Goal: Task Accomplishment & Management: Complete application form

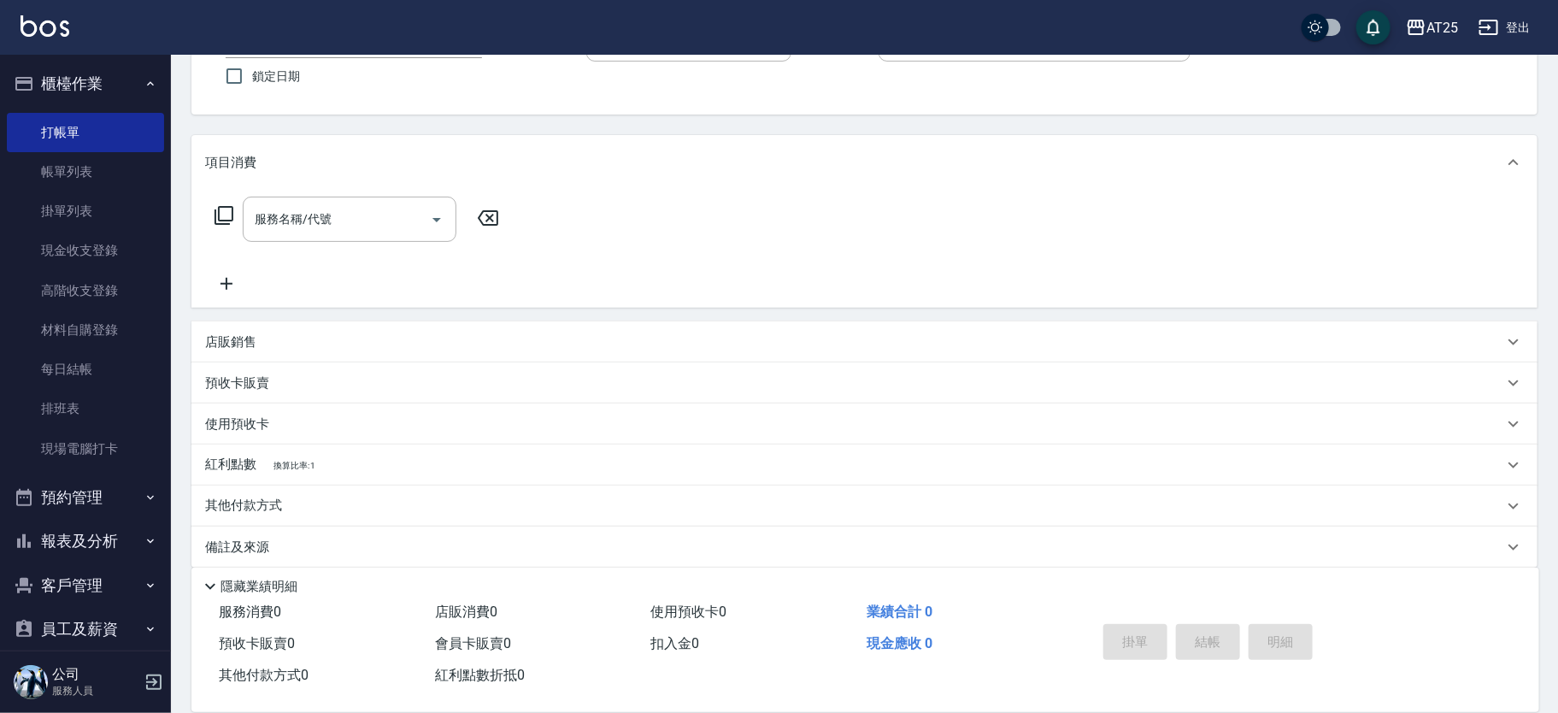
scroll to position [158, 0]
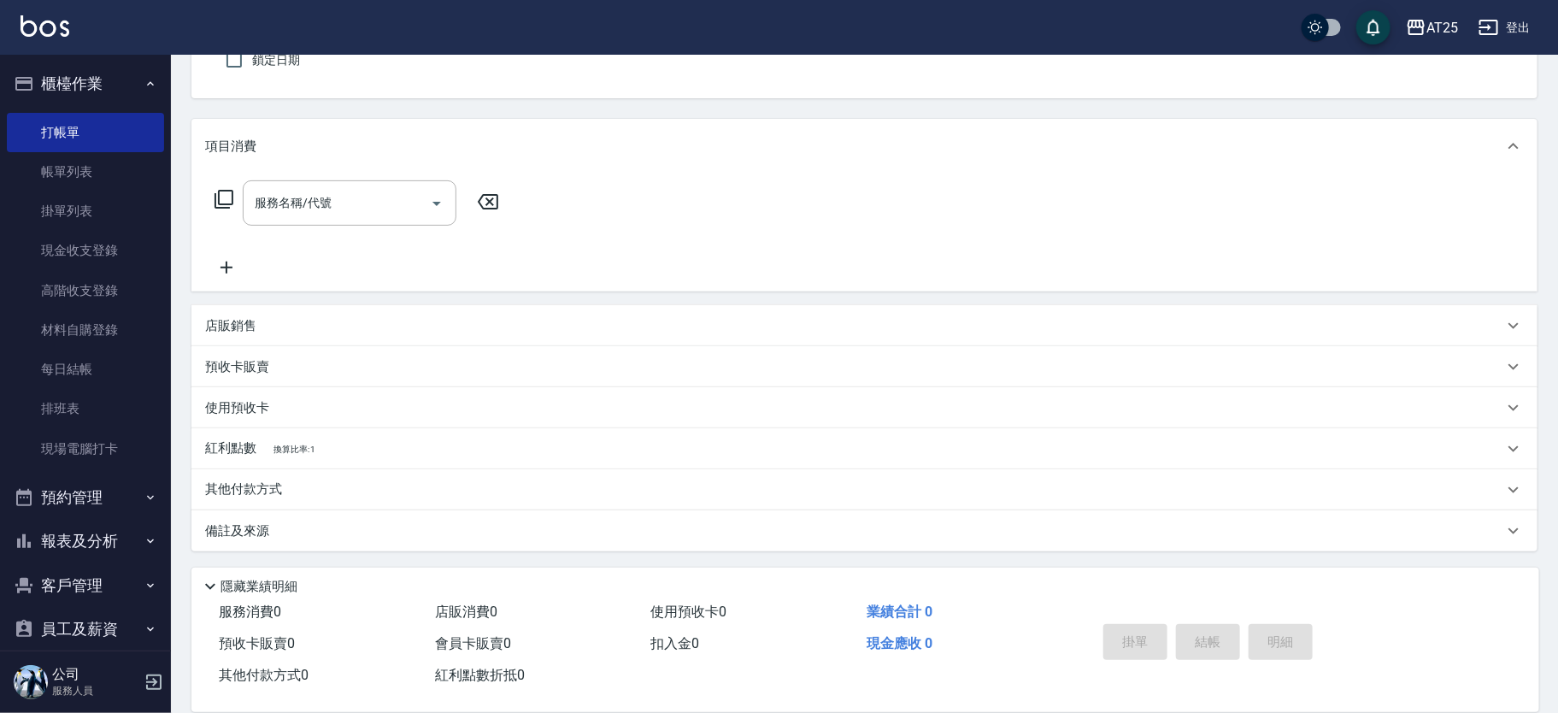
click at [255, 326] on p "店販銷售" at bounding box center [230, 326] width 51 height 18
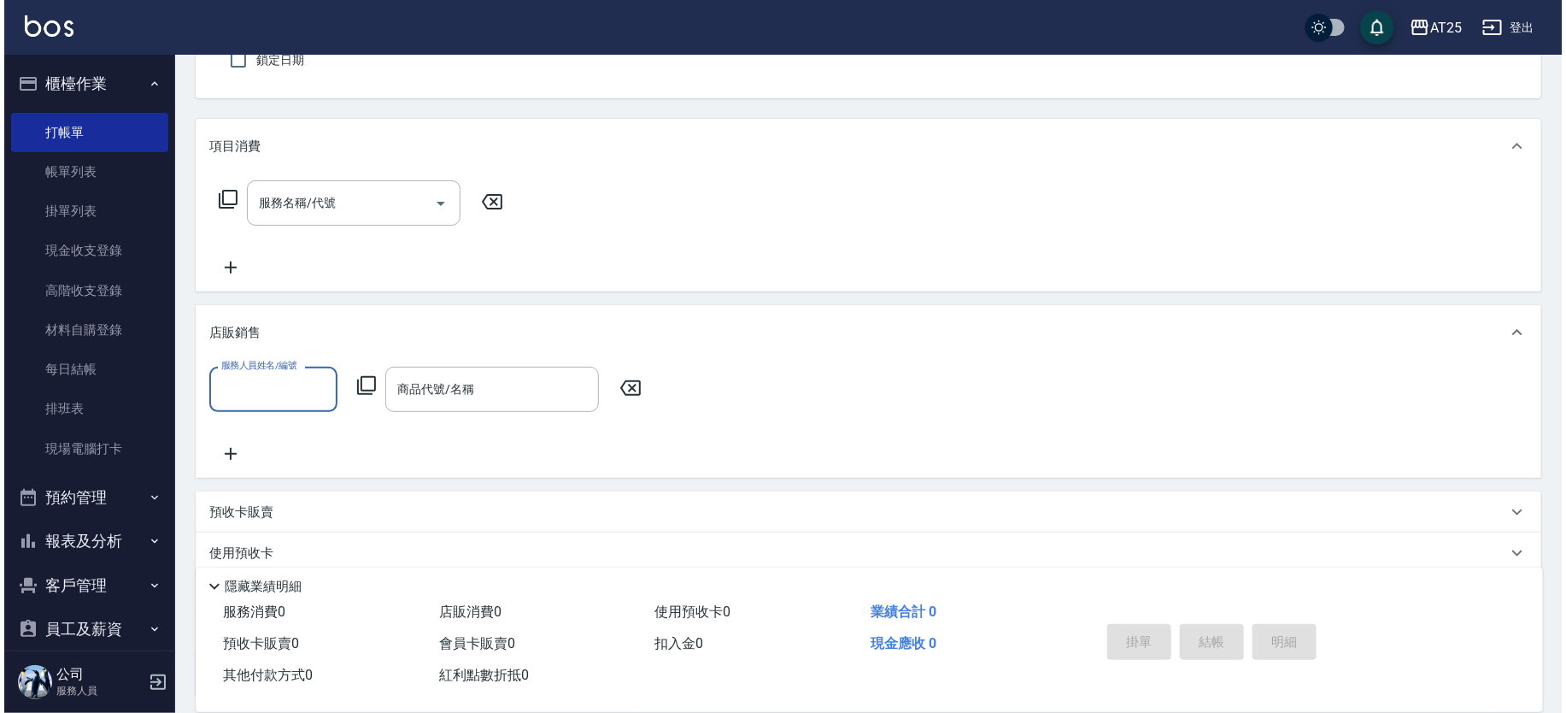
scroll to position [0, 0]
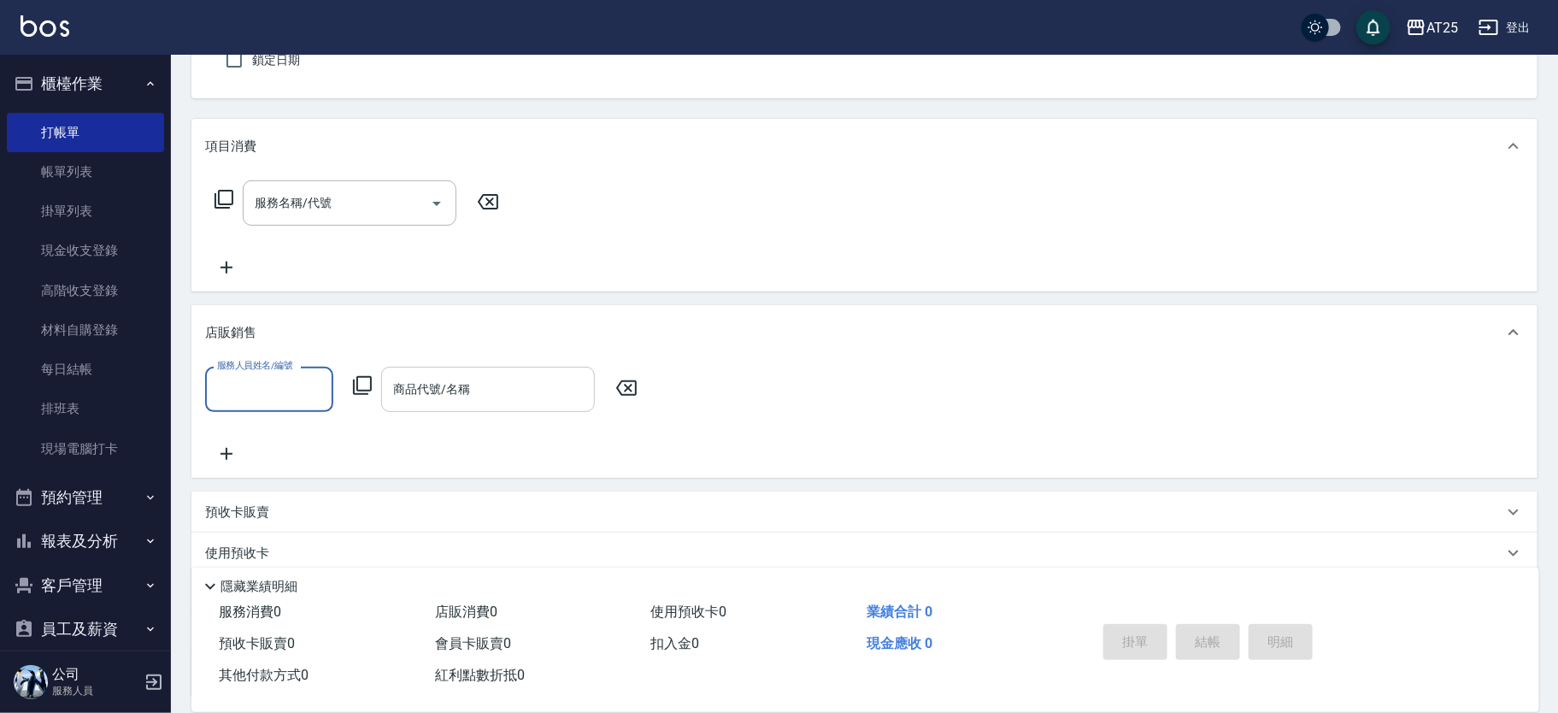
click at [438, 382] on div "商品代號/名稱 商品代號/名稱" at bounding box center [488, 389] width 214 height 45
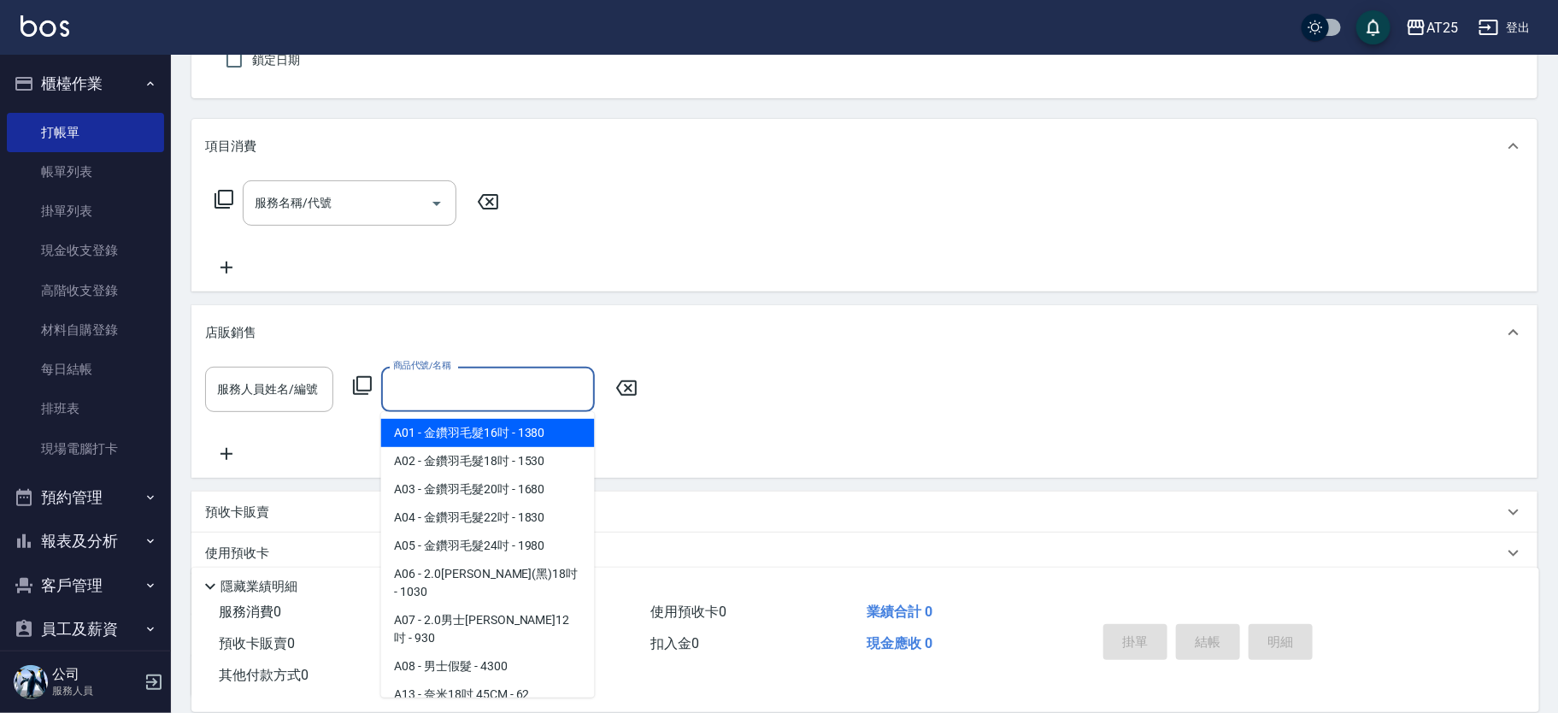
click at [355, 389] on icon at bounding box center [362, 385] width 21 height 21
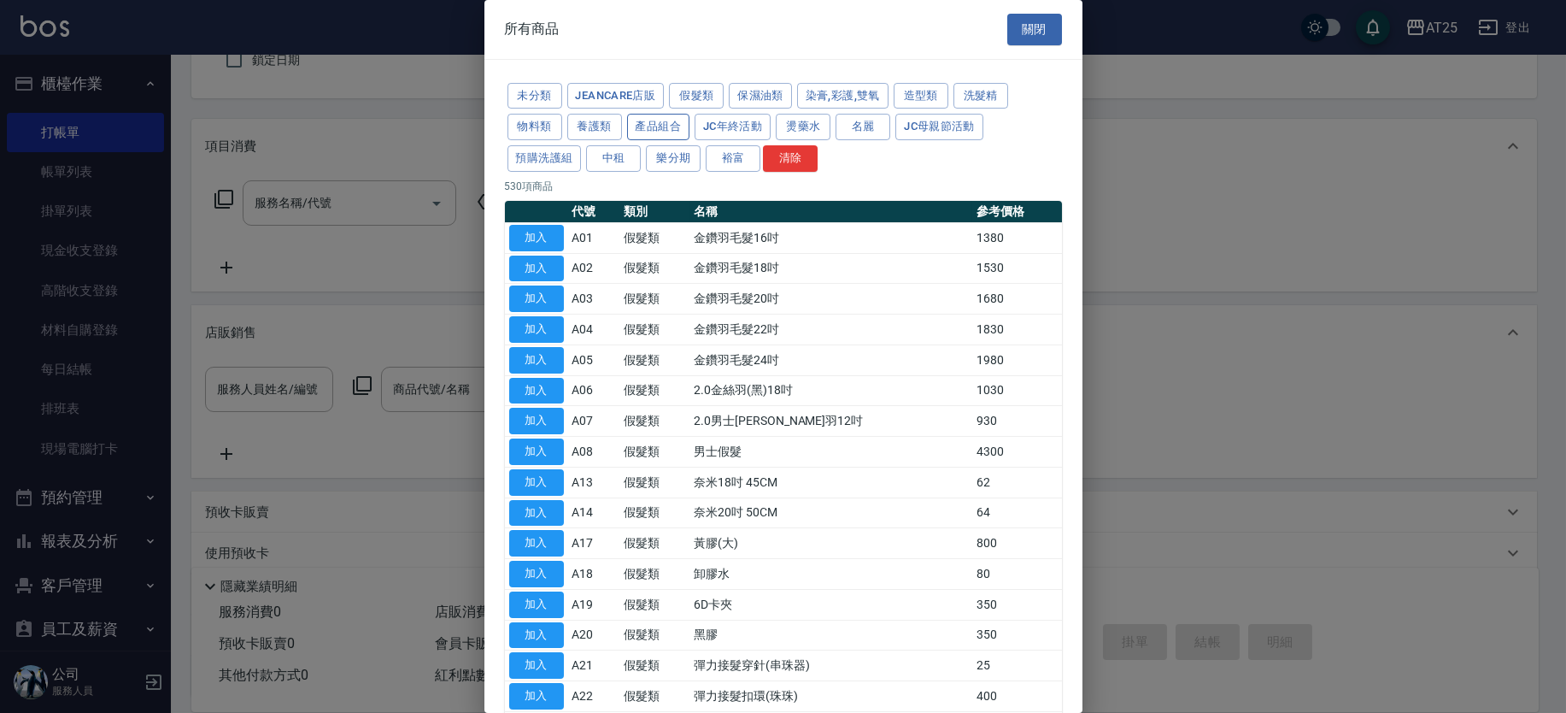
click at [641, 132] on button "產品組合" at bounding box center [658, 127] width 63 height 26
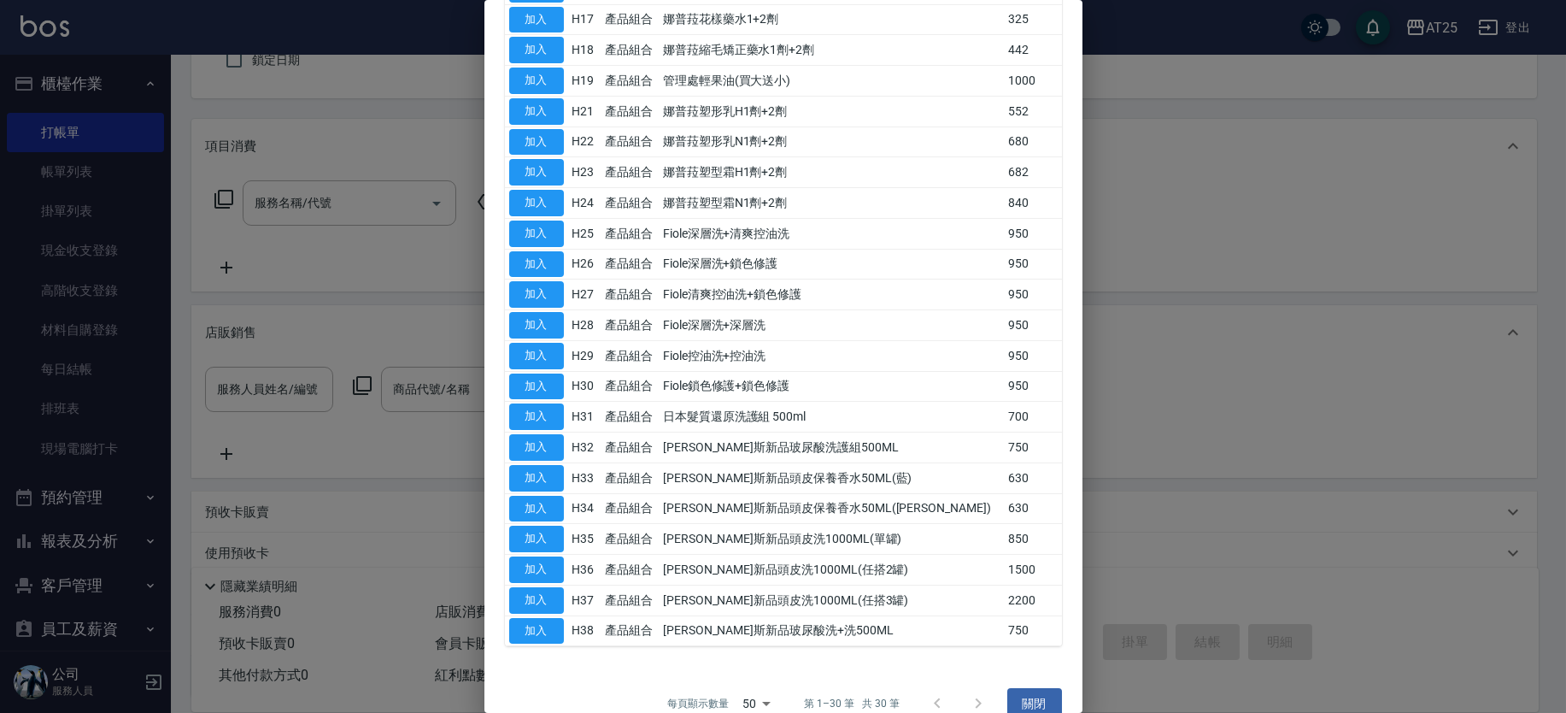
scroll to position [518, 0]
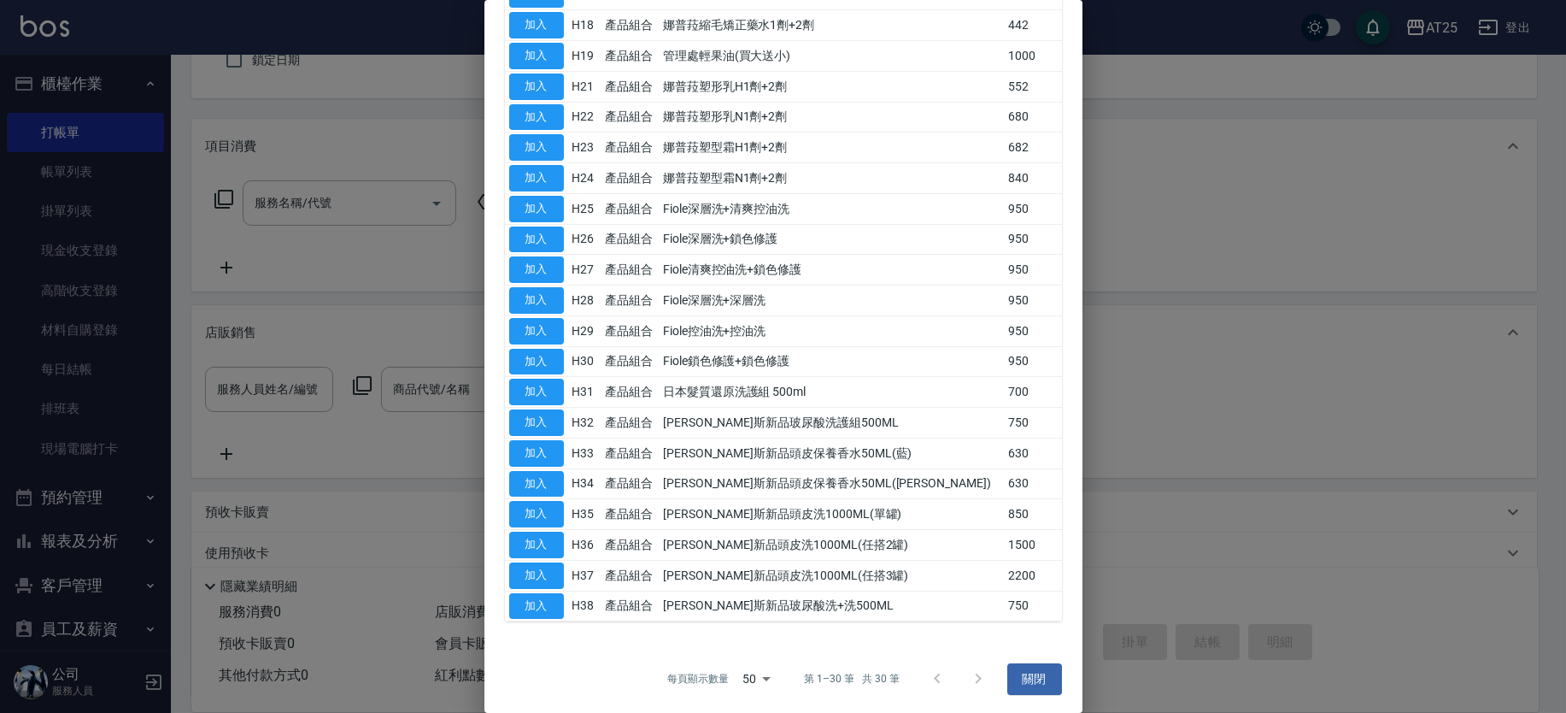
click at [970, 678] on div at bounding box center [958, 678] width 82 height 41
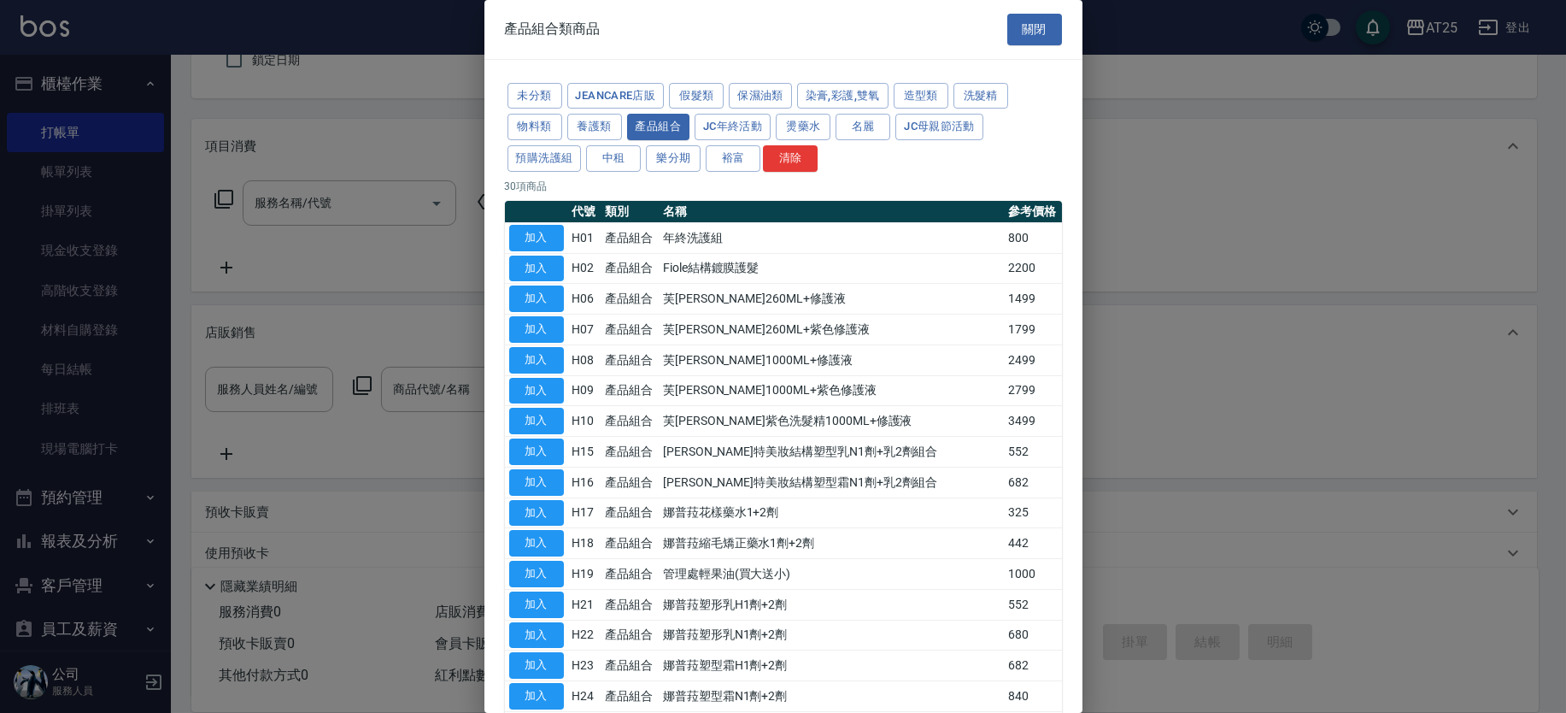
scroll to position [160, 0]
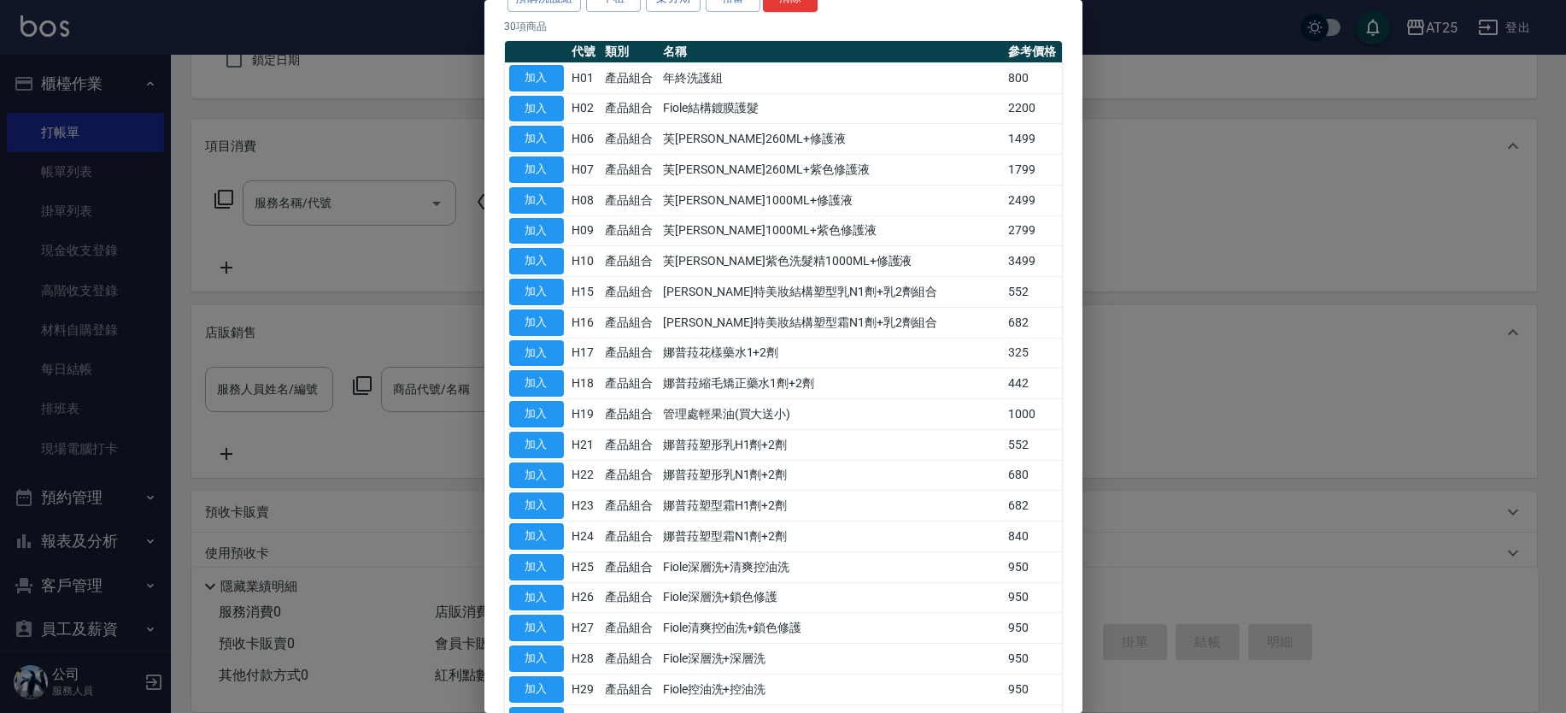
click at [1459, 454] on div at bounding box center [783, 356] width 1566 height 713
click at [1506, 321] on div at bounding box center [783, 356] width 1566 height 713
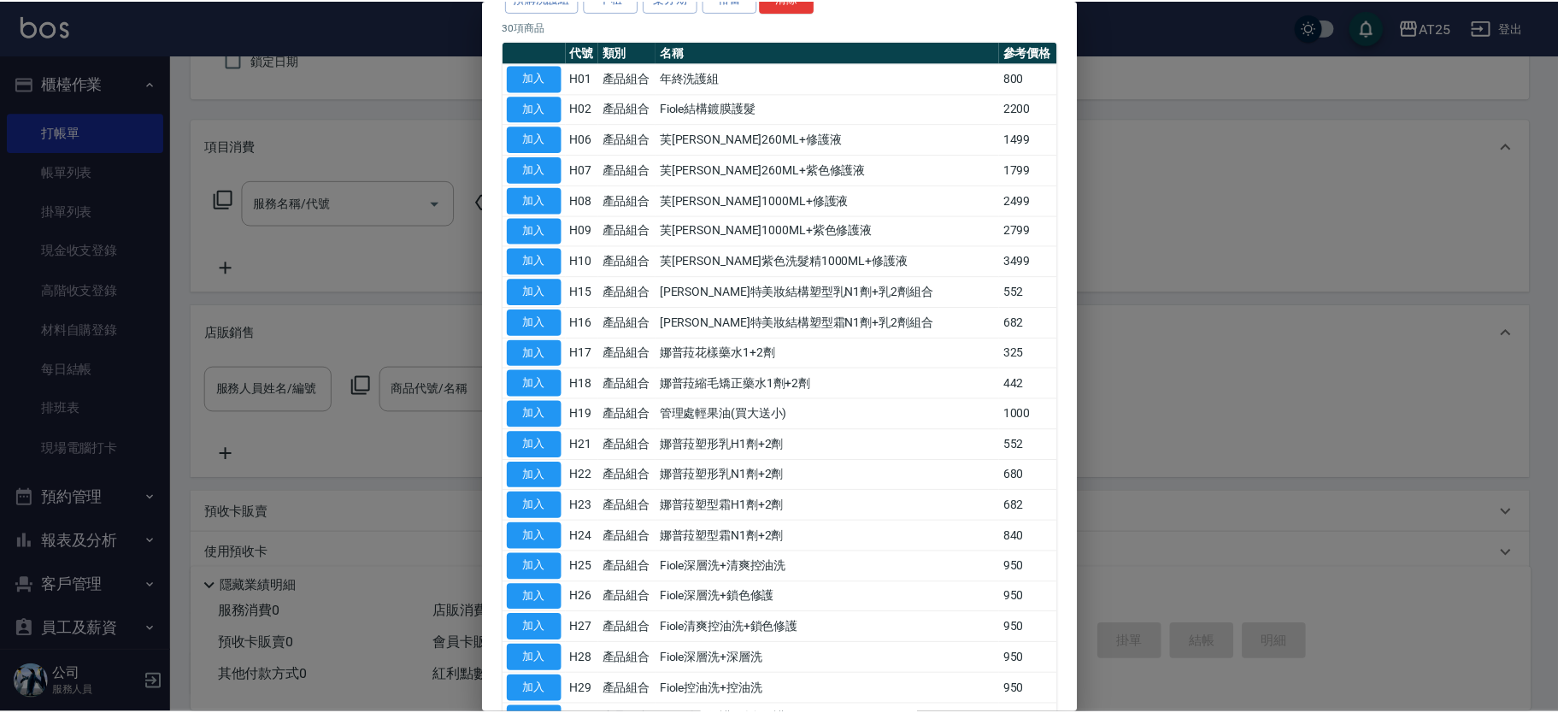
scroll to position [0, 0]
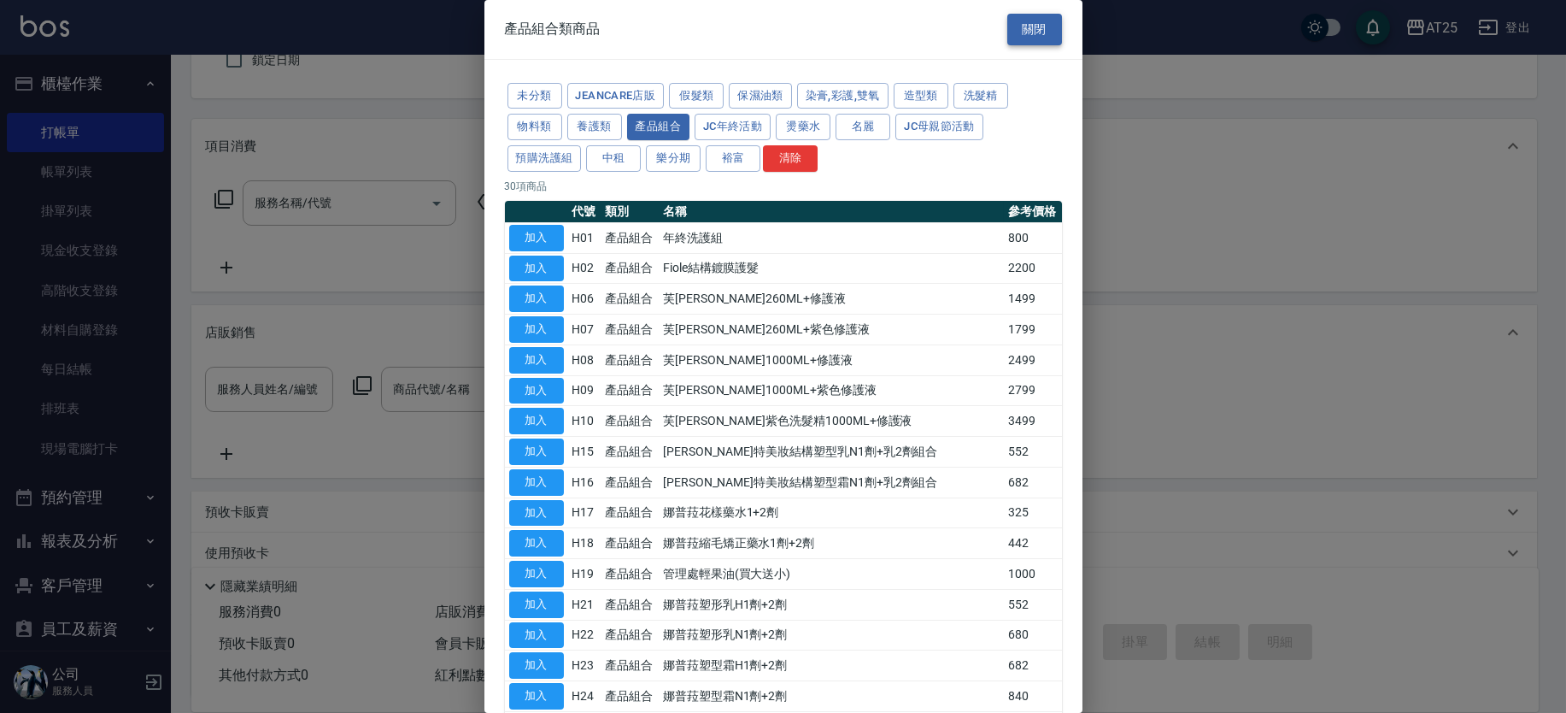
click at [1041, 32] on button "關閉" at bounding box center [1035, 30] width 55 height 32
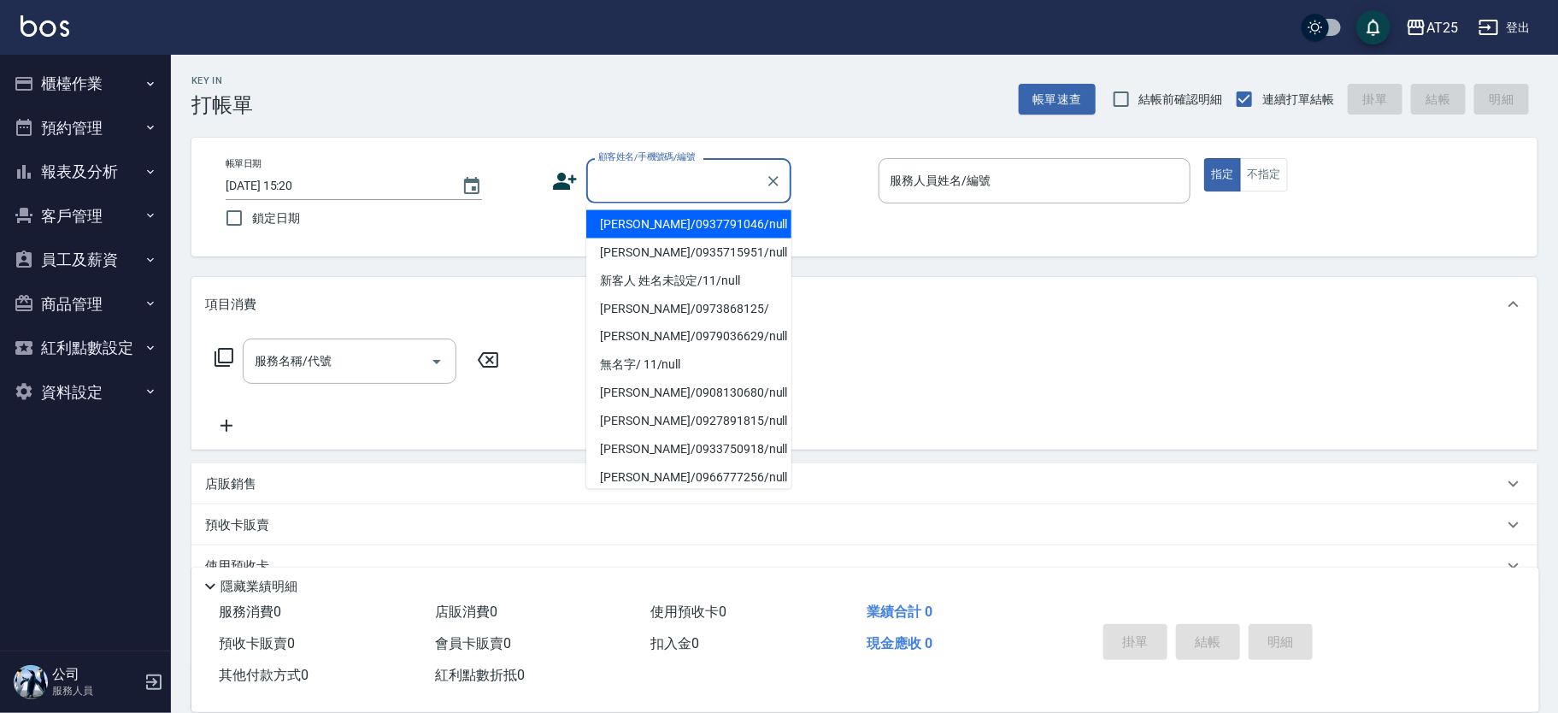
click at [603, 176] on input "顧客姓名/手機號碼/編號" at bounding box center [676, 181] width 164 height 30
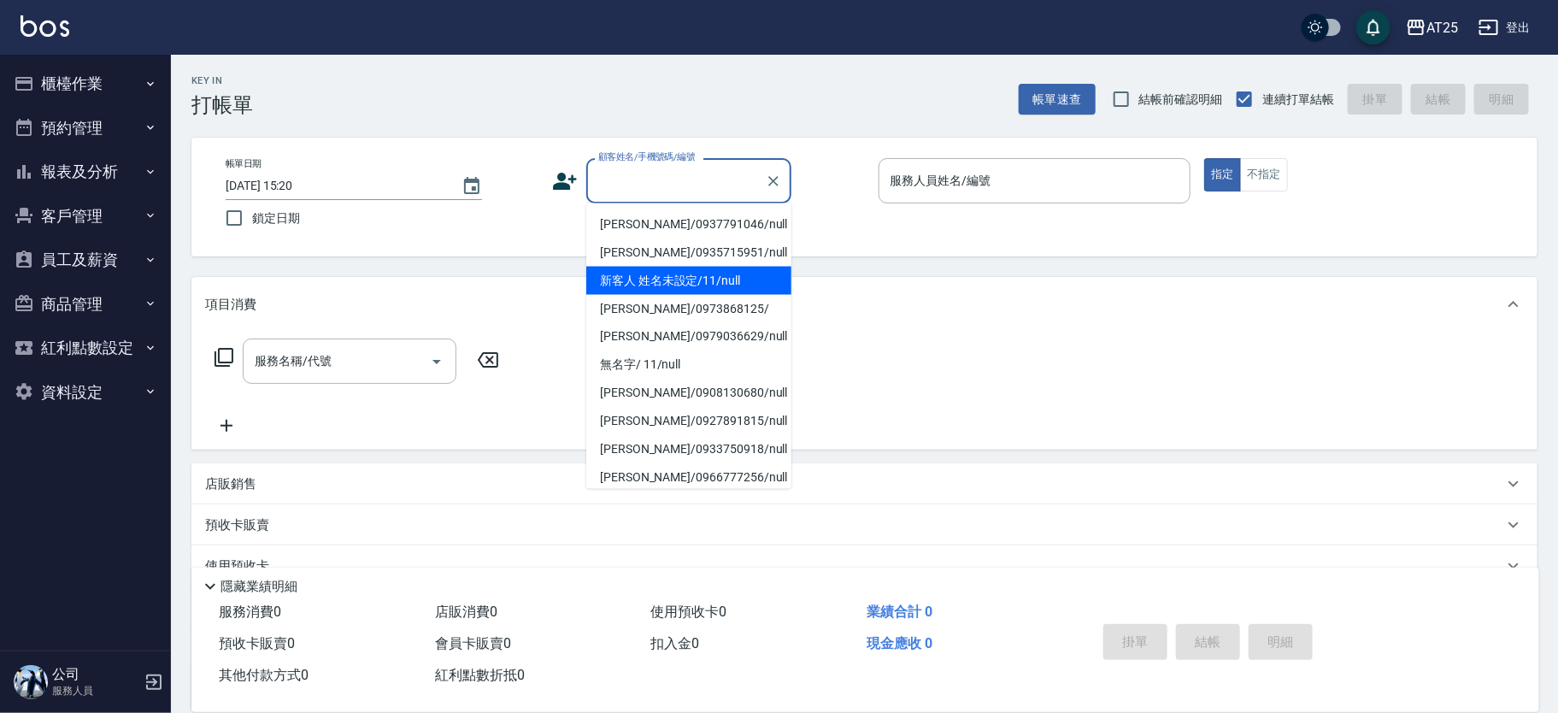
click at [740, 287] on li "新客人 姓名未設定/11/null" at bounding box center [688, 281] width 205 height 28
type input "新客人 姓名未設定/11/null"
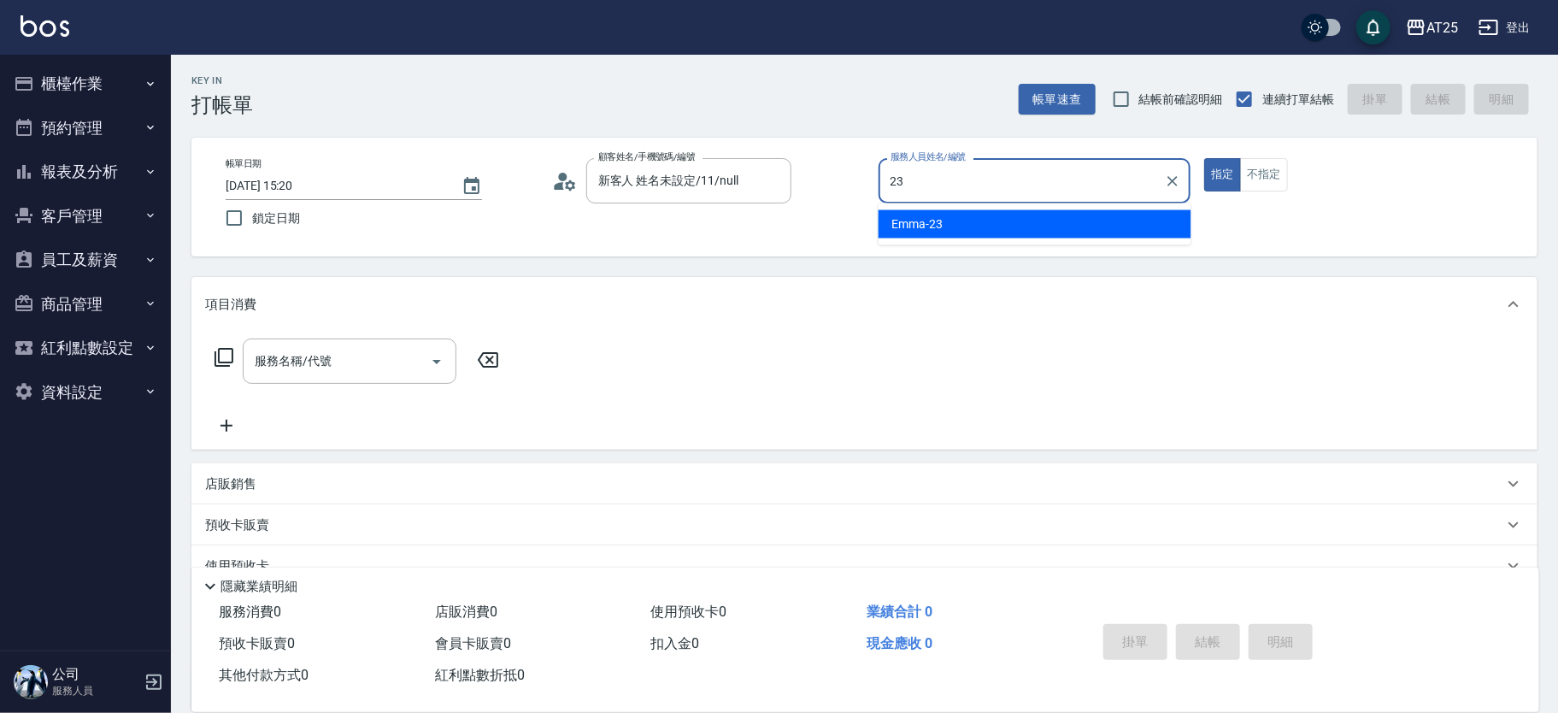
type input "Emma-23"
type button "true"
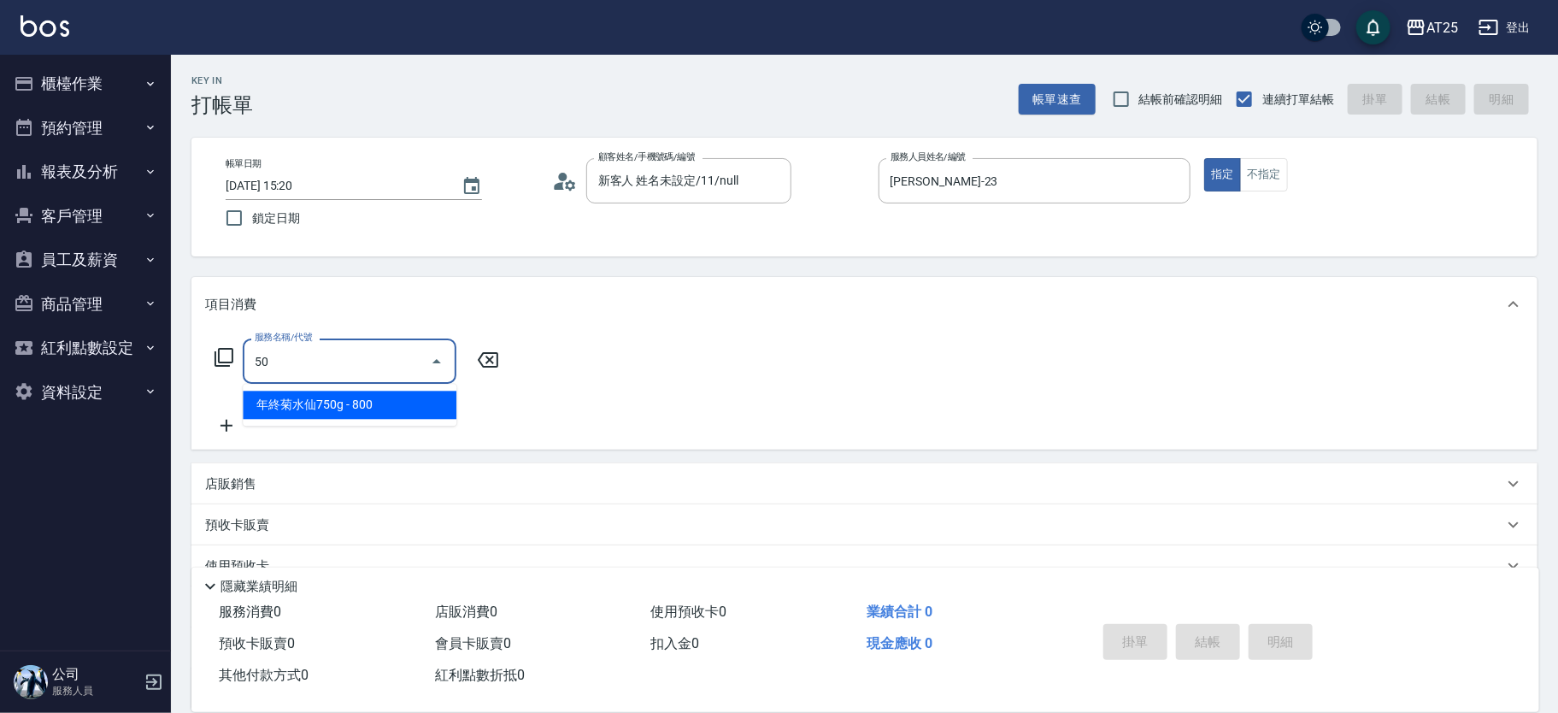
type input "501"
type input "100"
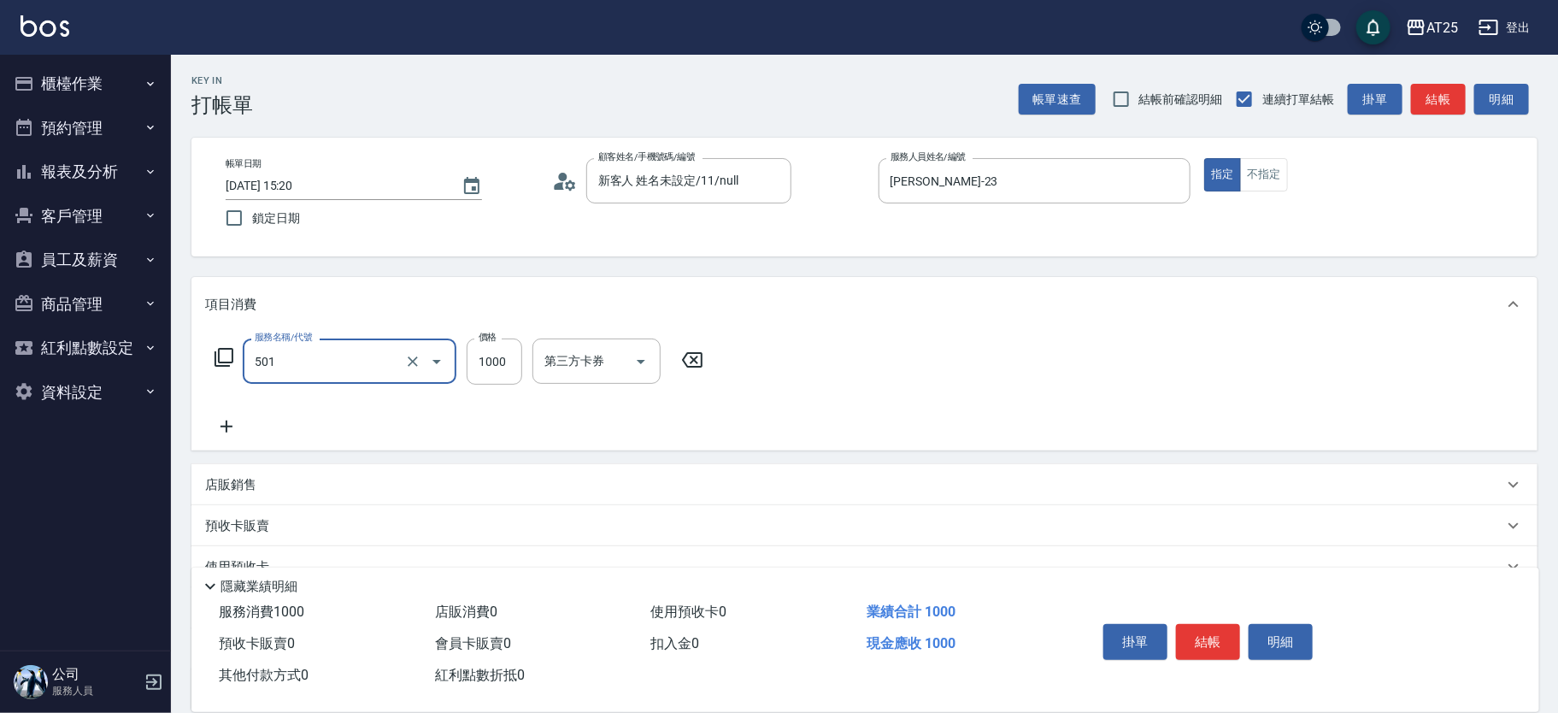
type input "染髮(501)"
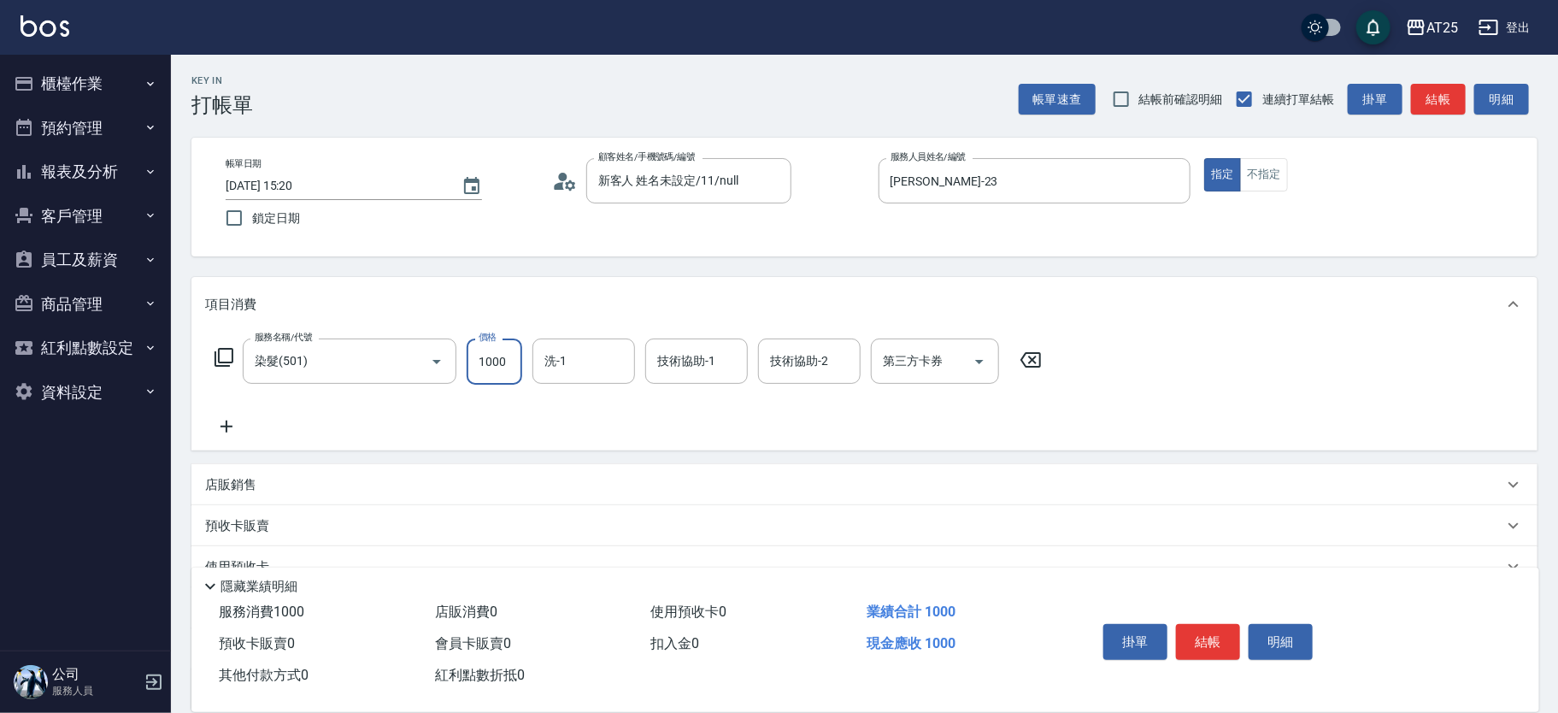
type input "0"
type input "10"
type input "109"
type input "100"
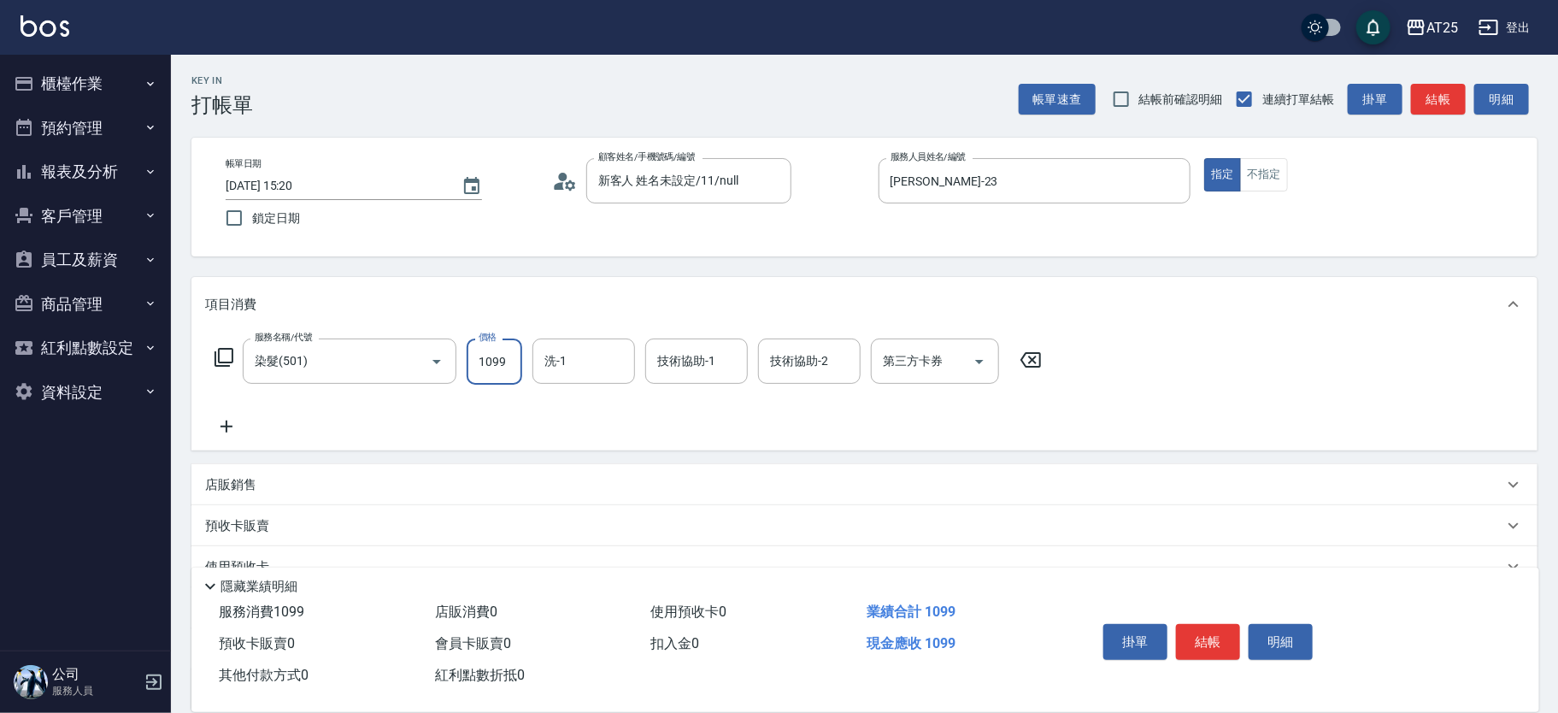
type input "1099"
type input "游惠文-61"
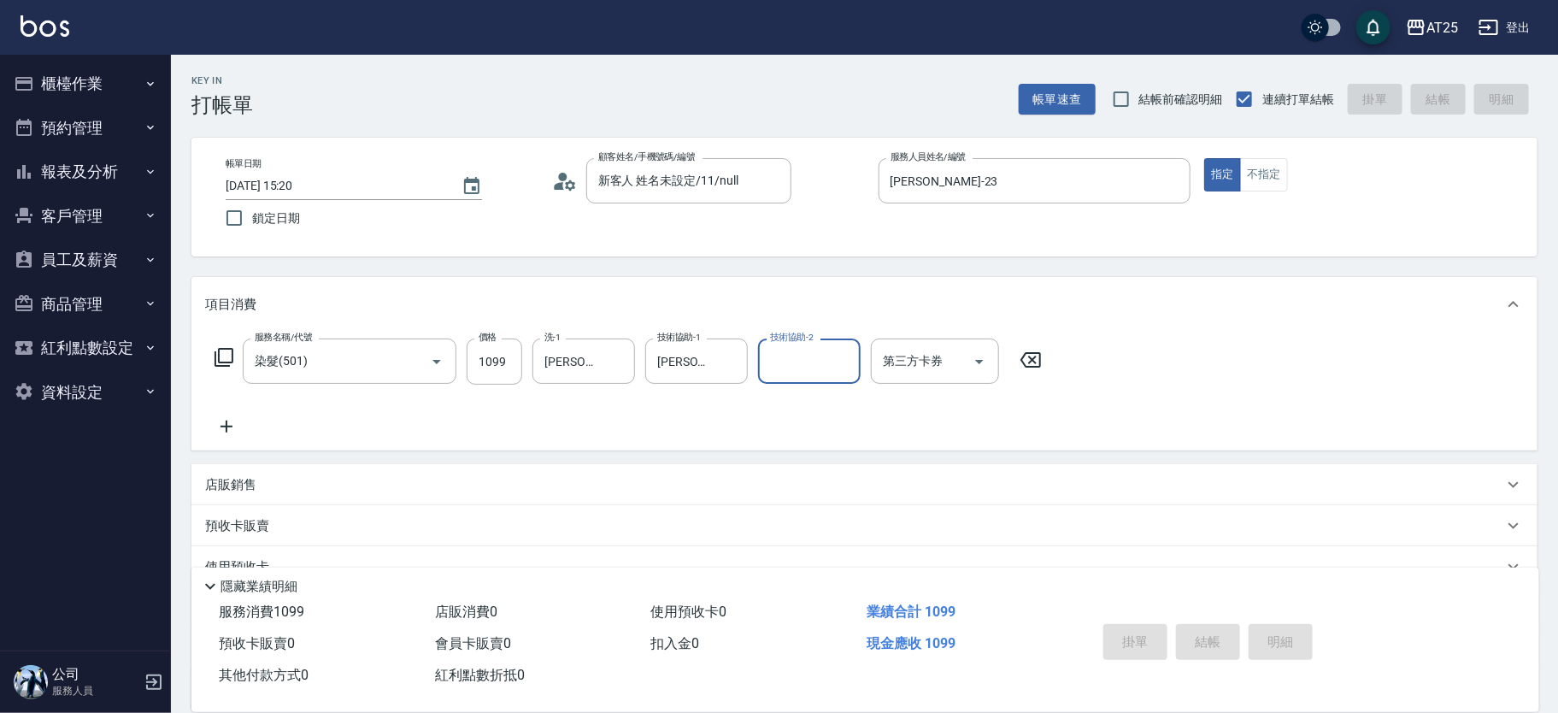
type input "2025/09/12 15:22"
type input "0"
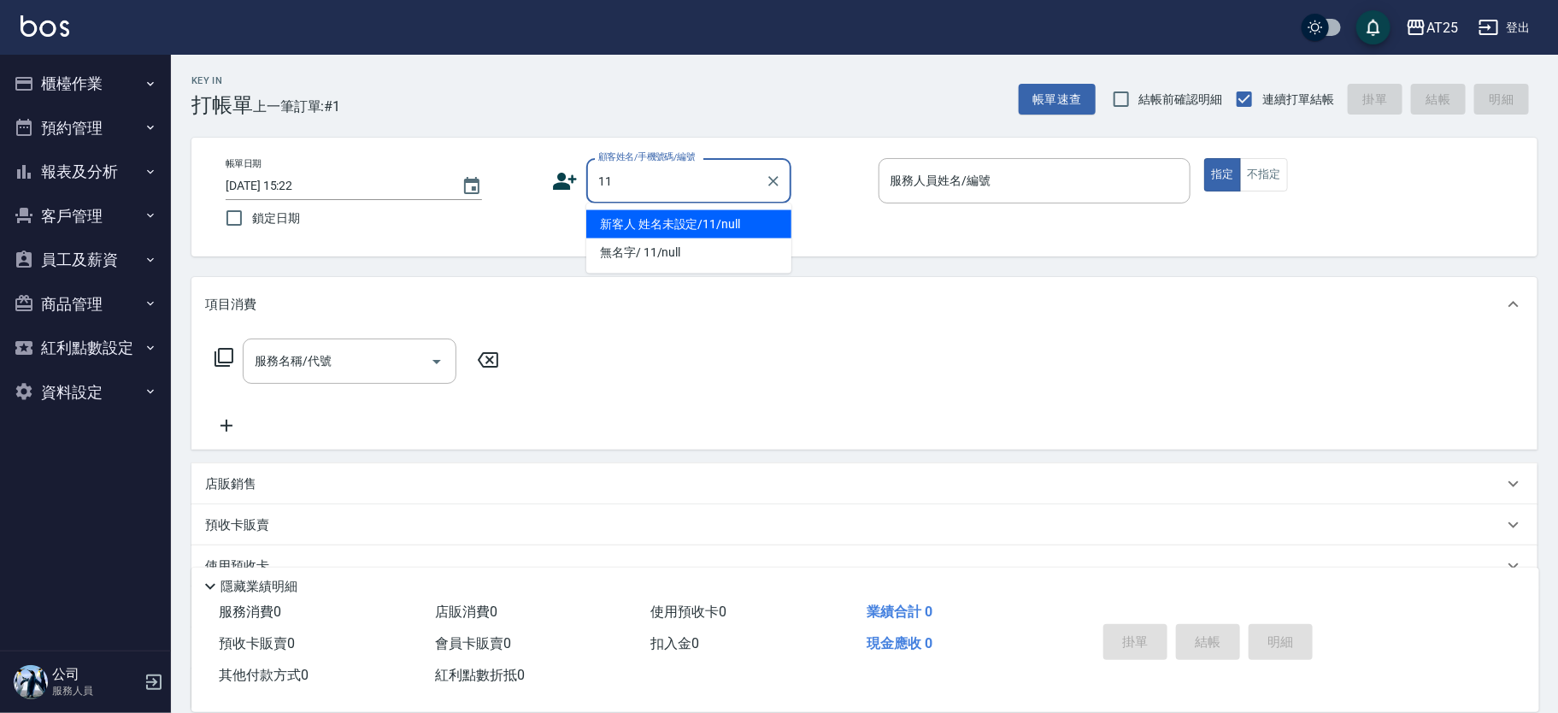
type input "新客人 姓名未設定/11/null"
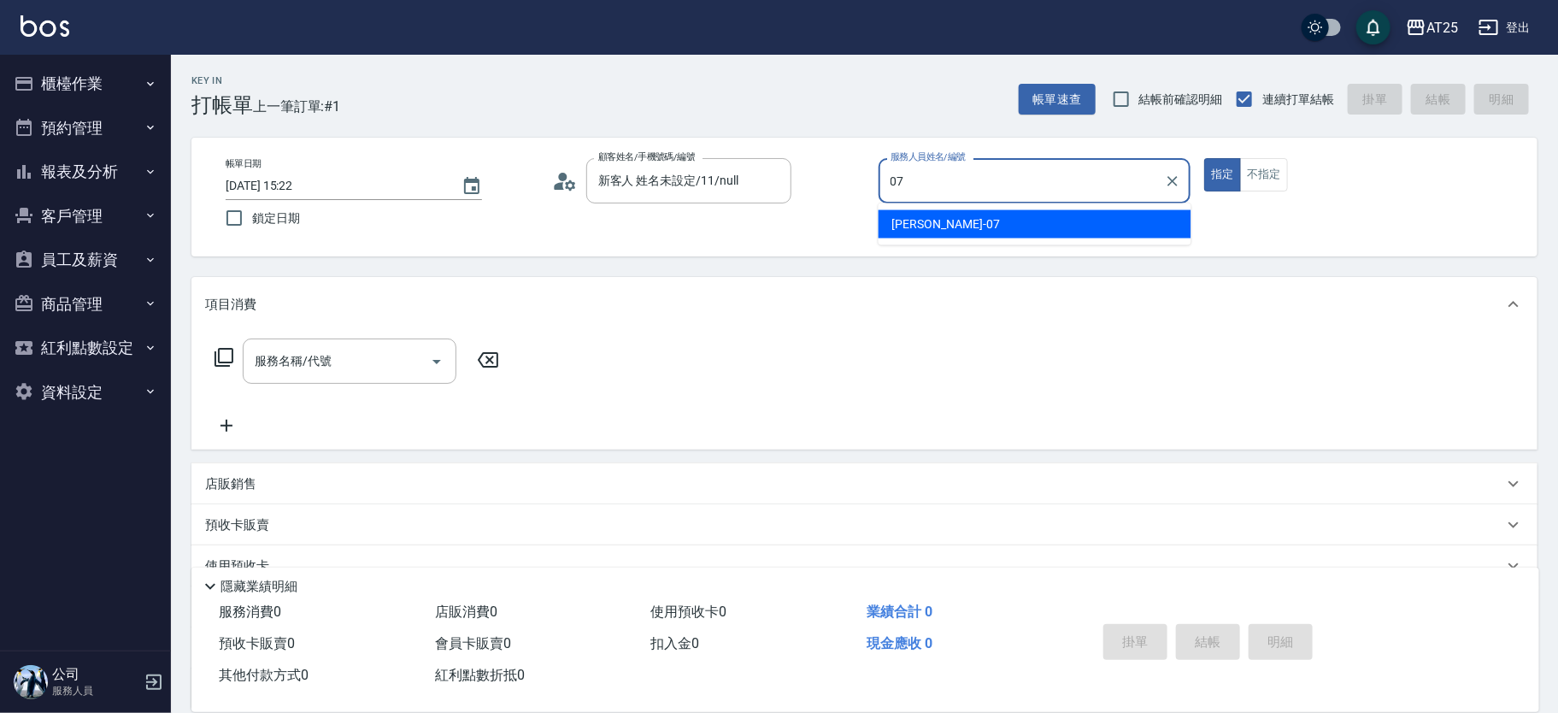
type input "Cooper-07"
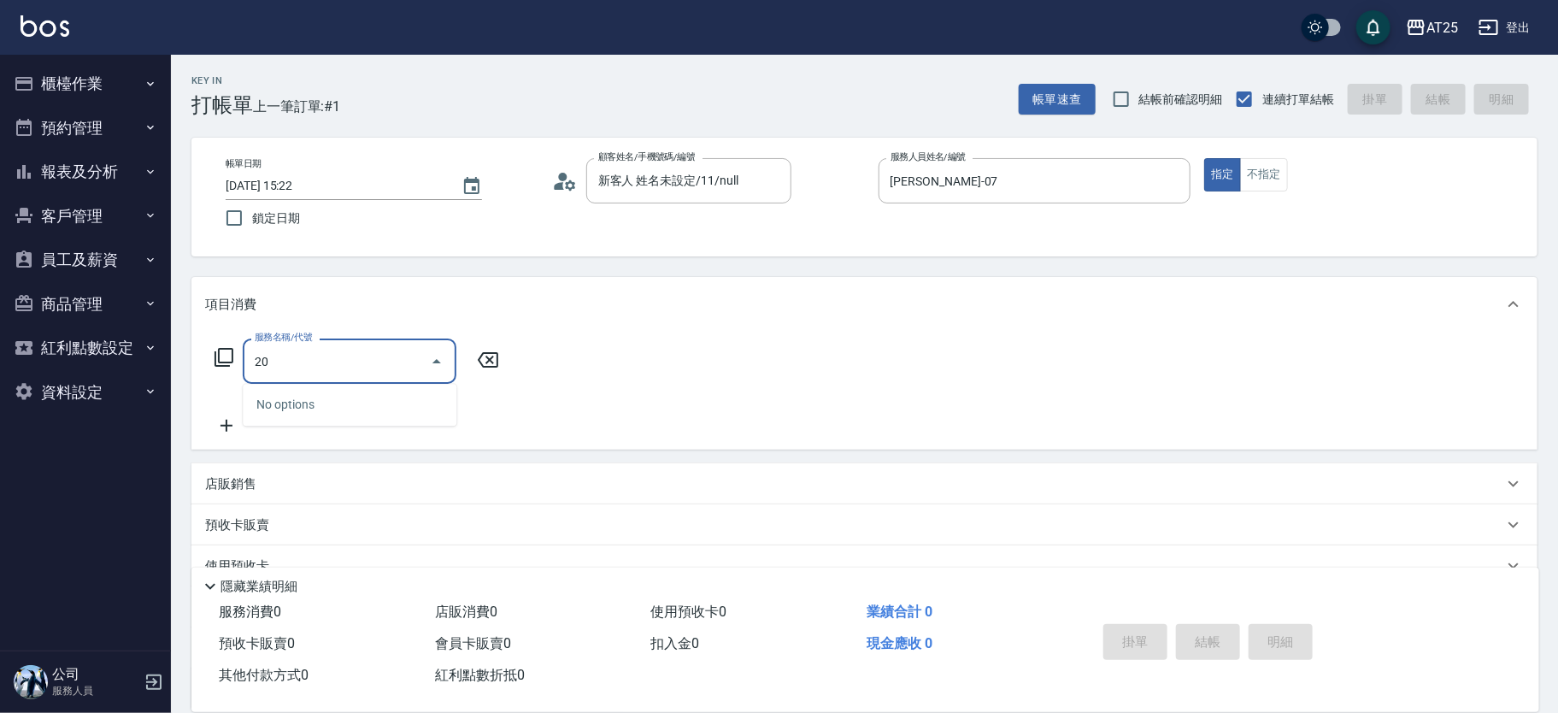
type input "201"
type input "30"
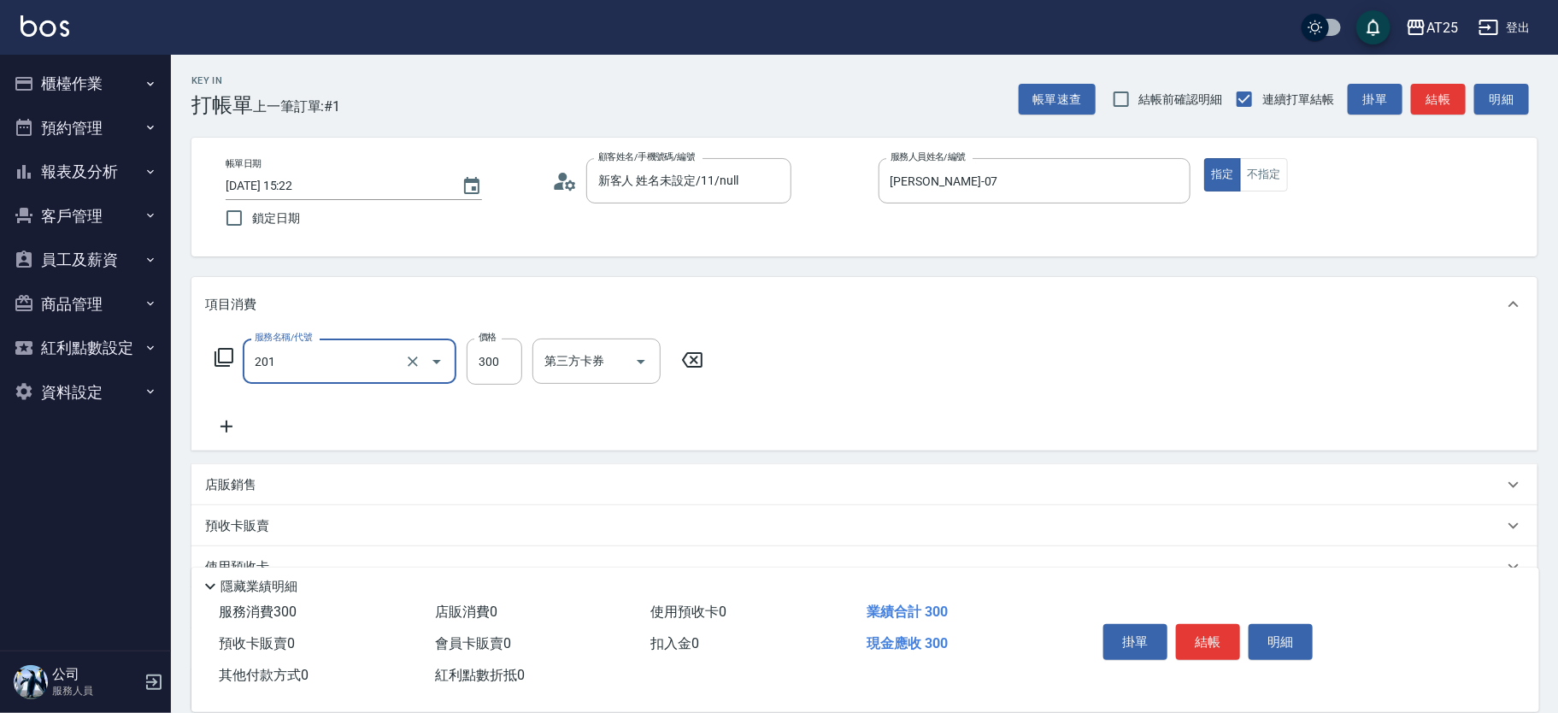
type input "洗髮(201)"
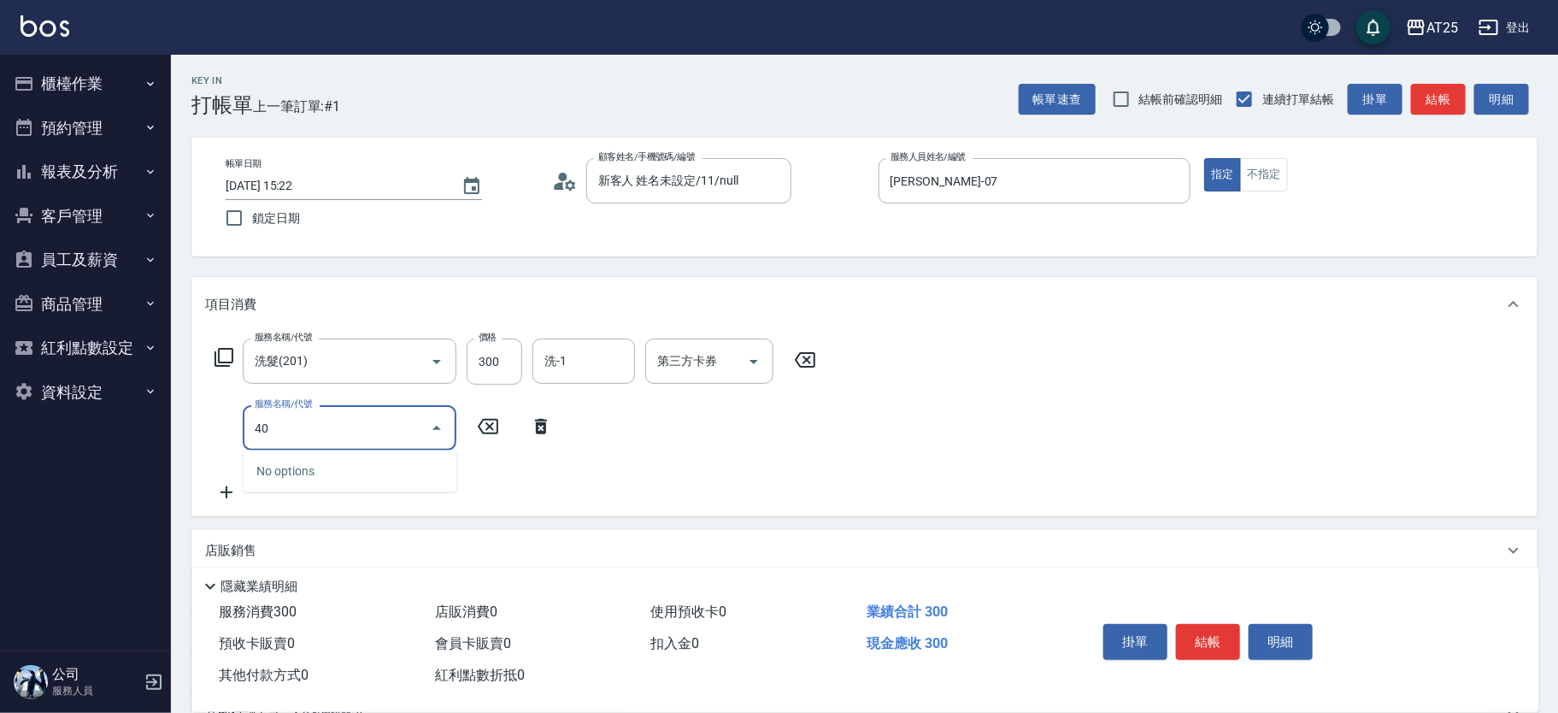
type input "401"
type input "60"
type input "剪髮(401)"
type input "30"
type input "20"
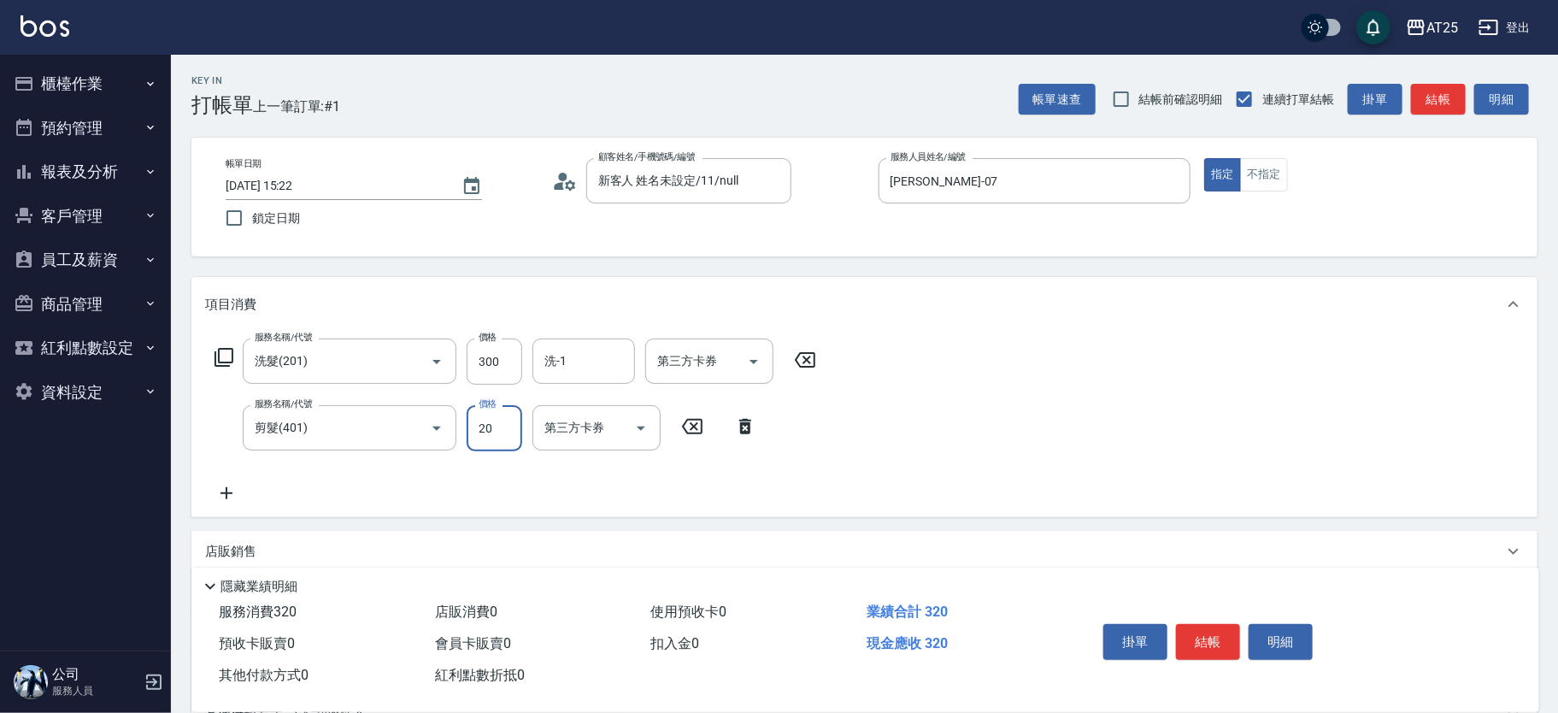
type input "50"
type input "200"
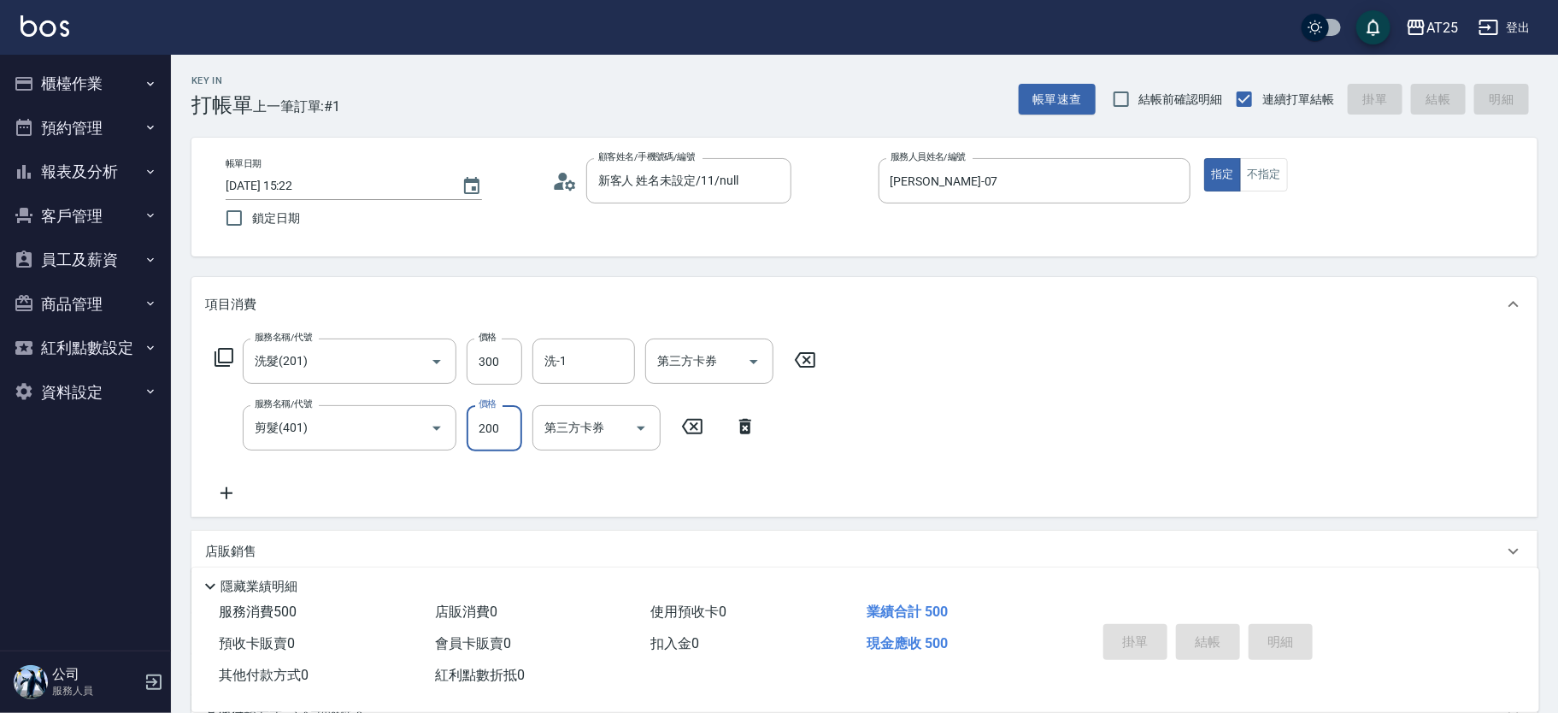
type input "2025/09/12 15:23"
type input "0"
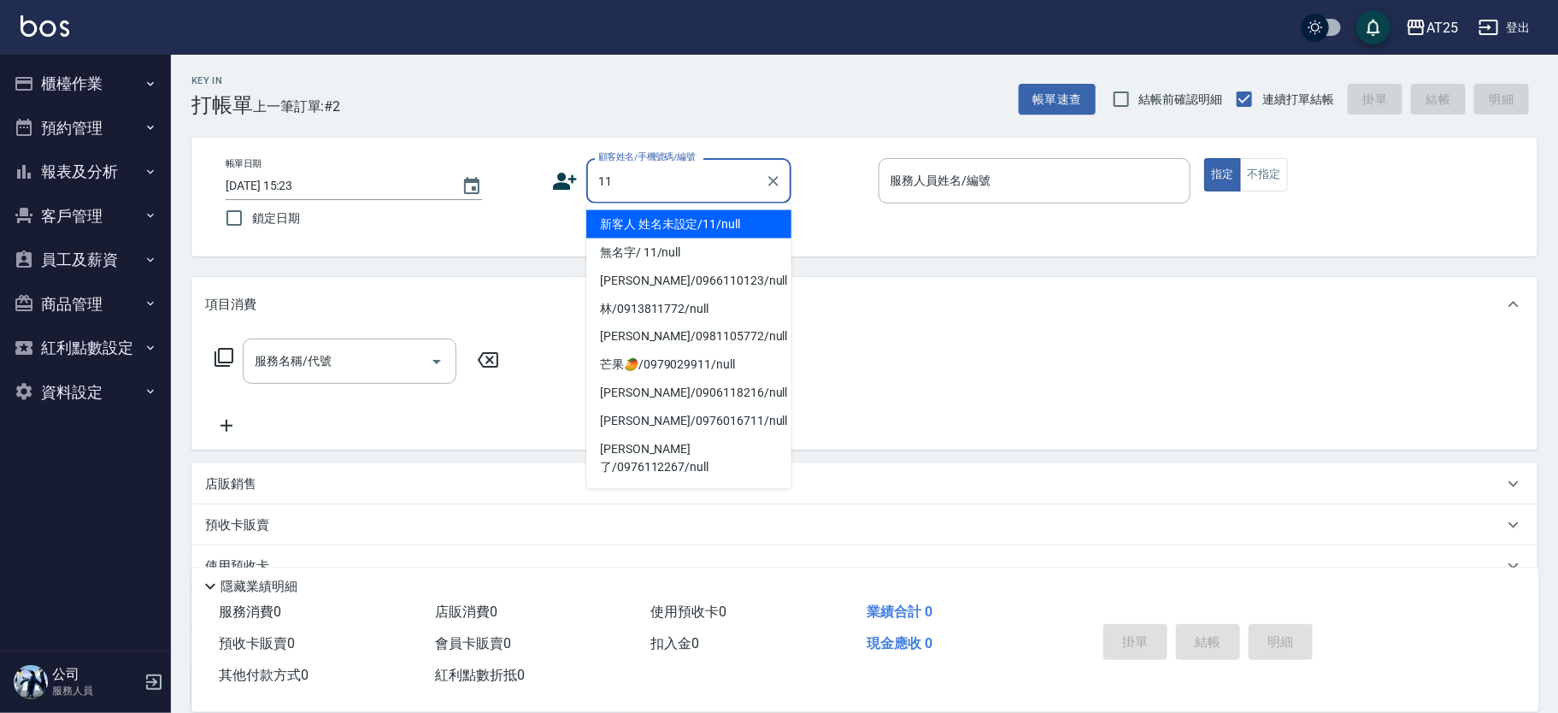
type input "新客人 姓名未設定/11/null"
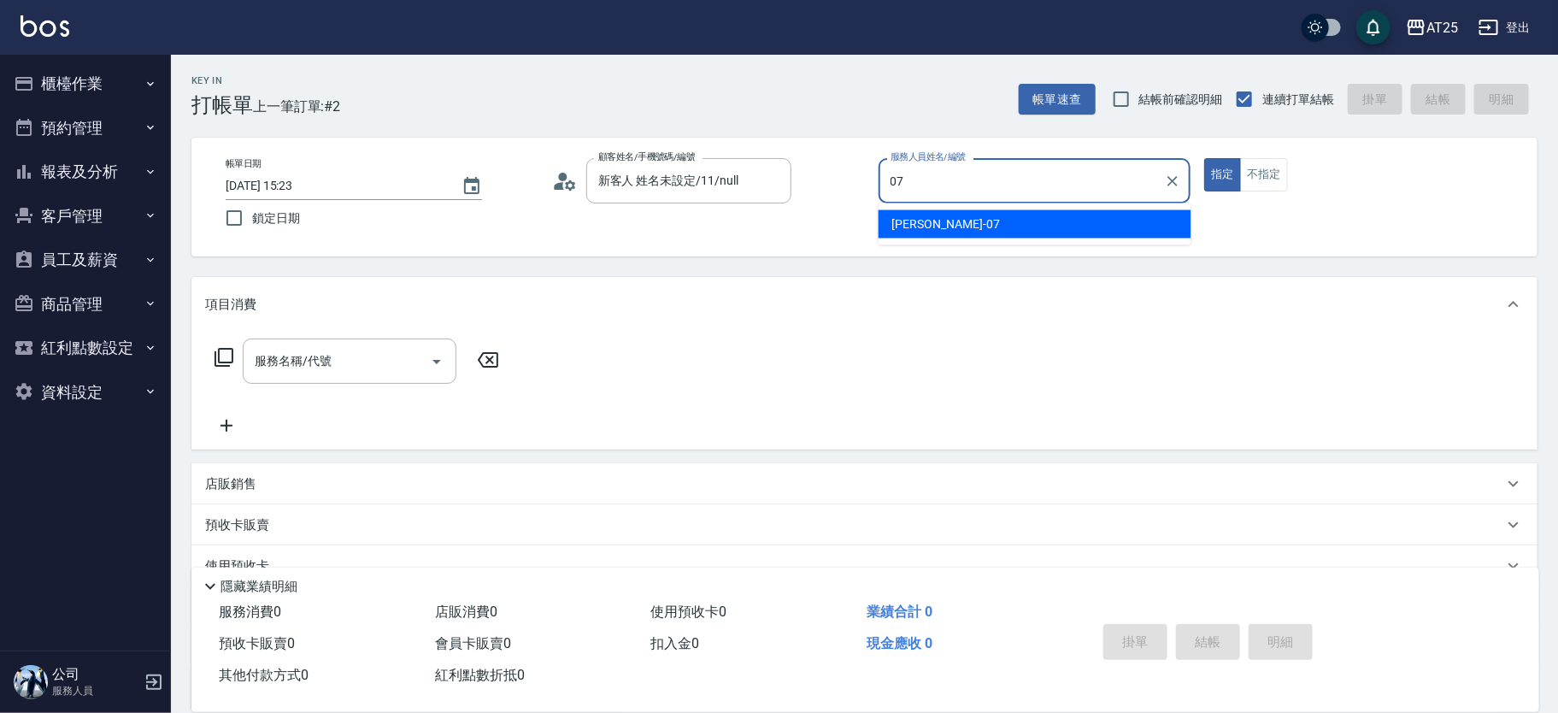
type input "Cooper-07"
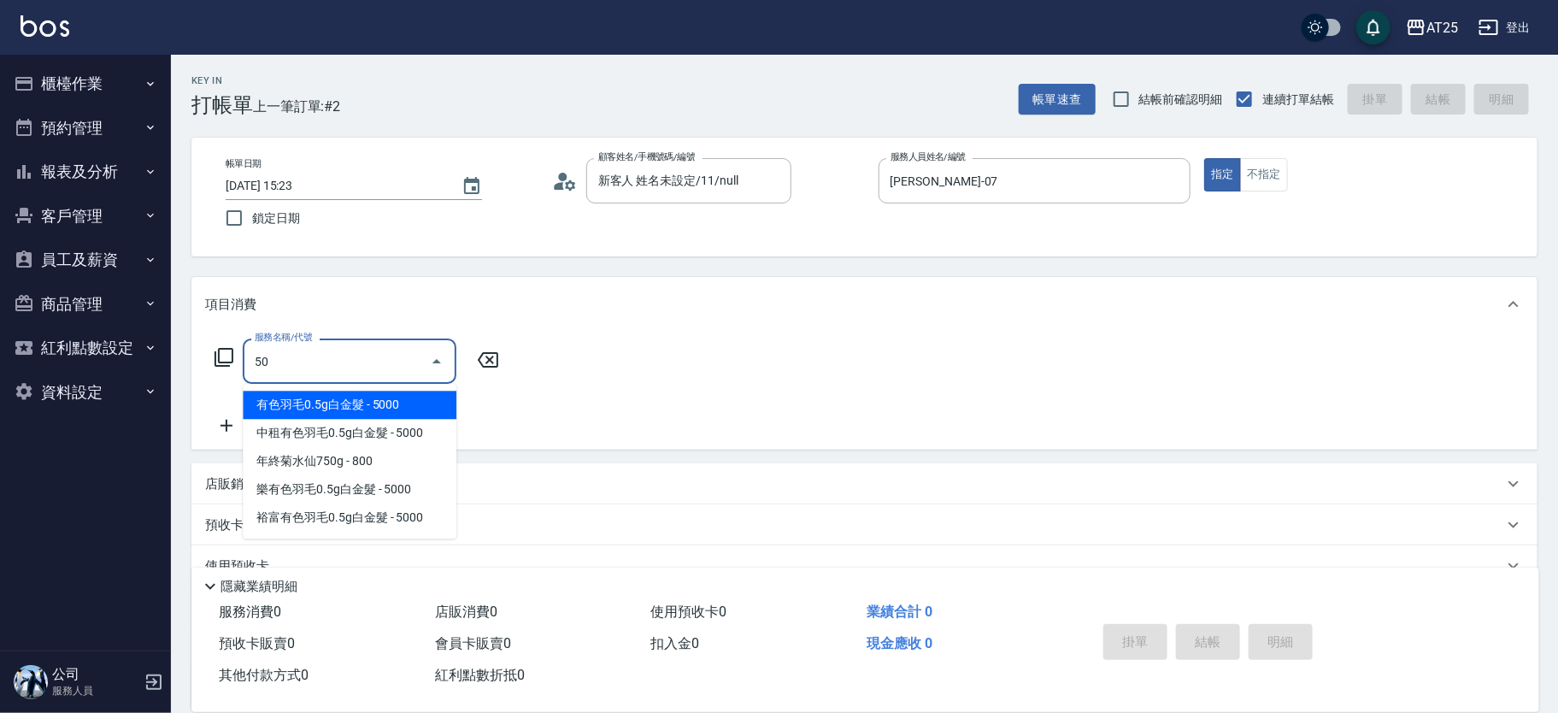
type input "501"
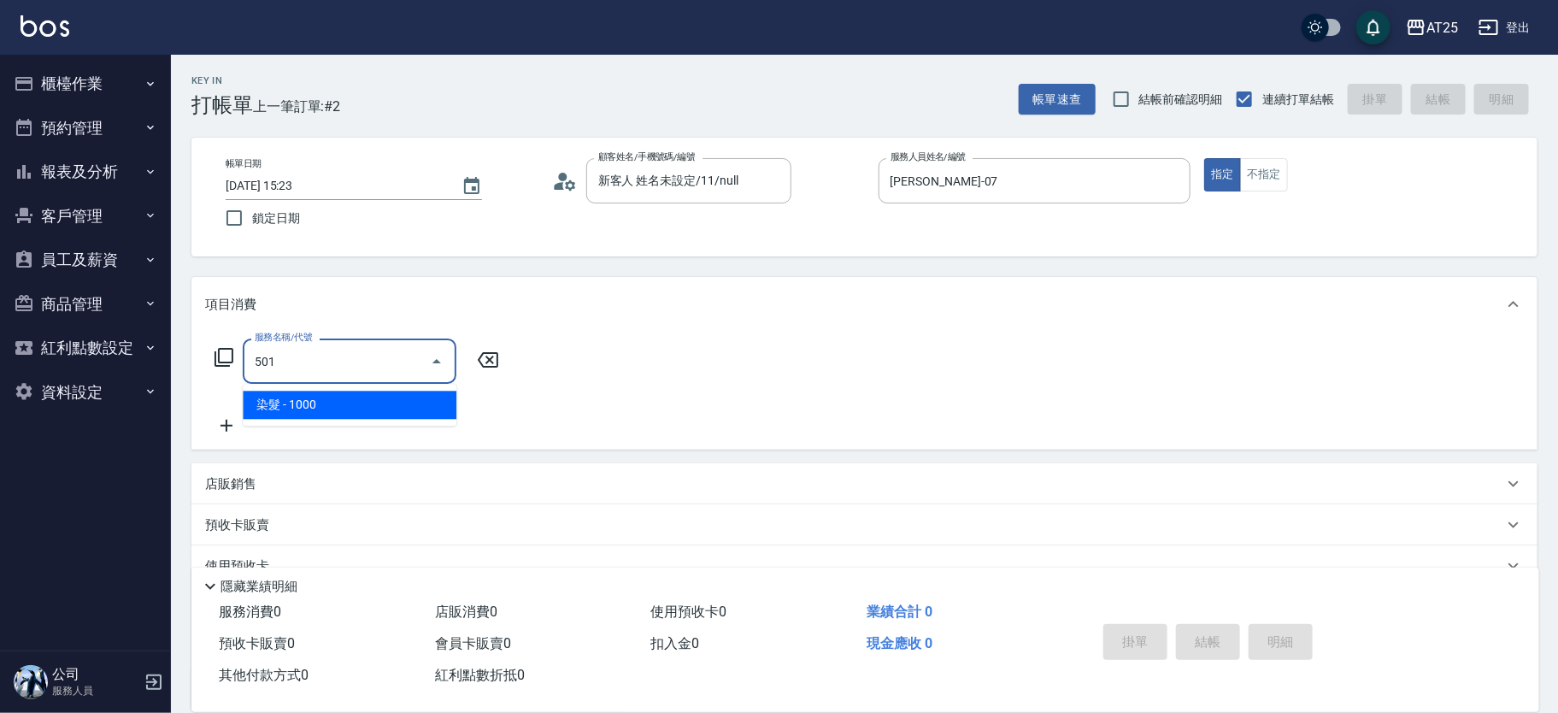
type input "100"
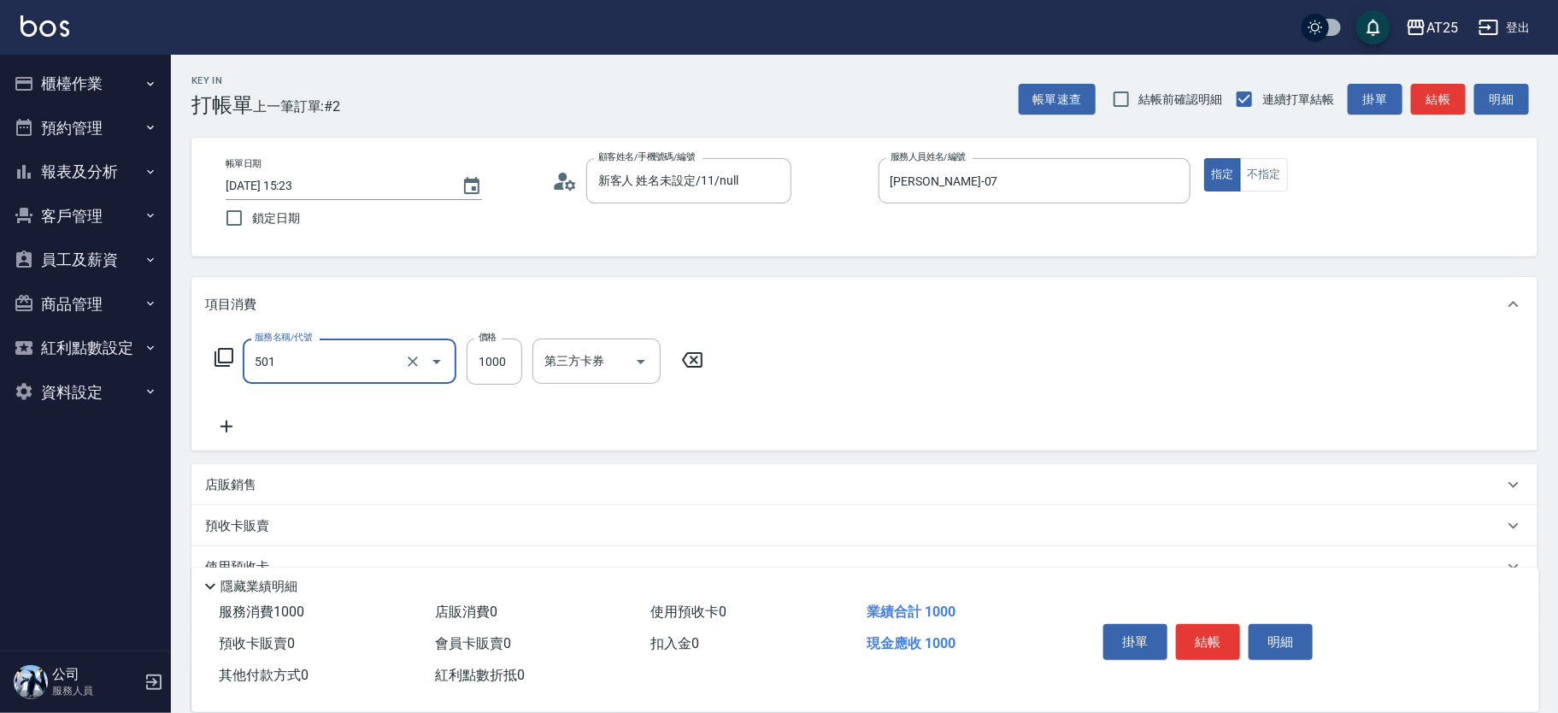
type input "染髮(501)"
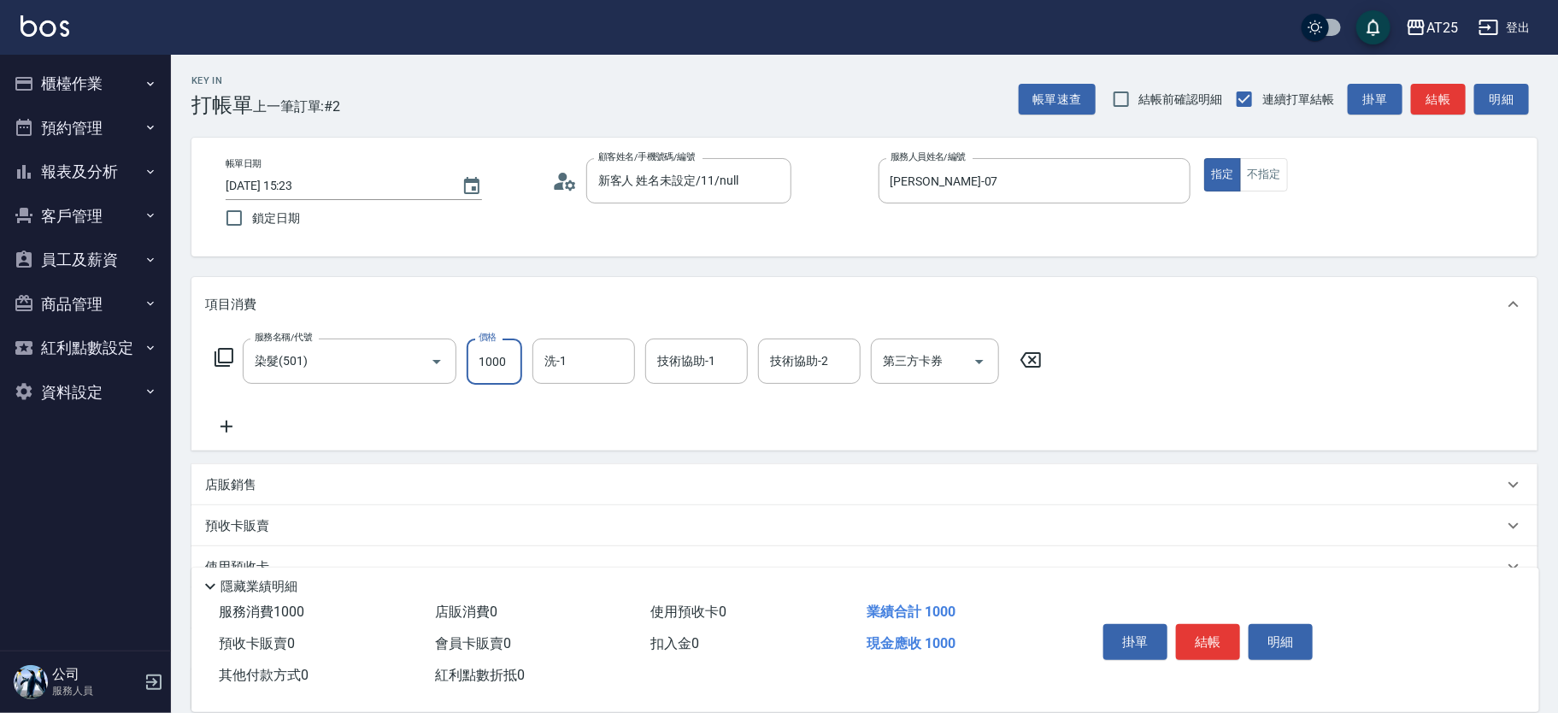
type input "0"
type input "12"
type input "10"
type input "1280"
type input "120"
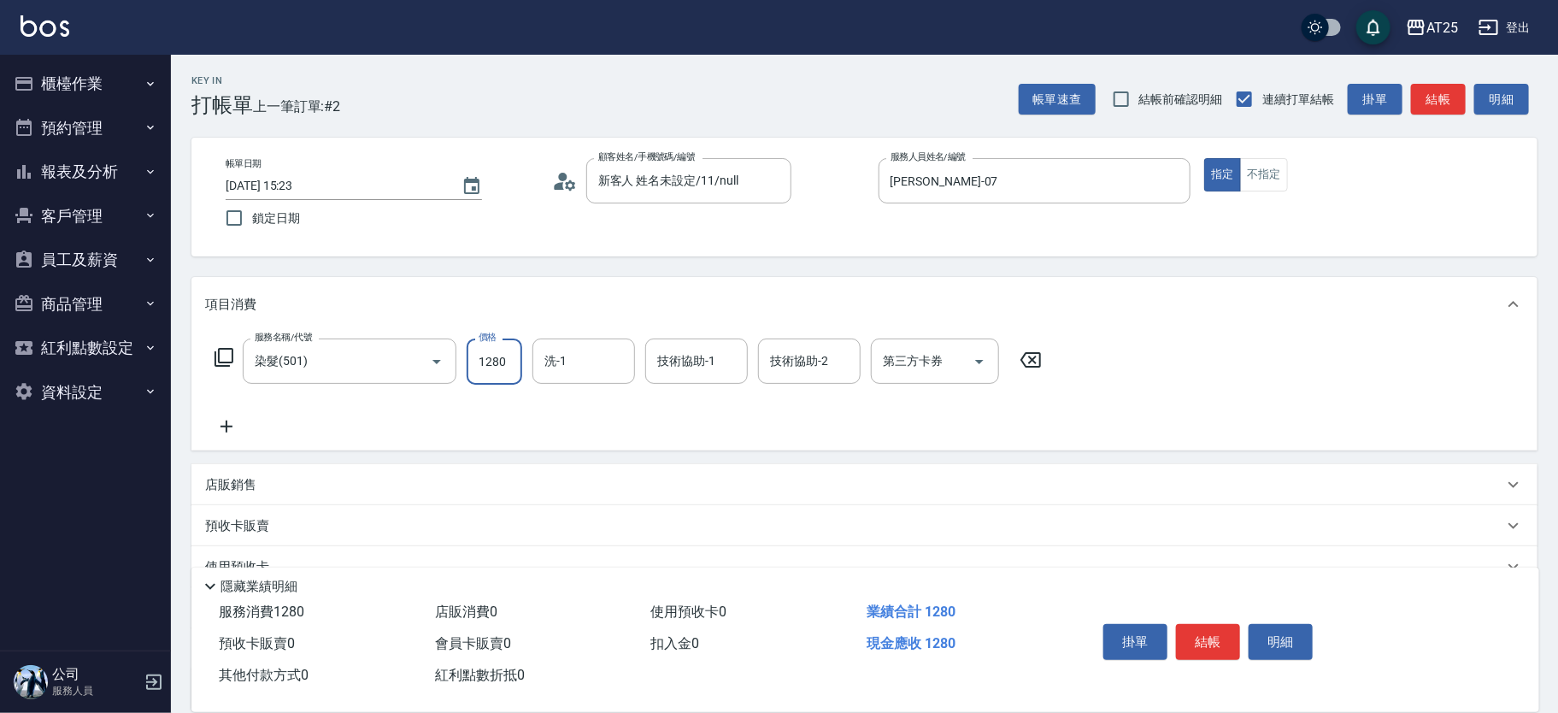
type input "1280"
type input "小祐-117"
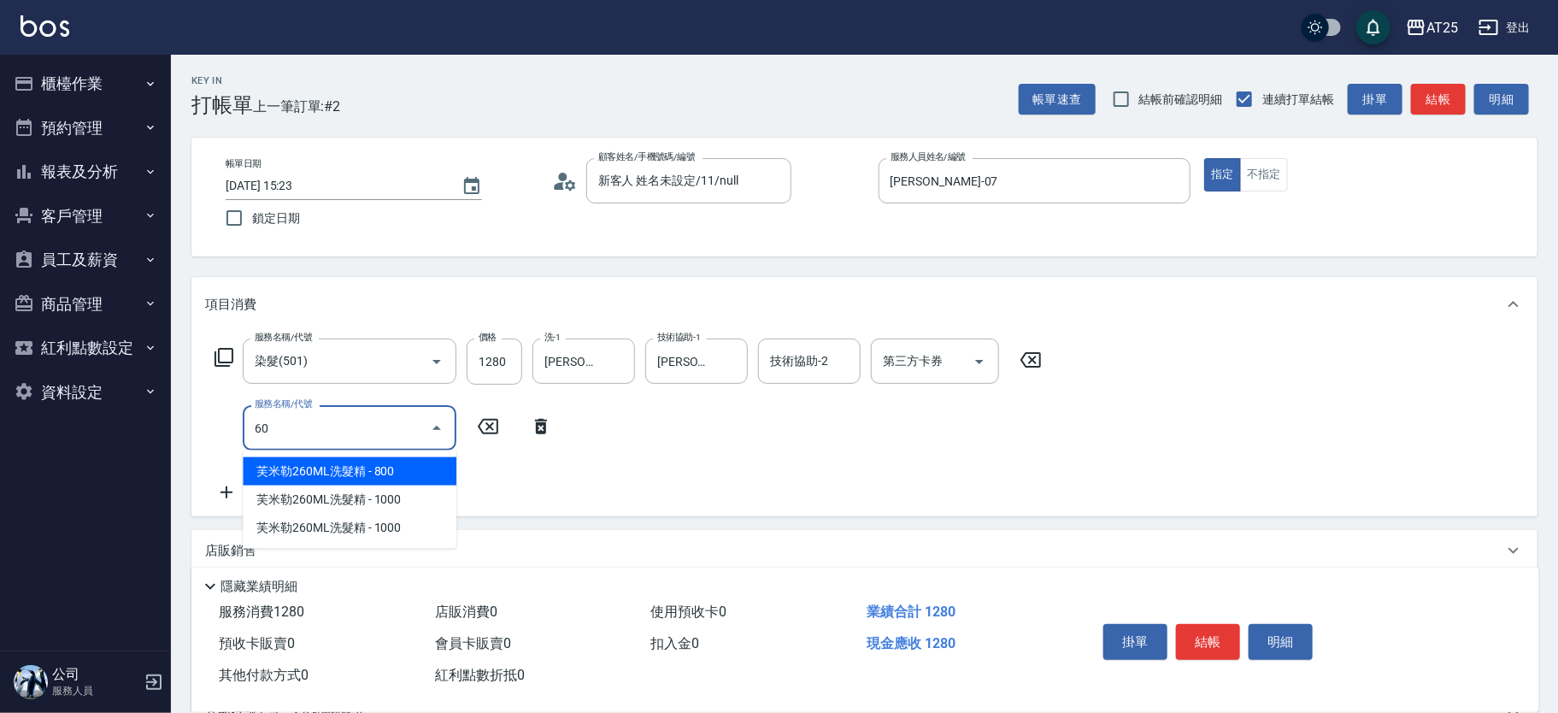
type input "601"
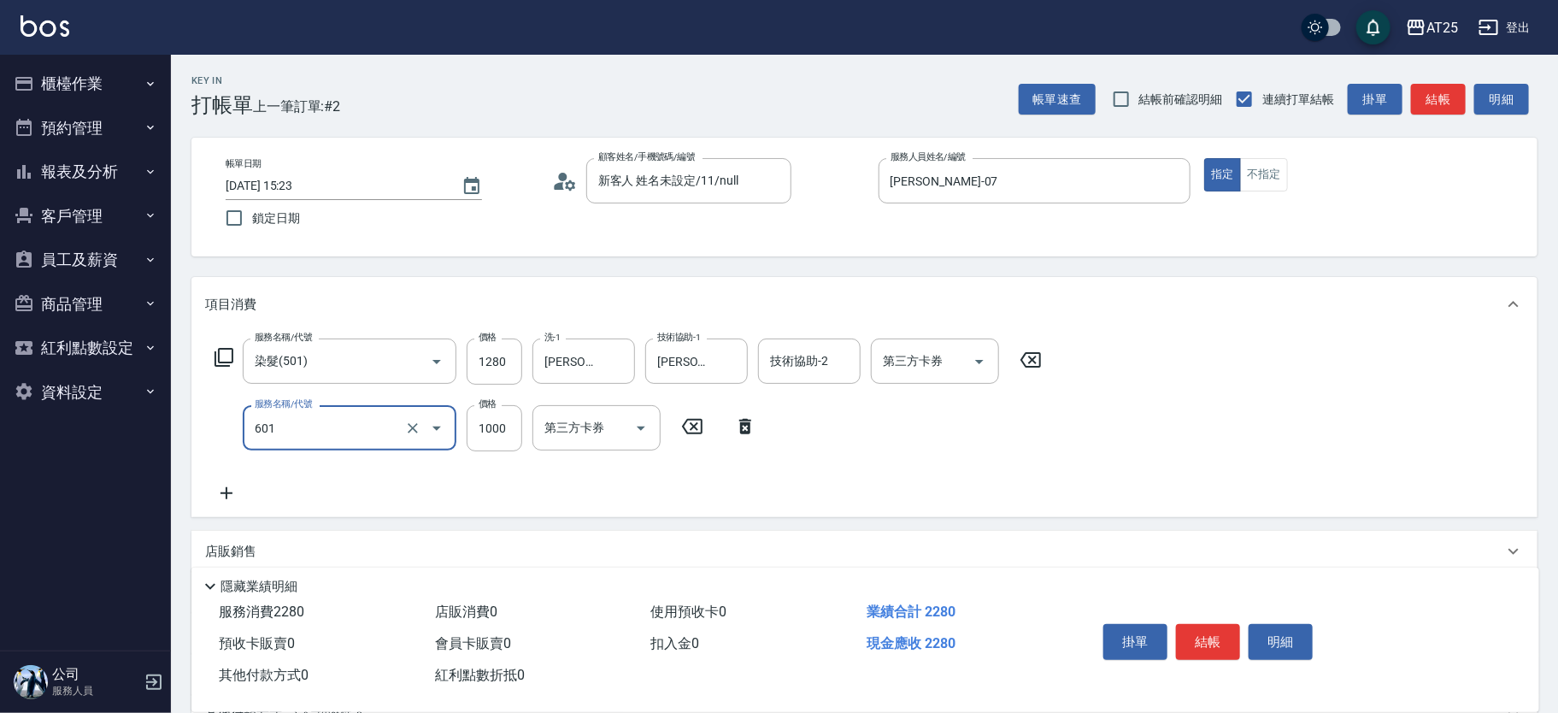
type input "220"
type input "自備護髮(1000上)(601)"
type input "120"
type input "23"
type input "150"
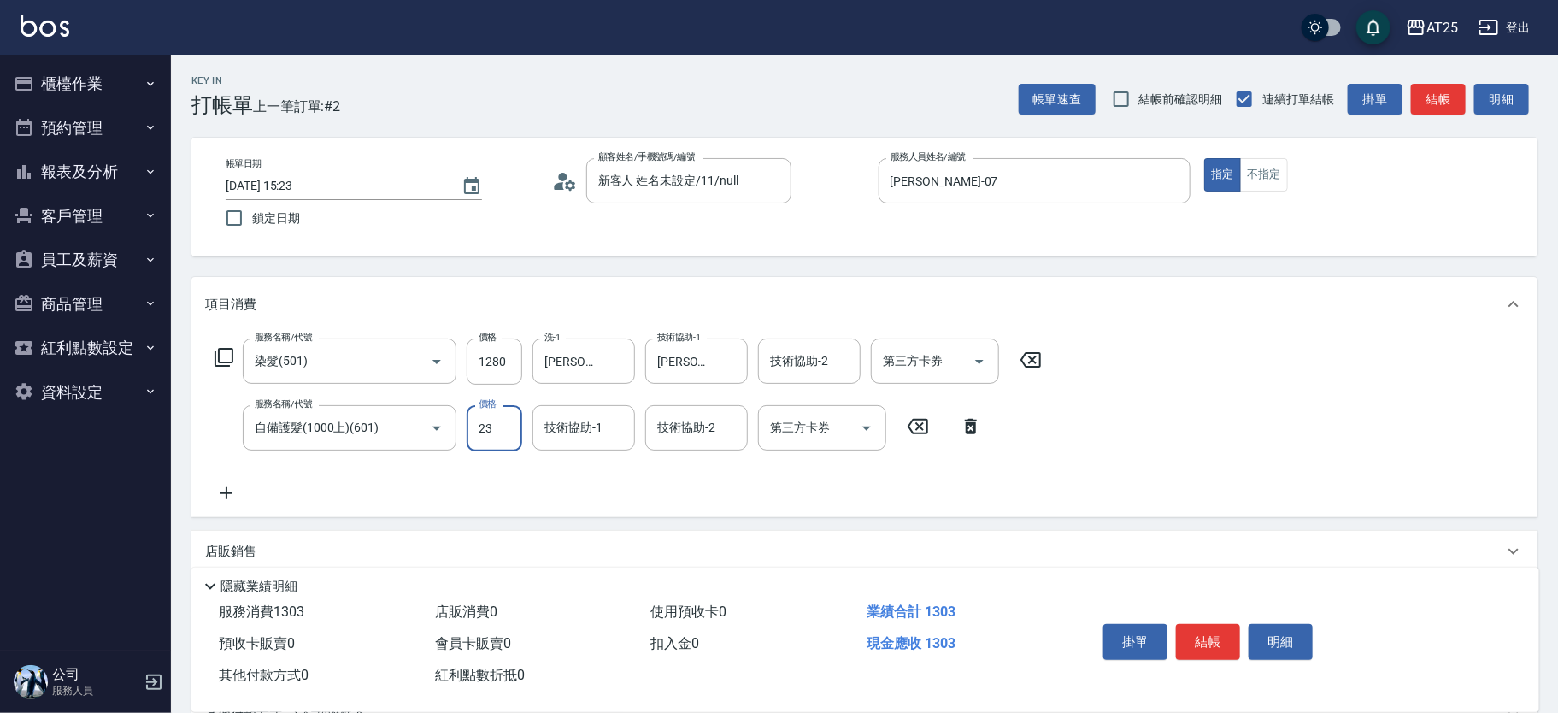
type input "230"
type input "350"
type input "2300"
type input "小祐-117"
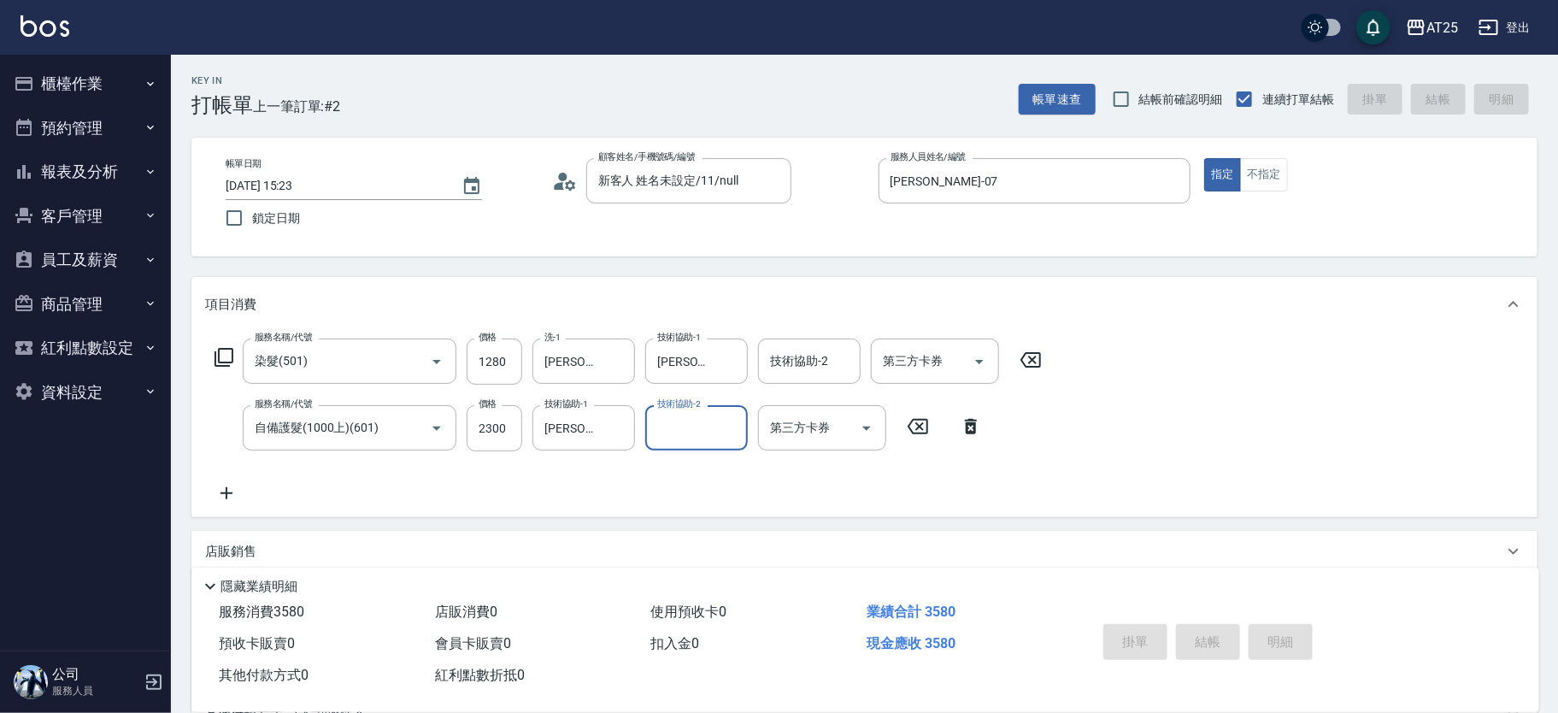
type input "0"
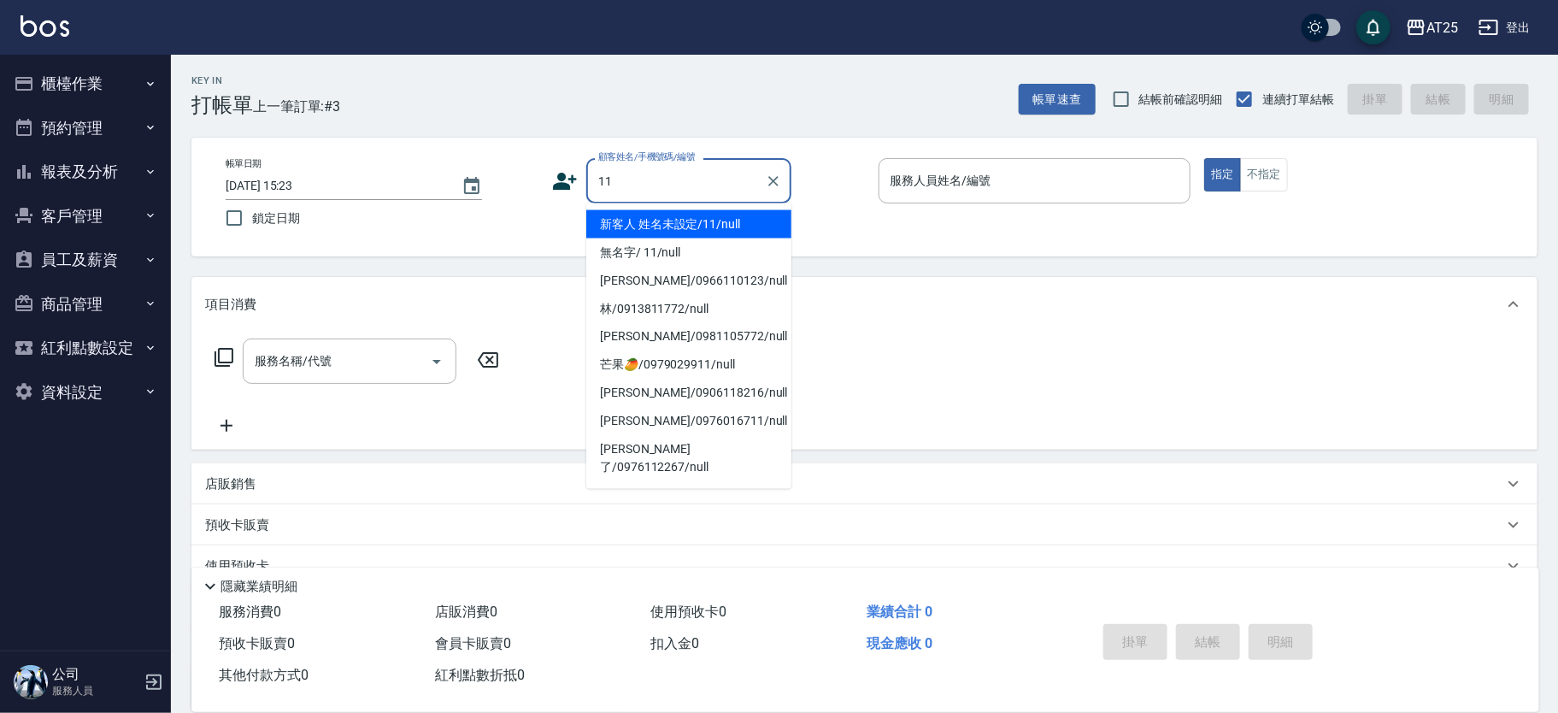
type input "新客人 姓名未設定/11/null"
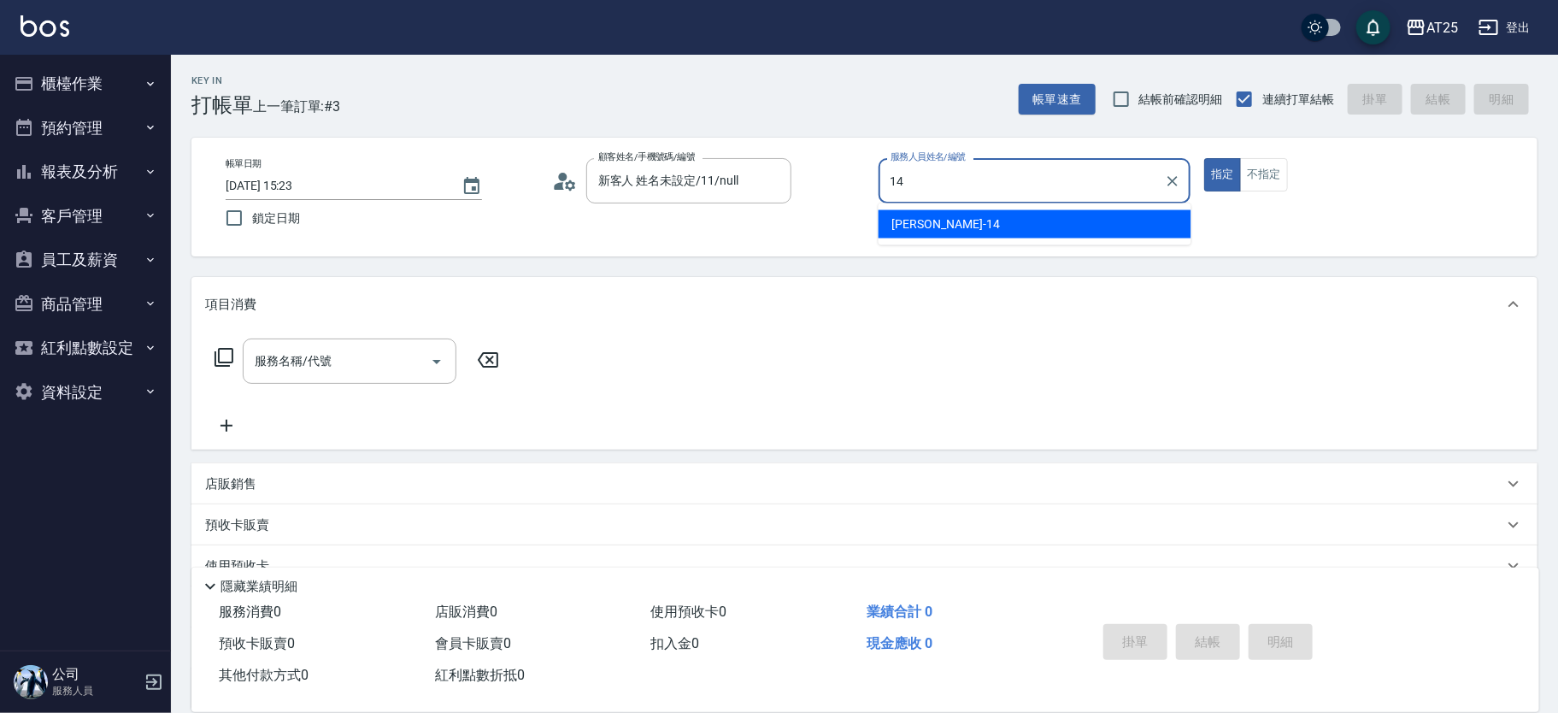
type input "Ken-14"
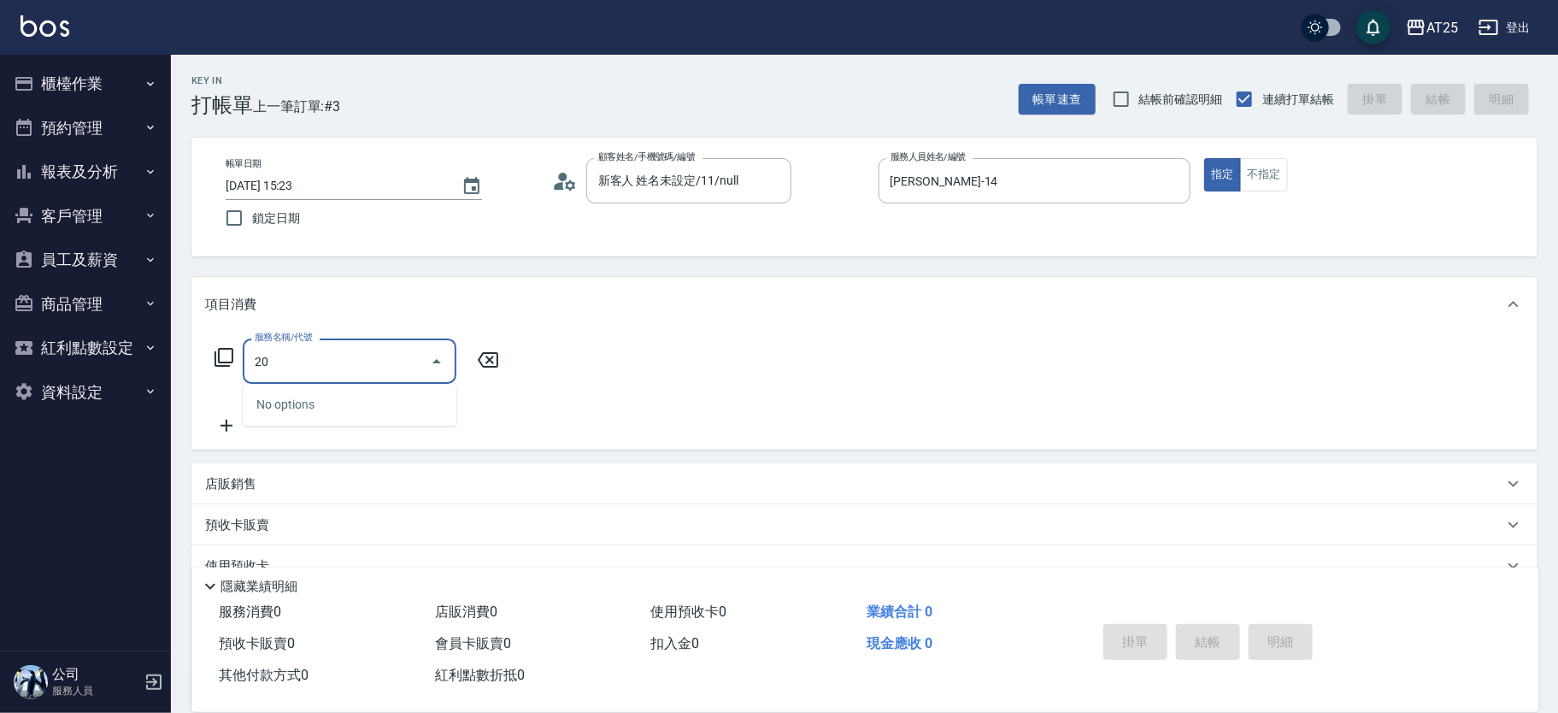
type input "201"
type input "30"
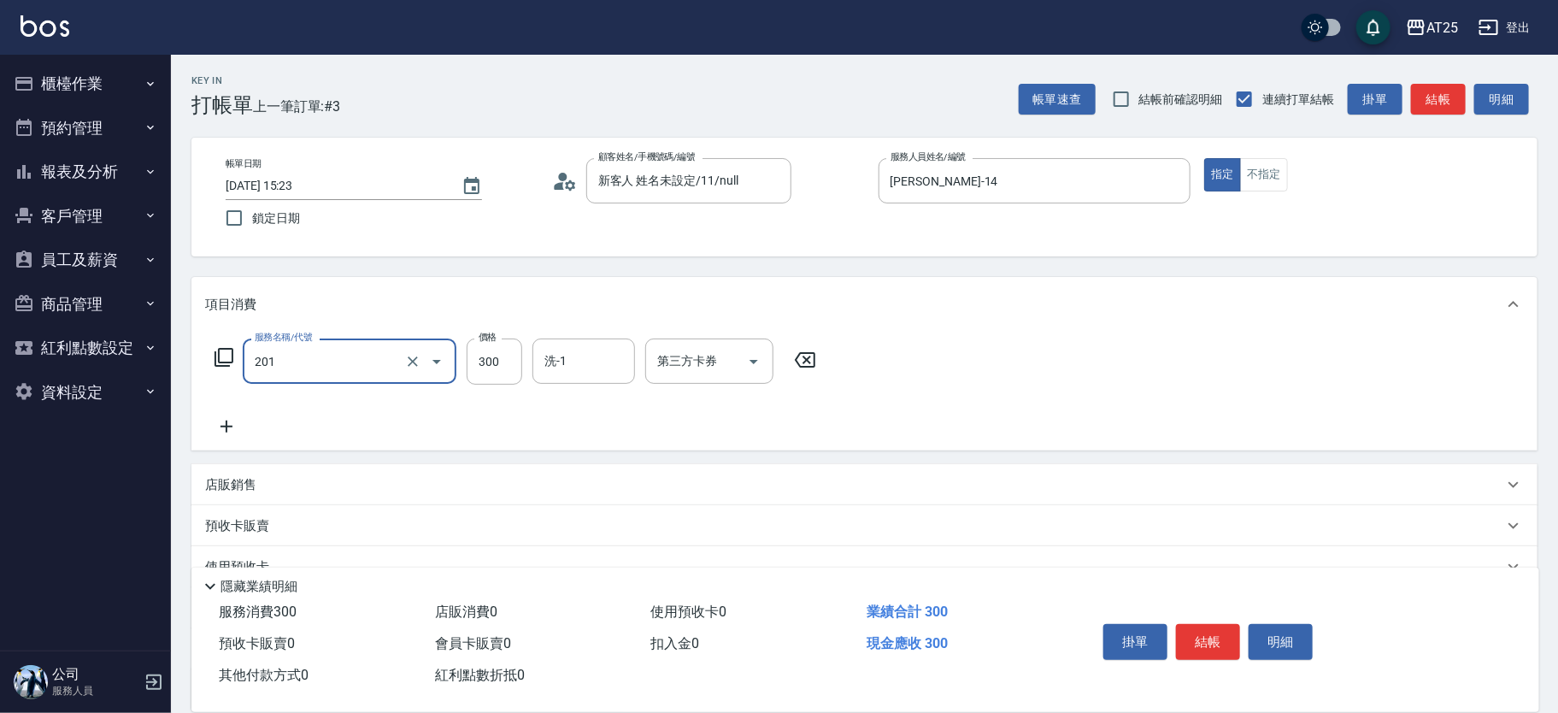
type input "洗髮(201)"
type input "0"
type input "40"
type input "400"
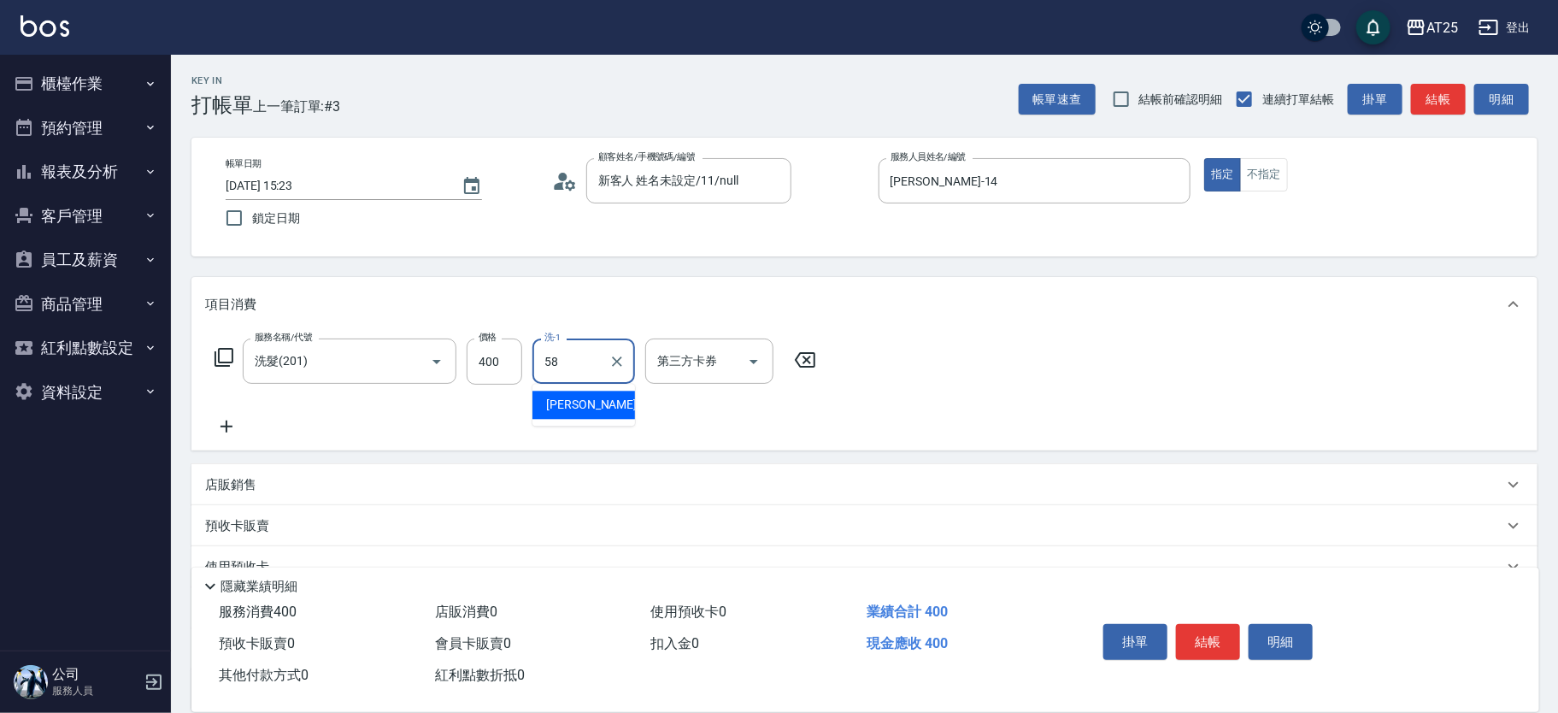
type input "小宇-58"
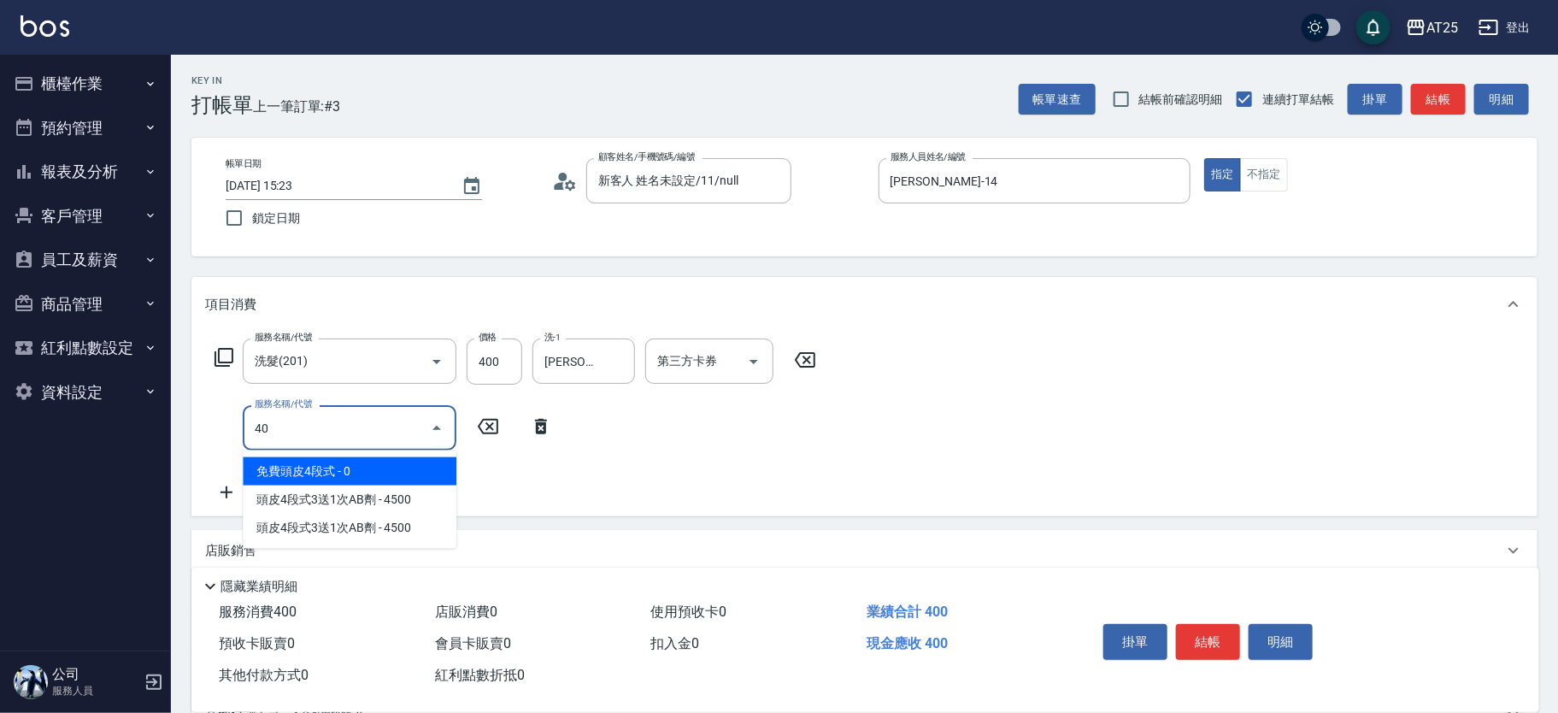
type input "401"
type input "70"
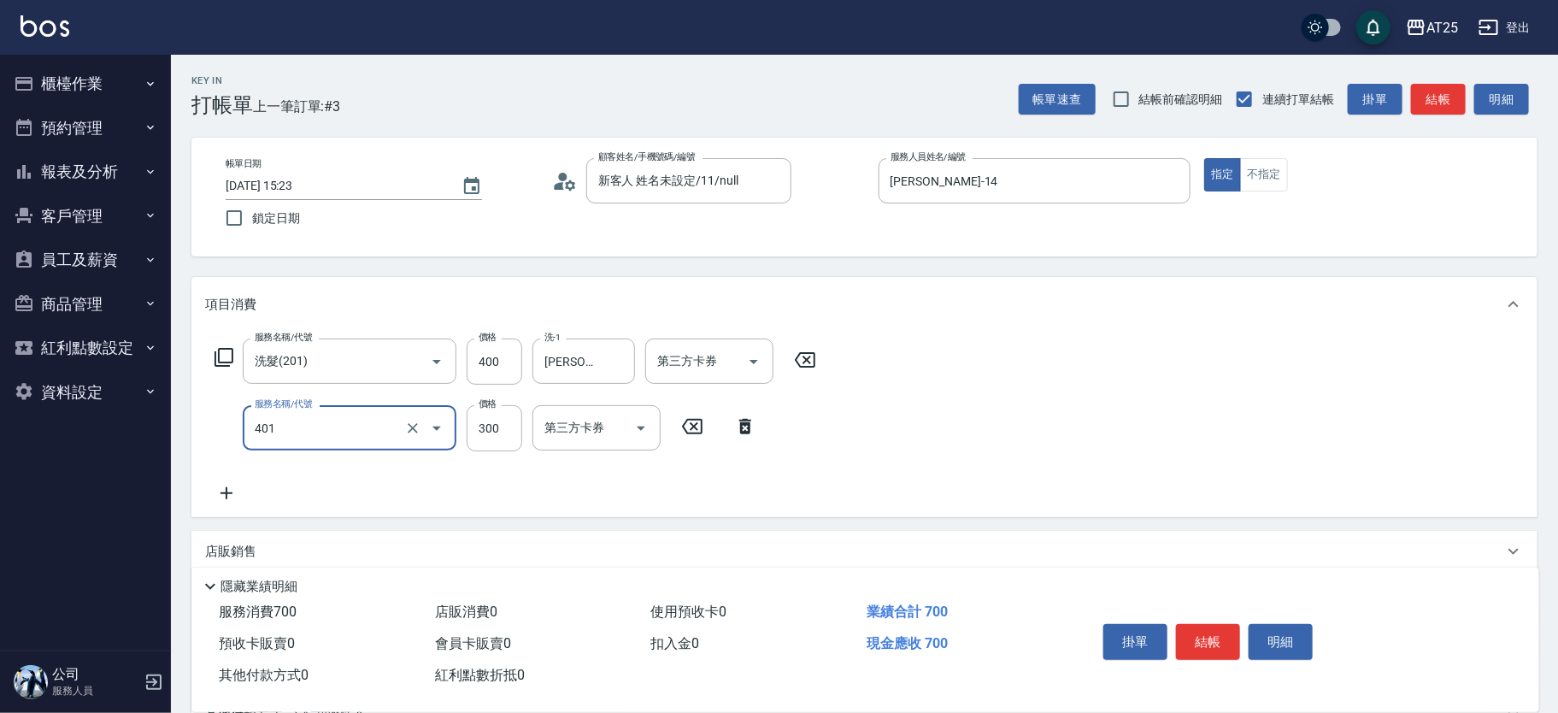
type input "剪髮(401)"
type input "40"
type input "80"
type input "400"
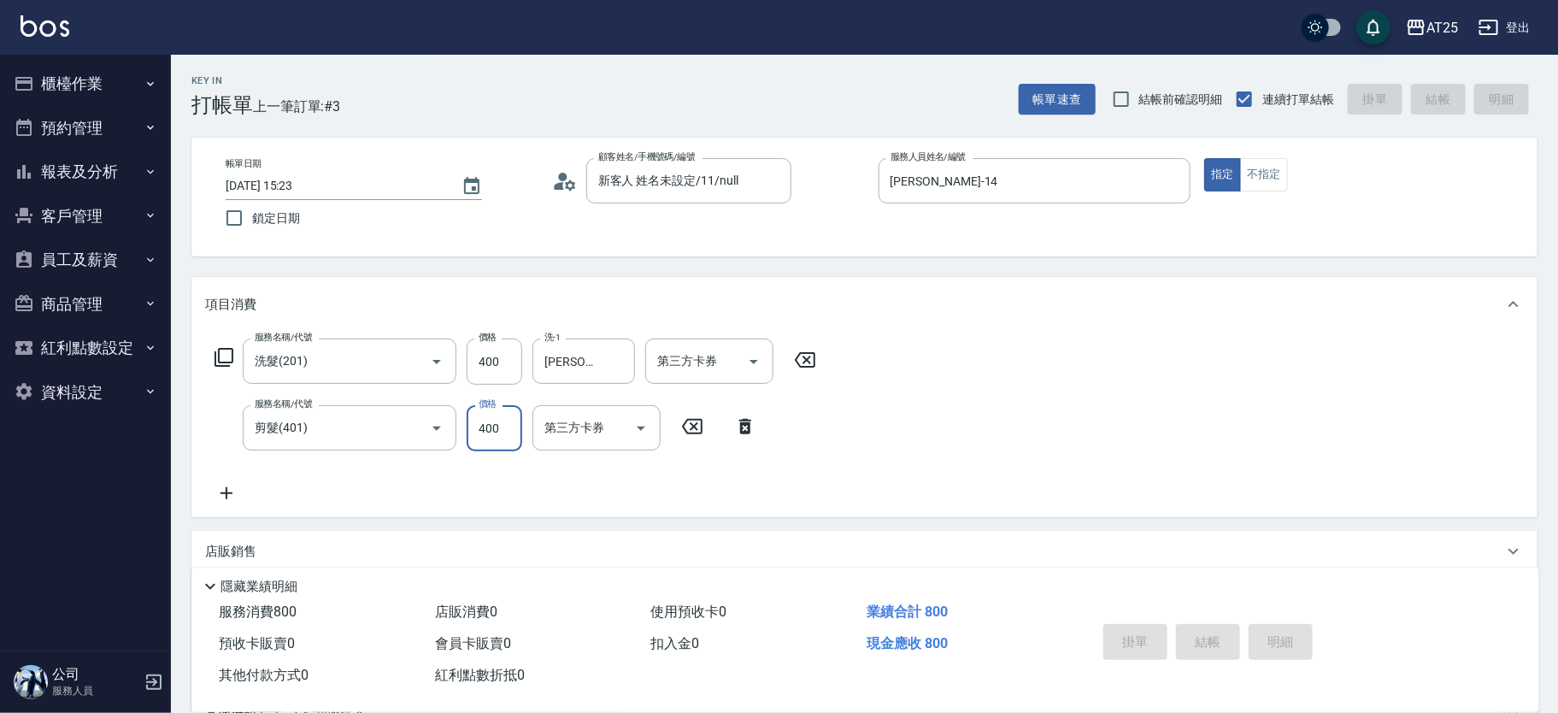
type input "0"
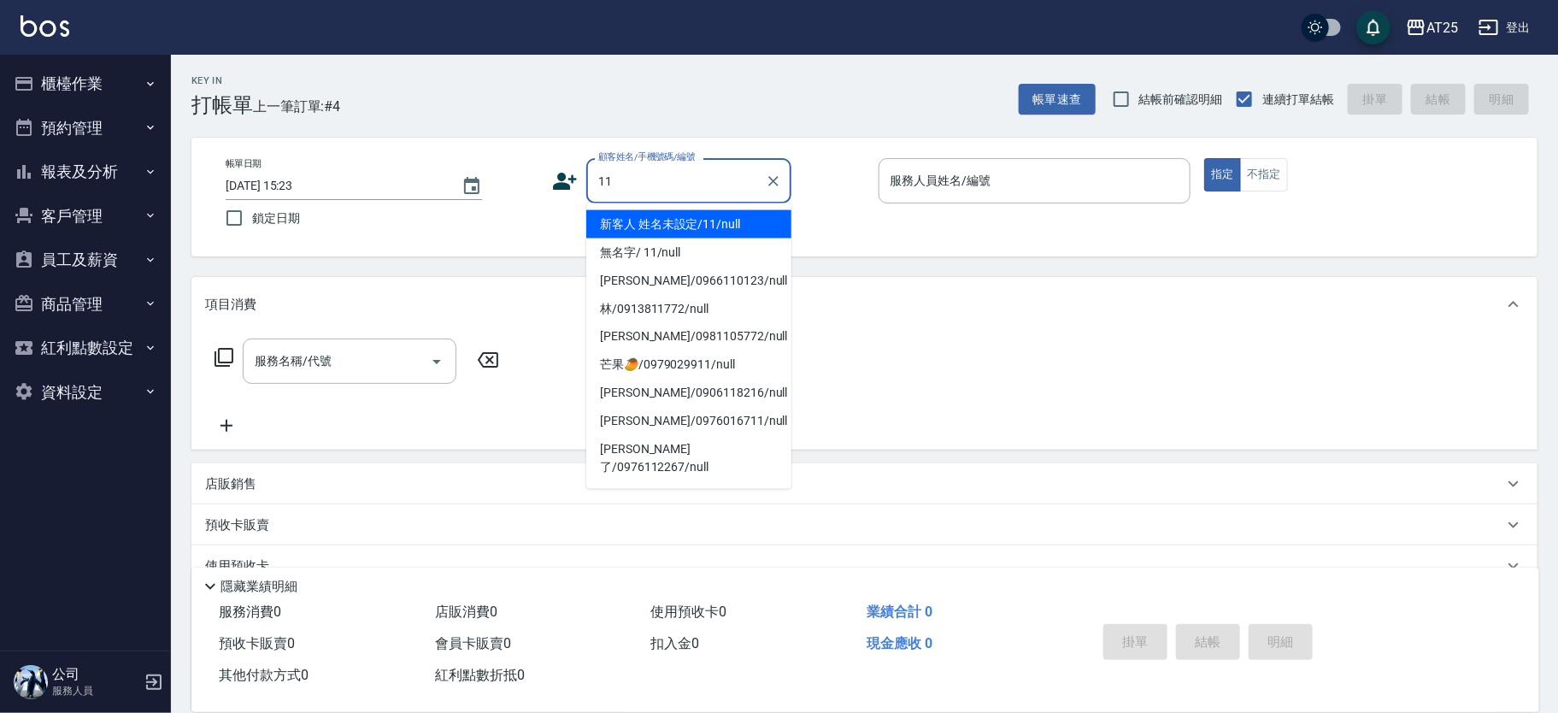
type input "新客人 姓名未設定/11/null"
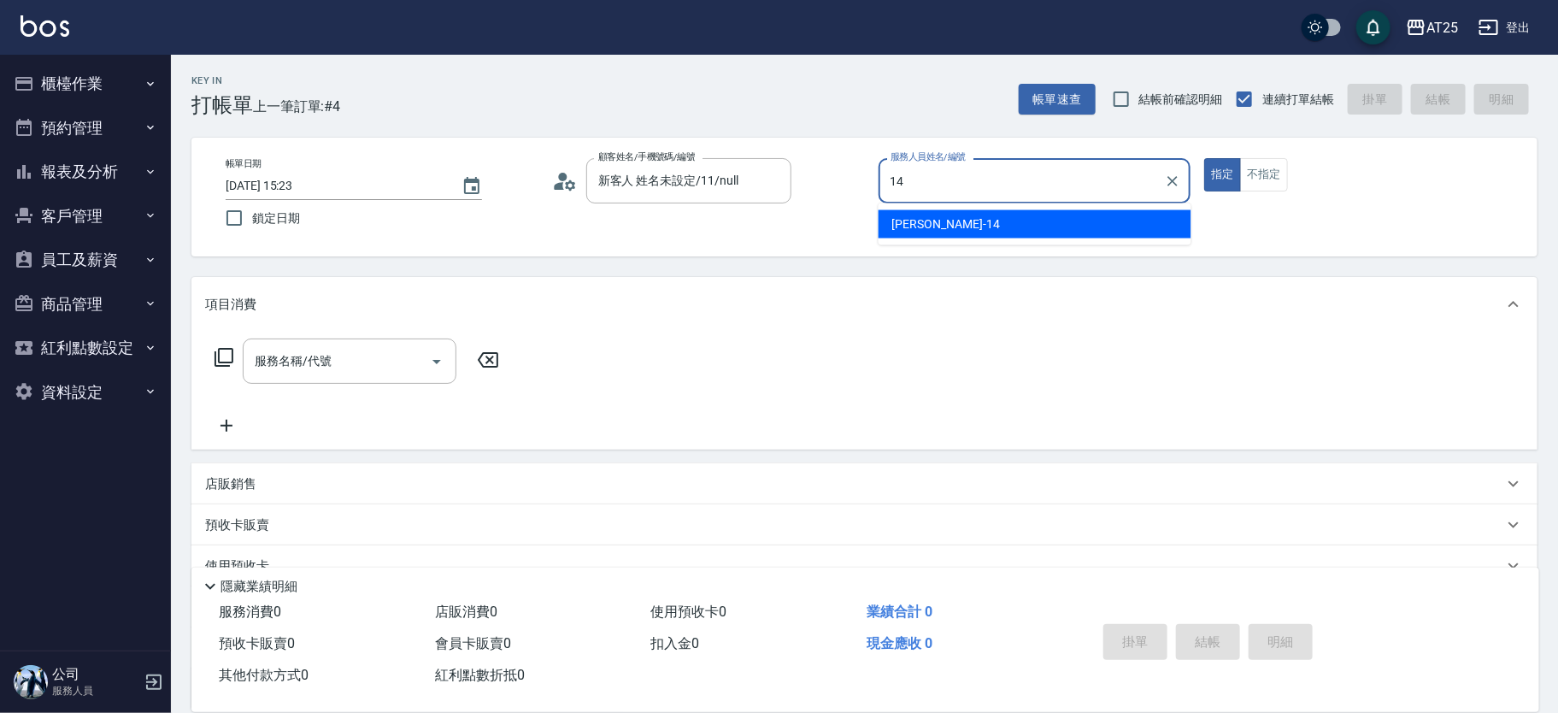
type input "Ken-14"
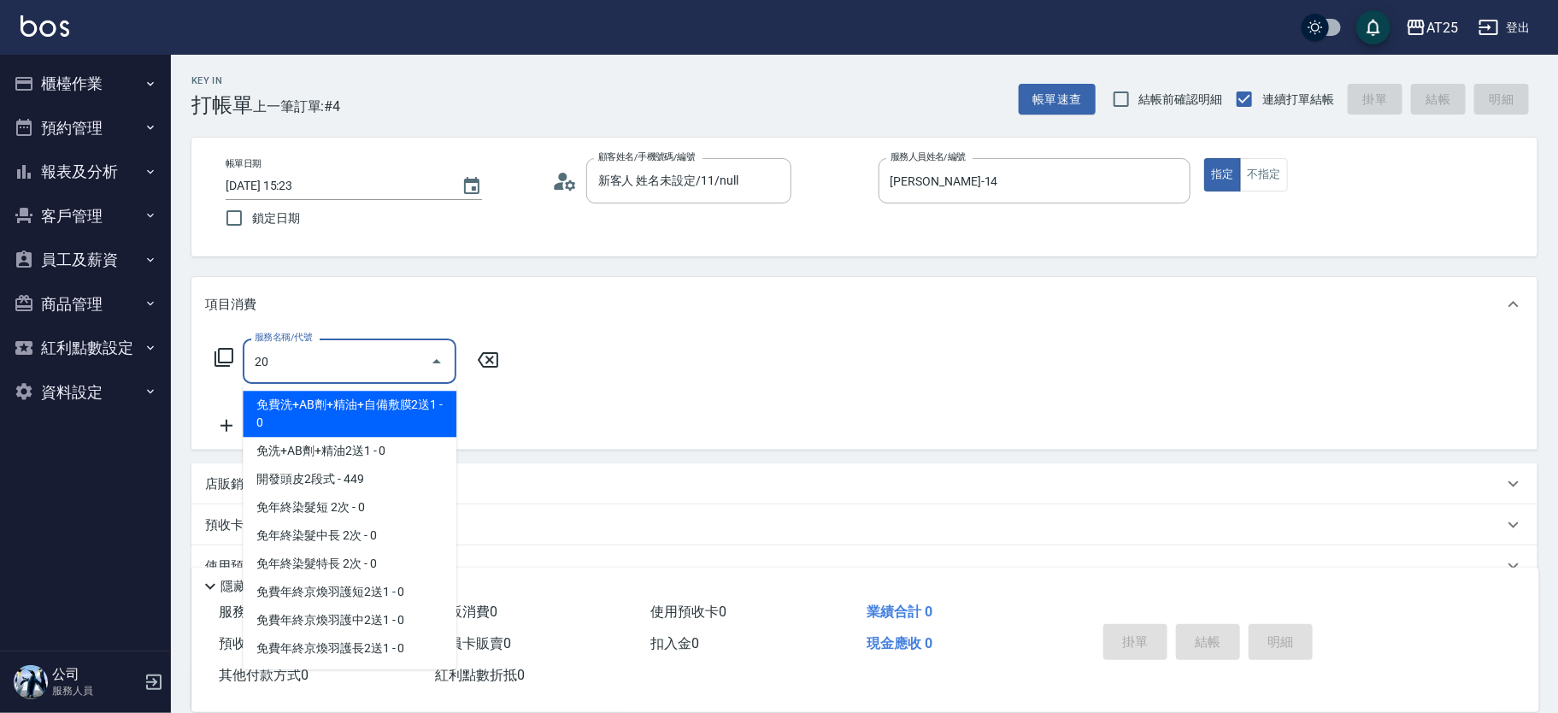
type input "201"
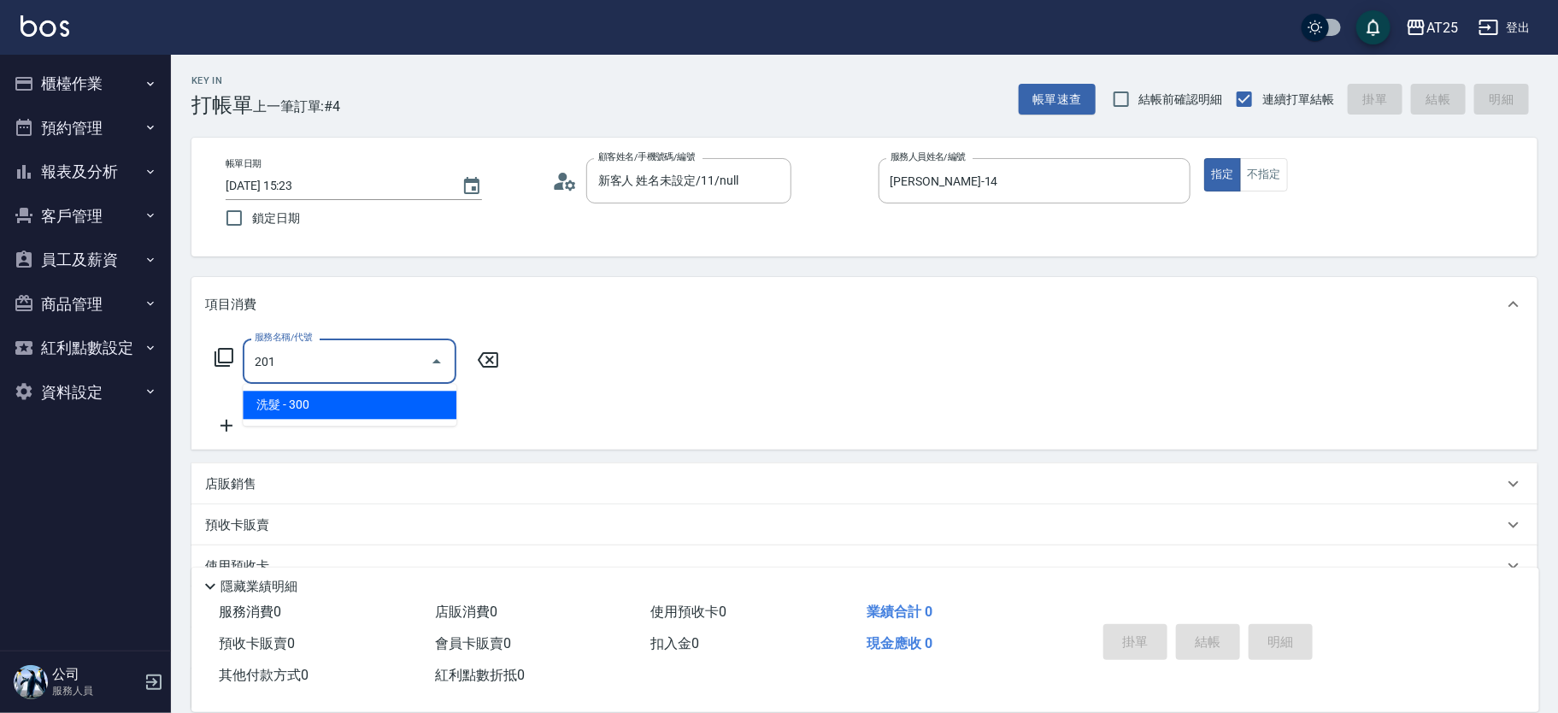
type input "30"
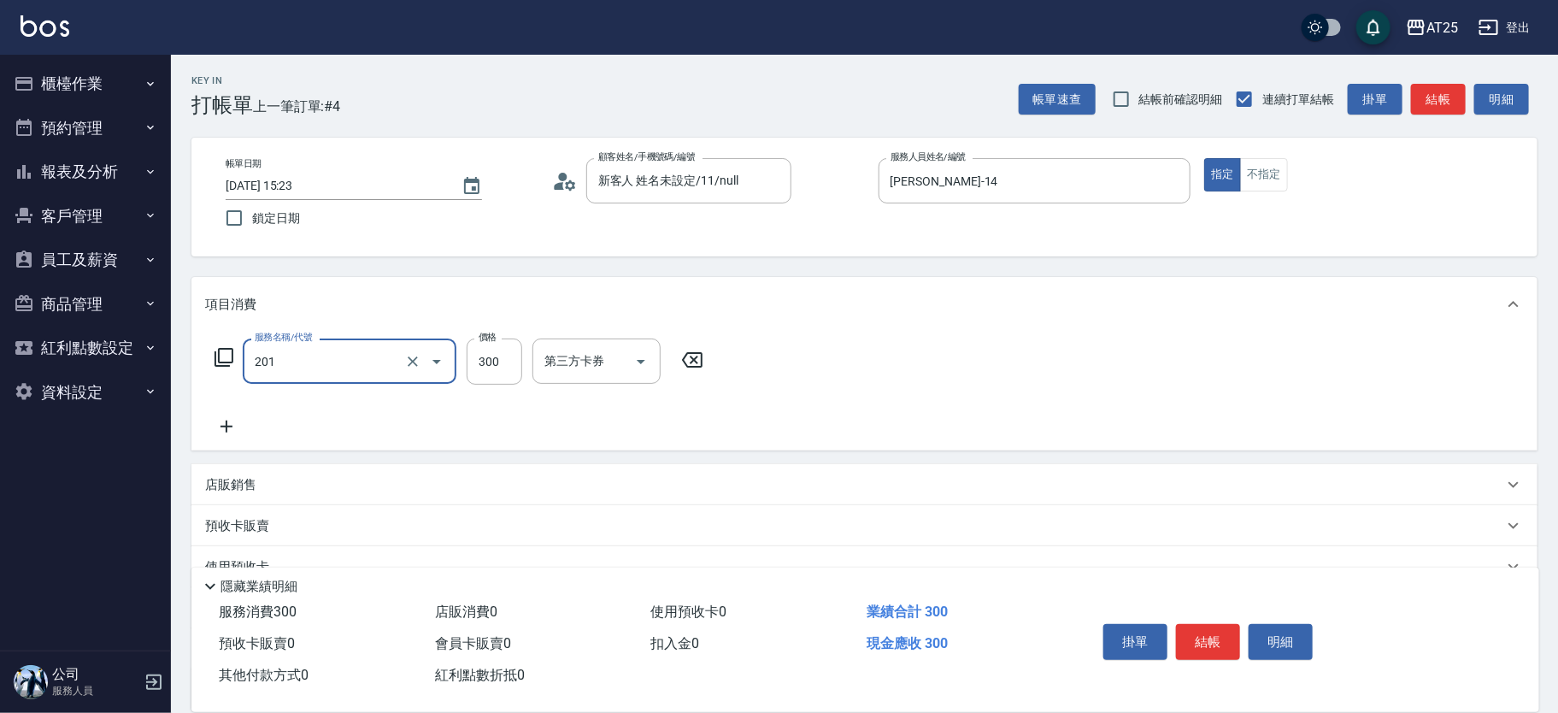
type input "洗髮(201)"
type input "0"
type input "50"
type input "500"
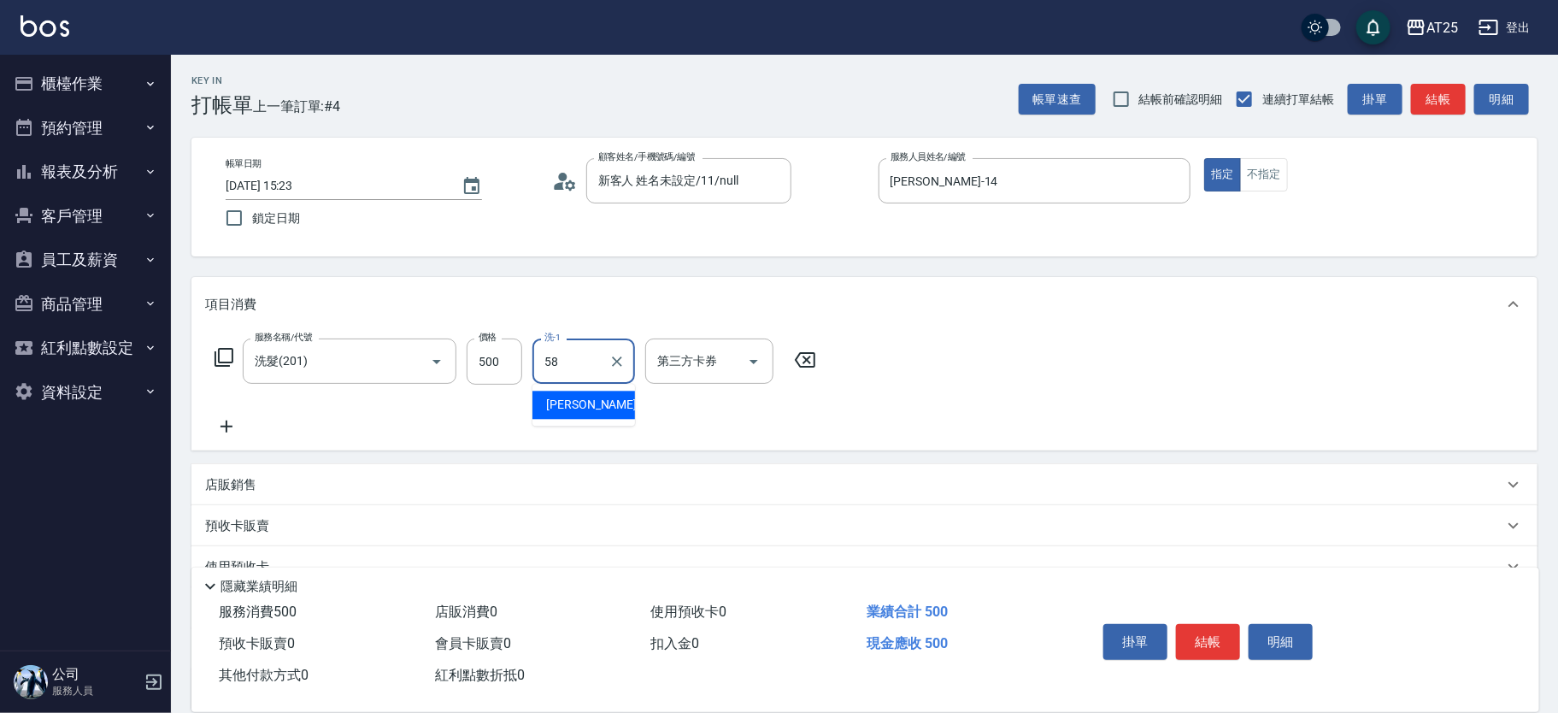
type input "小宇-58"
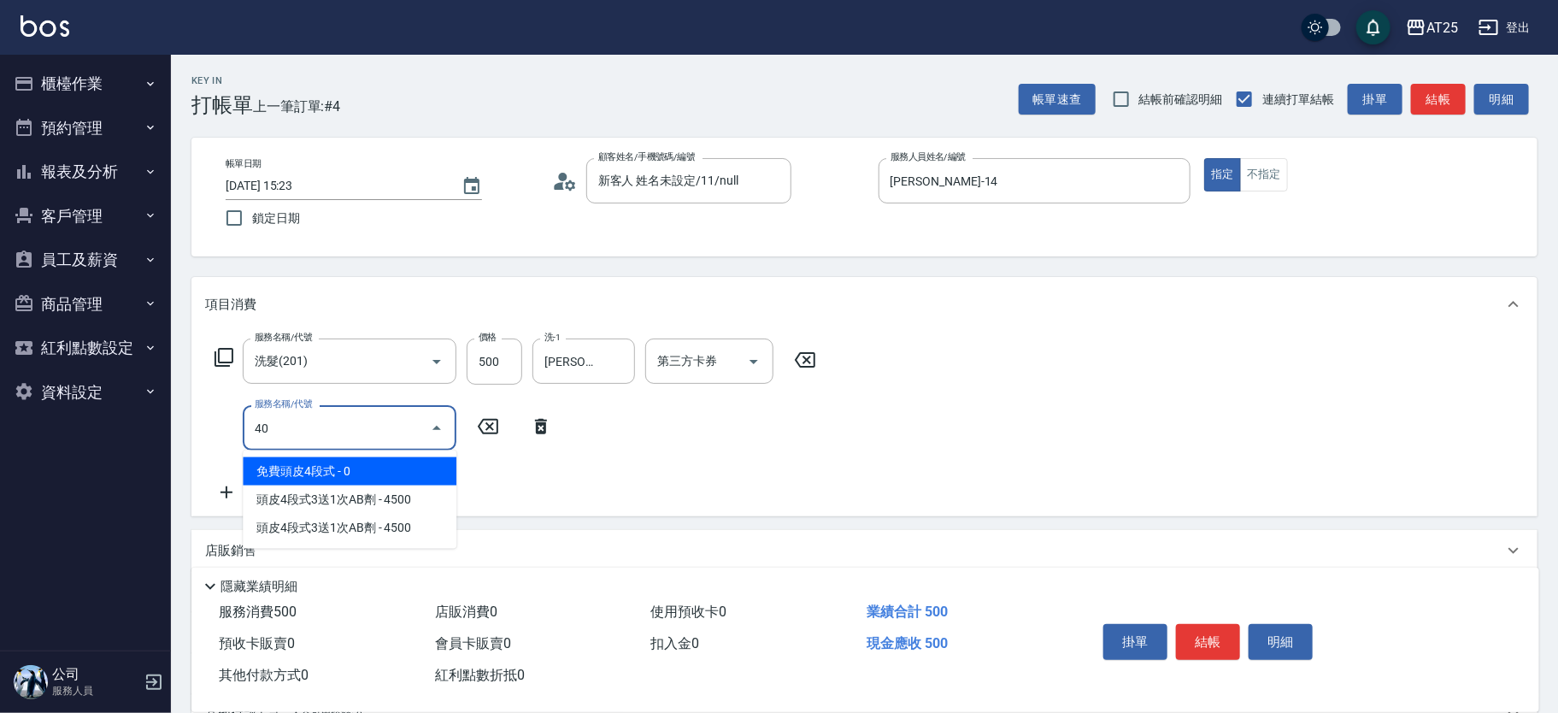
type input "401"
type input "80"
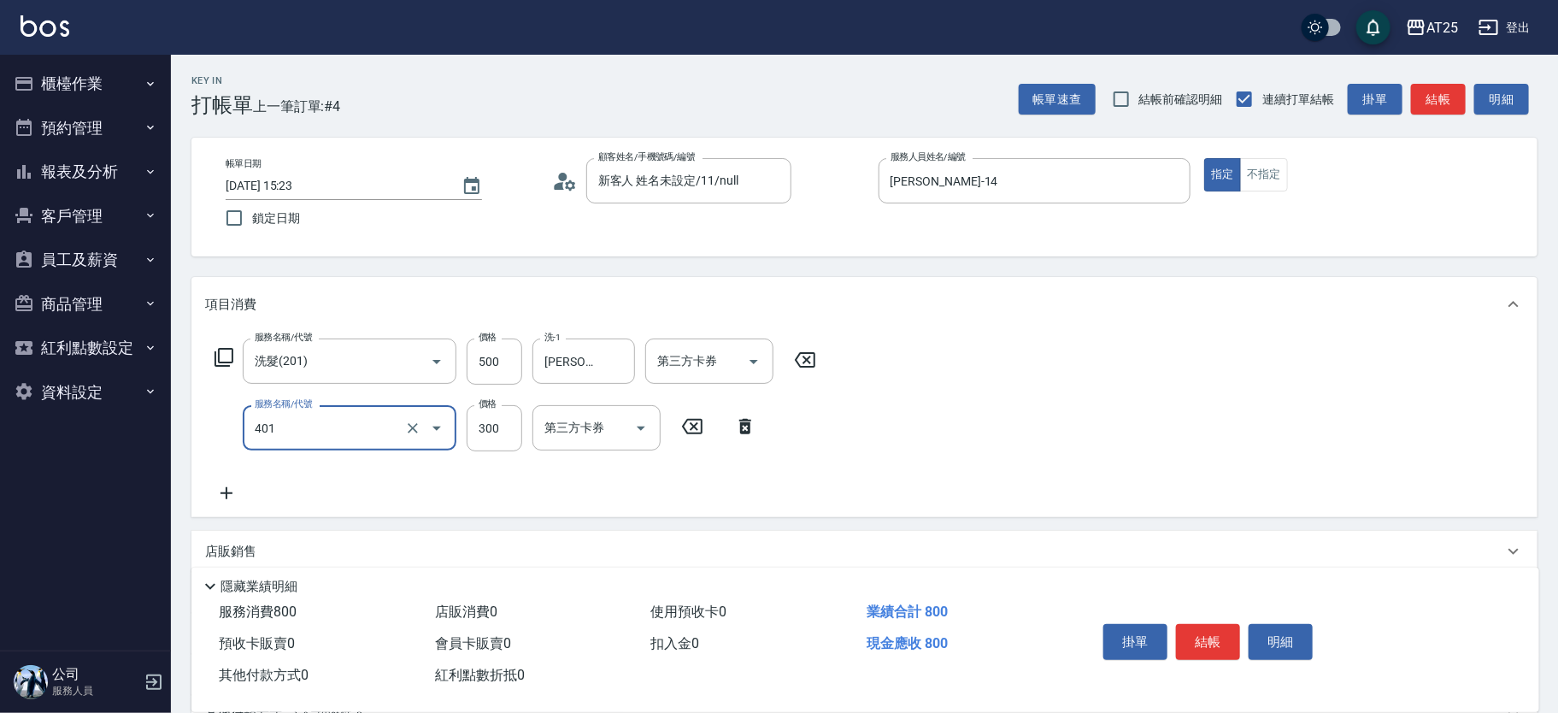
type input "剪髮(401)"
type input "50"
type input "100"
type input "500"
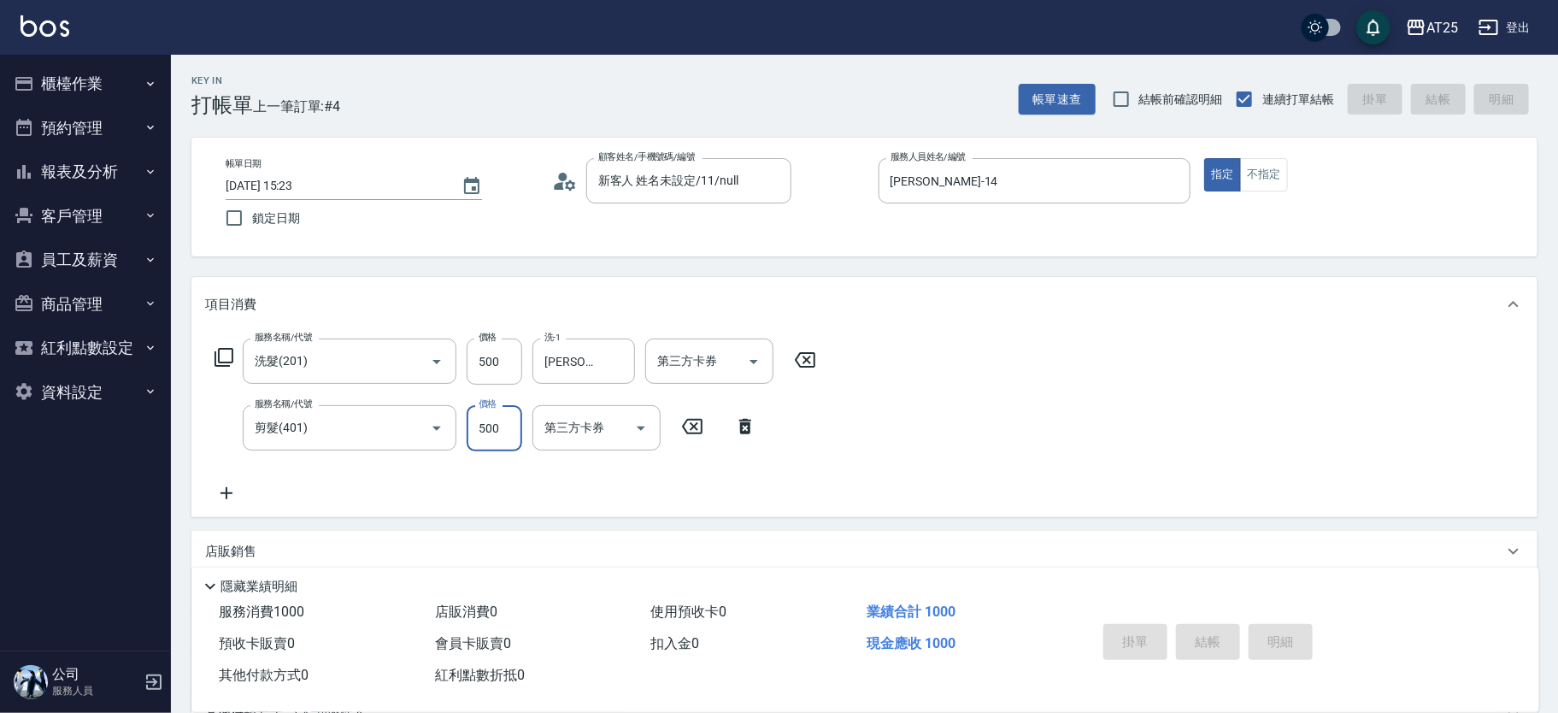
type input "2025/09/12 15:24"
type input "0"
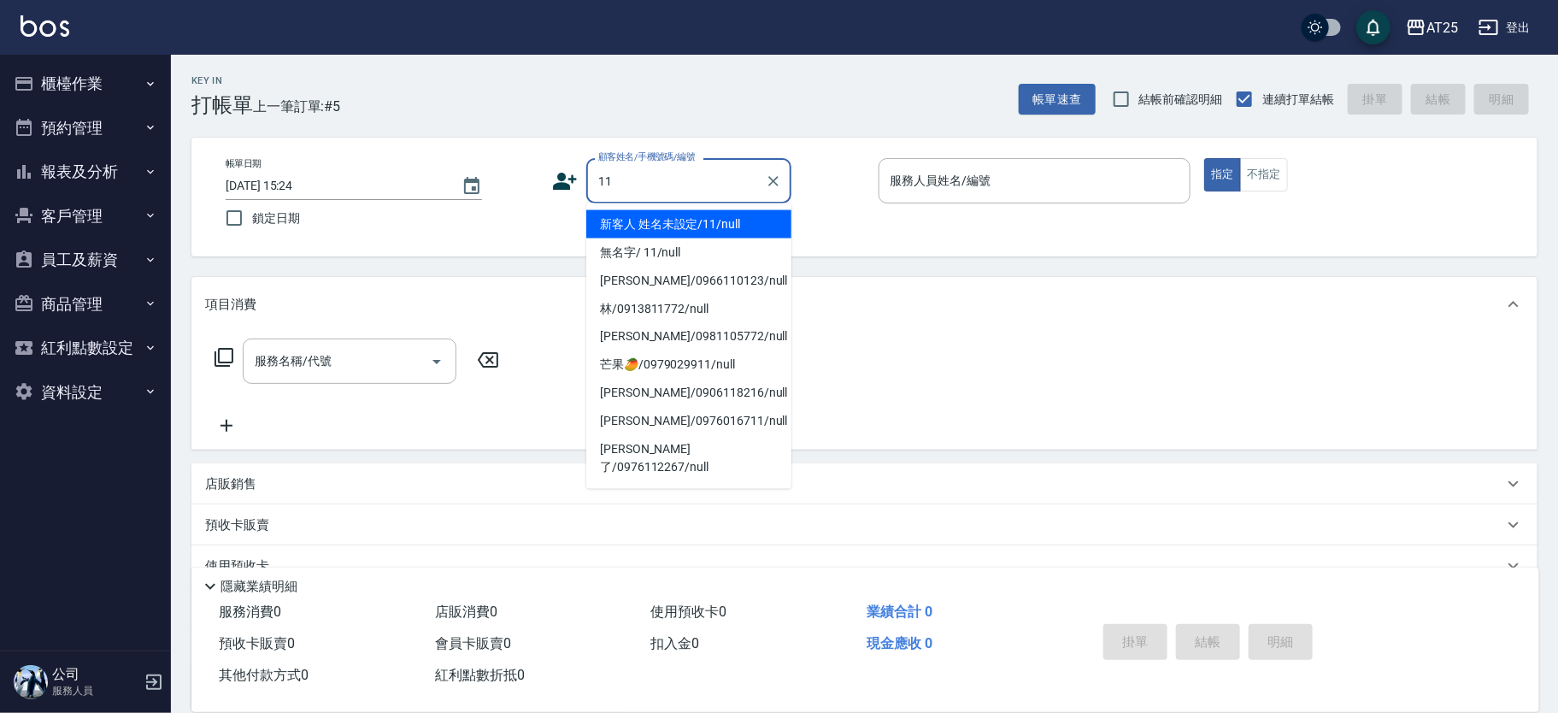
type input "新客人 姓名未設定/11/null"
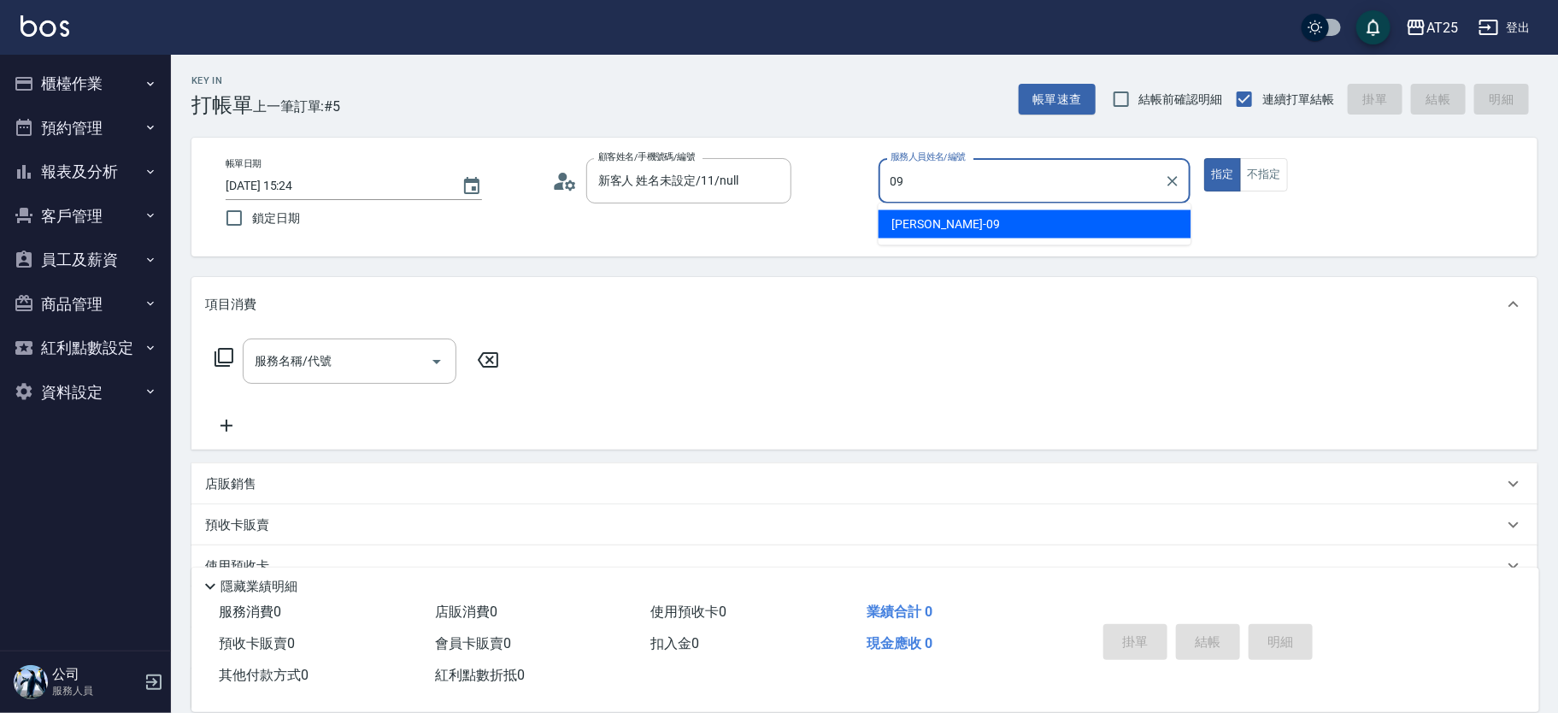
type input "Kevin-09"
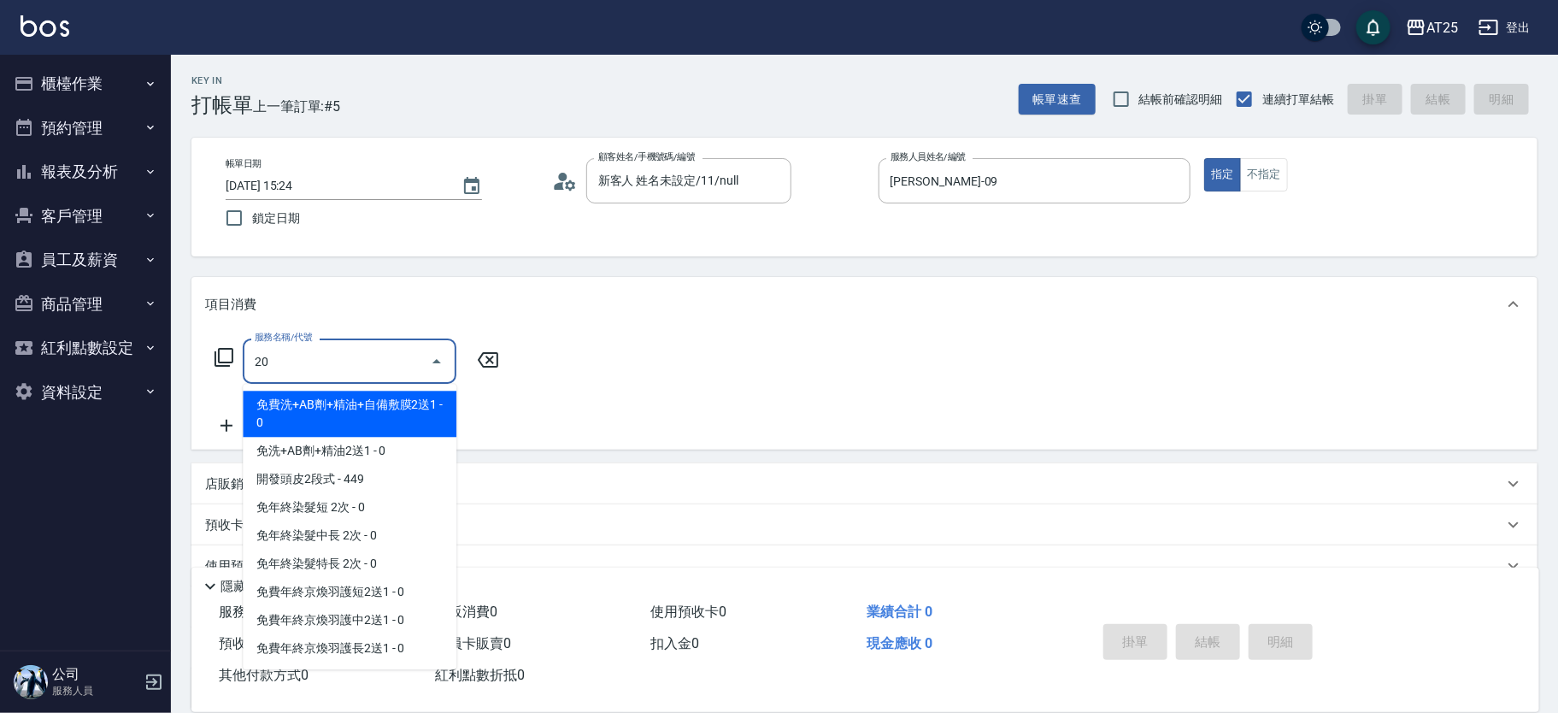
type input "201"
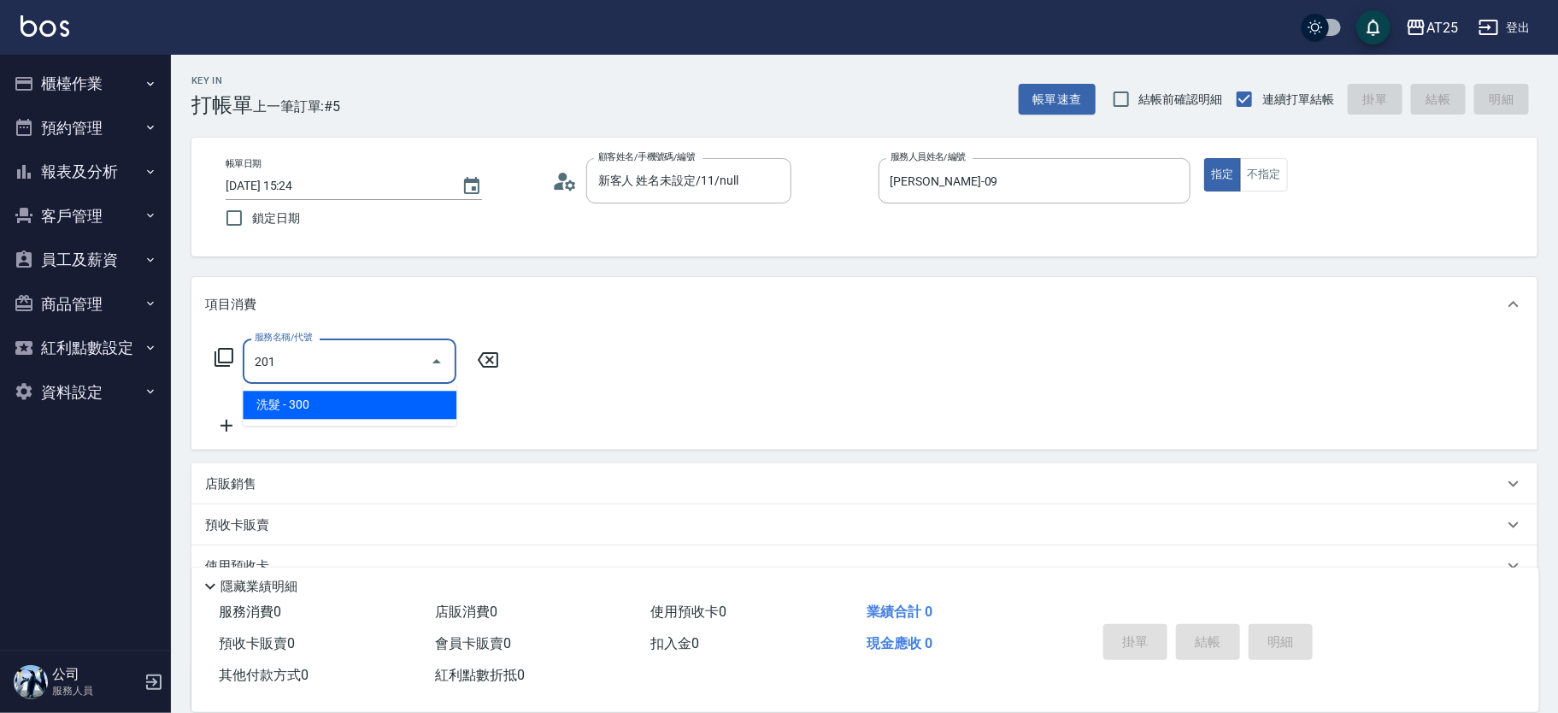
type input "30"
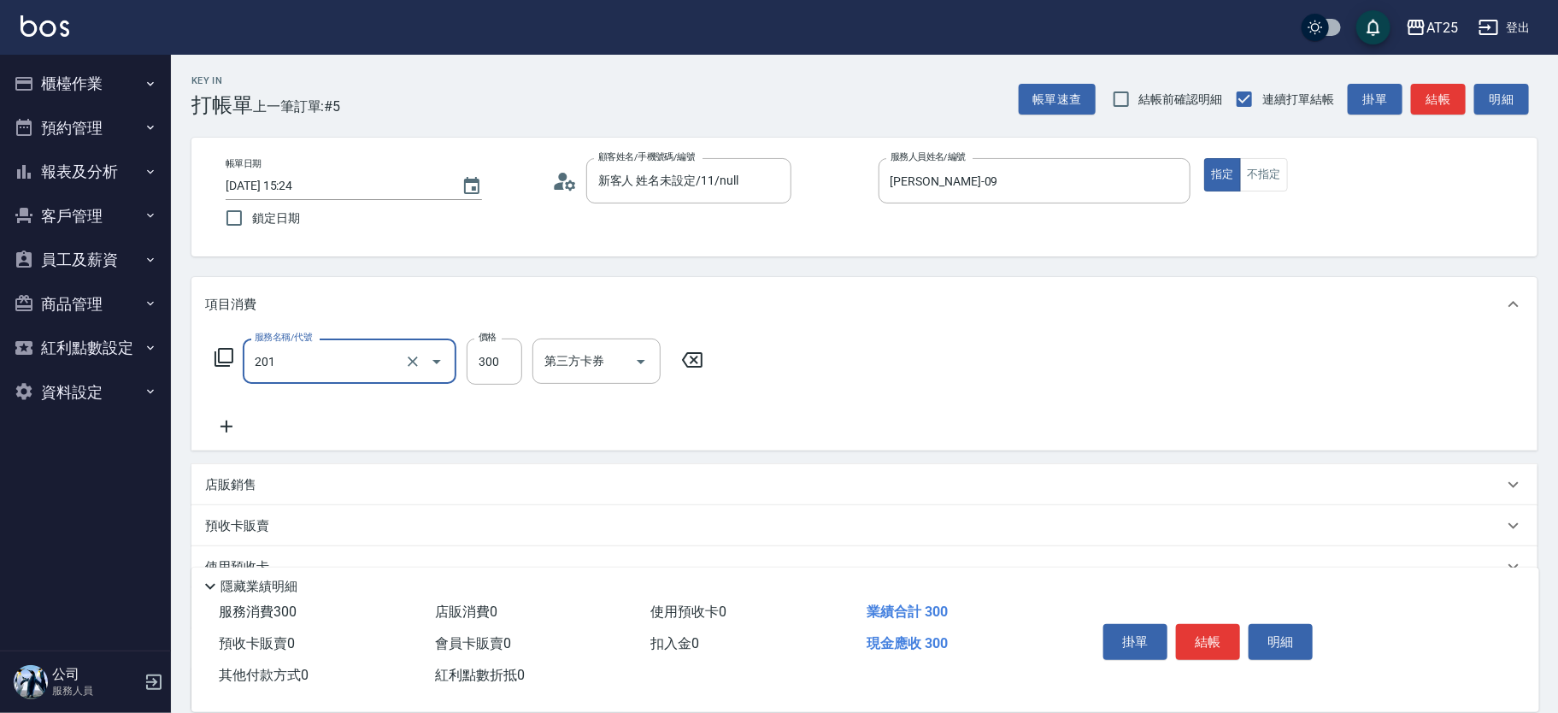
type input "洗髮(201)"
type input "0"
type input "40"
type input "400"
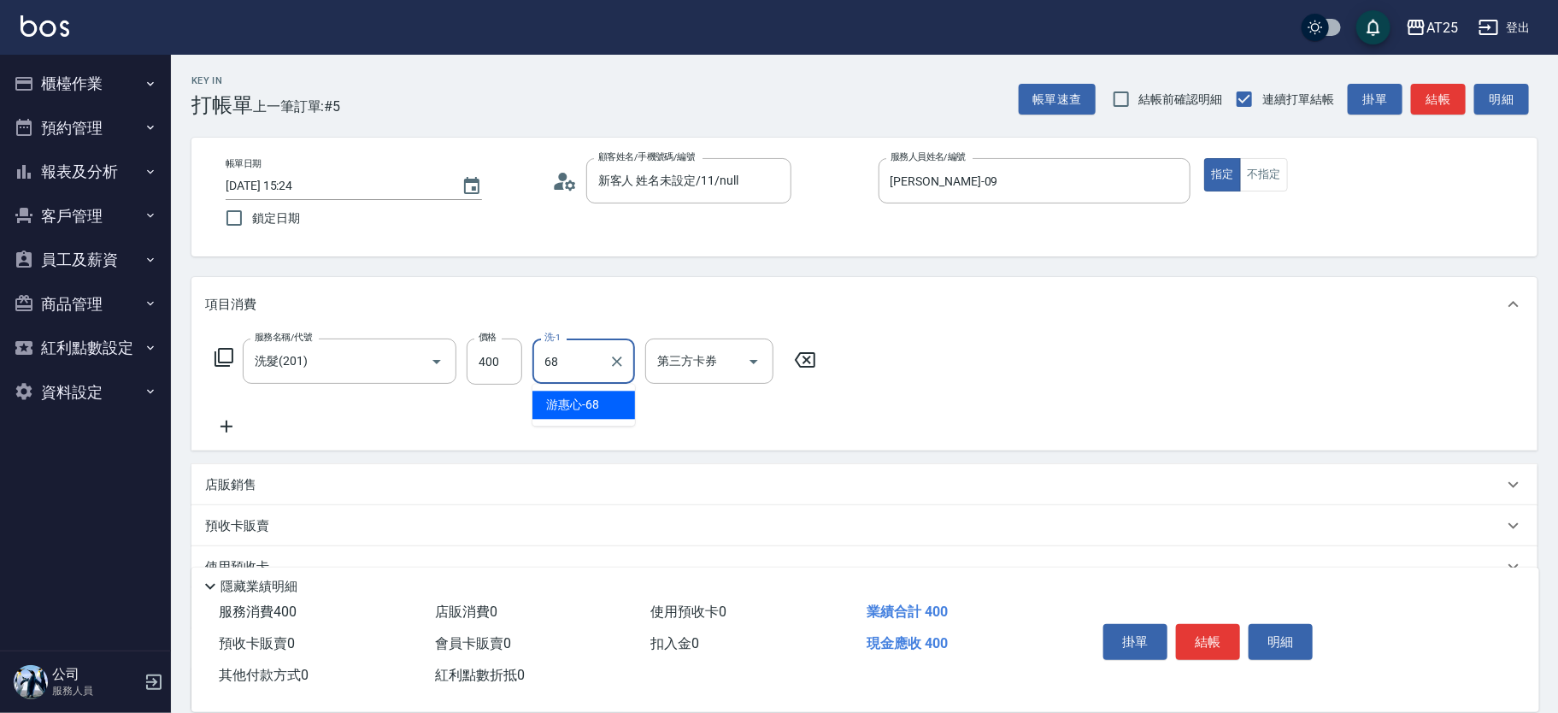
type input "游惠心-68"
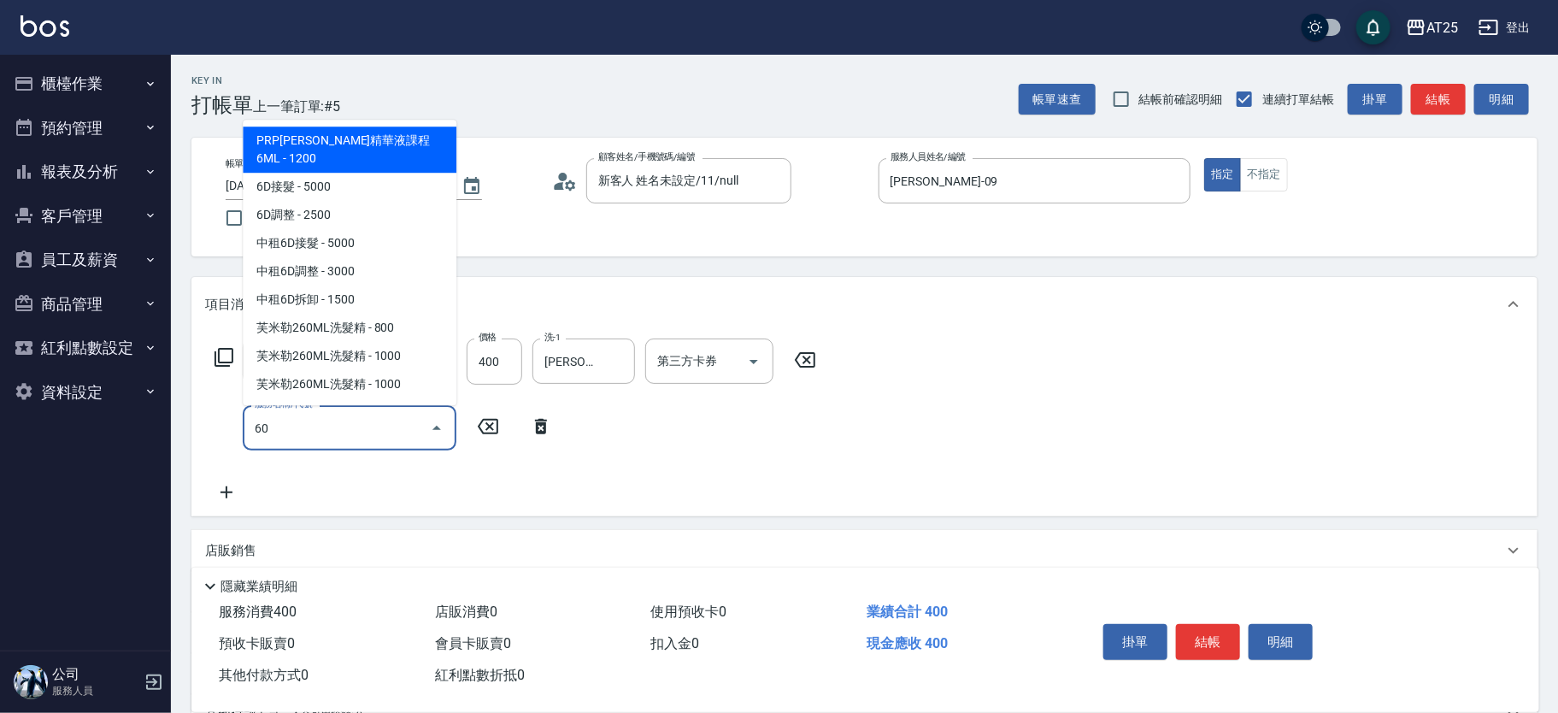
type input "601"
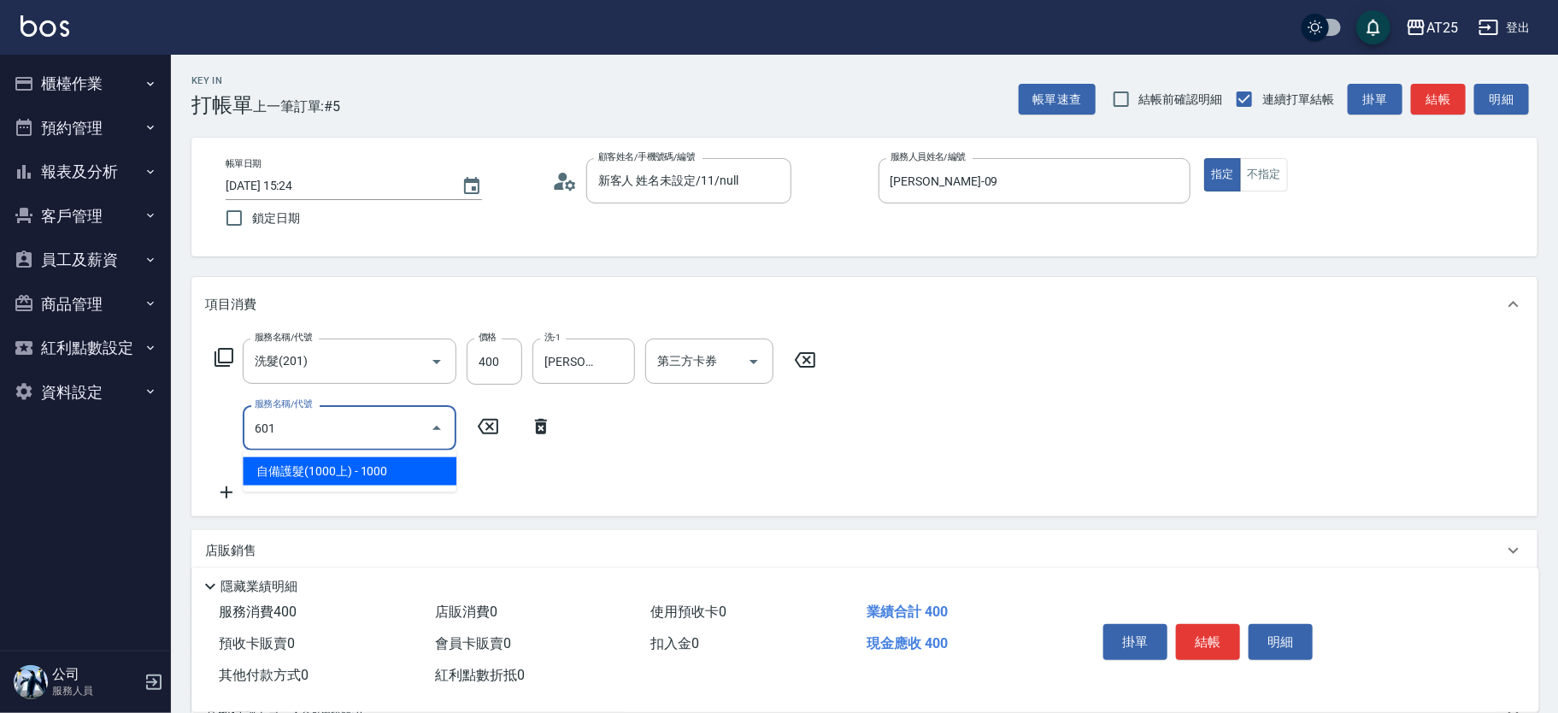
type input "140"
type input "自備護髮(1000上)(601)"
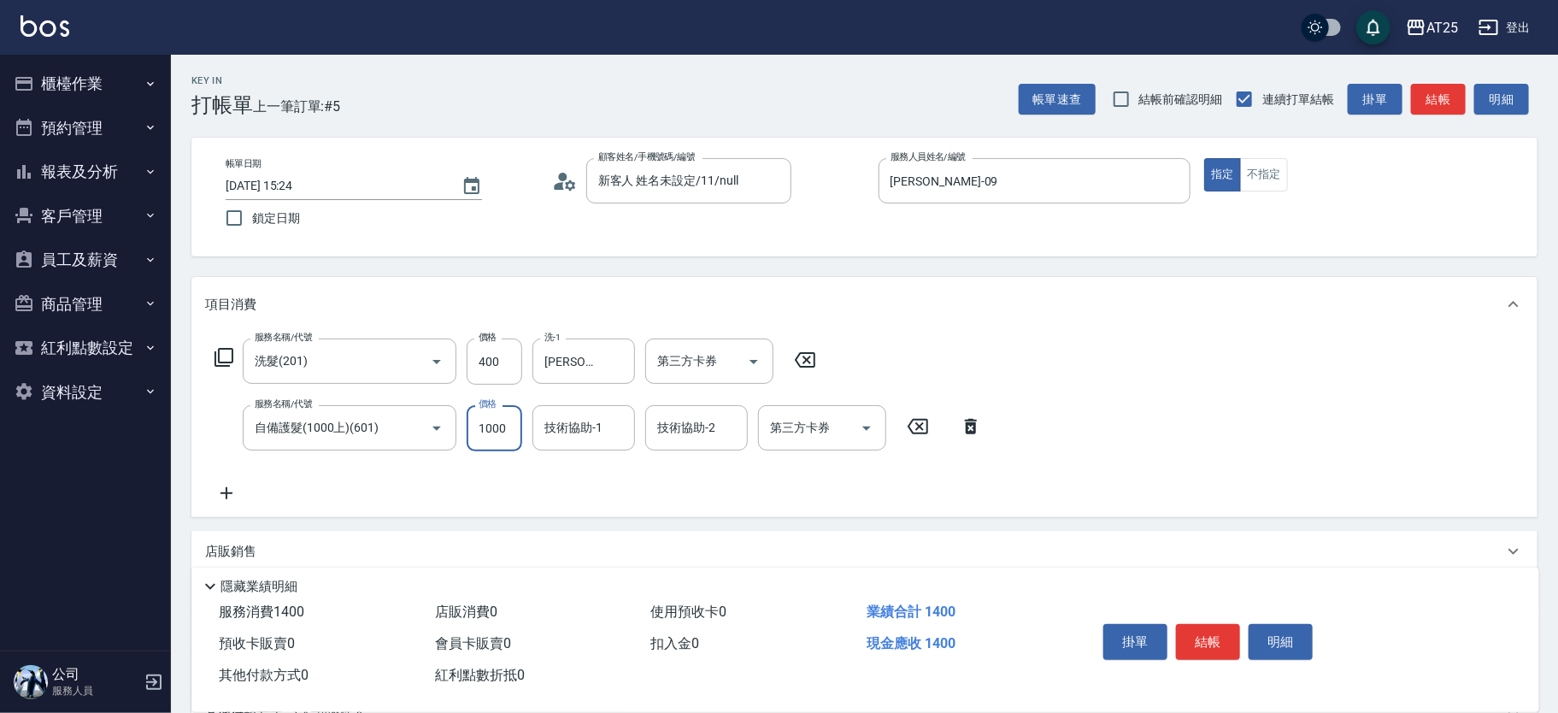
type input "40"
type input "0"
type input "游惠心-68"
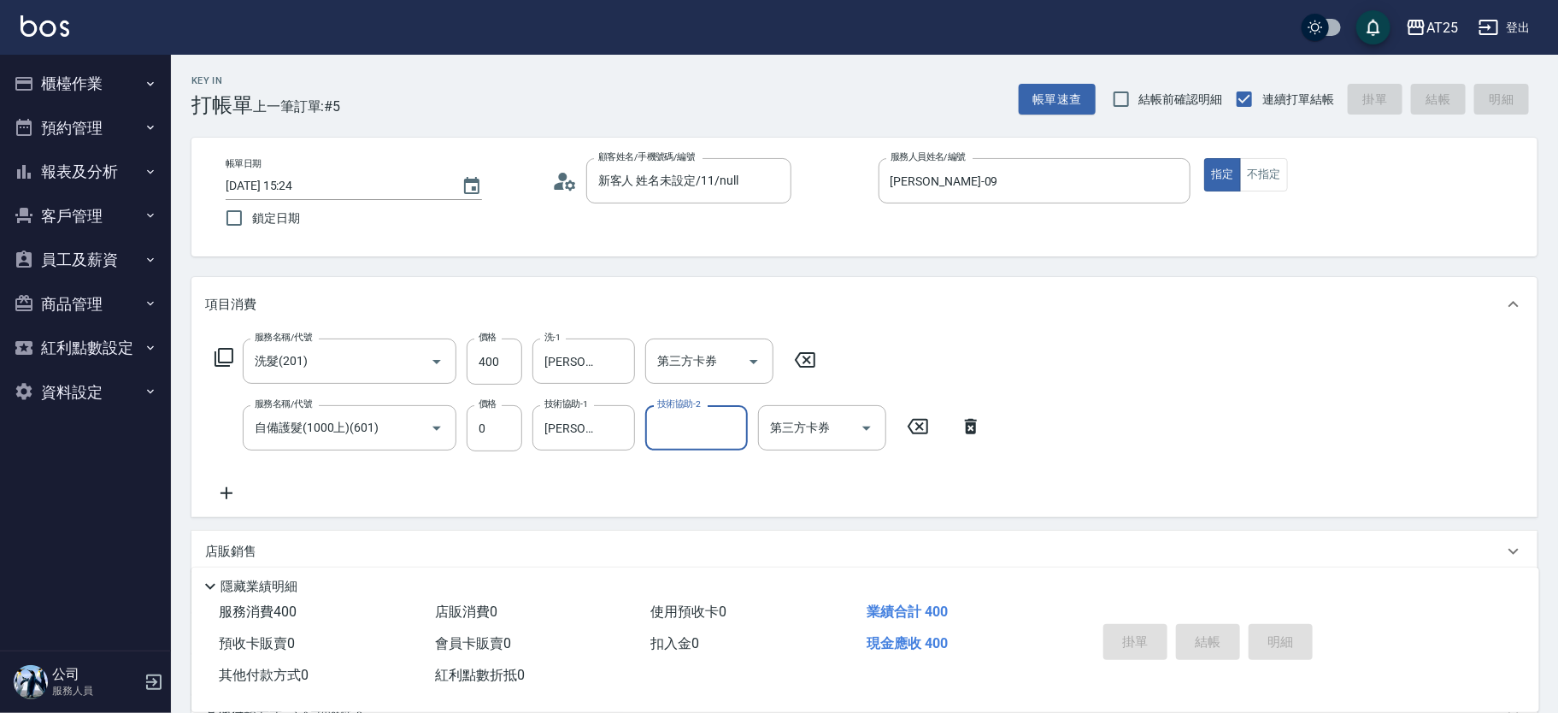
type input "0"
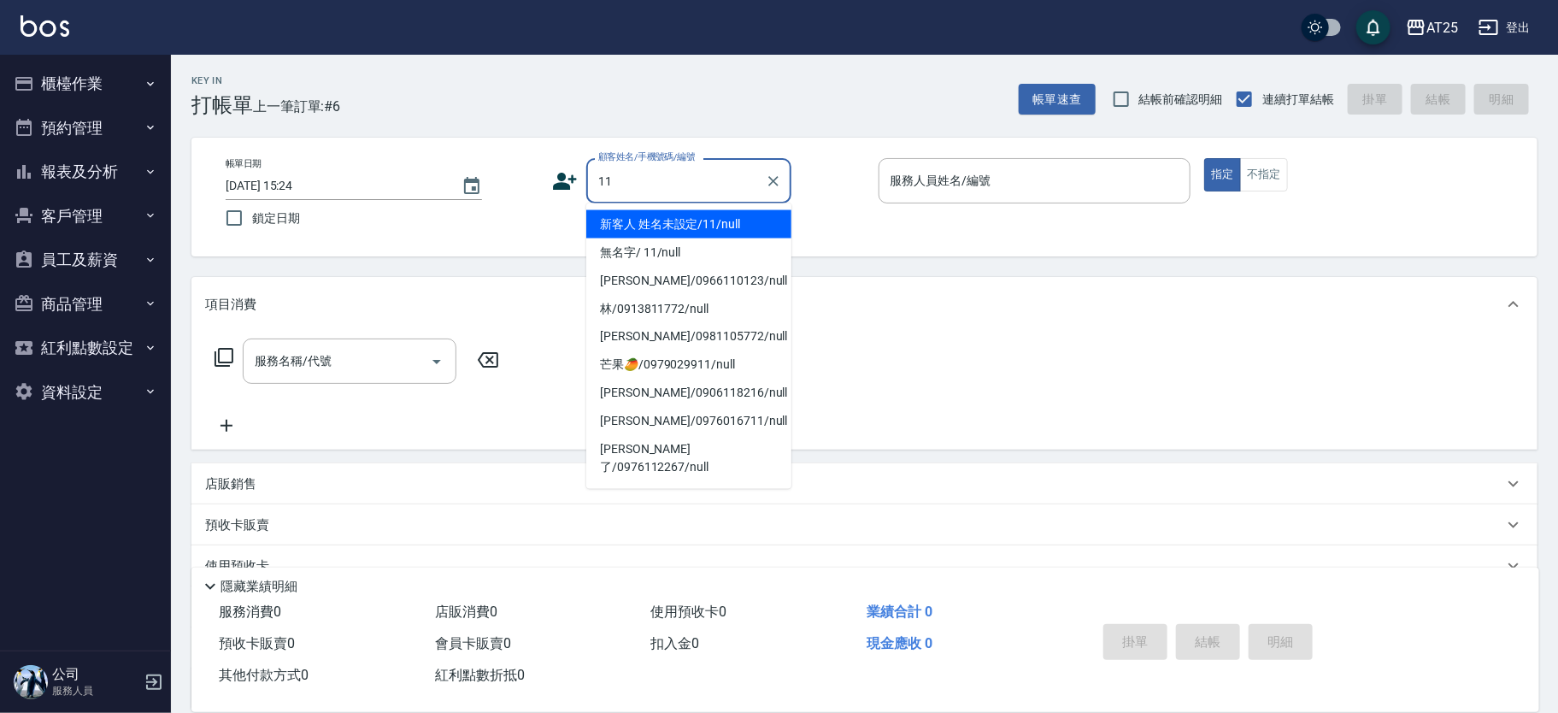
type input "新客人 姓名未設定/11/null"
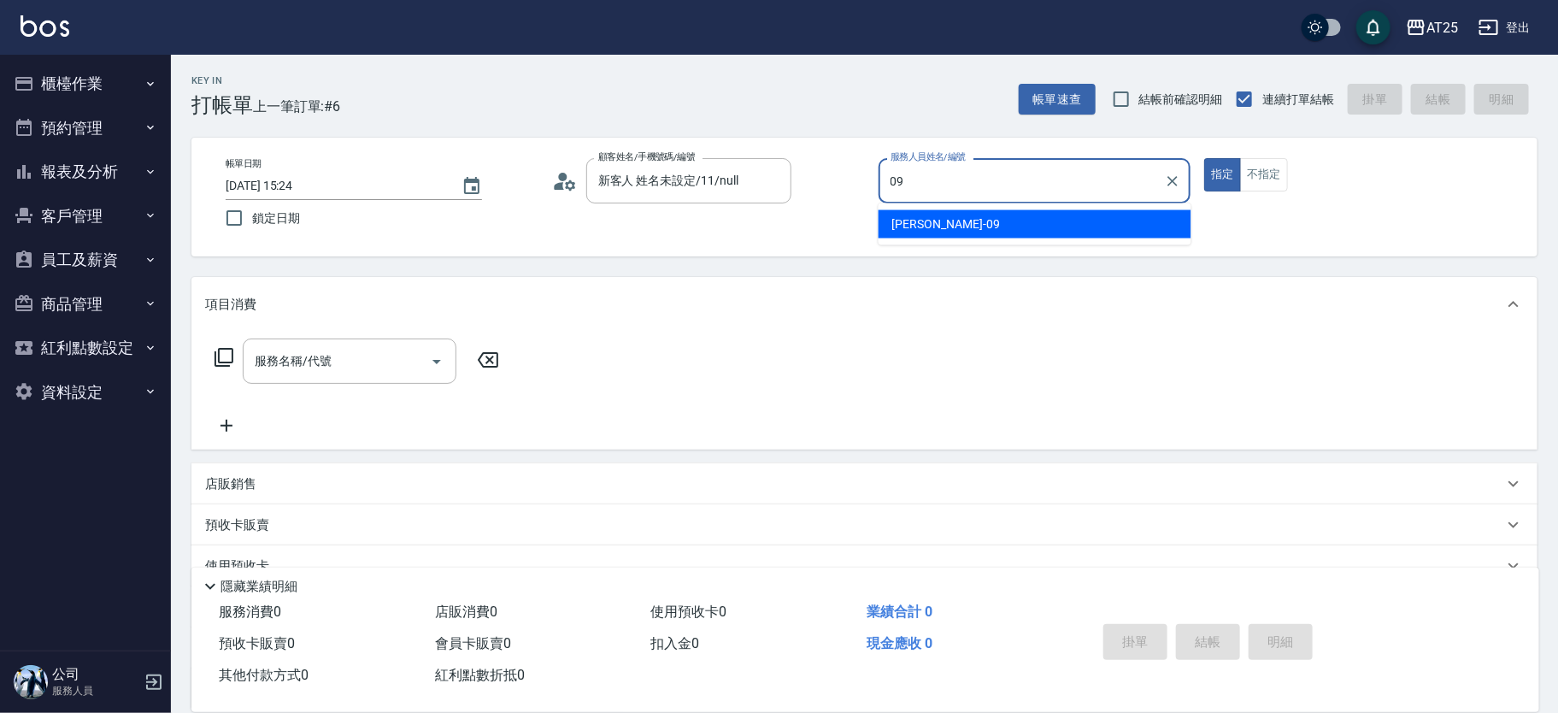
type input "Kevin-09"
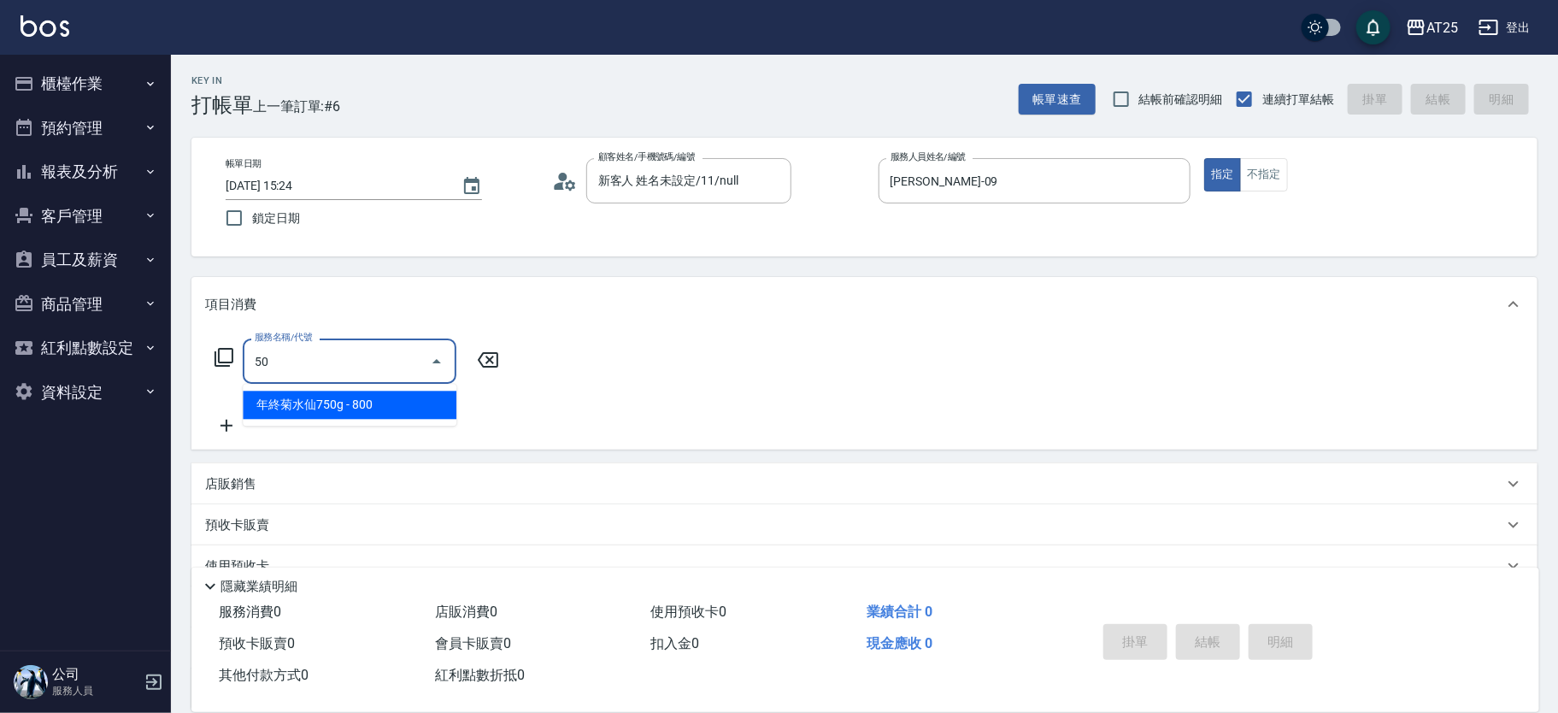
type input "501"
type input "100"
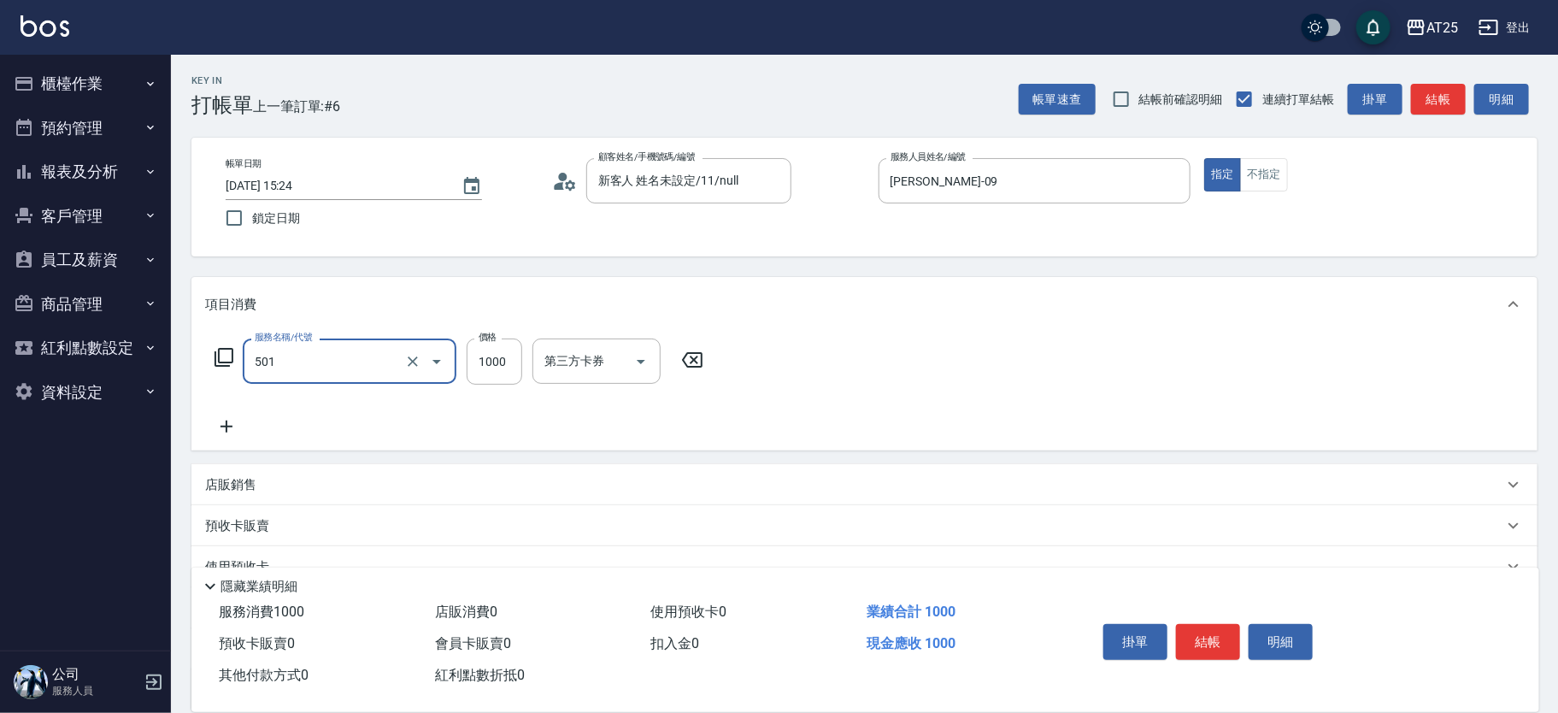
type input "染髮(501)"
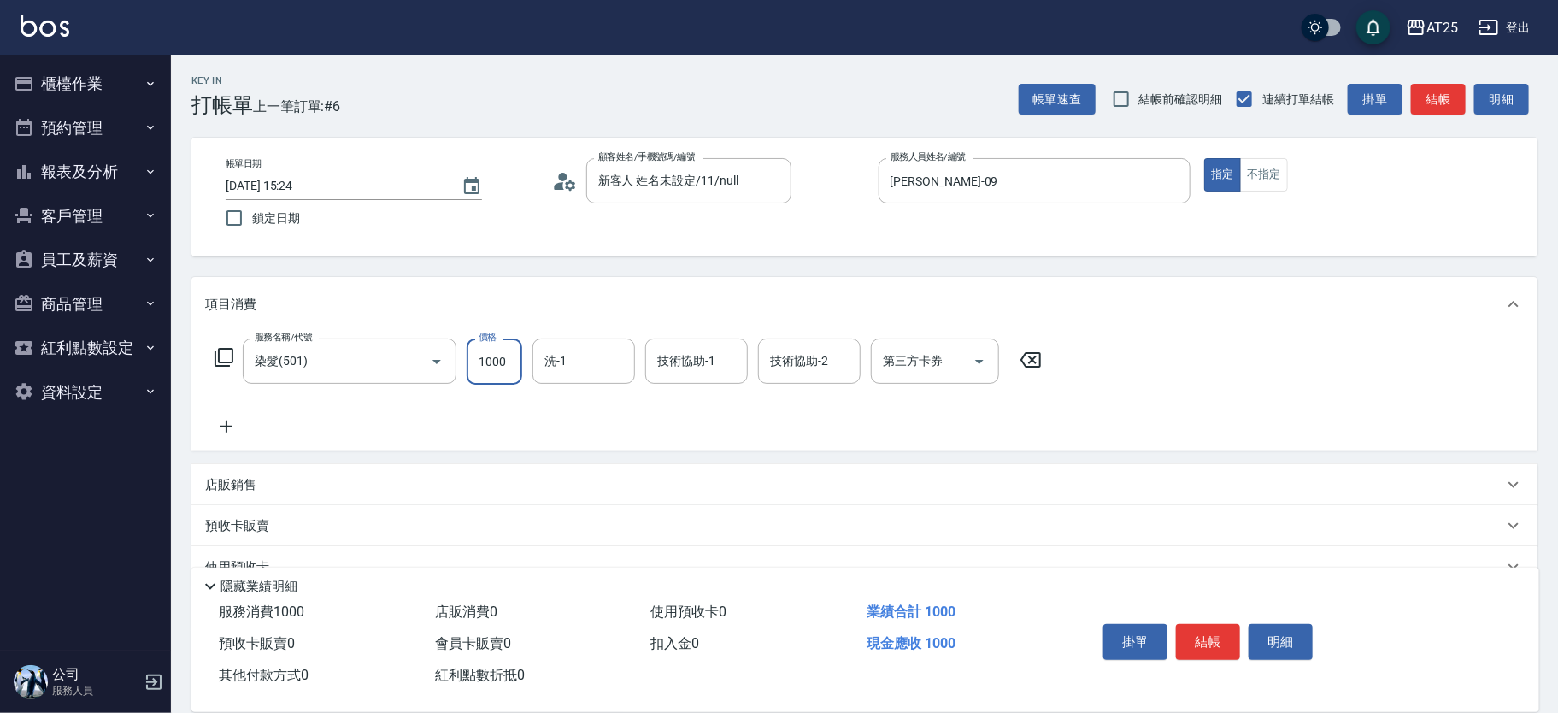
type input "0"
type input "15"
type input "10"
type input "150"
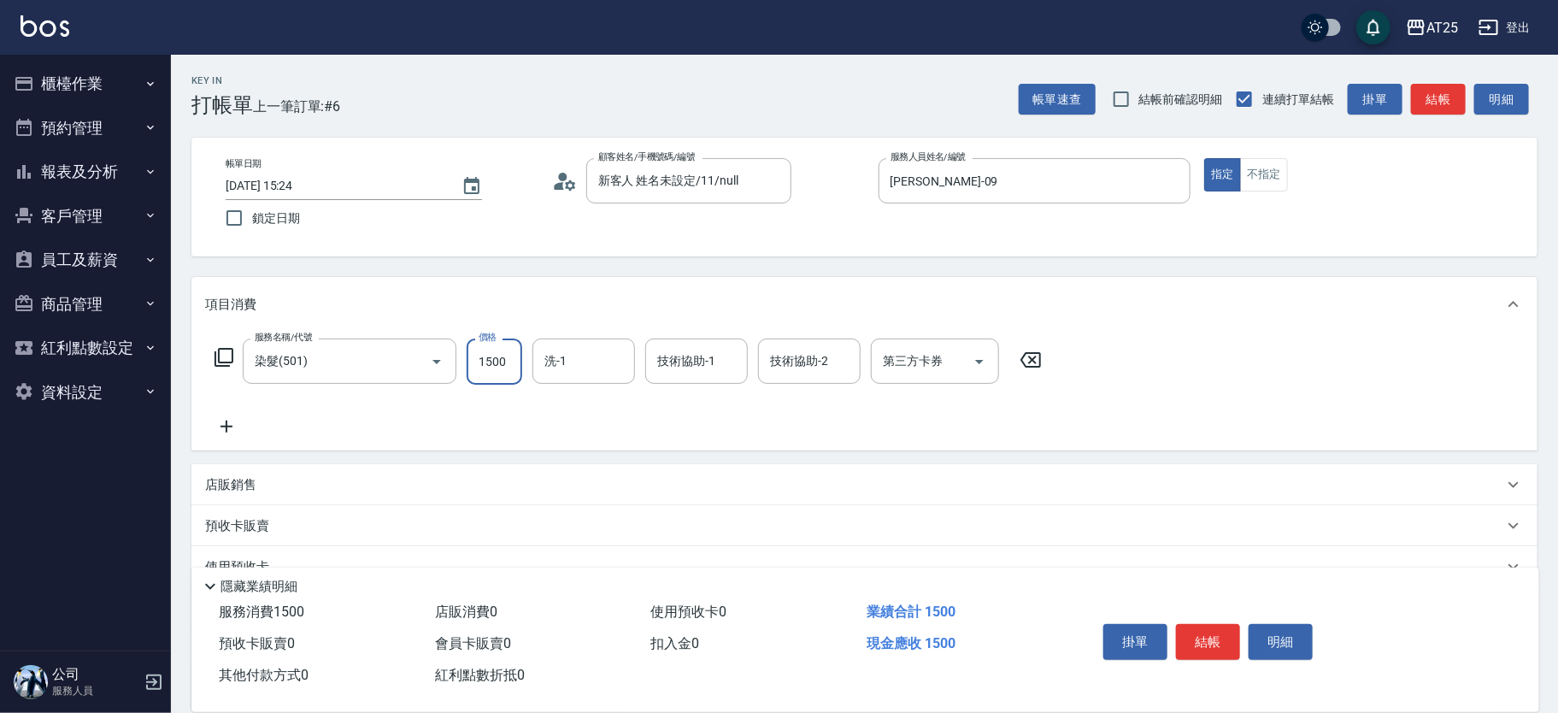
type input "1500"
type input "游惠心-68"
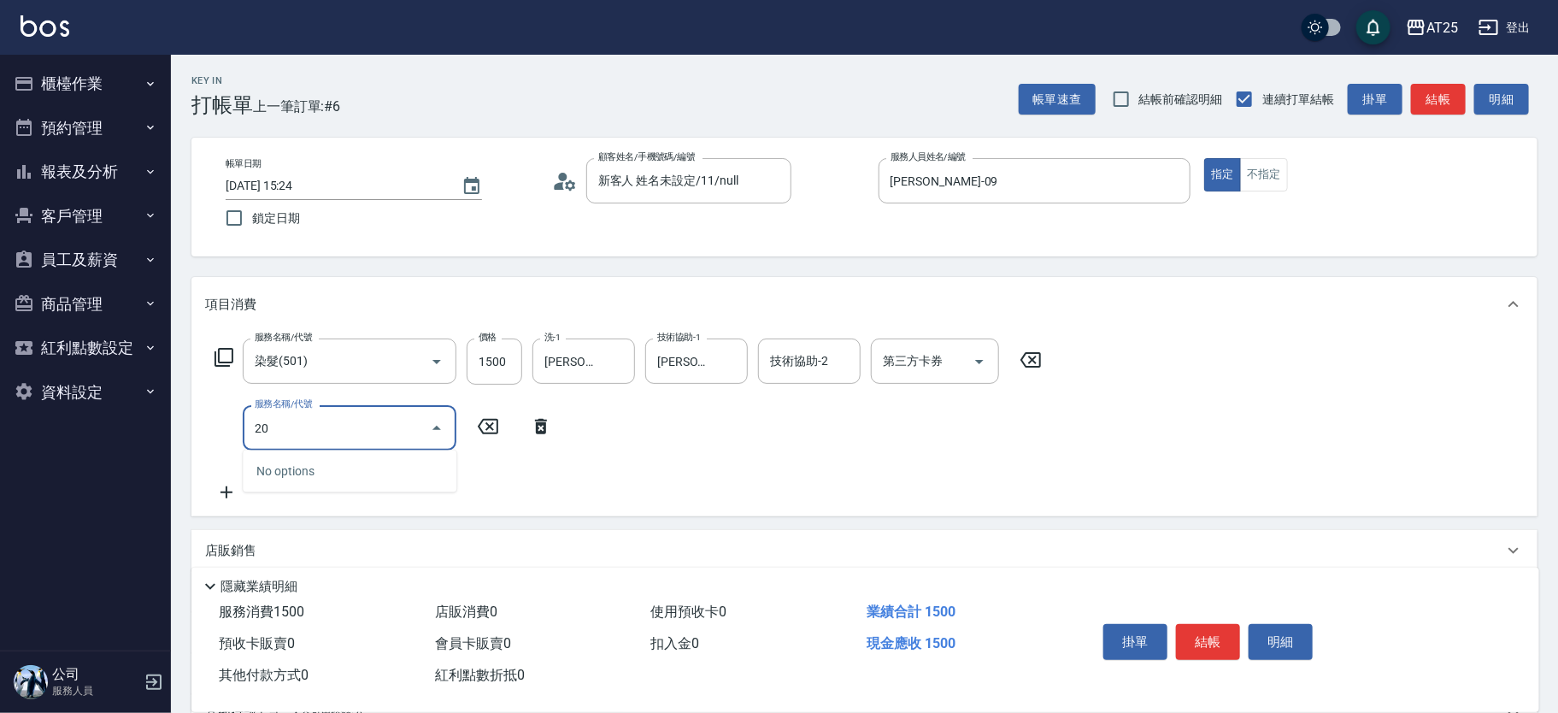
type input "201"
type input "180"
type input "洗髮(201)"
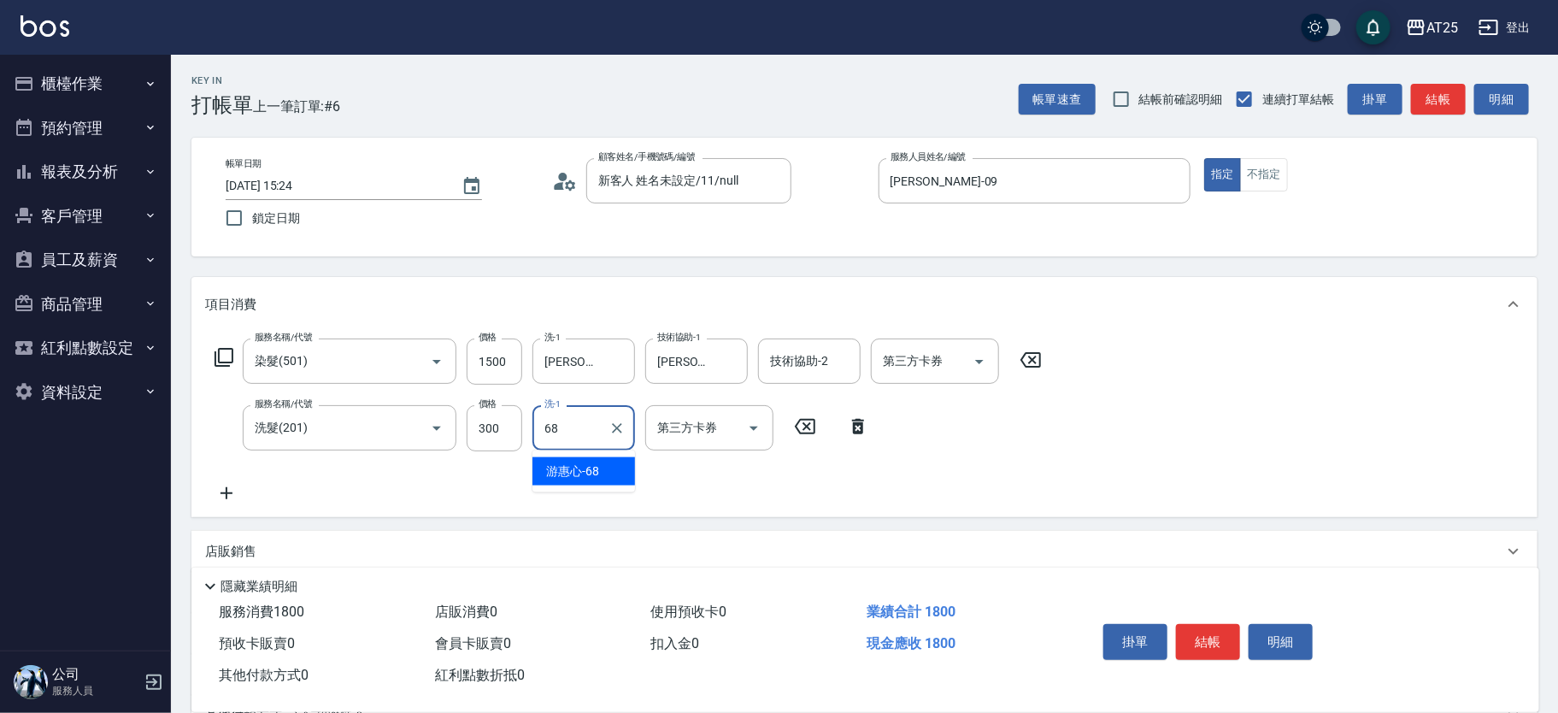
type input "游惠心-68"
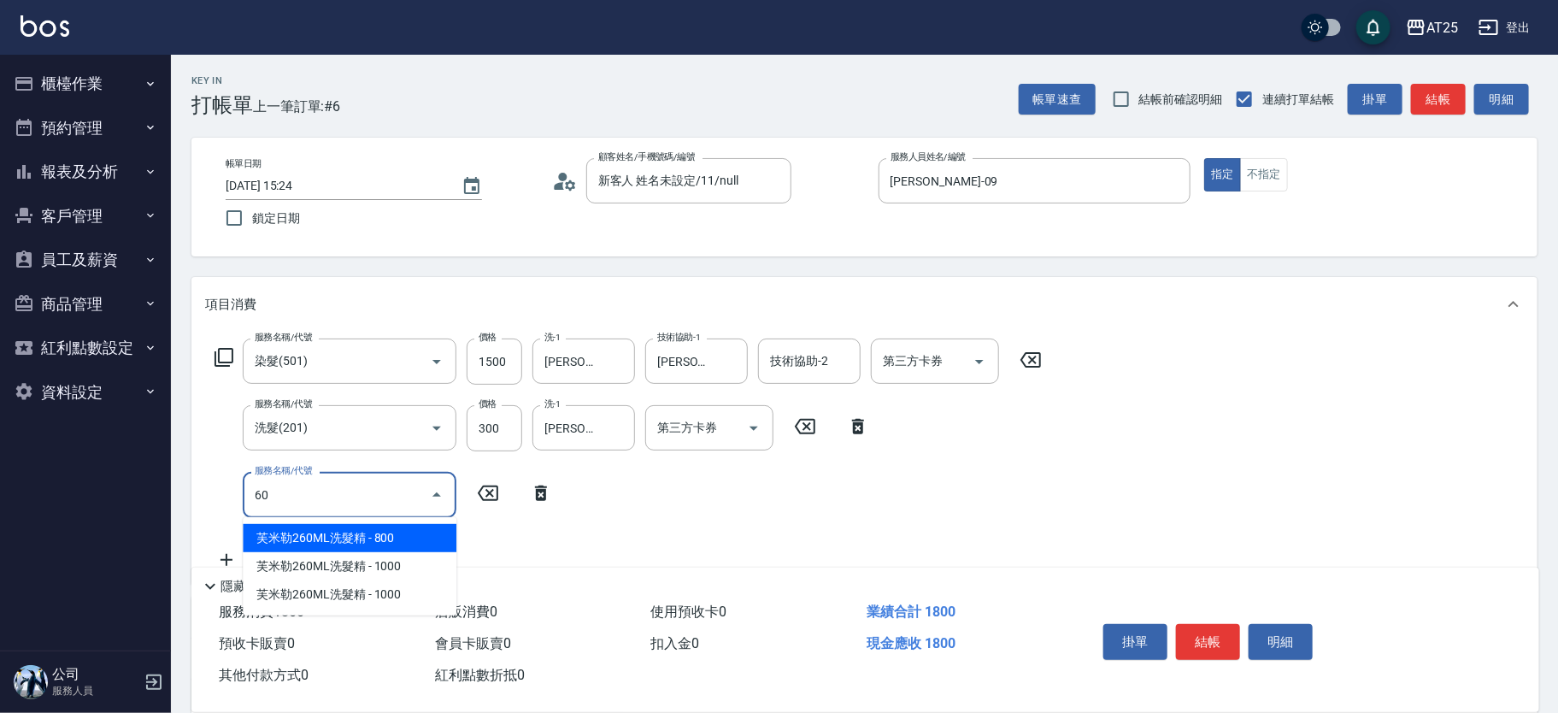
type input "601"
type input "280"
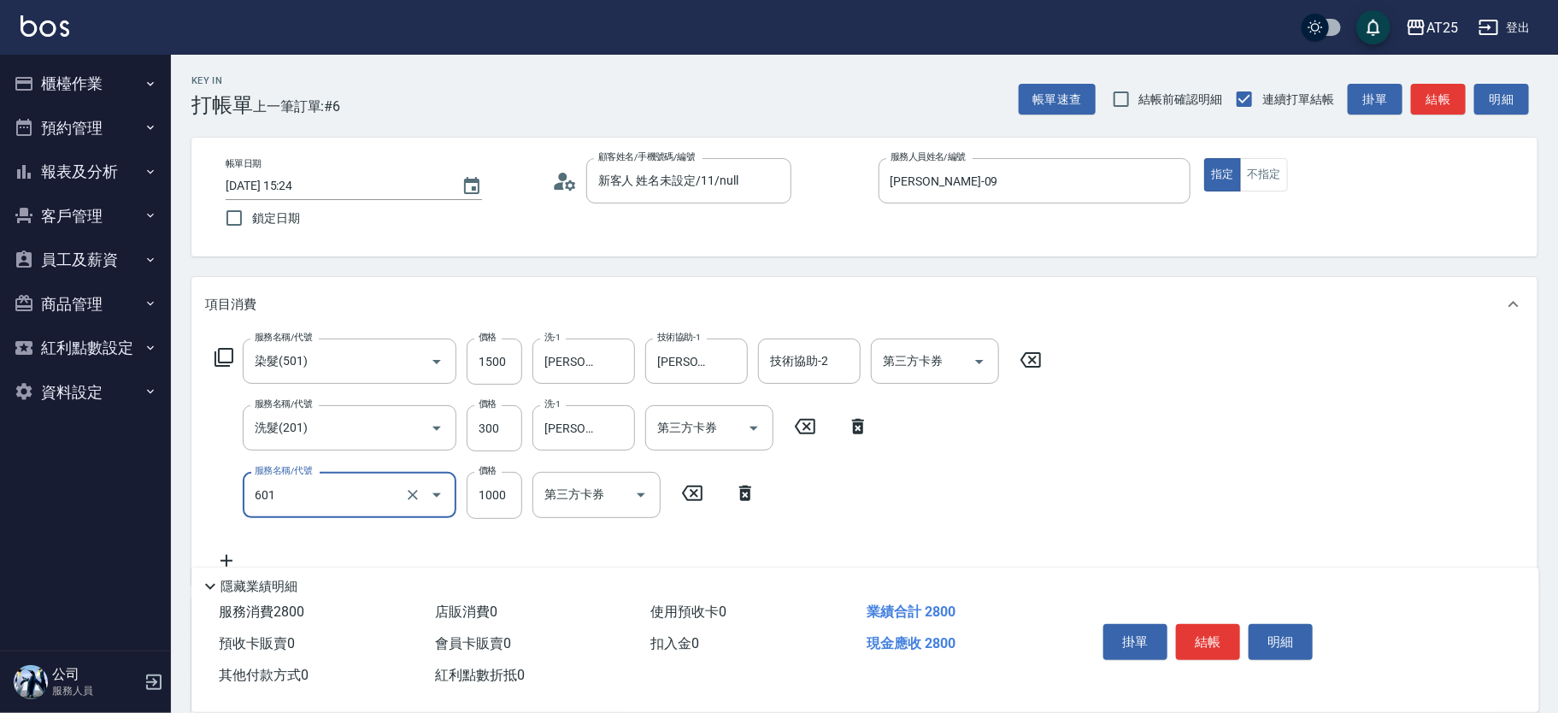
type input "自備護髮(1000上)(601)"
type input "0"
type input "180"
type input "0"
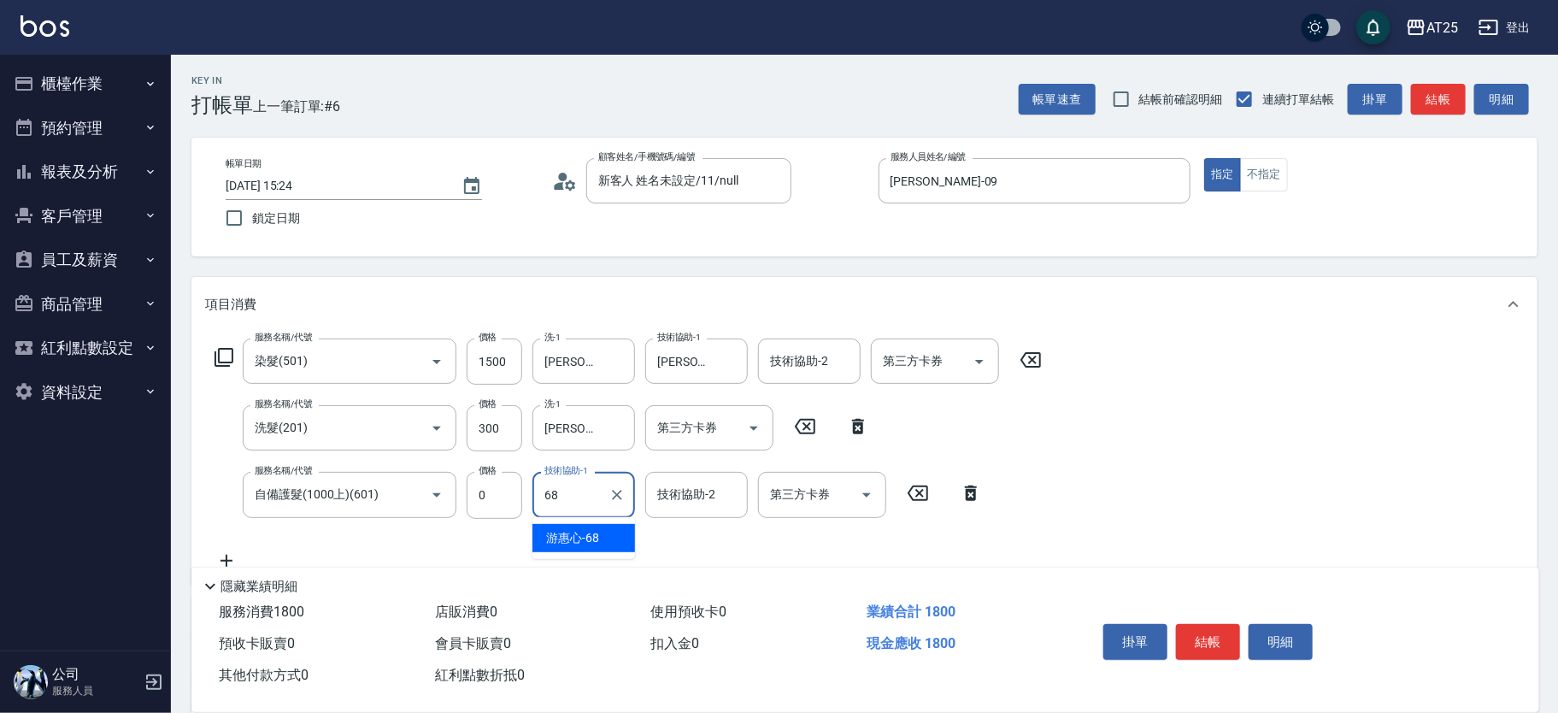
type input "游惠心-68"
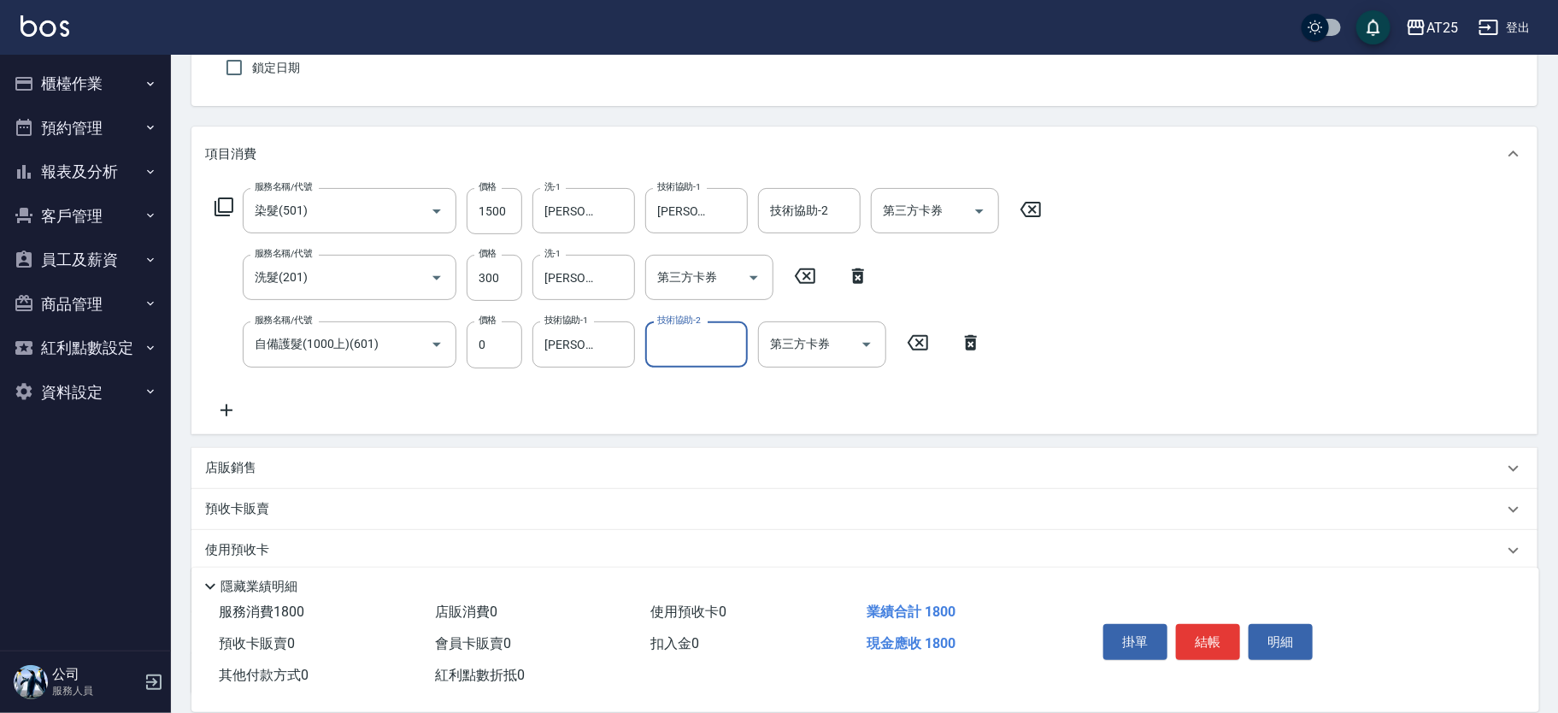
scroll to position [189, 0]
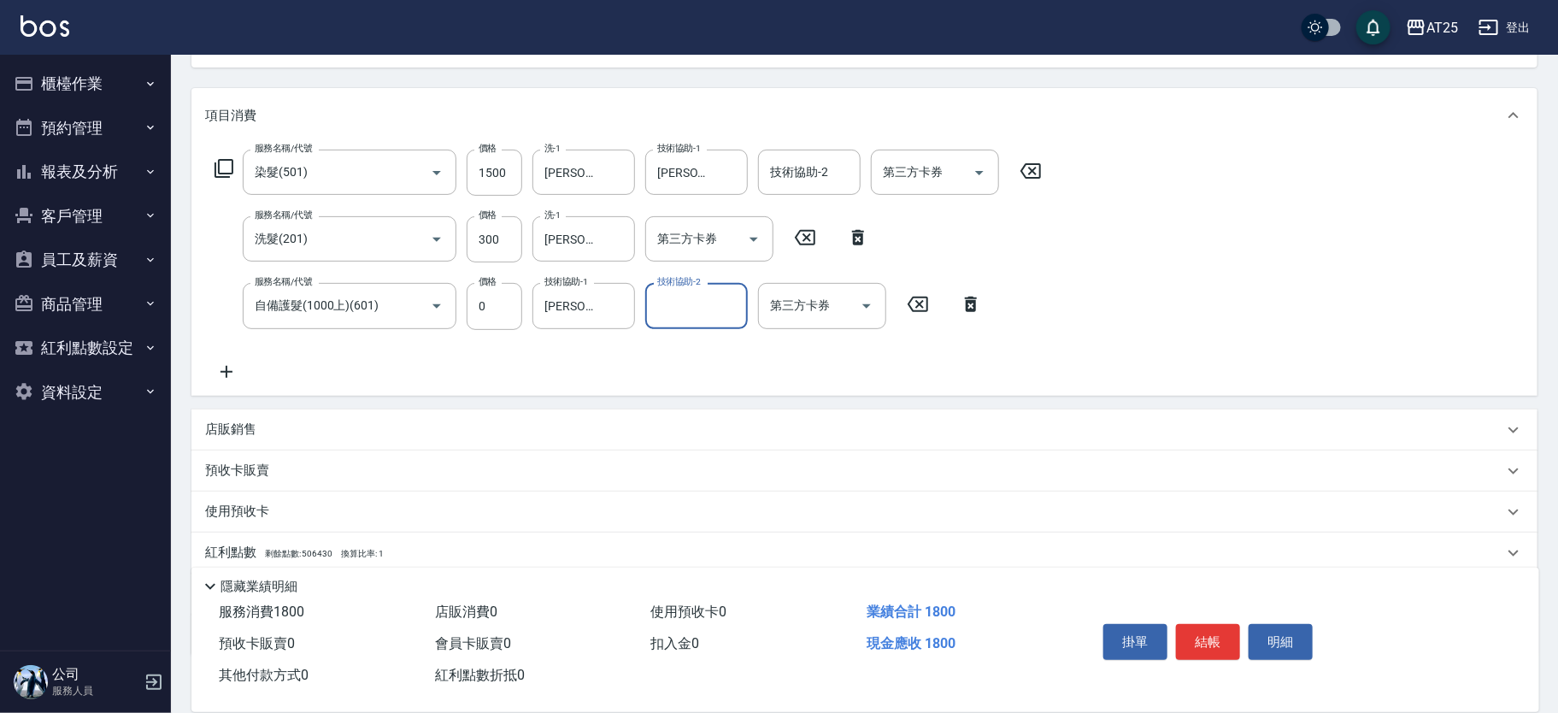
click at [339, 409] on div "店販銷售 服務人員姓名/編號 服務人員姓名/編號 商品代號/名稱 商品代號/名稱" at bounding box center [864, 429] width 1346 height 41
click at [335, 420] on div "店販銷售" at bounding box center [854, 429] width 1298 height 18
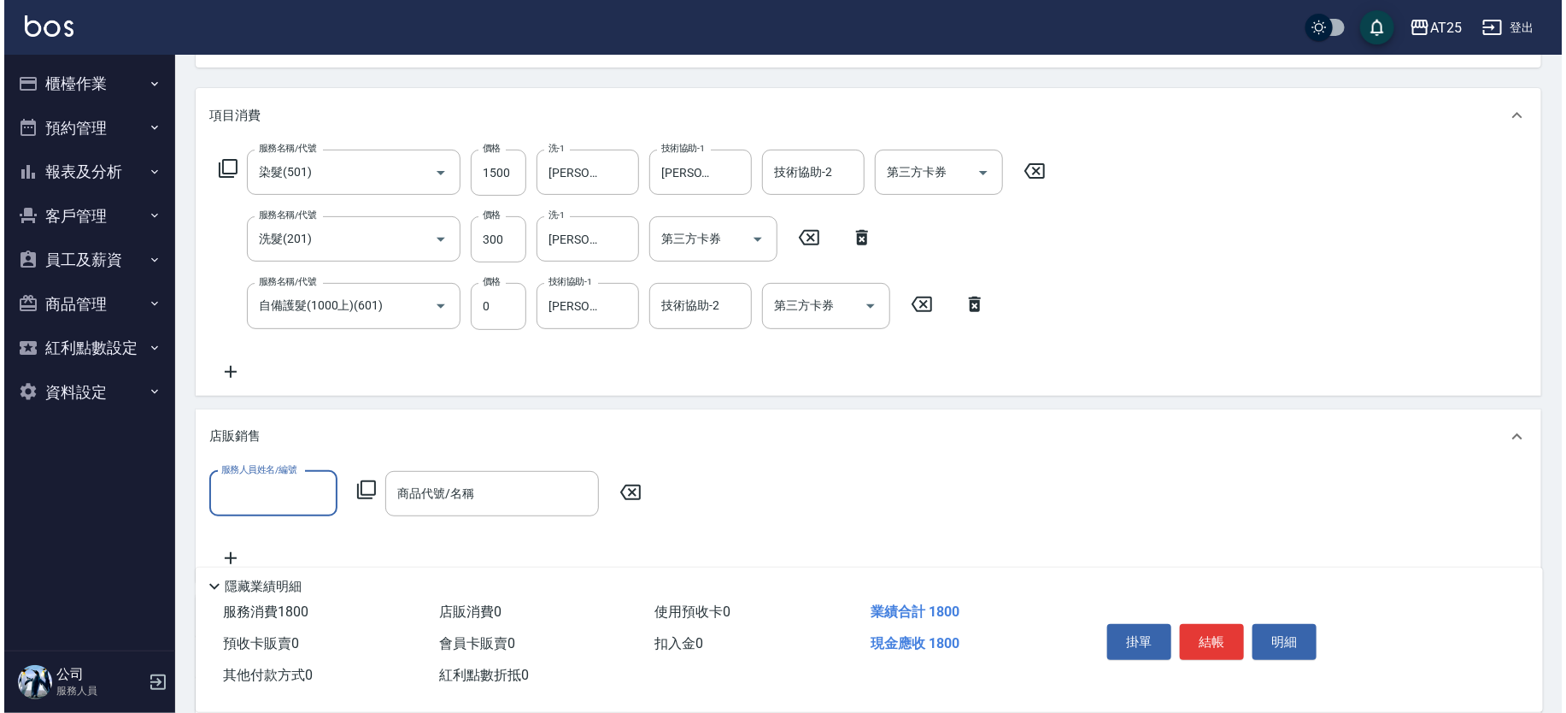
scroll to position [0, 0]
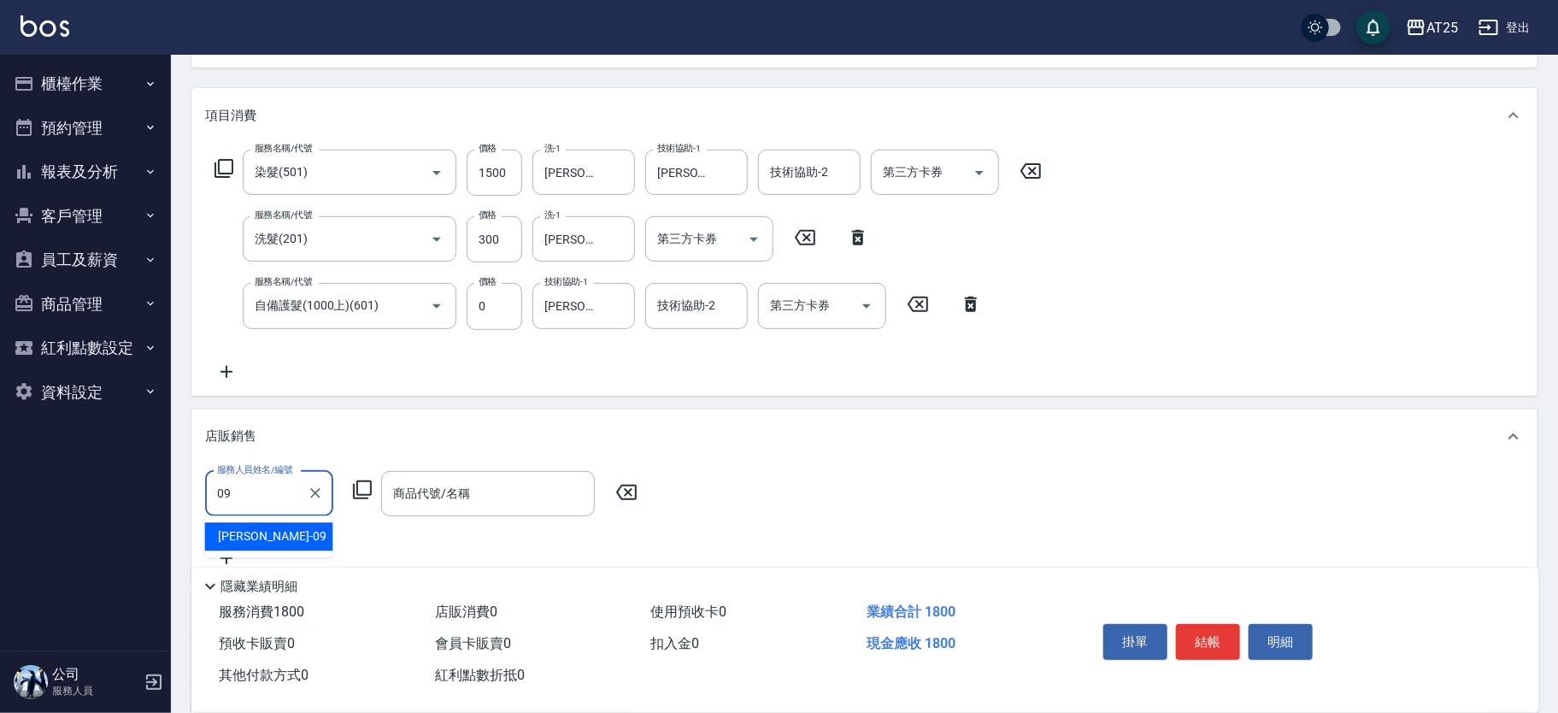
type input "Kevin-09"
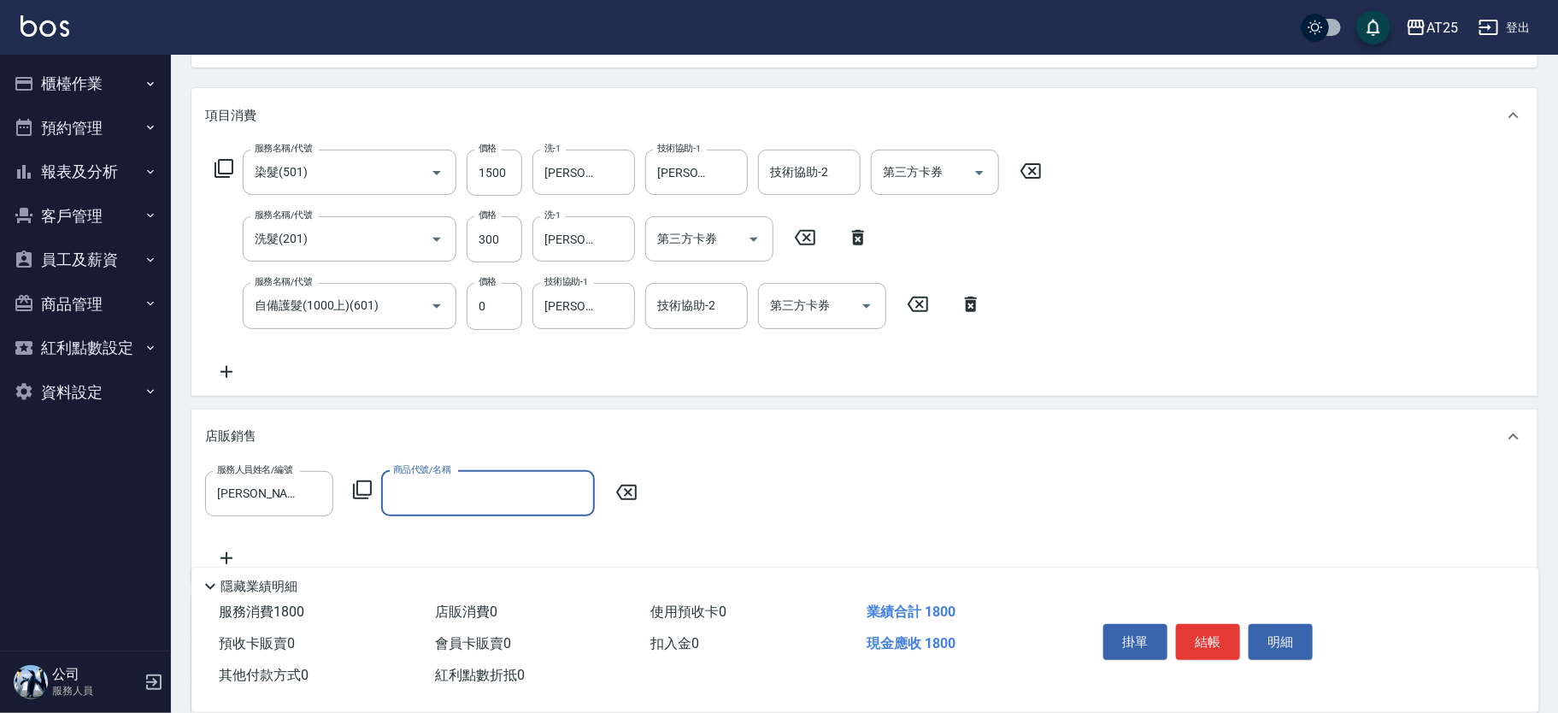
click at [363, 498] on icon at bounding box center [362, 489] width 21 height 21
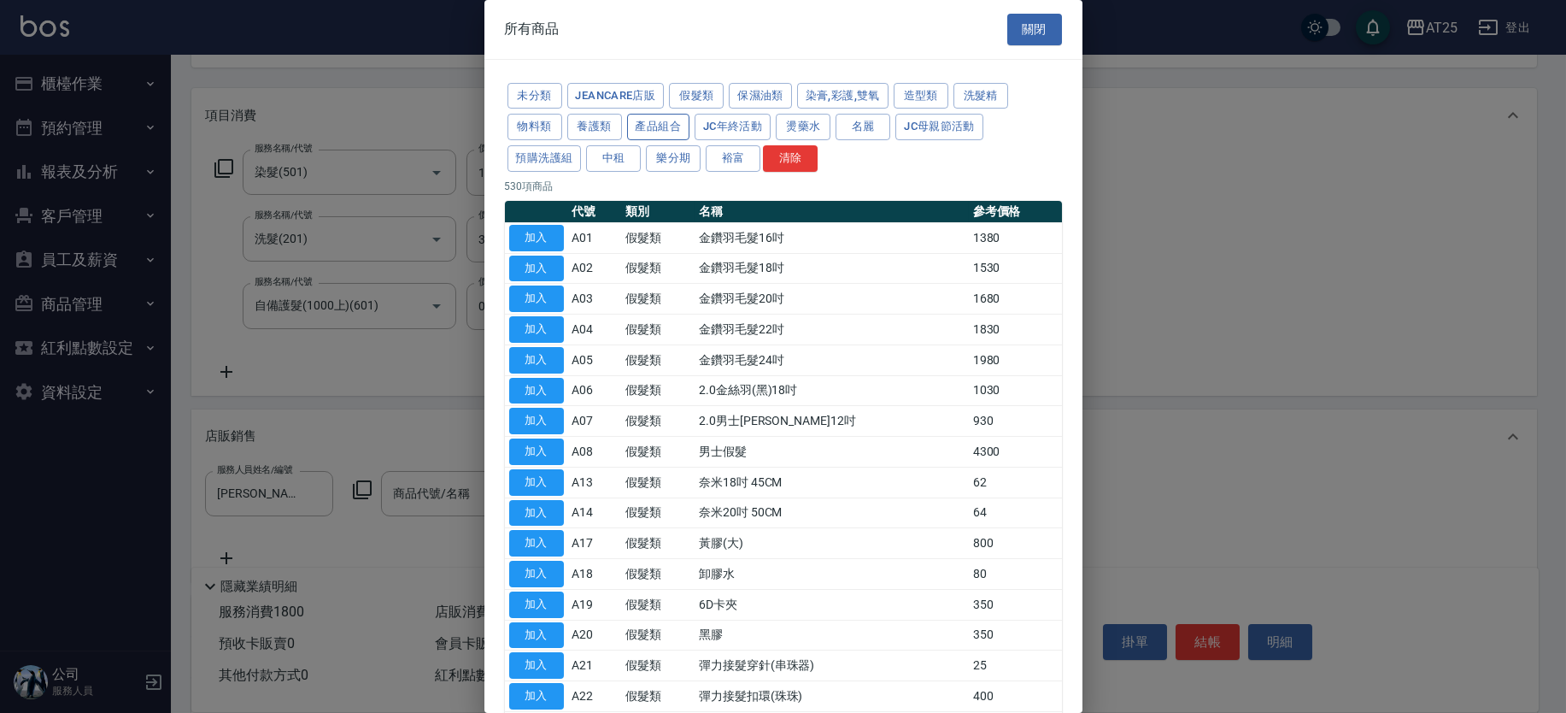
click at [667, 120] on button "產品組合" at bounding box center [658, 127] width 63 height 26
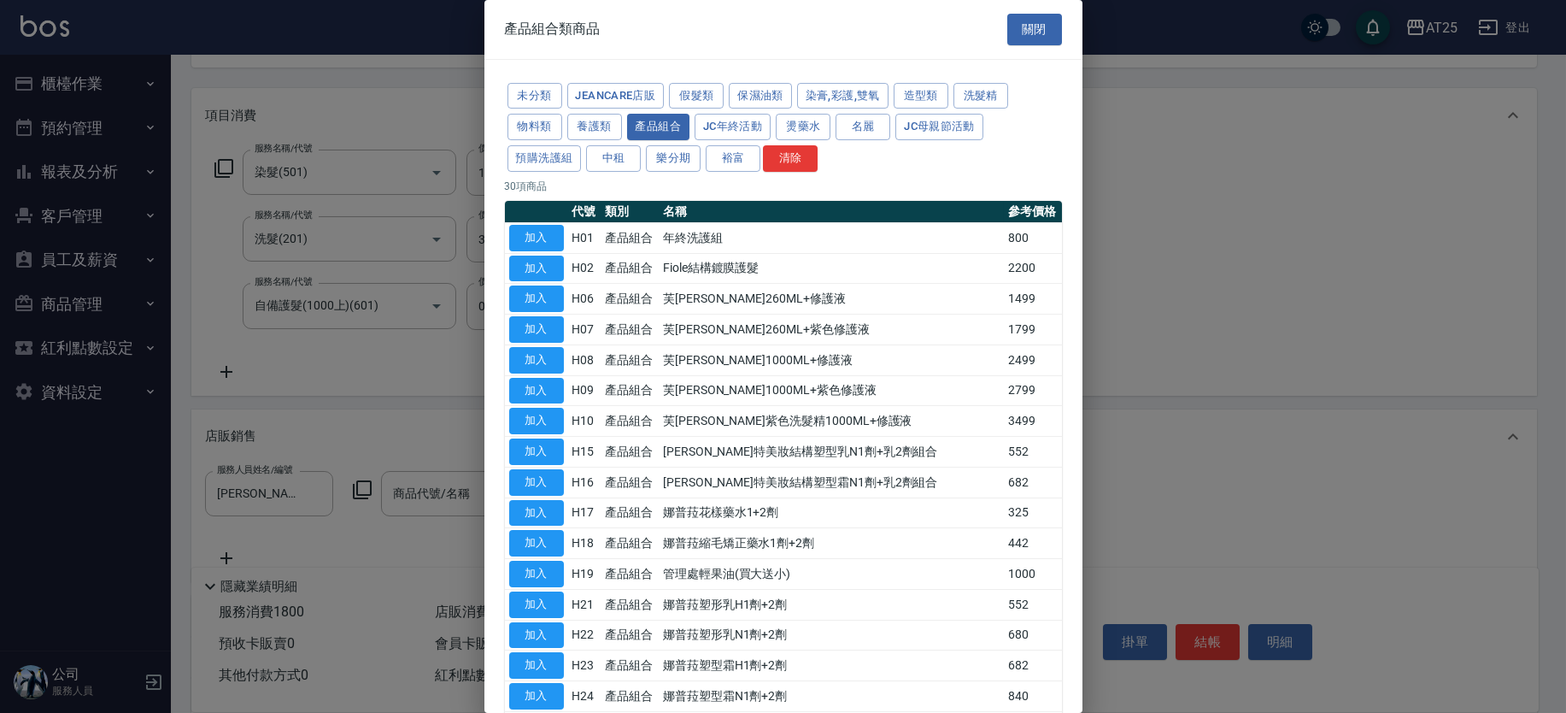
drag, startPoint x: 1084, startPoint y: 332, endPoint x: 1084, endPoint y: 378, distance: 45.3
click at [1084, 378] on div at bounding box center [783, 356] width 1566 height 713
click at [930, 103] on button "造型類" at bounding box center [921, 96] width 55 height 26
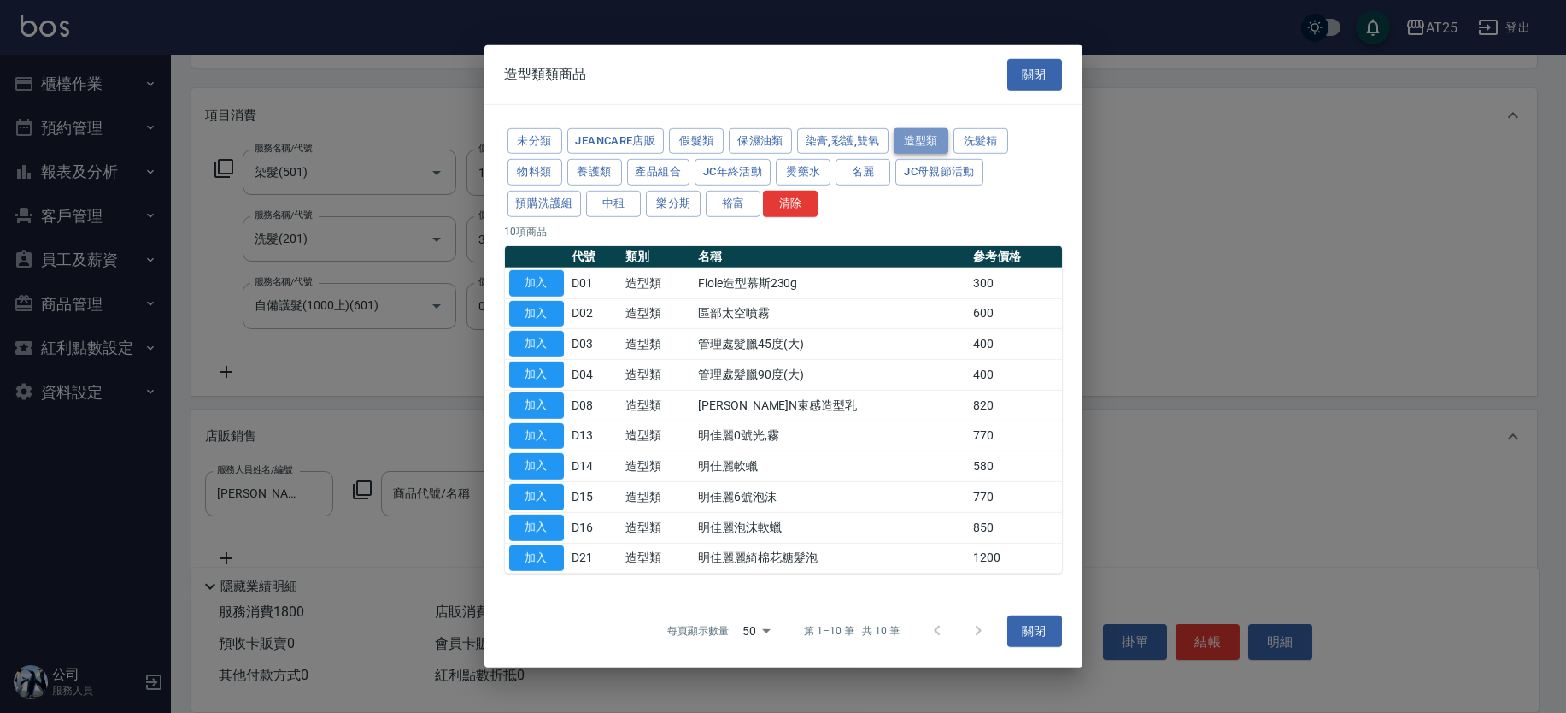
click at [935, 136] on button "造型類" at bounding box center [921, 140] width 55 height 26
click at [872, 135] on button "染膏,彩護,雙氧" at bounding box center [842, 140] width 91 height 26
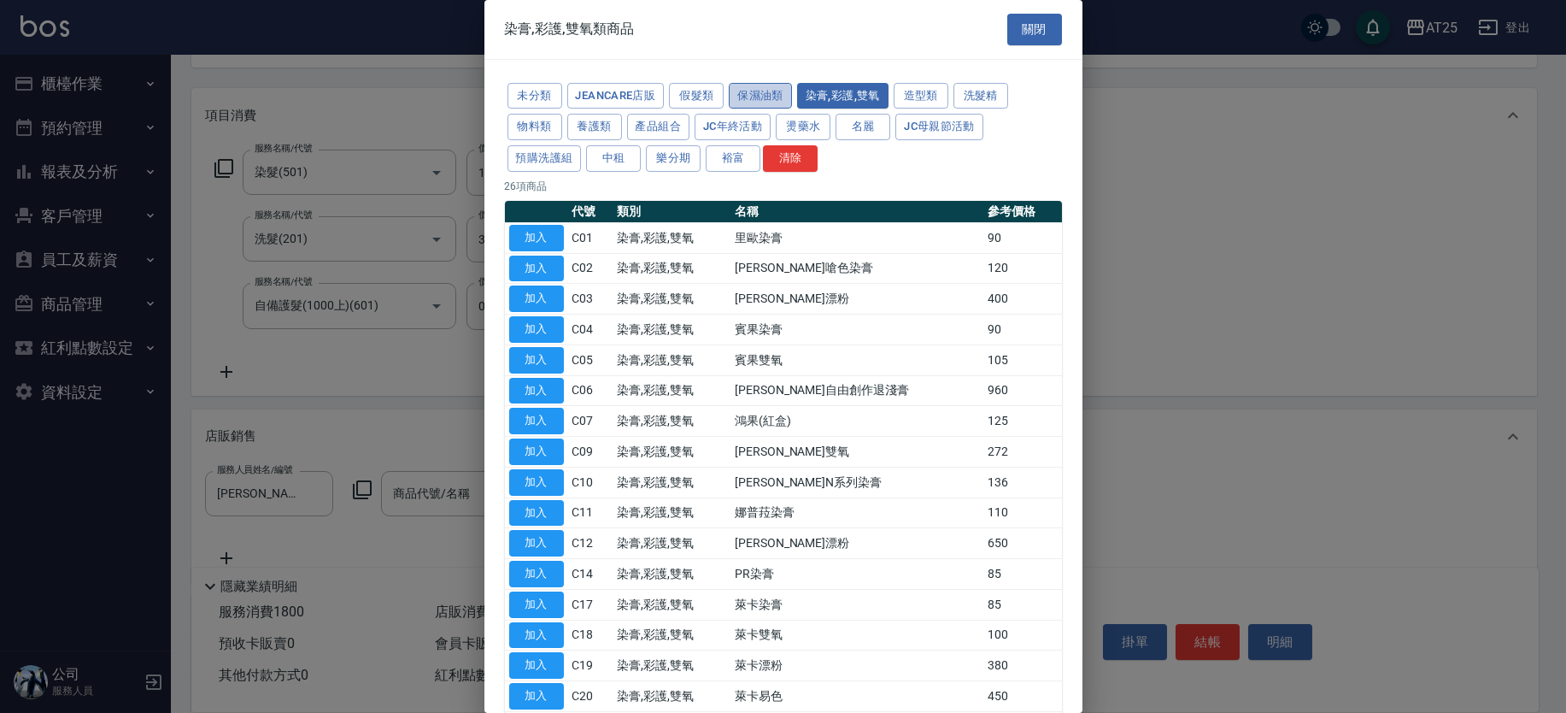
click at [760, 94] on button "保濕油類" at bounding box center [760, 96] width 63 height 26
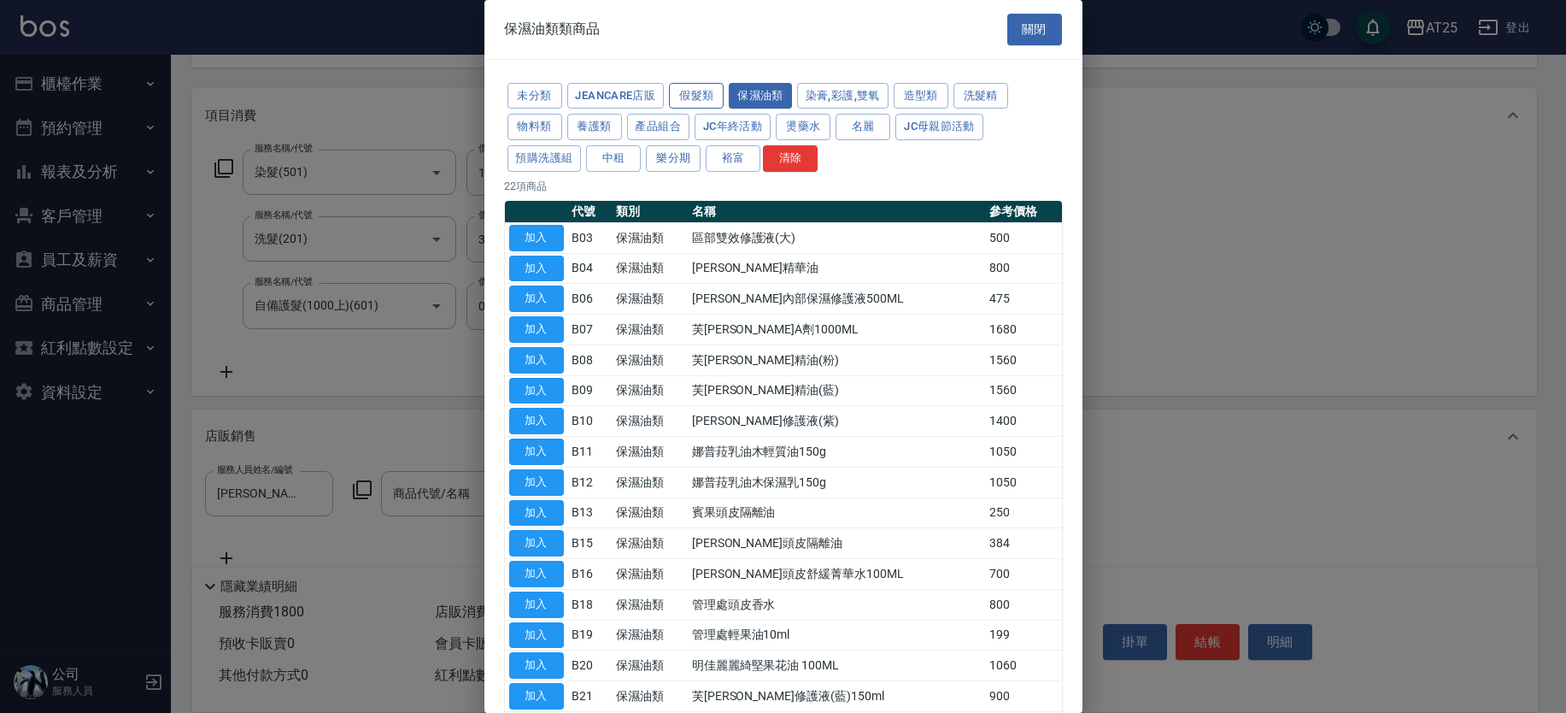
click at [703, 92] on button "假髮類" at bounding box center [696, 96] width 55 height 26
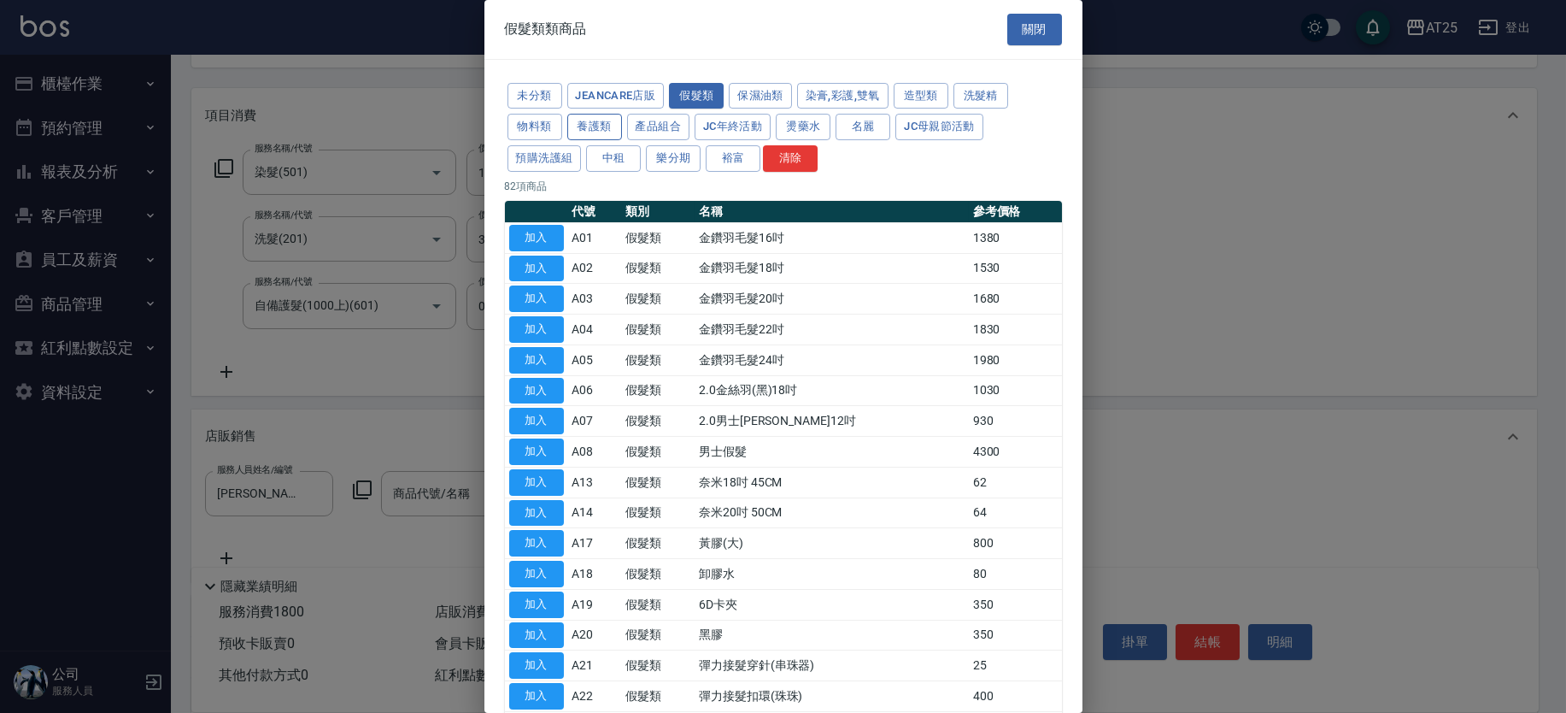
click at [601, 128] on button "養護類" at bounding box center [594, 127] width 55 height 26
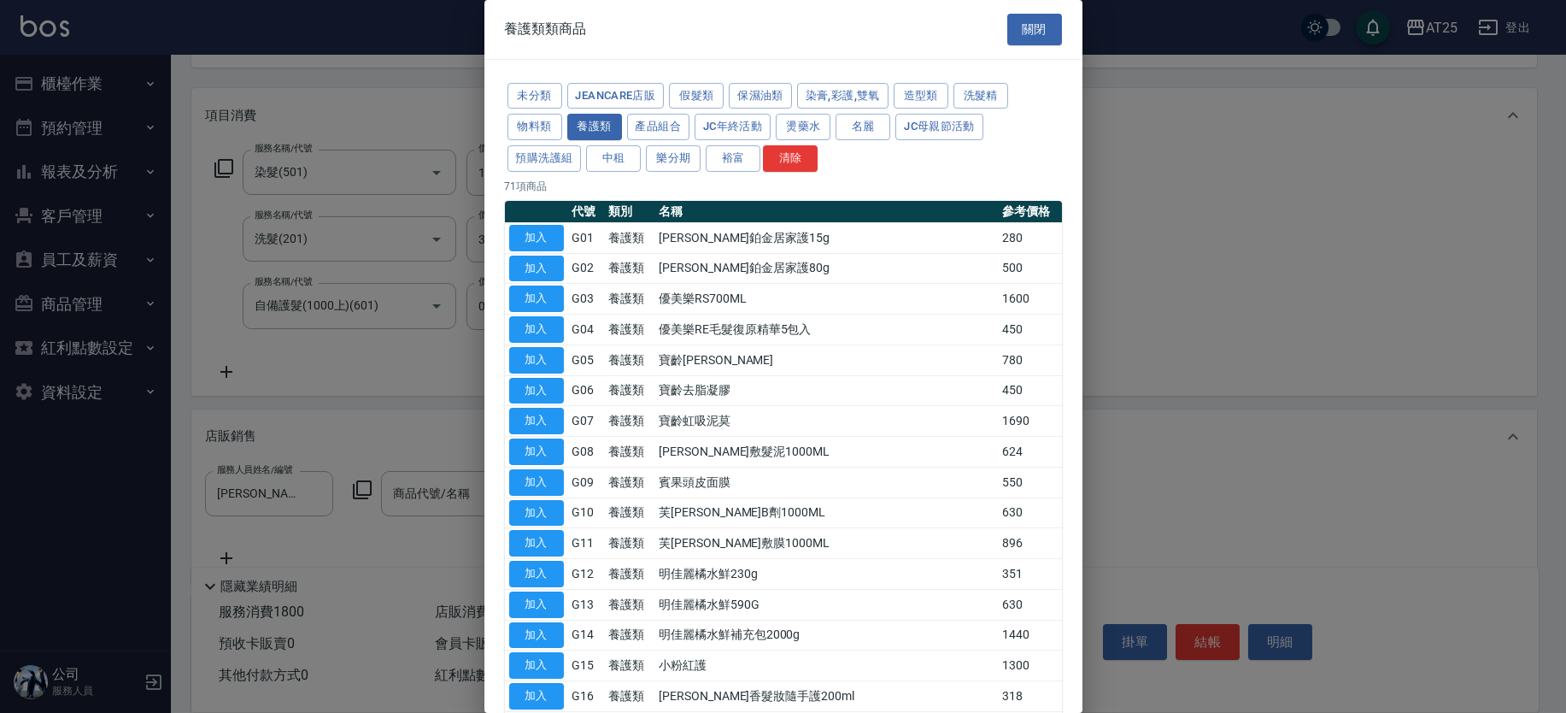
drag, startPoint x: 1084, startPoint y: 241, endPoint x: 1085, endPoint y: 267, distance: 26.5
click at [1085, 267] on div at bounding box center [783, 356] width 1566 height 713
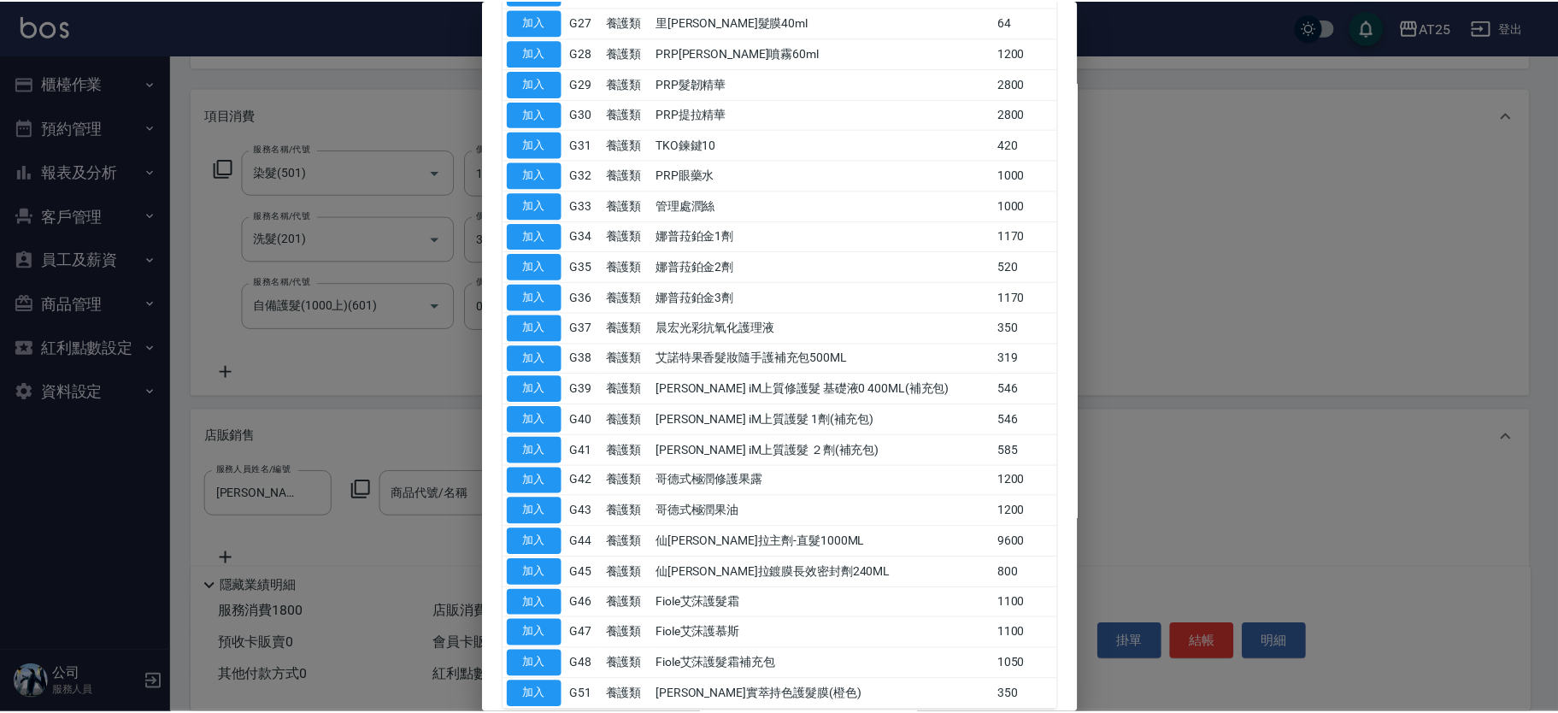
scroll to position [1033, 0]
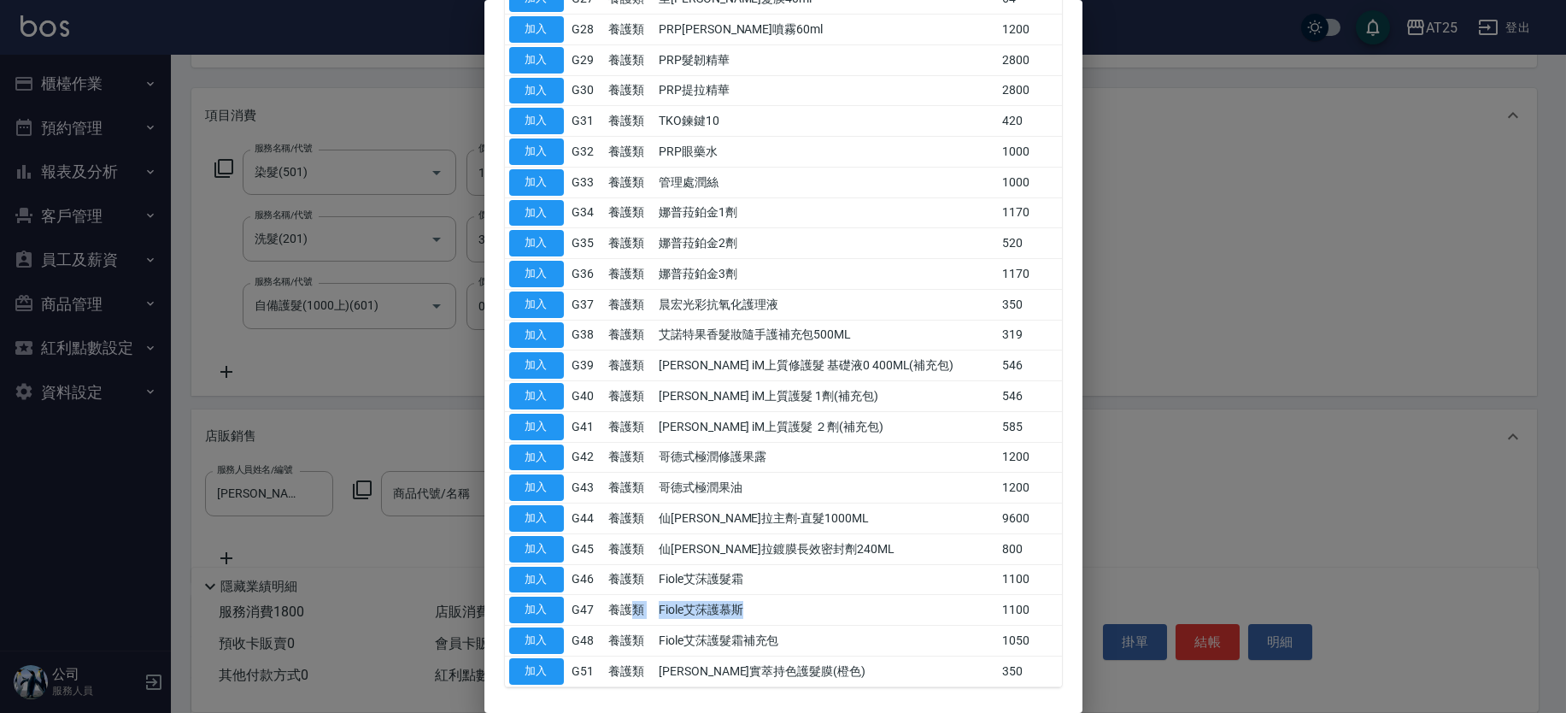
drag, startPoint x: 825, startPoint y: 610, endPoint x: 640, endPoint y: 593, distance: 185.4
click at [640, 595] on tr "加入 G47 養護類 Fiole艾莯護慕斯 1100" at bounding box center [783, 610] width 557 height 31
click at [516, 602] on button "加入" at bounding box center [536, 609] width 55 height 26
type input "Fiole艾莯護慕斯"
type input "290"
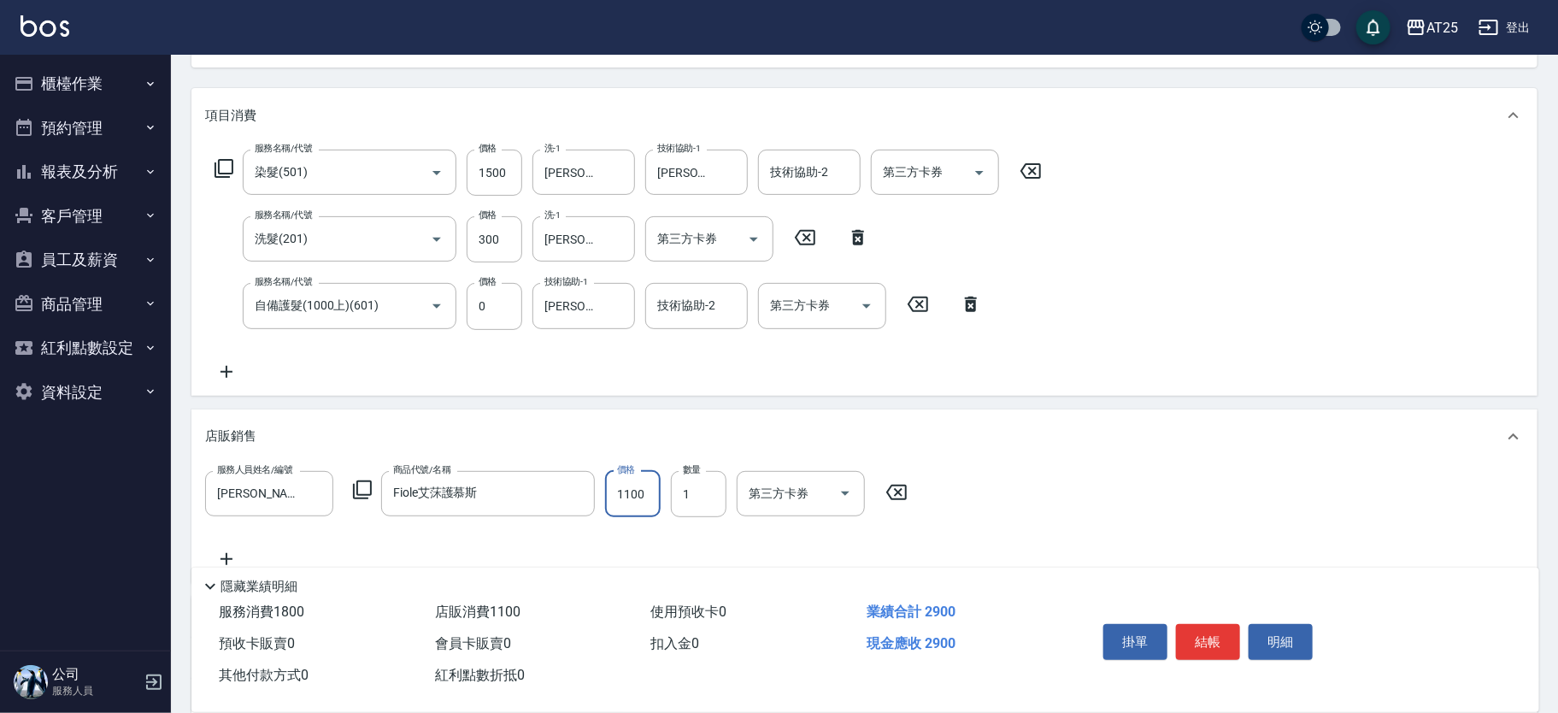
click at [632, 494] on input "1100" at bounding box center [633, 494] width 56 height 46
type input "8"
type input "180"
type input "88"
type input "260"
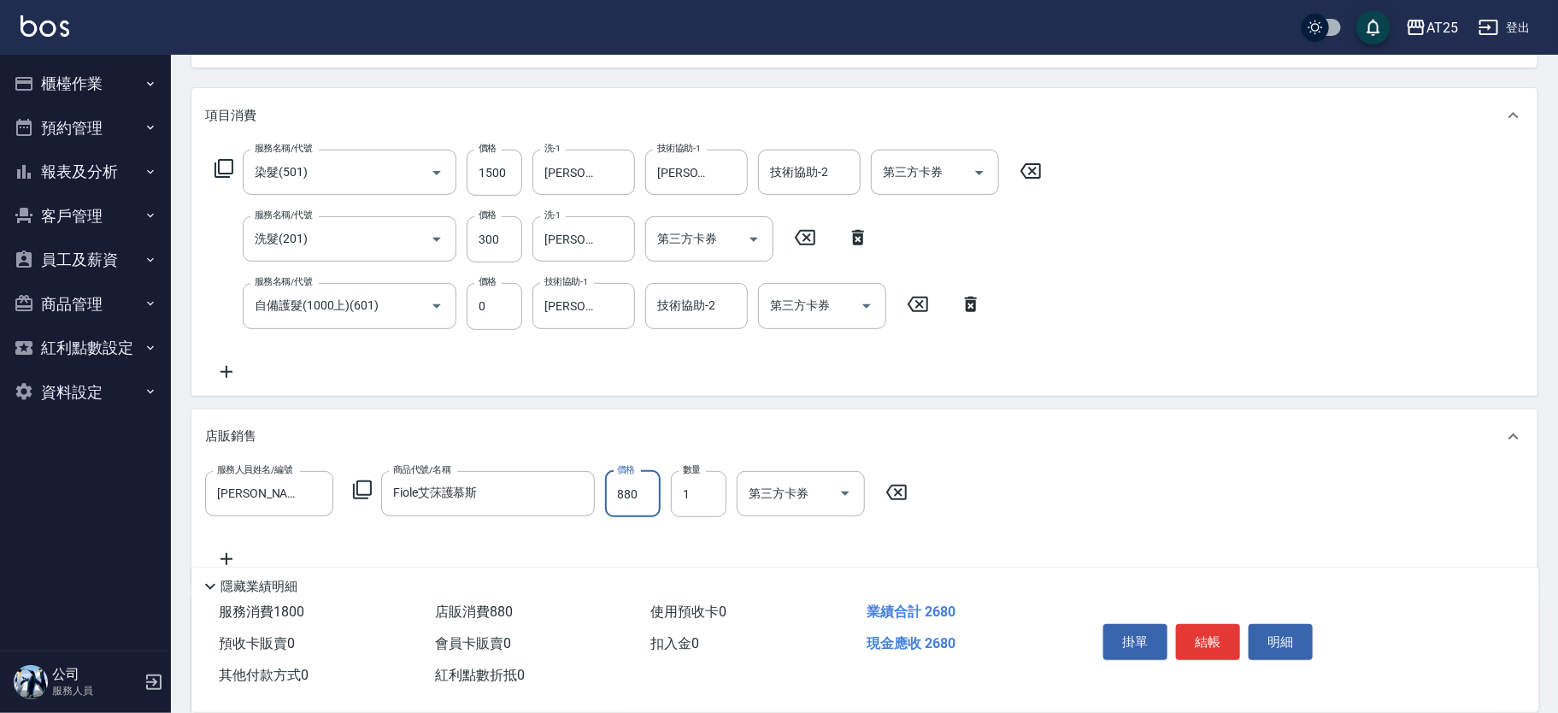
scroll to position [438, 0]
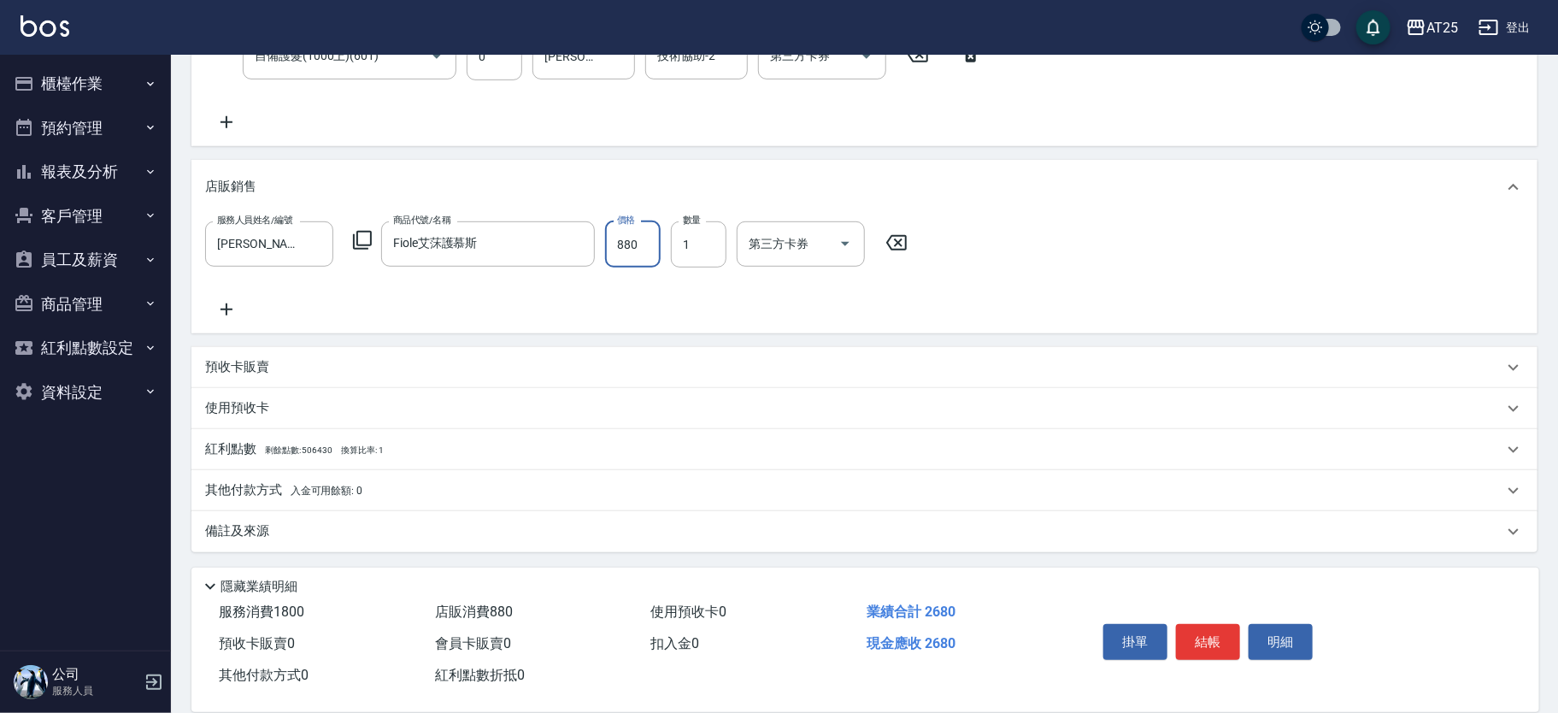
type input "880"
drag, startPoint x: 371, startPoint y: 489, endPoint x: 1096, endPoint y: 378, distance: 733.1
click at [373, 489] on div "其他付款方式 入金可用餘額: 0" at bounding box center [854, 490] width 1298 height 19
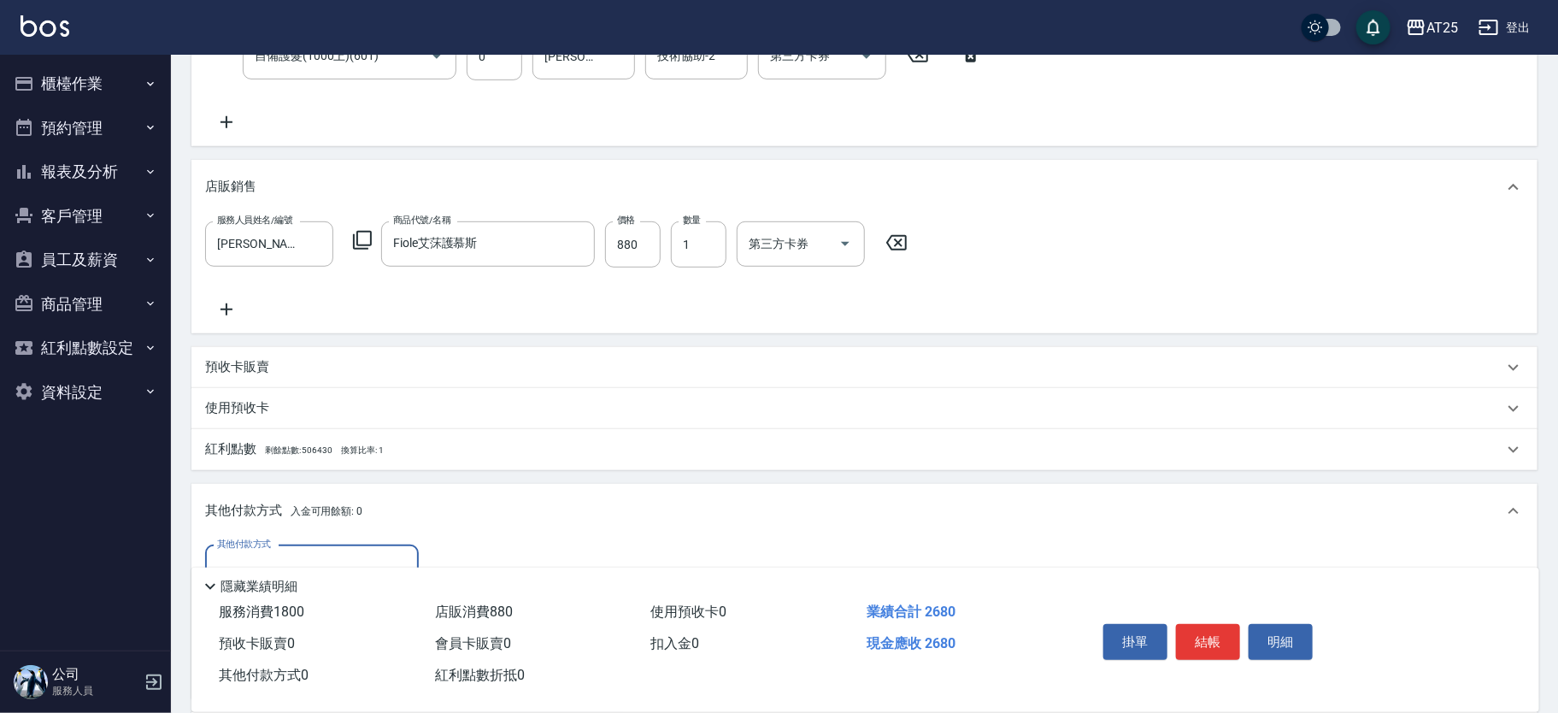
scroll to position [639, 0]
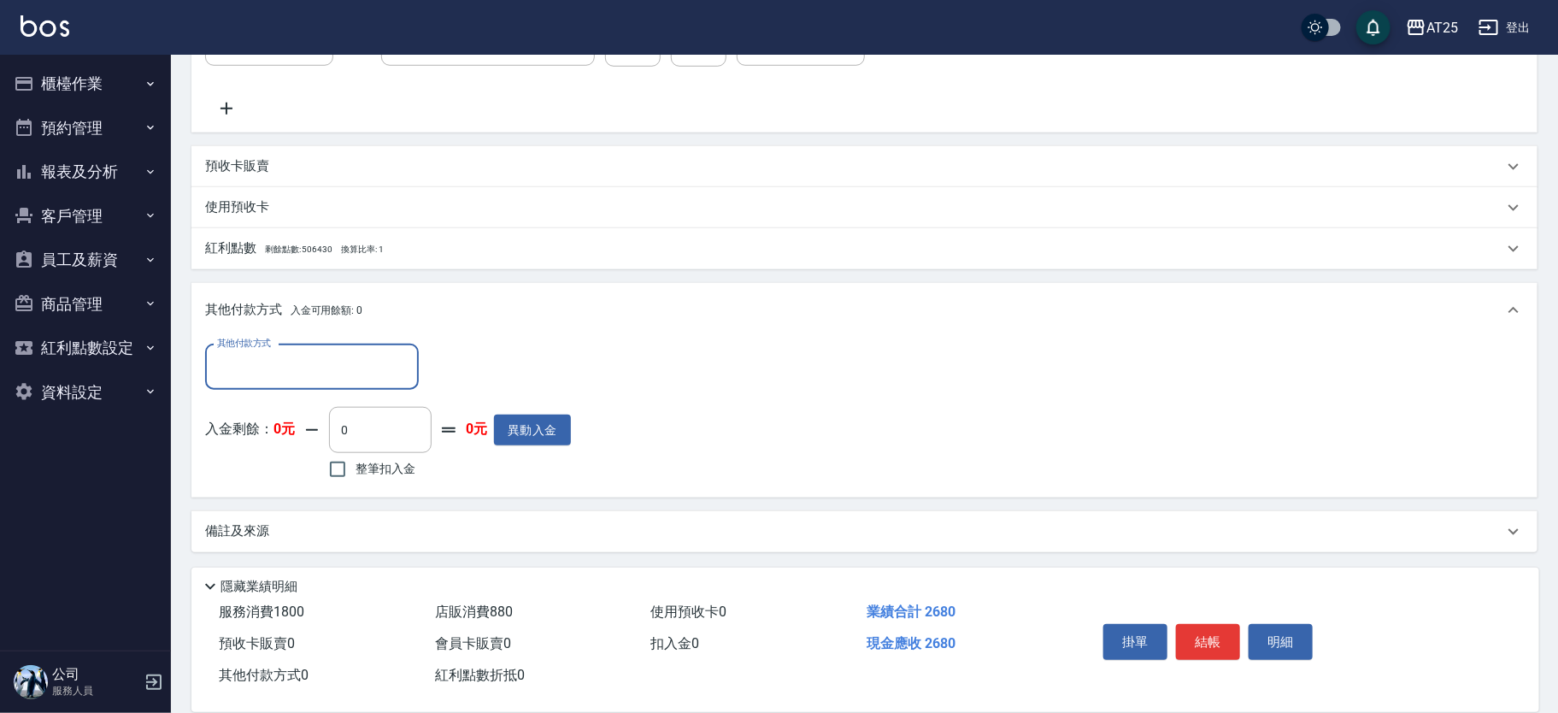
click at [367, 366] on input "其他付款方式" at bounding box center [312, 367] width 198 height 30
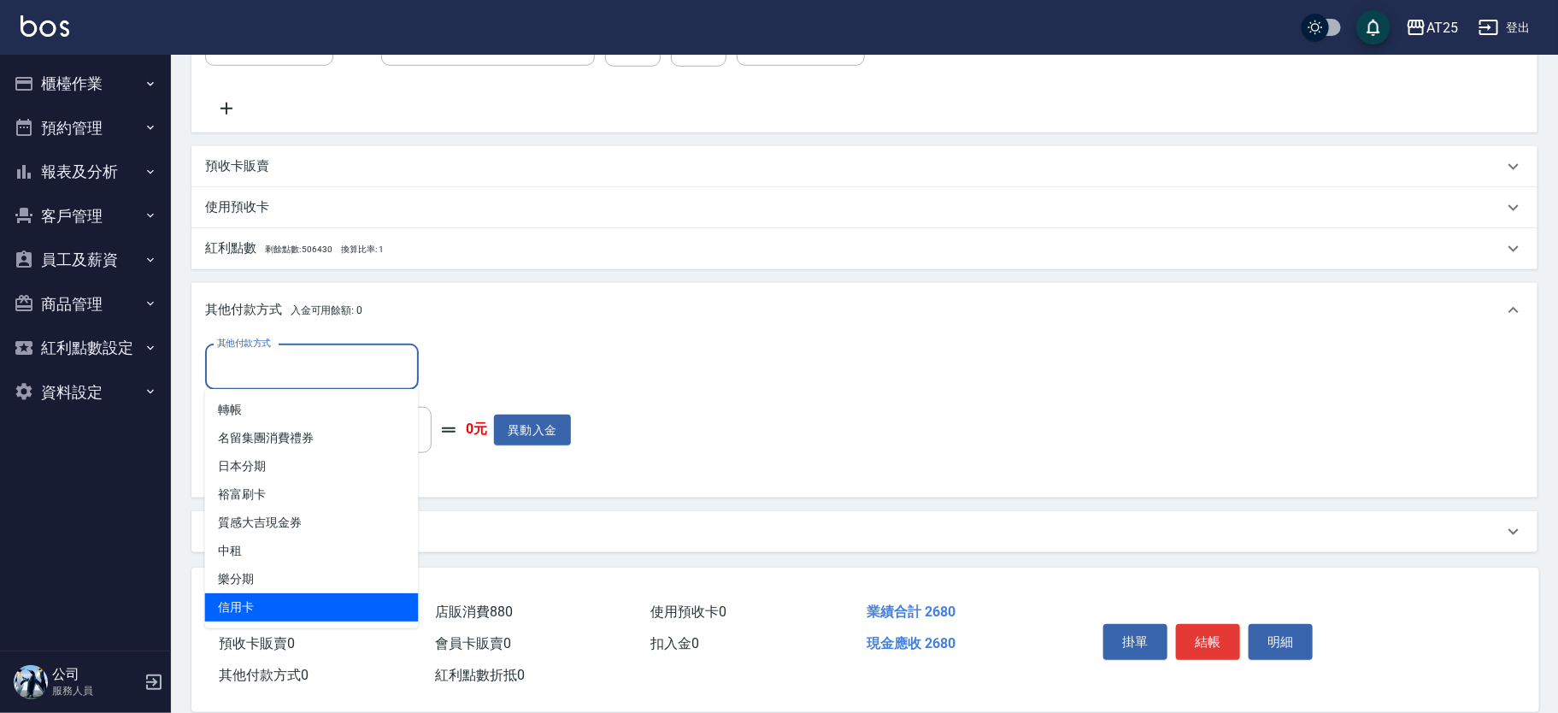
click at [321, 623] on ul "轉帳 名留集團消費禮券 日本分期 裕富刷卡 質感大吉現金券 中租 樂分期 信用卡" at bounding box center [312, 508] width 214 height 239
click at [289, 605] on span "信用卡" at bounding box center [312, 607] width 214 height 28
type input "信用卡"
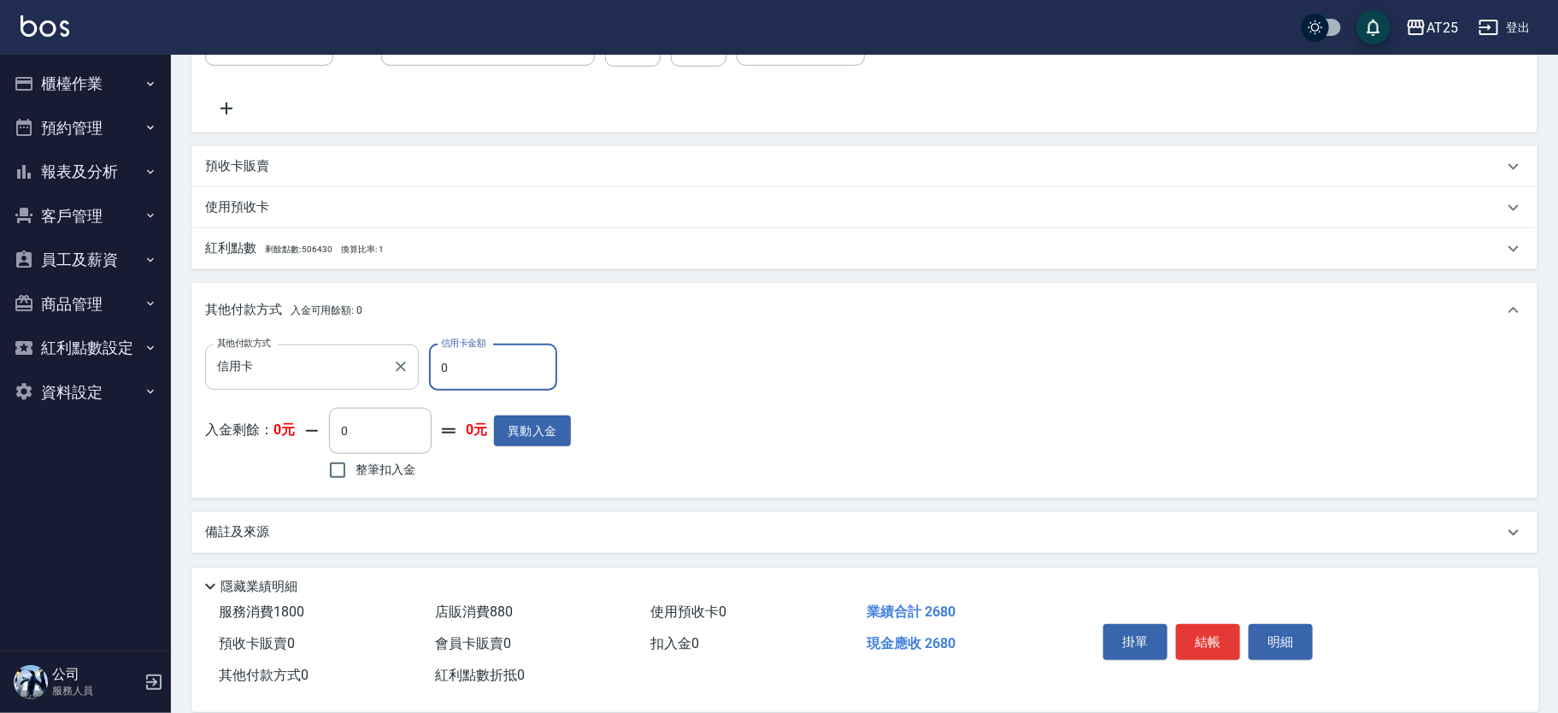
drag, startPoint x: 455, startPoint y: 362, endPoint x: 389, endPoint y: 360, distance: 66.7
click at [389, 360] on div "其他付款方式 信用卡 其他付款方式 信用卡金額 0 信用卡金額" at bounding box center [388, 367] width 366 height 46
type input "26"
type input "240"
type input "2680"
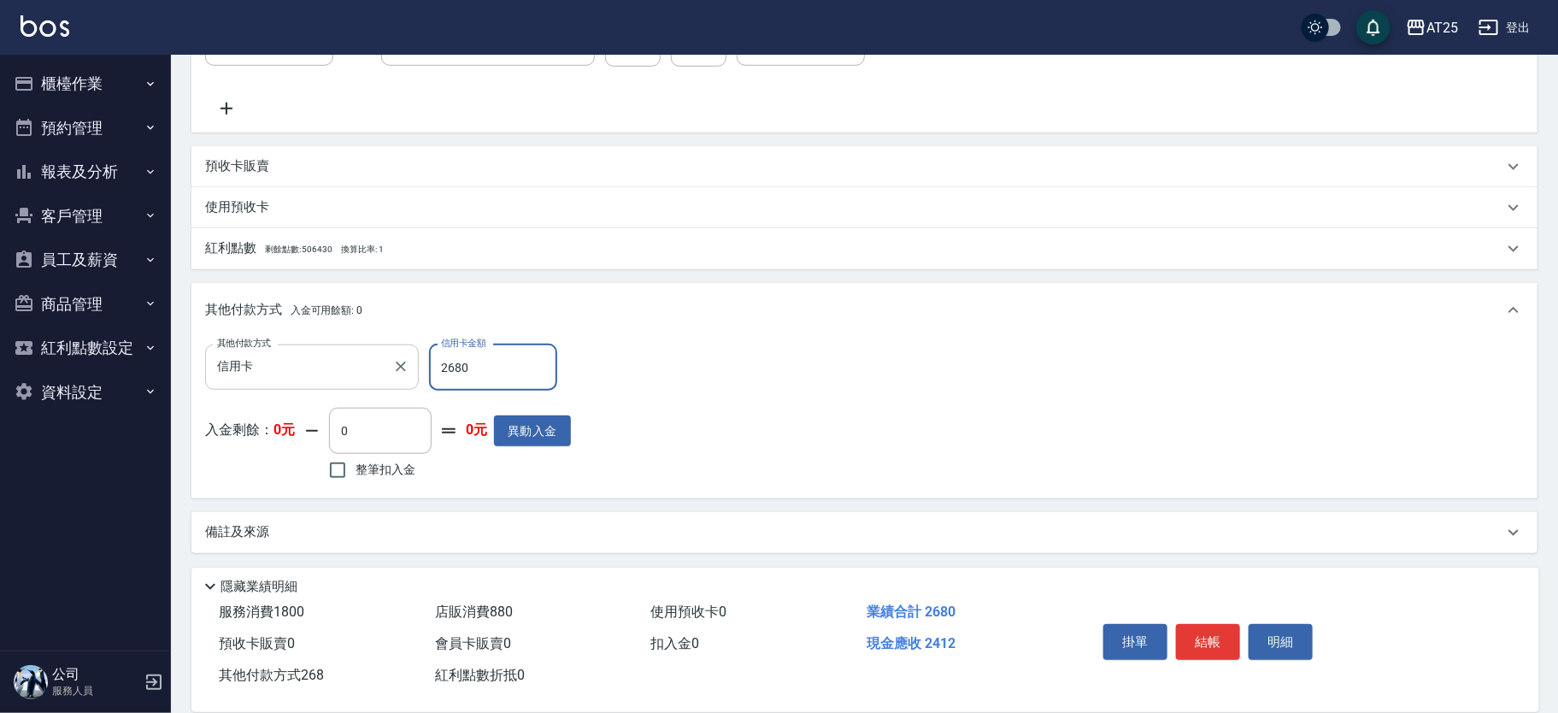
type input "0"
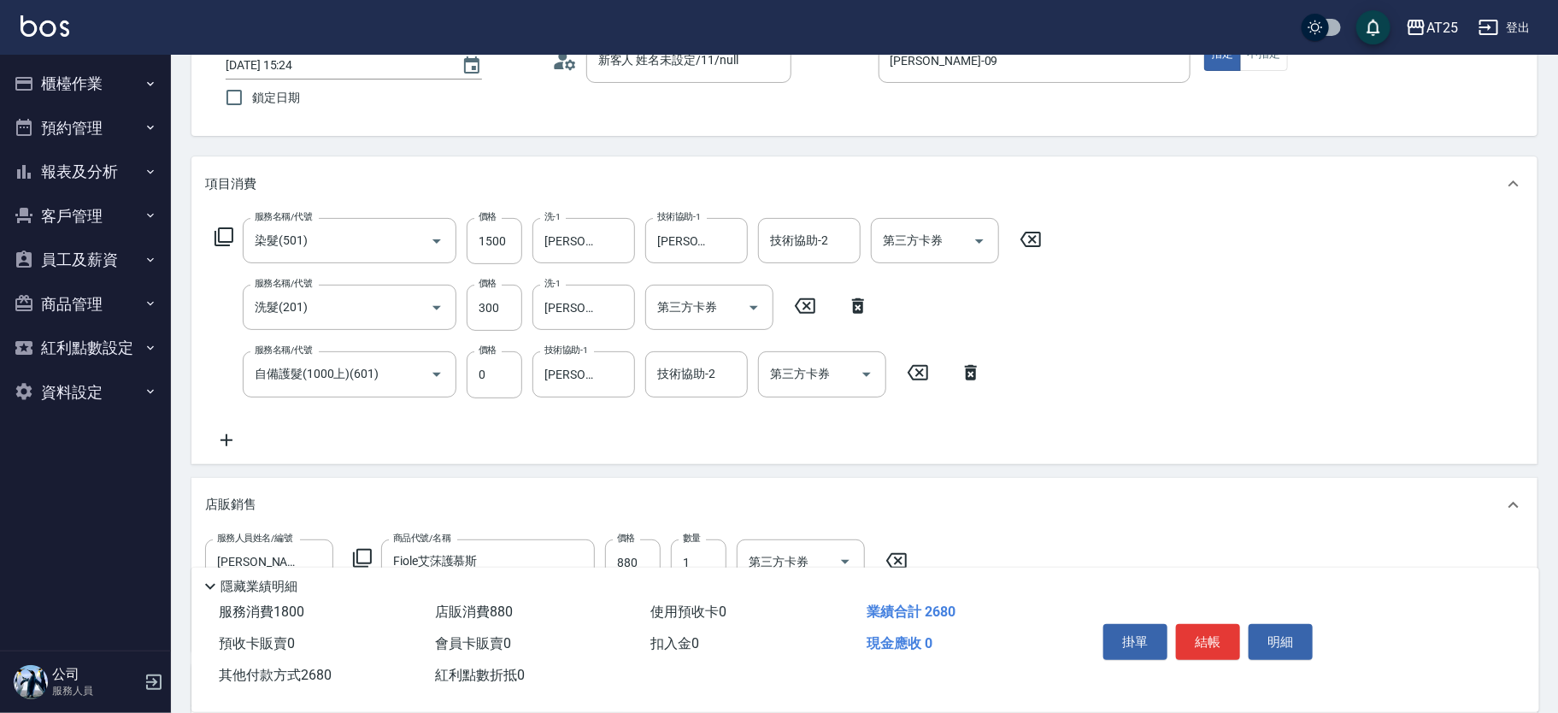
scroll to position [0, 0]
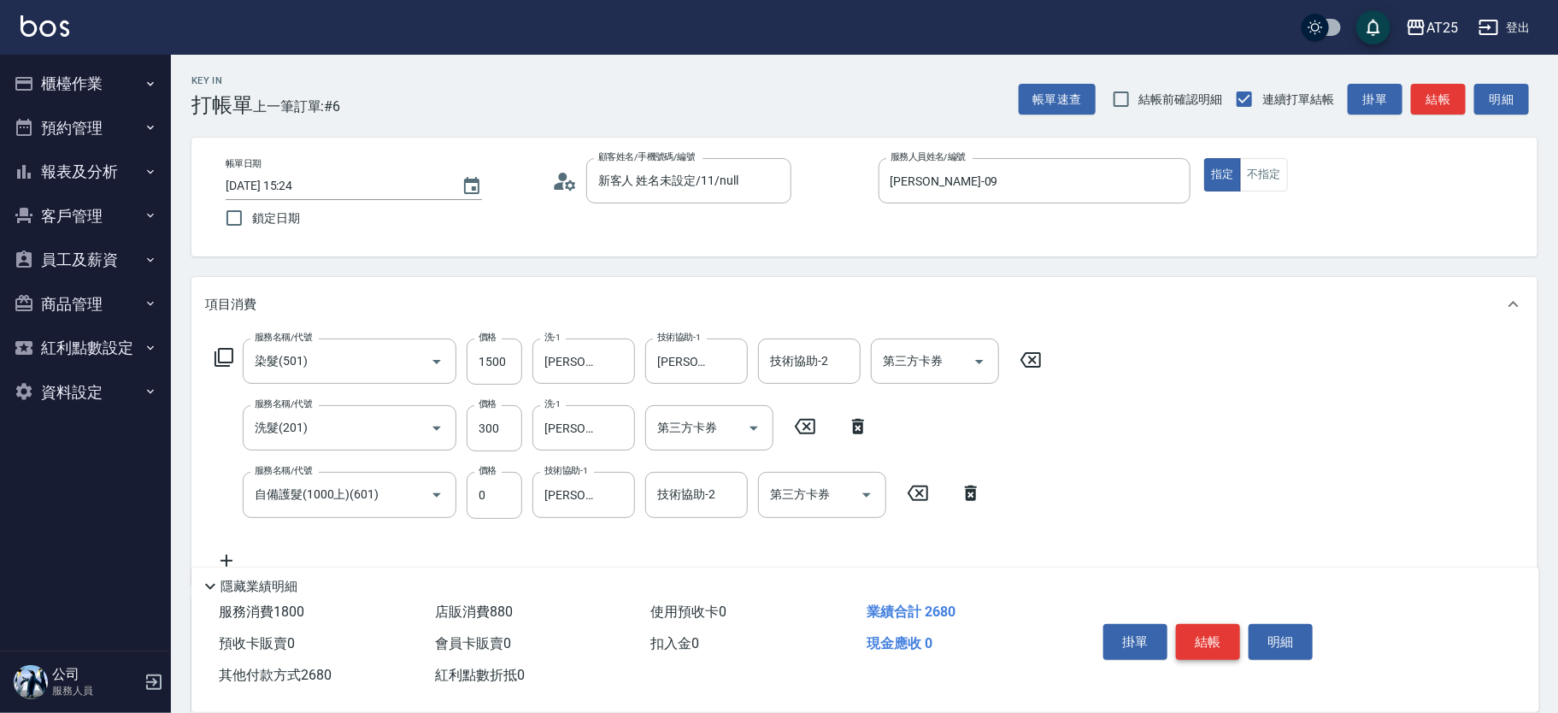
type input "2680"
click at [1220, 634] on button "結帳" at bounding box center [1208, 642] width 64 height 36
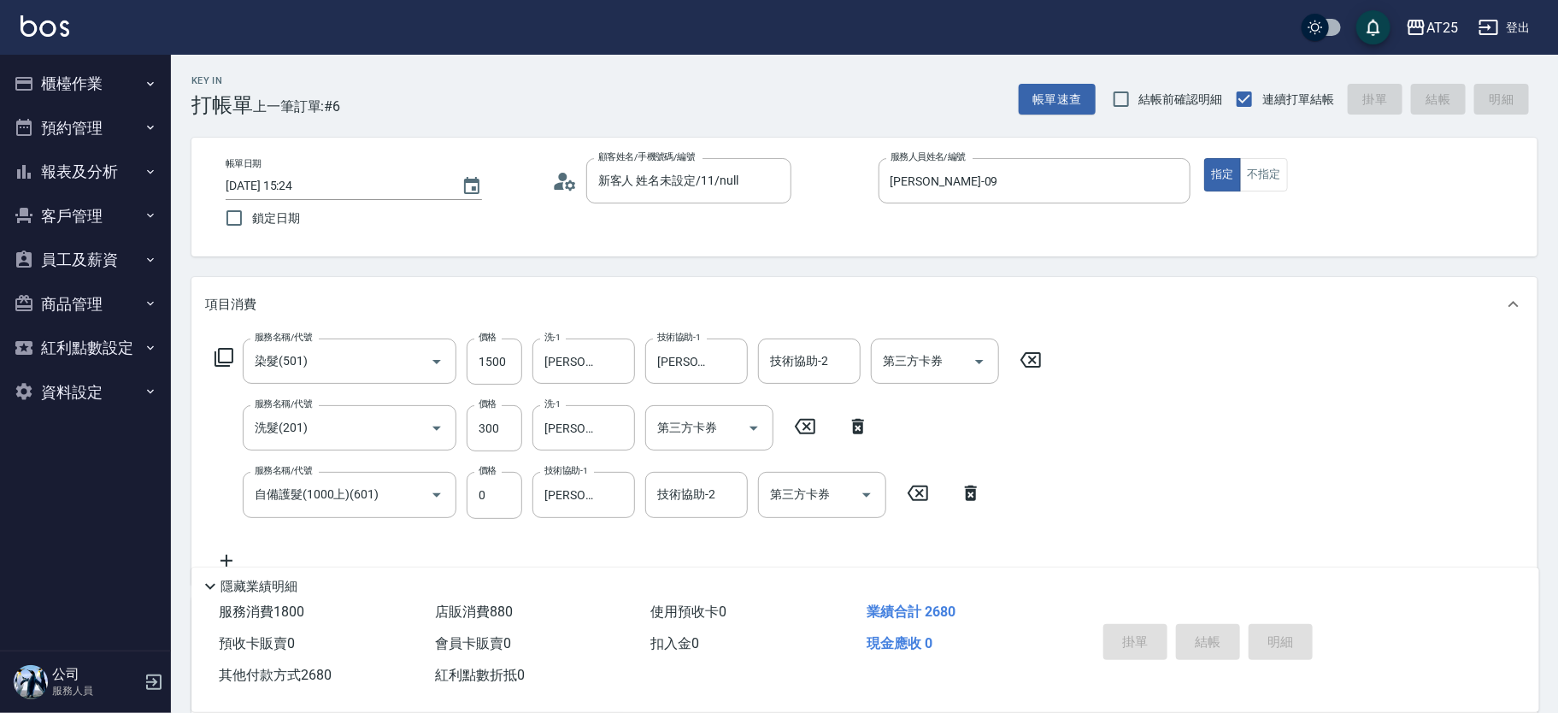
type input "2025/09/12 15:26"
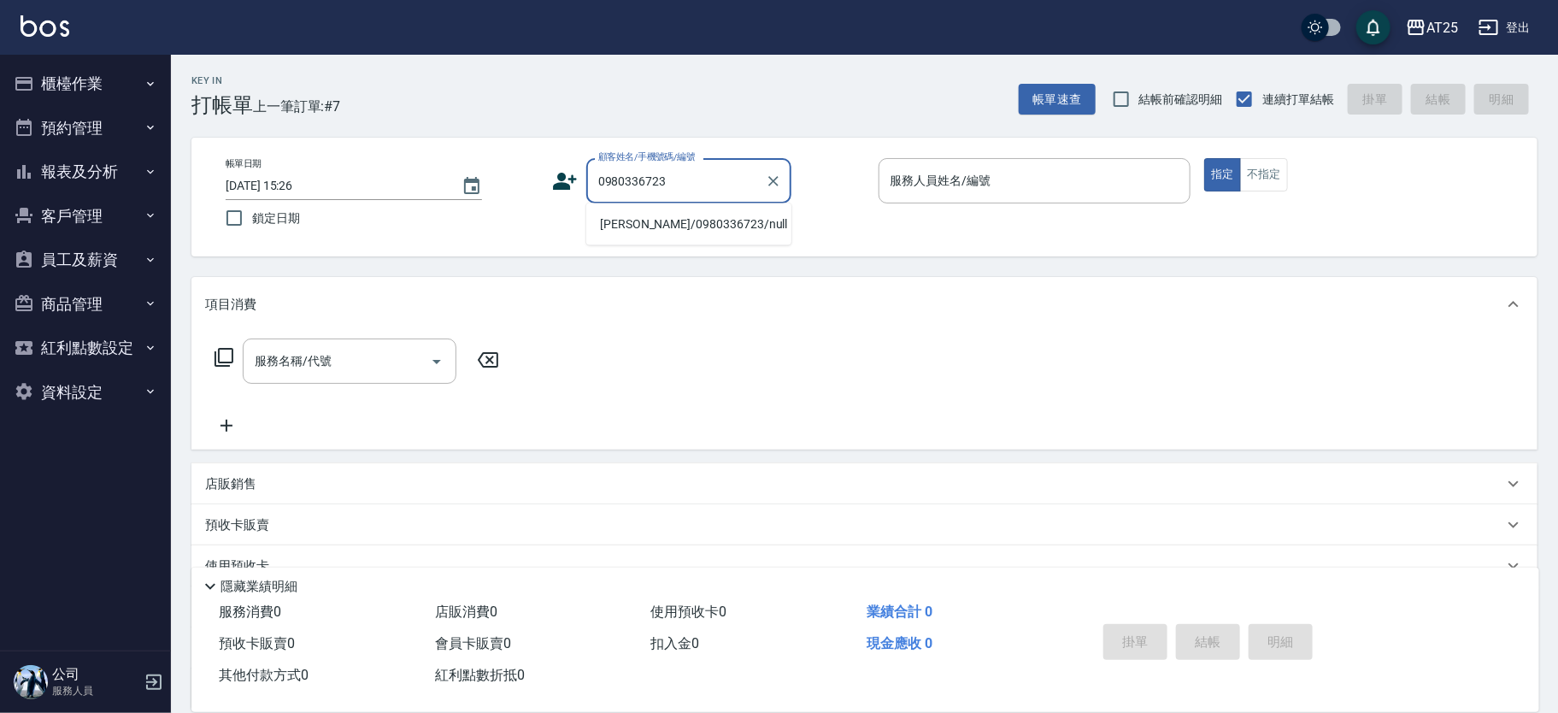
click at [651, 226] on li "林羽萱/0980336723/null" at bounding box center [688, 224] width 205 height 28
type input "林羽萱/0980336723/null"
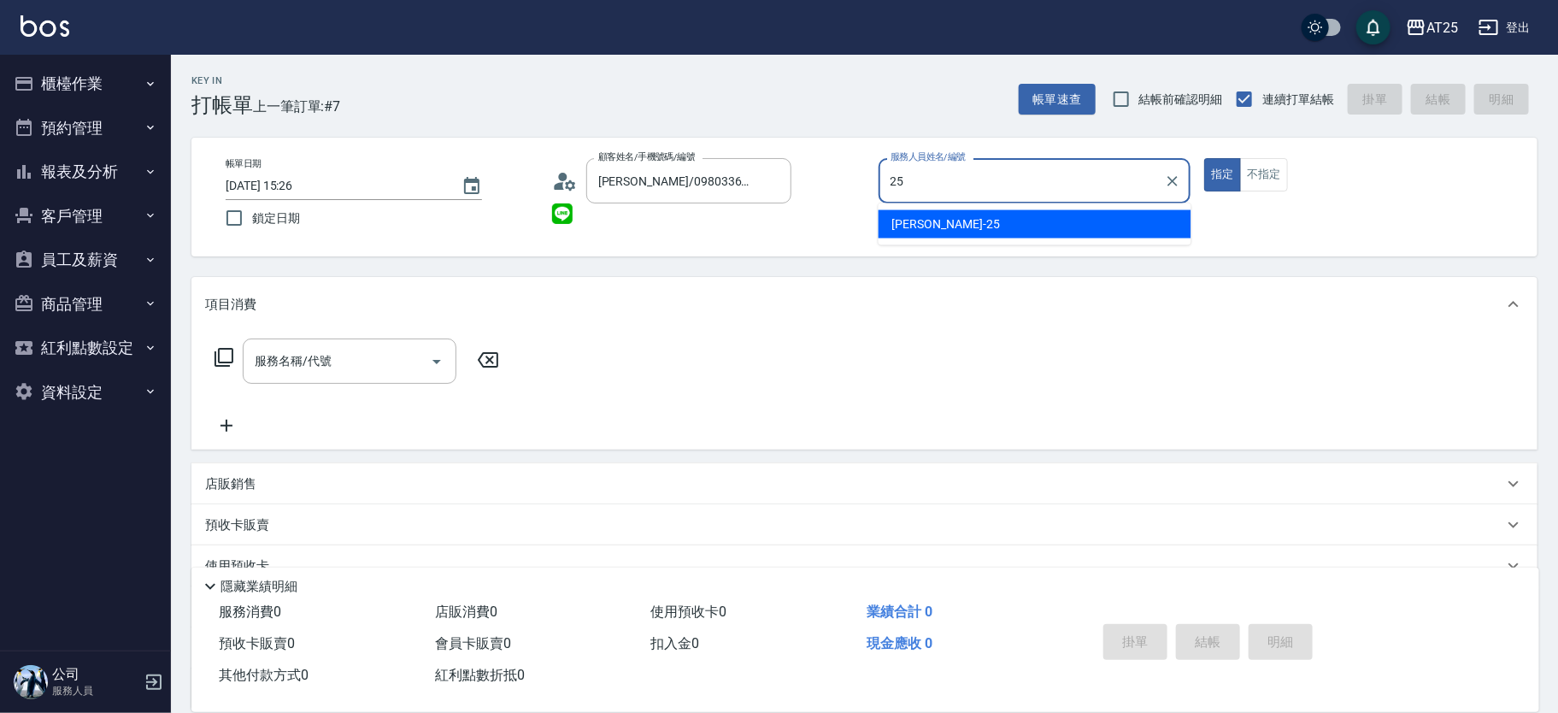
type input "Evan-25"
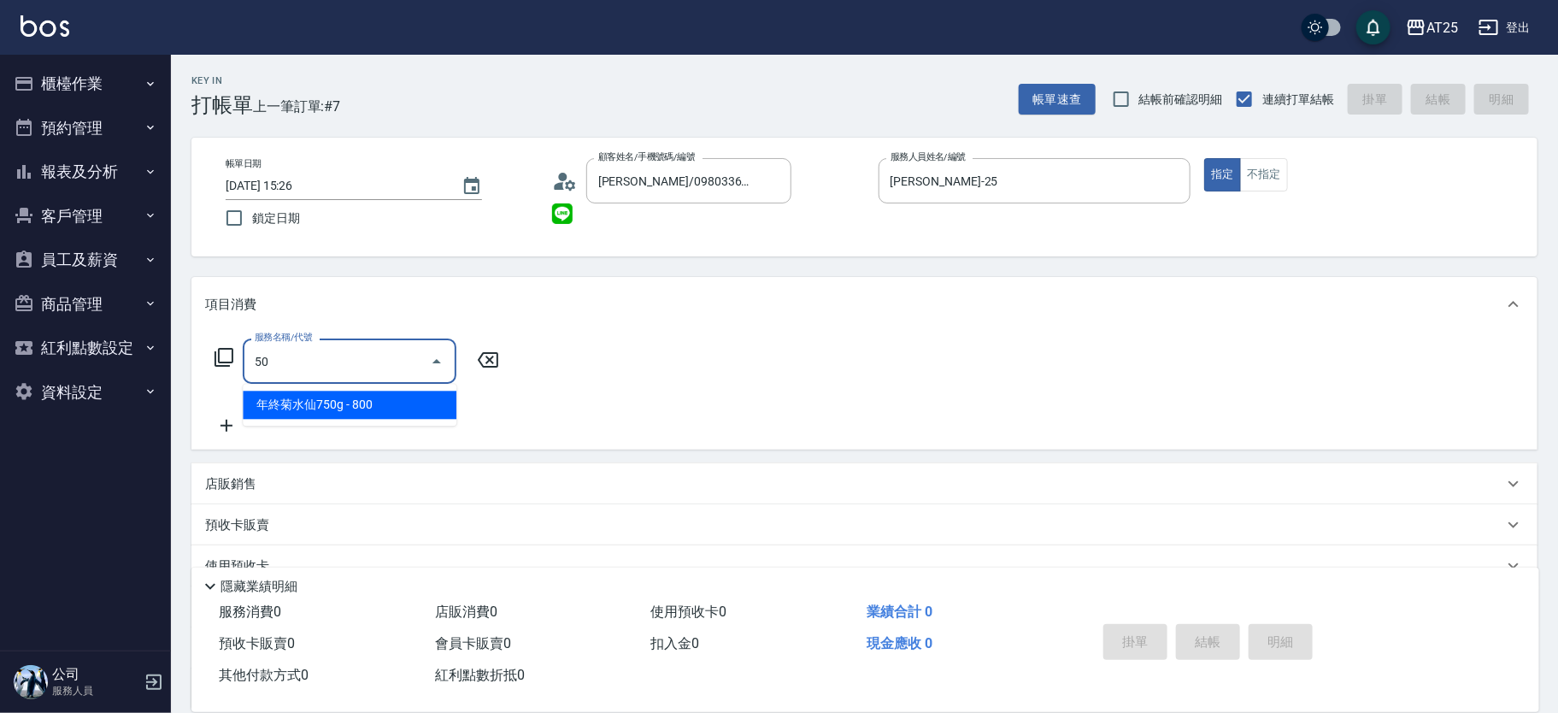
type input "501"
type input "100"
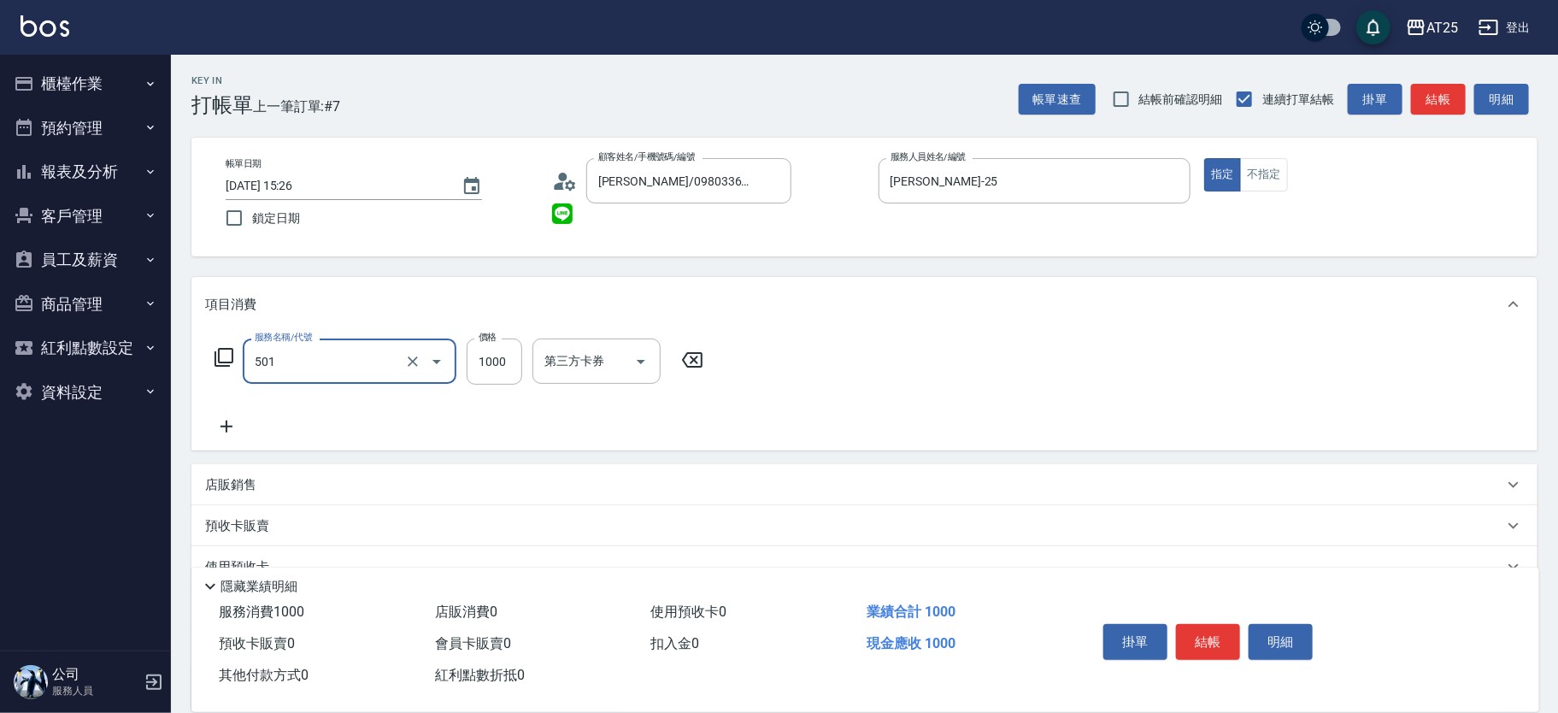
type input "染髮(501)"
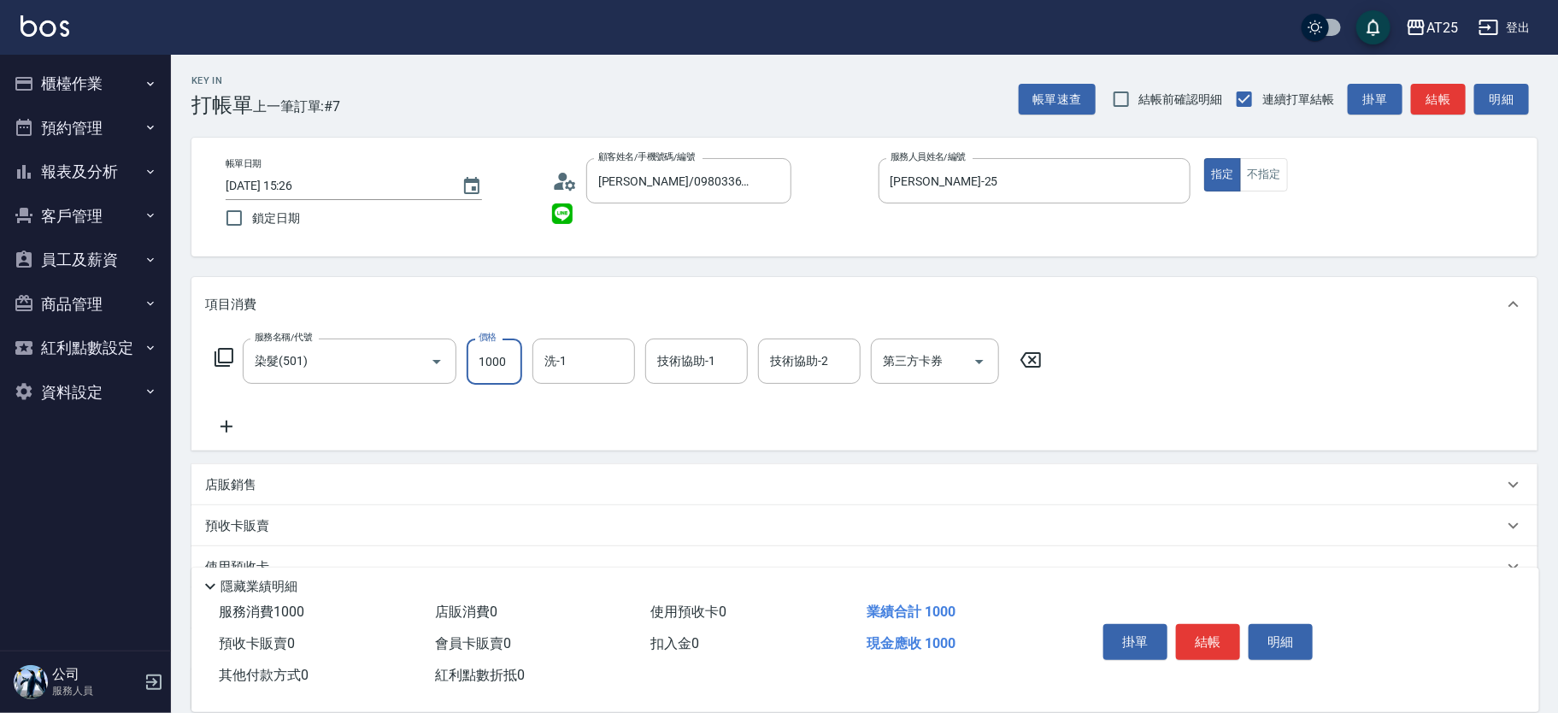
type input "0"
type input "40"
type input "400"
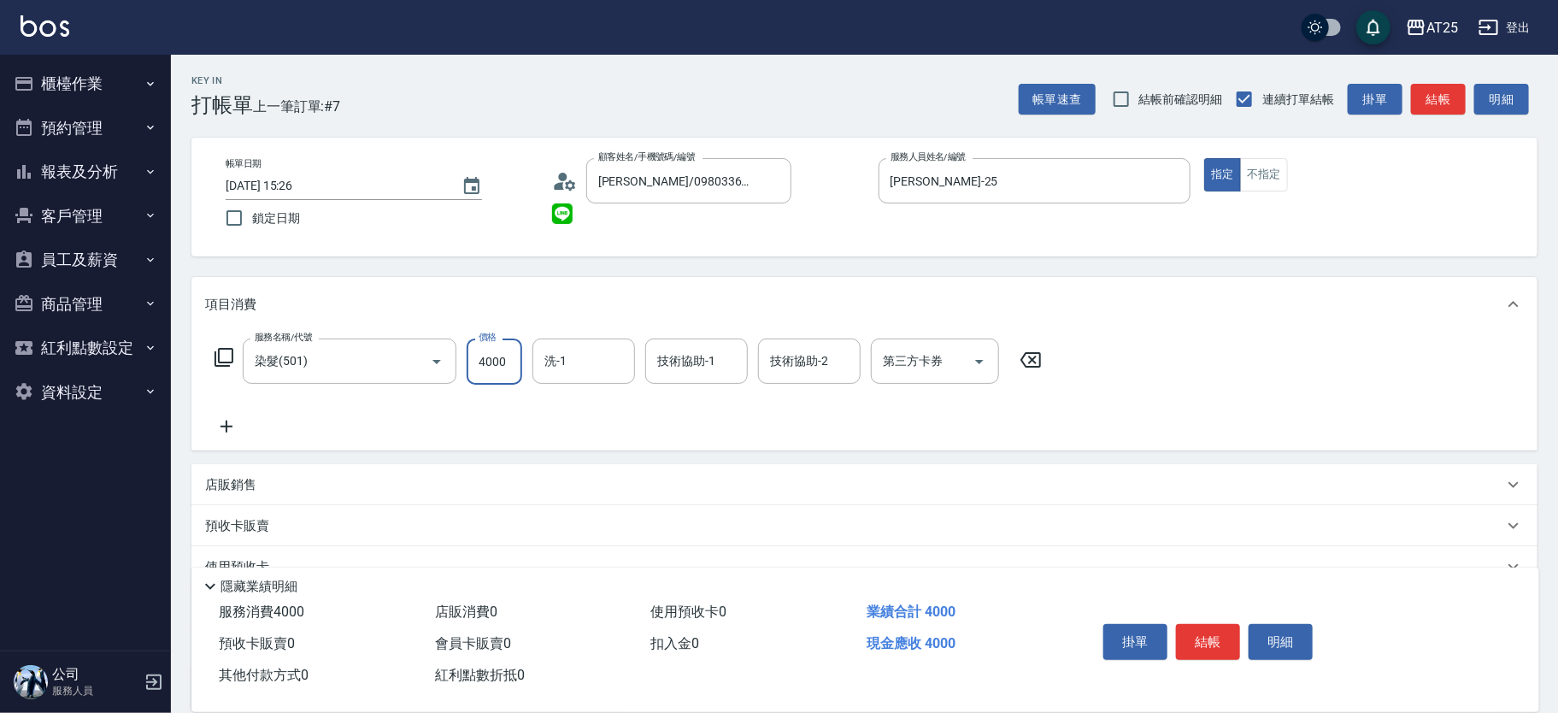
type input "4000"
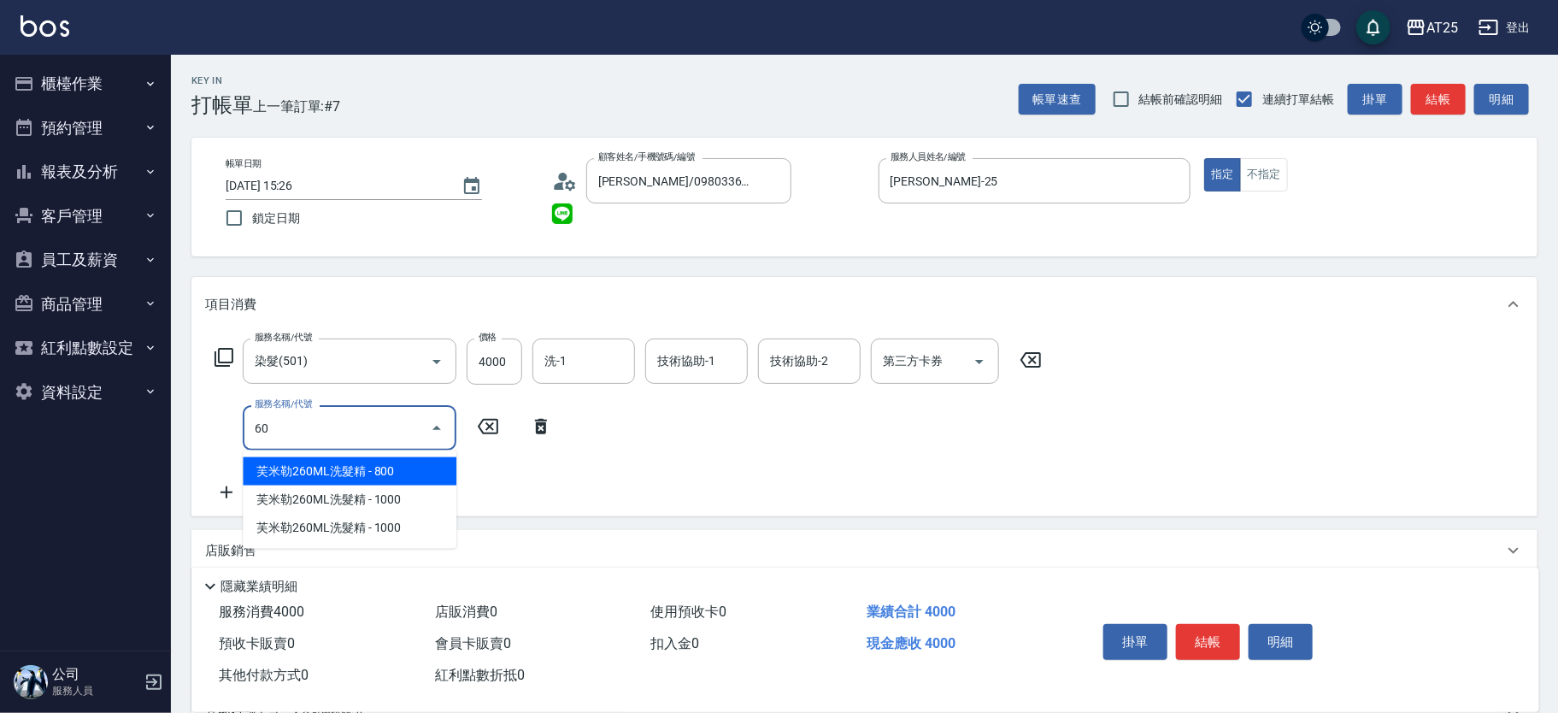
type input "601"
type input "500"
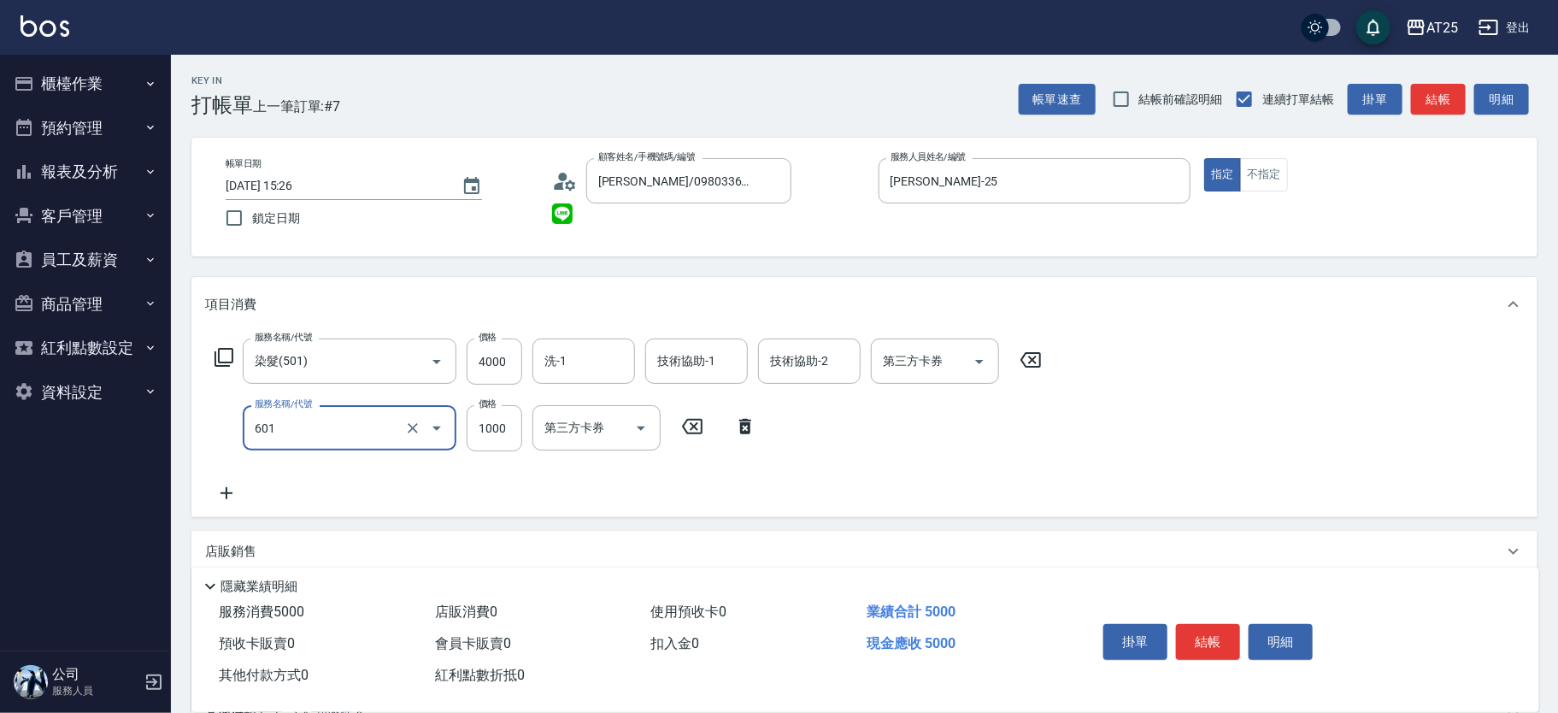
type input "自備護髮(1000上)(601)"
type input "400"
type input "20"
type input "420"
type input "200"
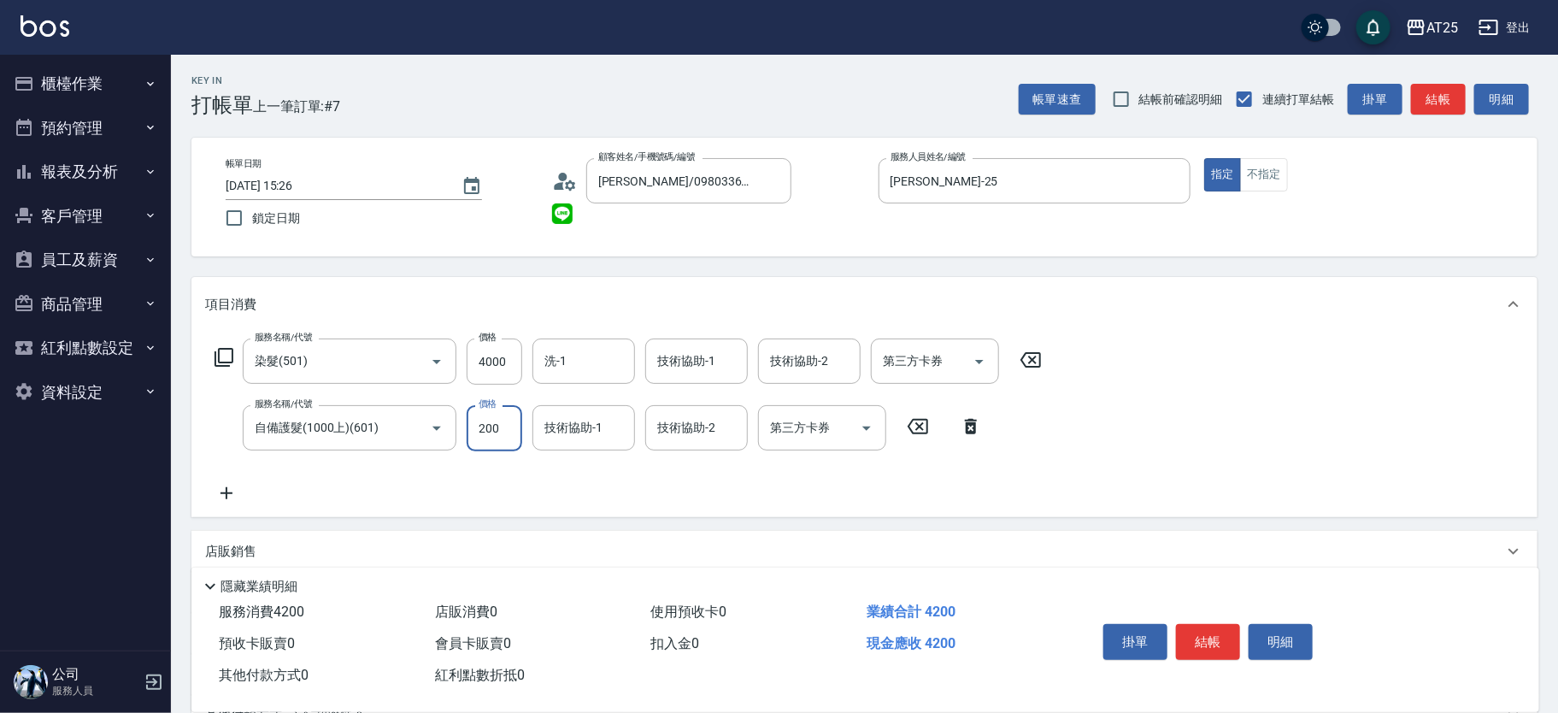
type input "600"
type input "2000"
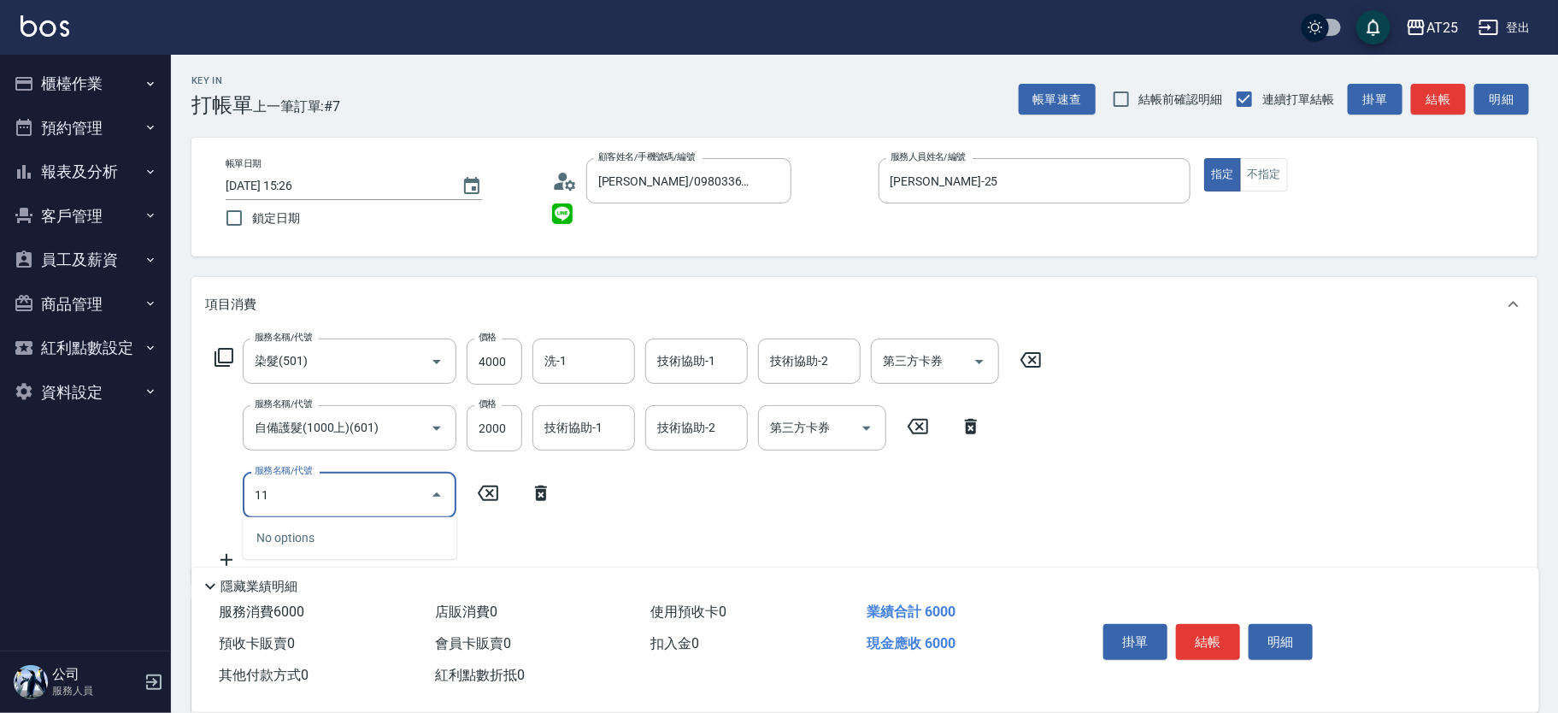
type input "114"
type input "900"
type input "自備敷膜(114)"
type input "600"
type input "10"
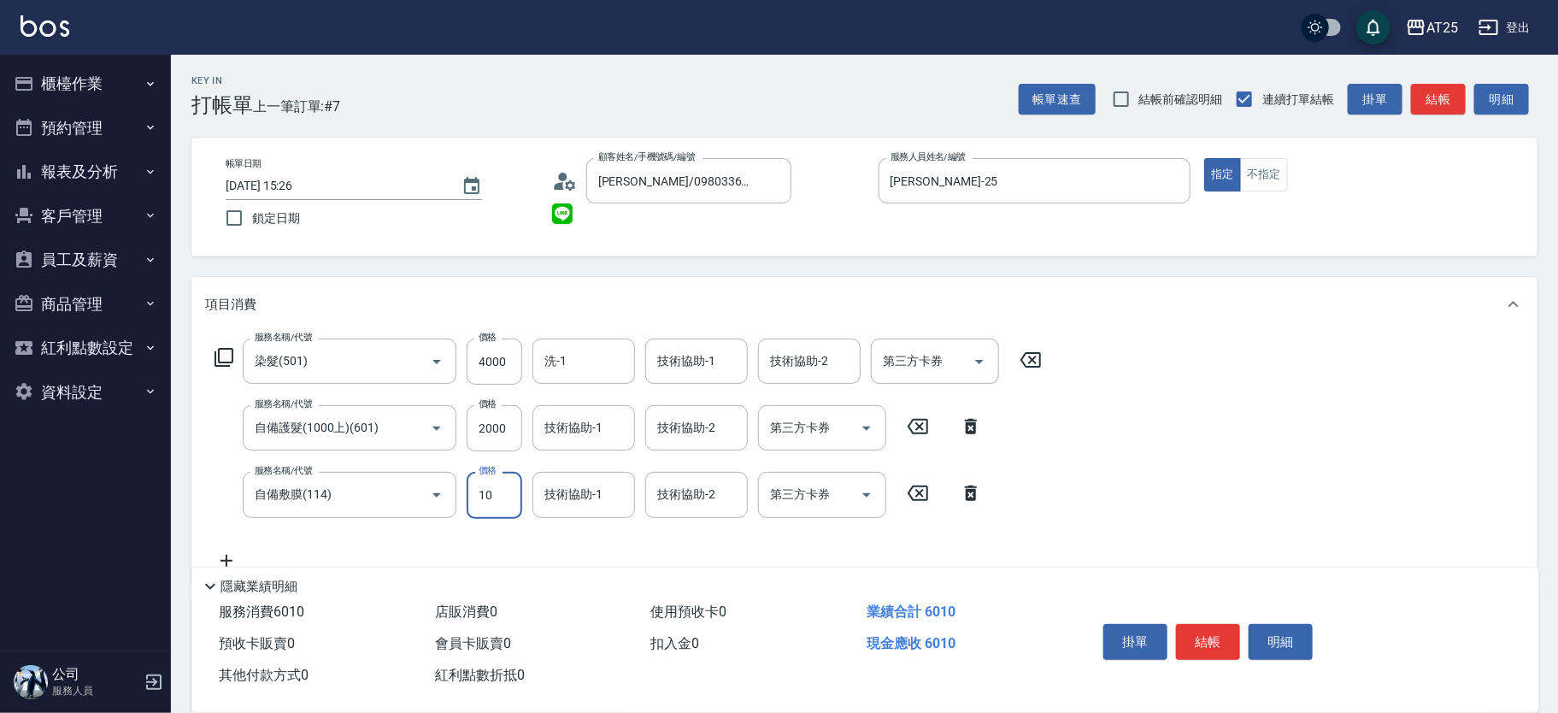
type input "610"
type input "100"
type input "700"
type input "1000"
click at [577, 384] on div "洗-1 洗-1" at bounding box center [588, 361] width 113 height 46
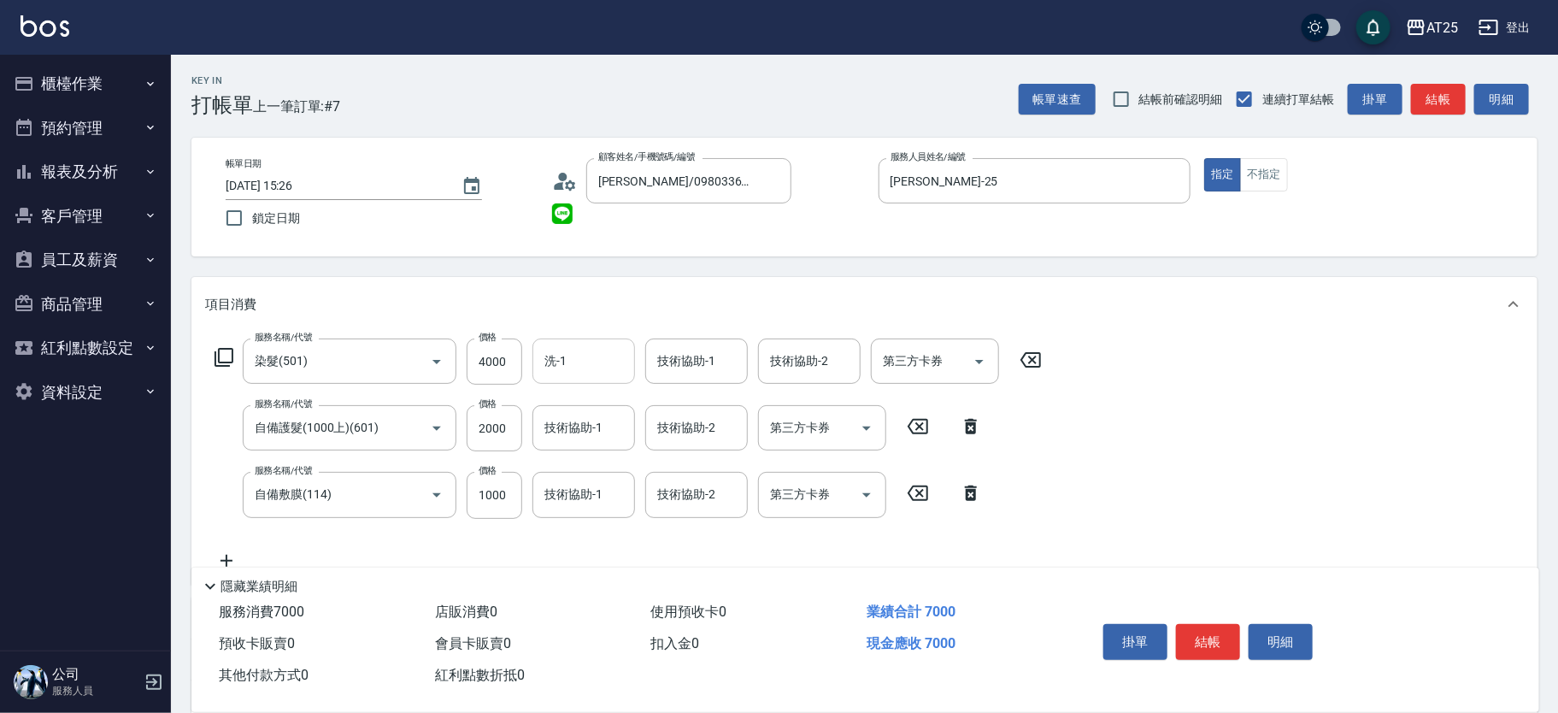
click at [582, 364] on input "洗-1" at bounding box center [583, 361] width 87 height 30
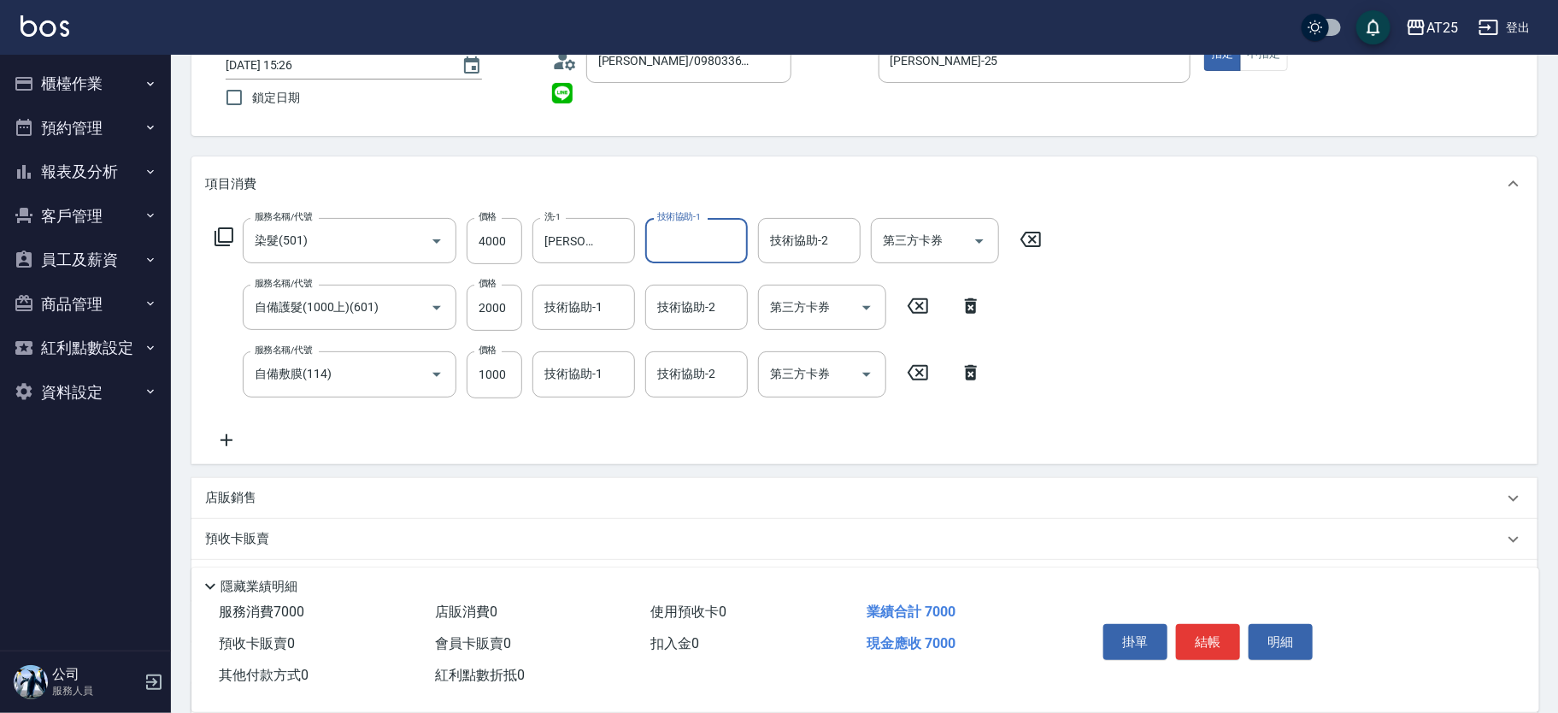
scroll to position [292, 0]
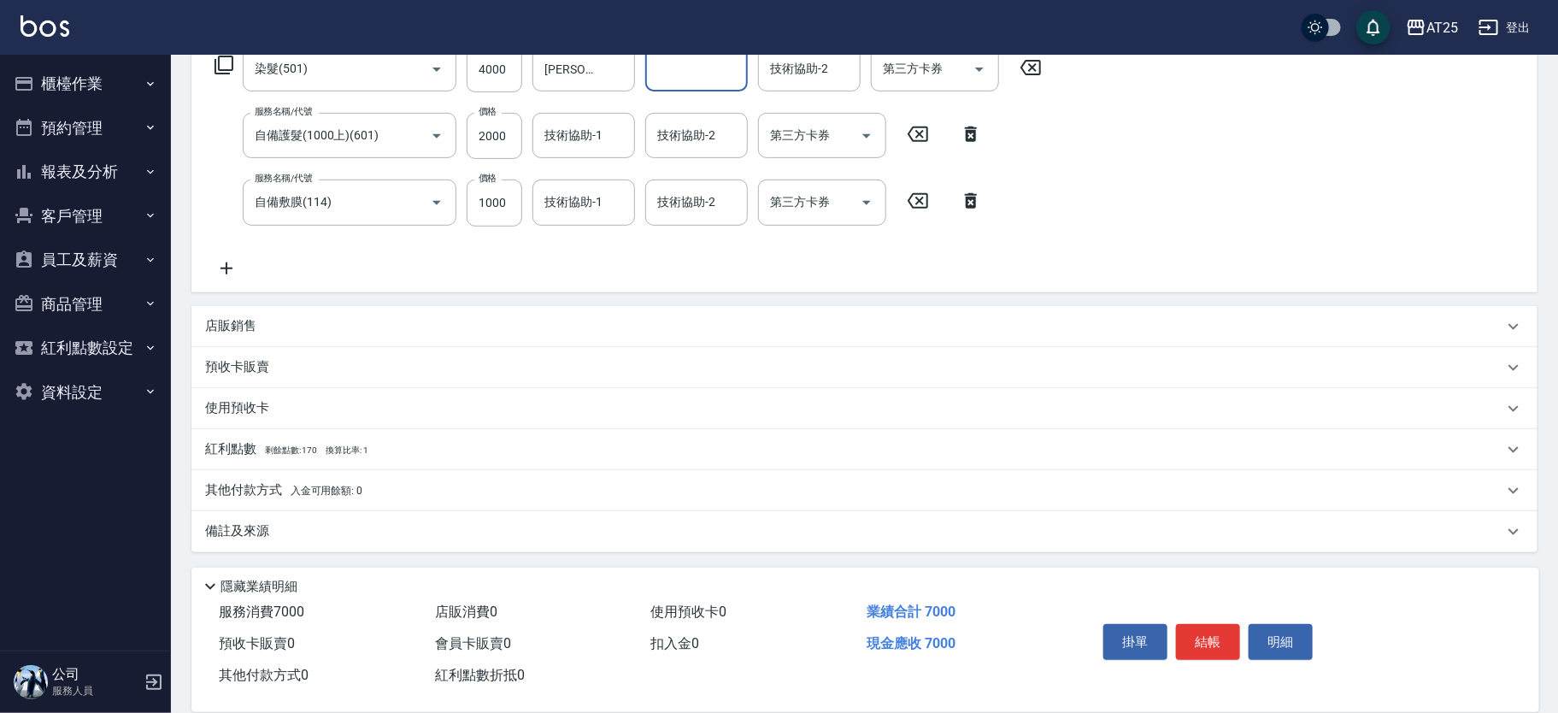
click at [291, 487] on span "入金可用餘額: 0" at bounding box center [327, 491] width 73 height 12
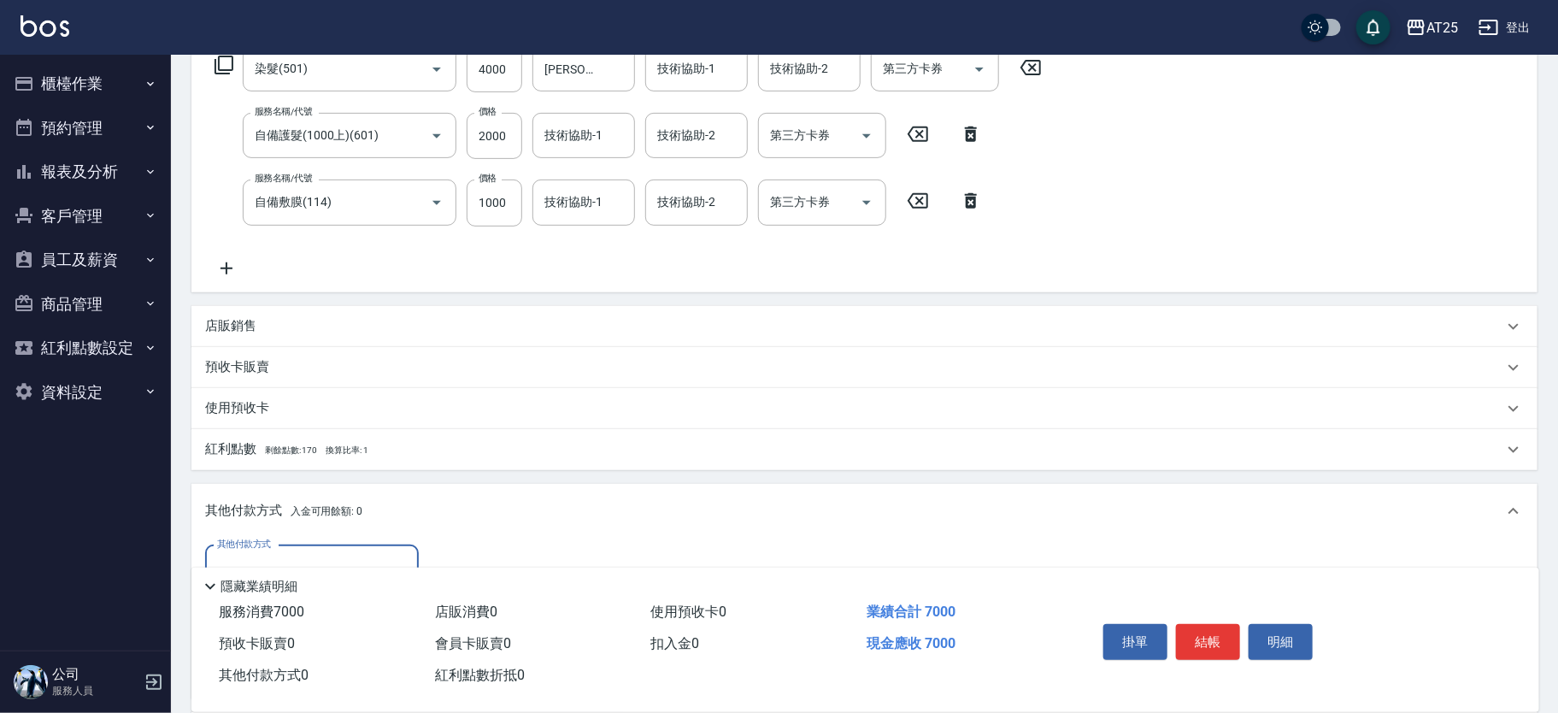
scroll to position [493, 0]
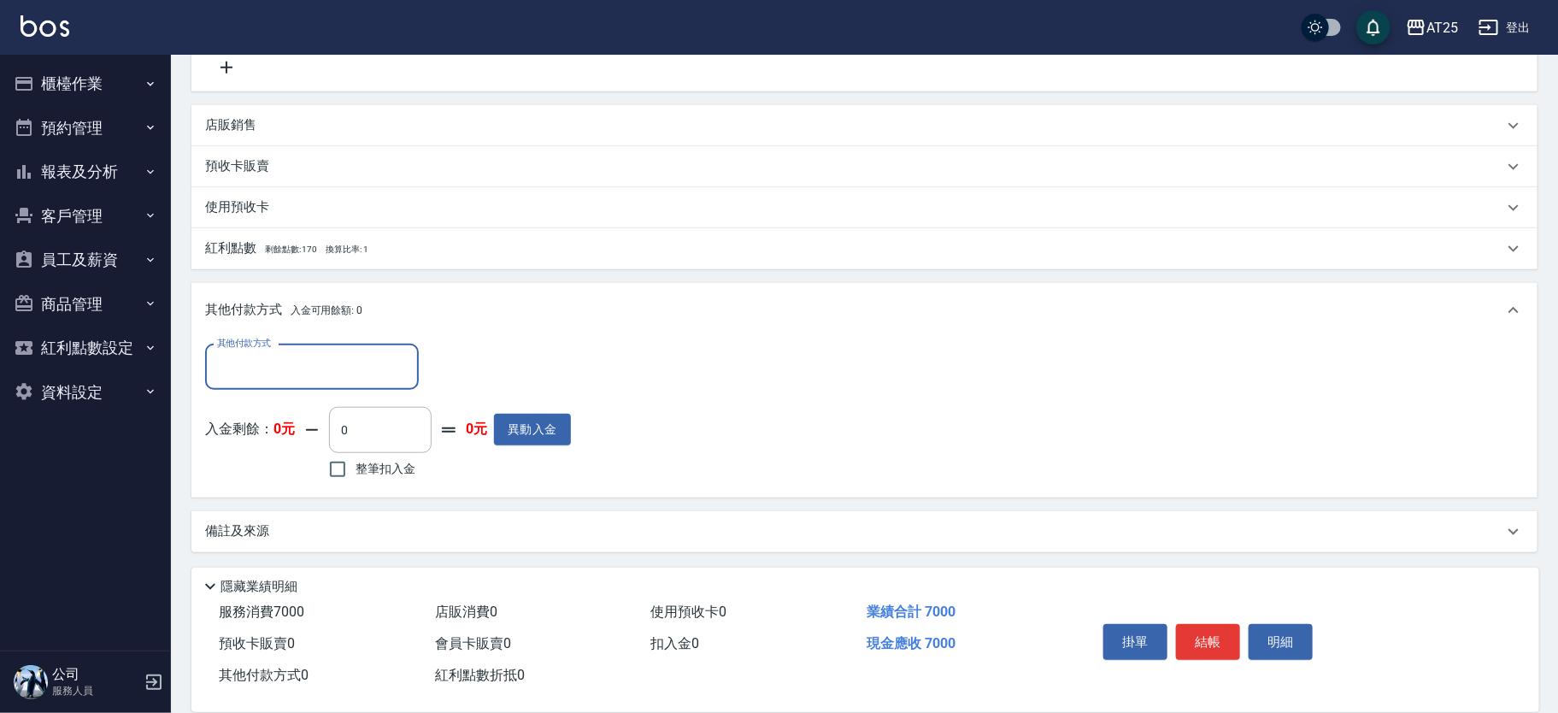
click at [333, 367] on input "其他付款方式" at bounding box center [312, 367] width 198 height 30
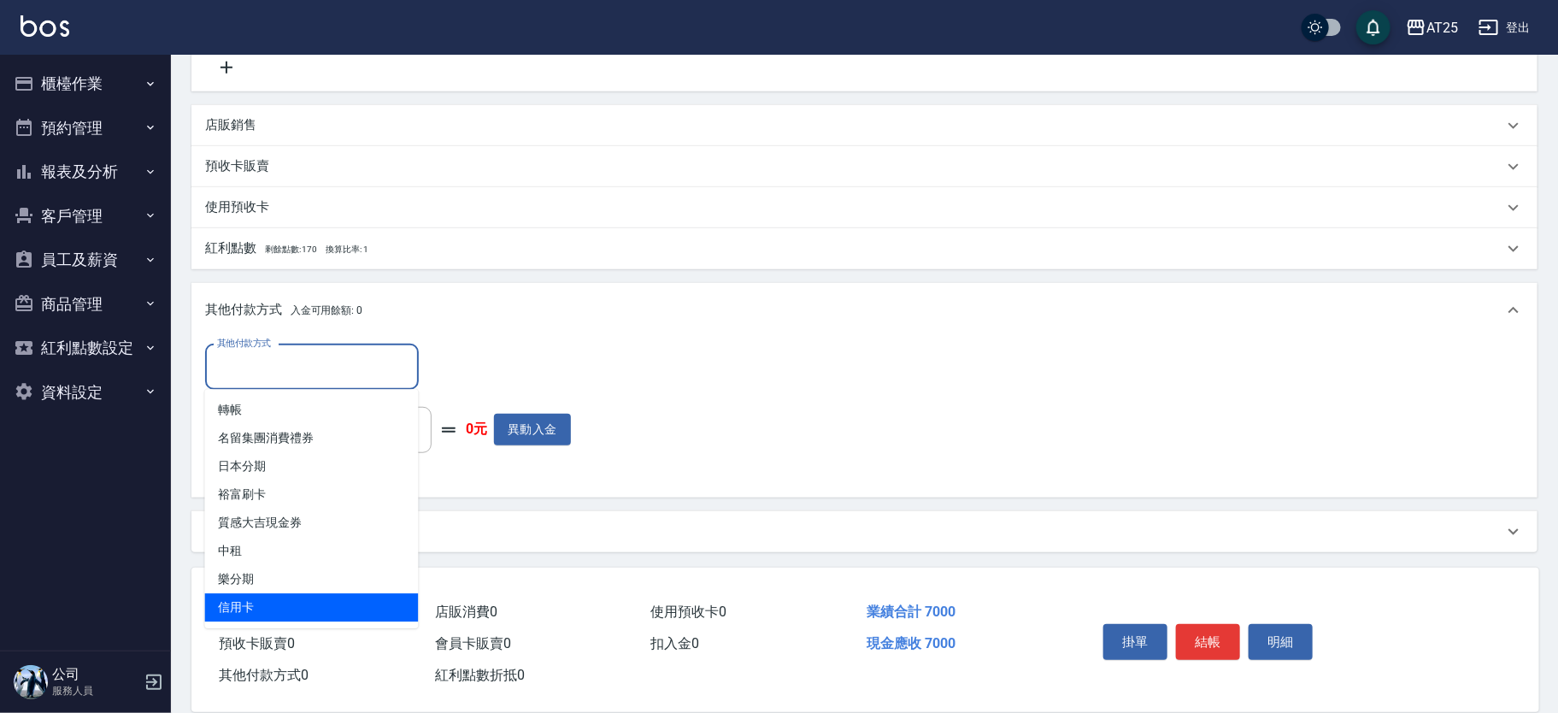
click at [280, 602] on span "信用卡" at bounding box center [312, 607] width 214 height 28
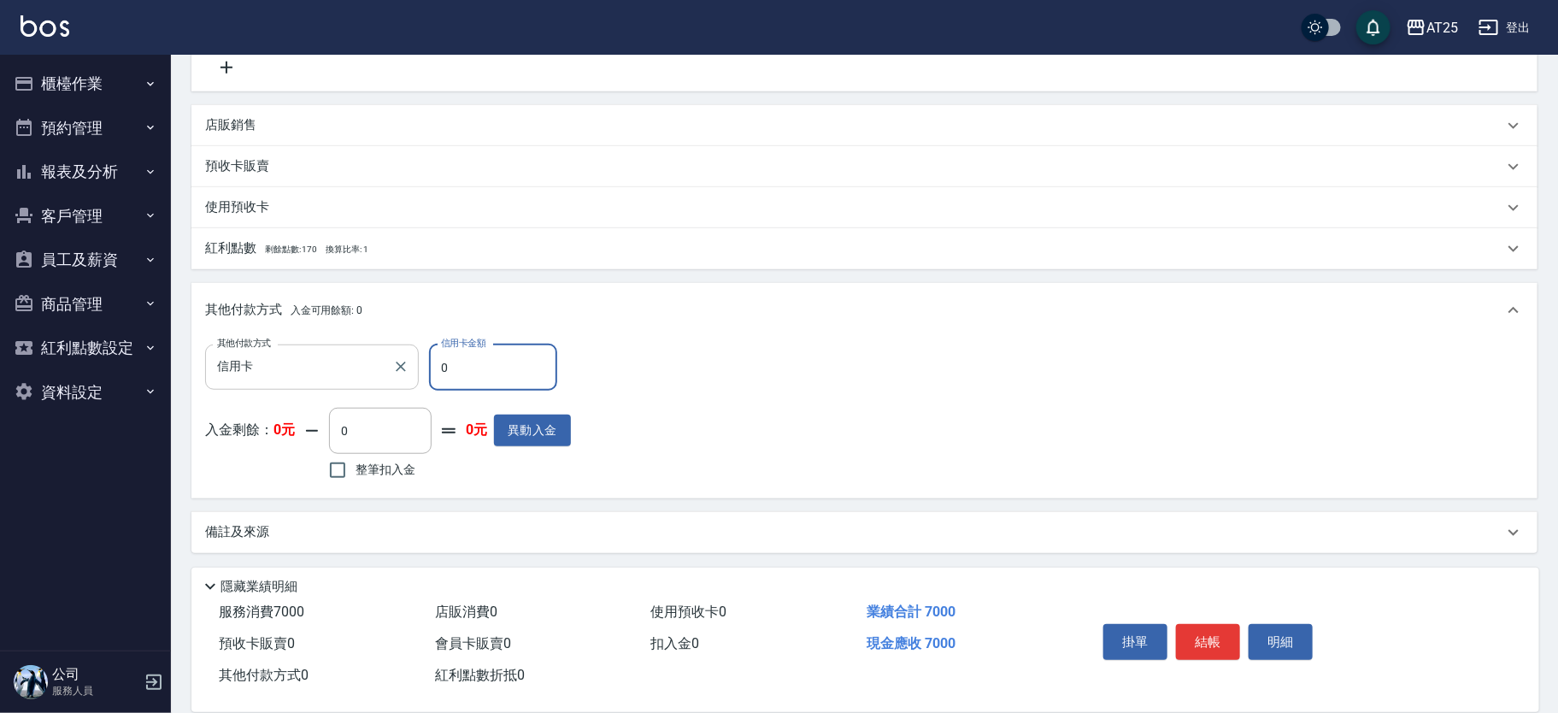
drag, startPoint x: 470, startPoint y: 369, endPoint x: 358, endPoint y: 372, distance: 112.0
click at [358, 372] on div "其他付款方式 信用卡 其他付款方式 信用卡金額 0 信用卡金額" at bounding box center [388, 367] width 366 height 46
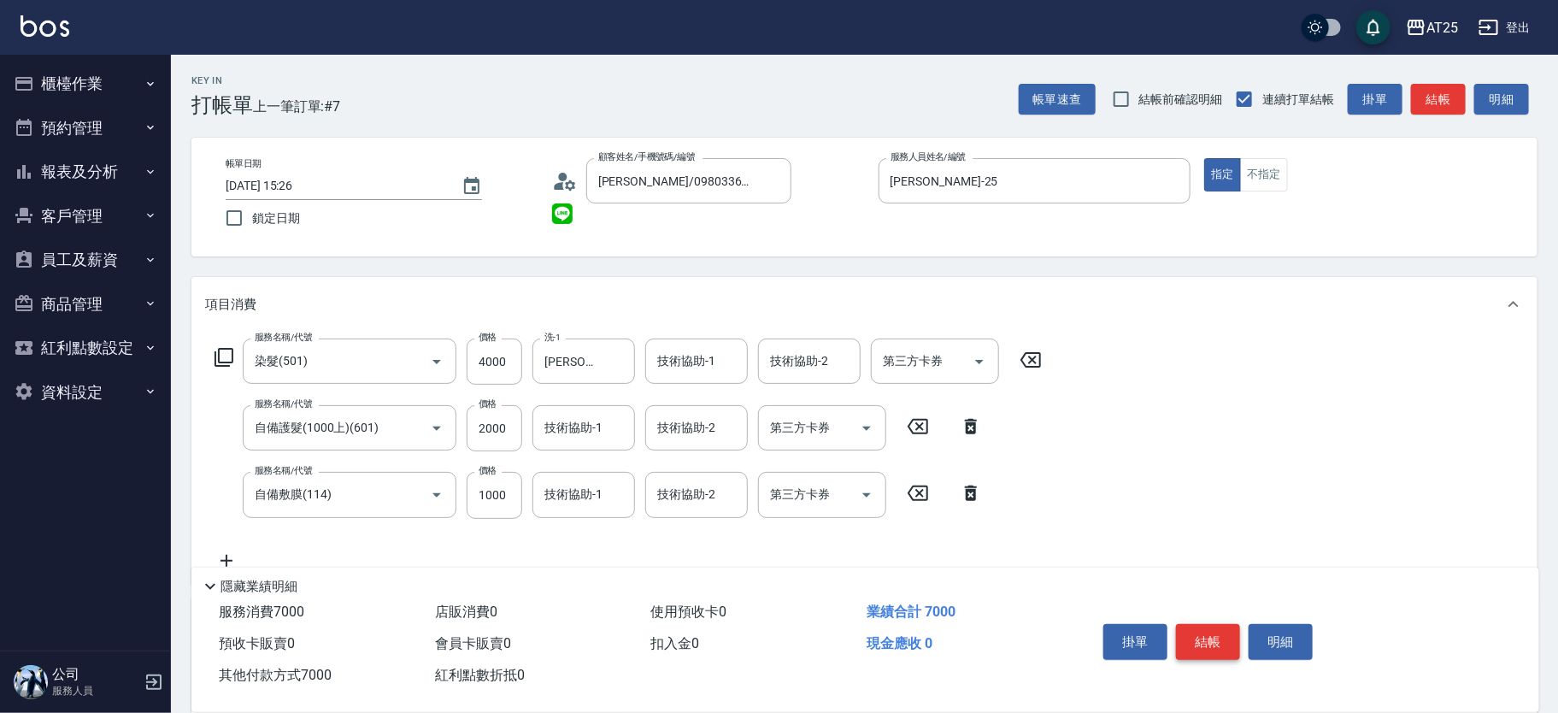
click at [1209, 640] on button "結帳" at bounding box center [1208, 642] width 64 height 36
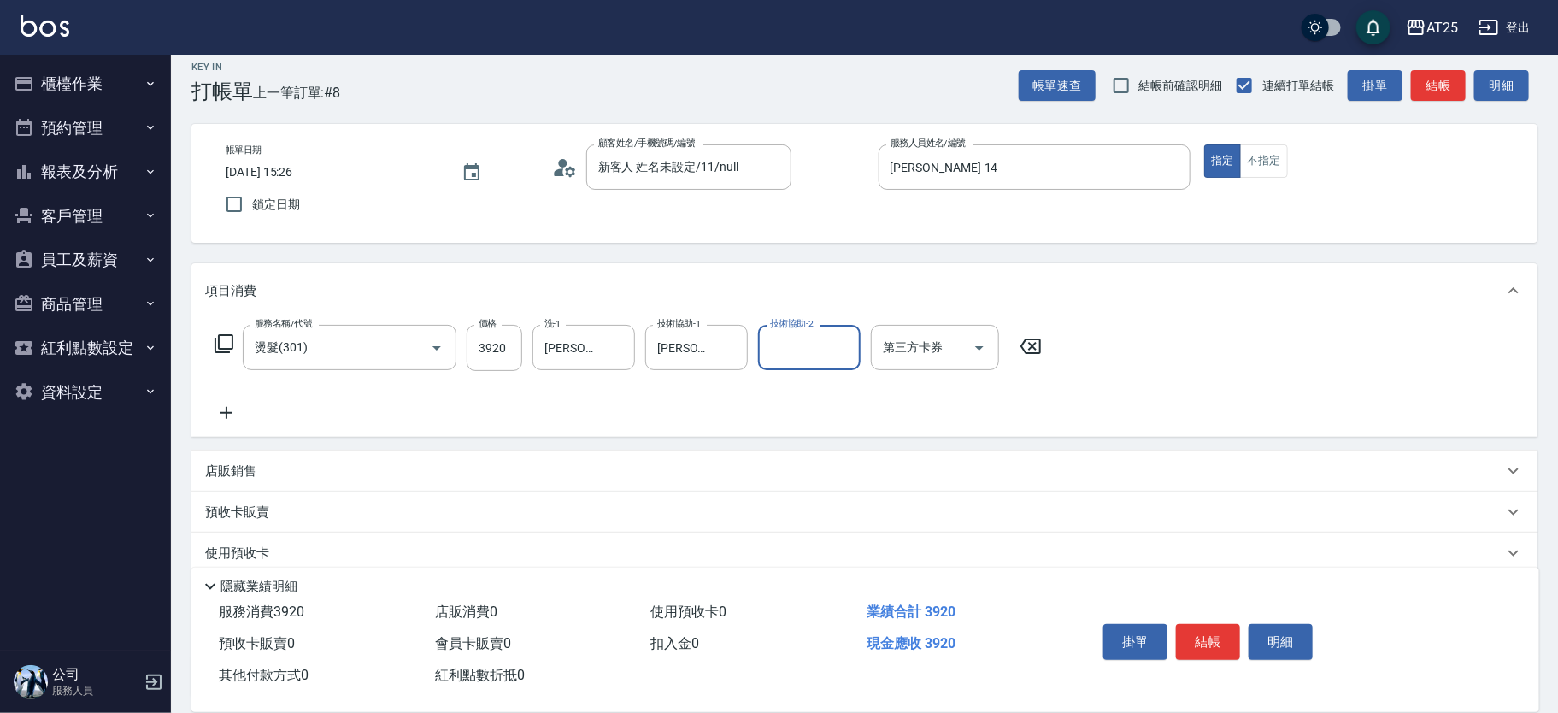
scroll to position [159, 0]
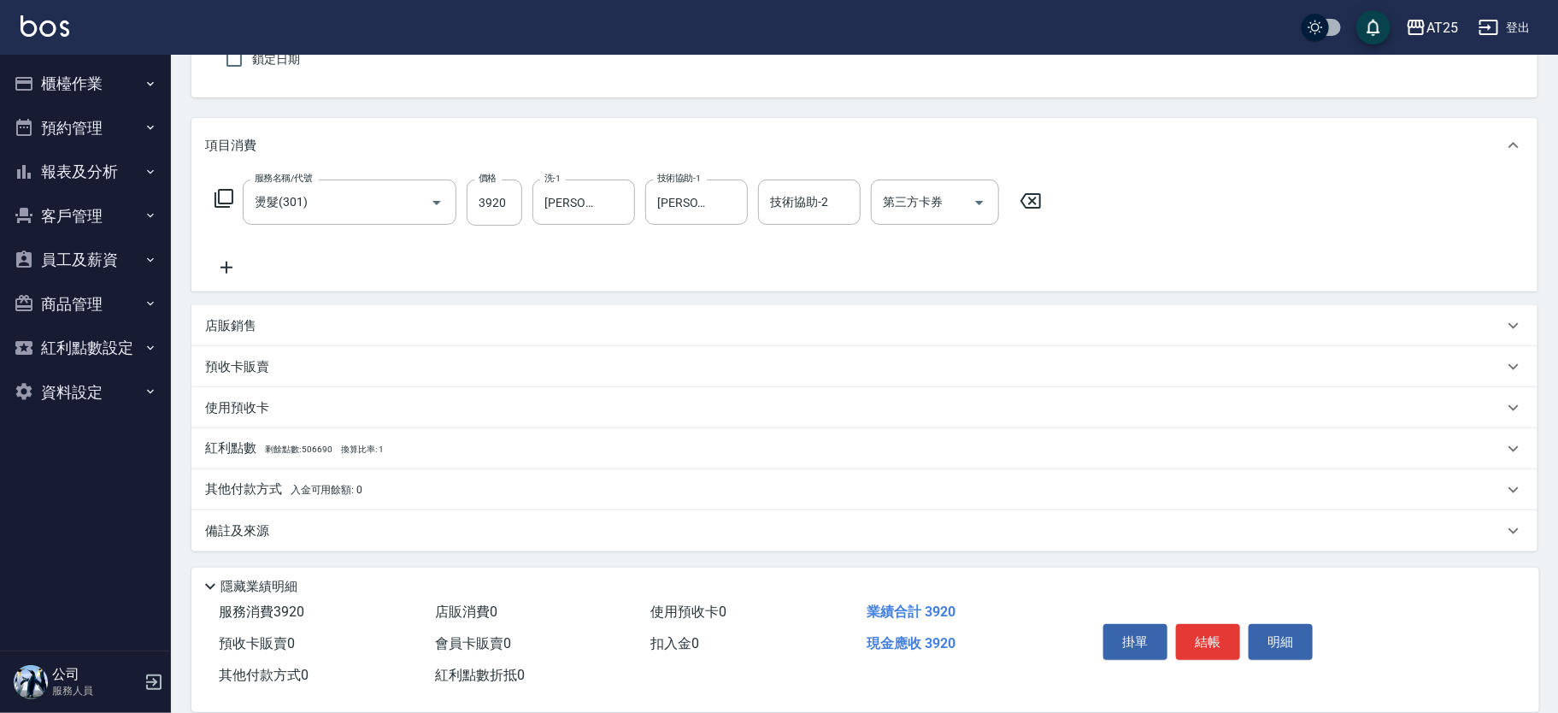
click at [427, 499] on div "其他付款方式 入金可用餘額: 0" at bounding box center [864, 489] width 1346 height 41
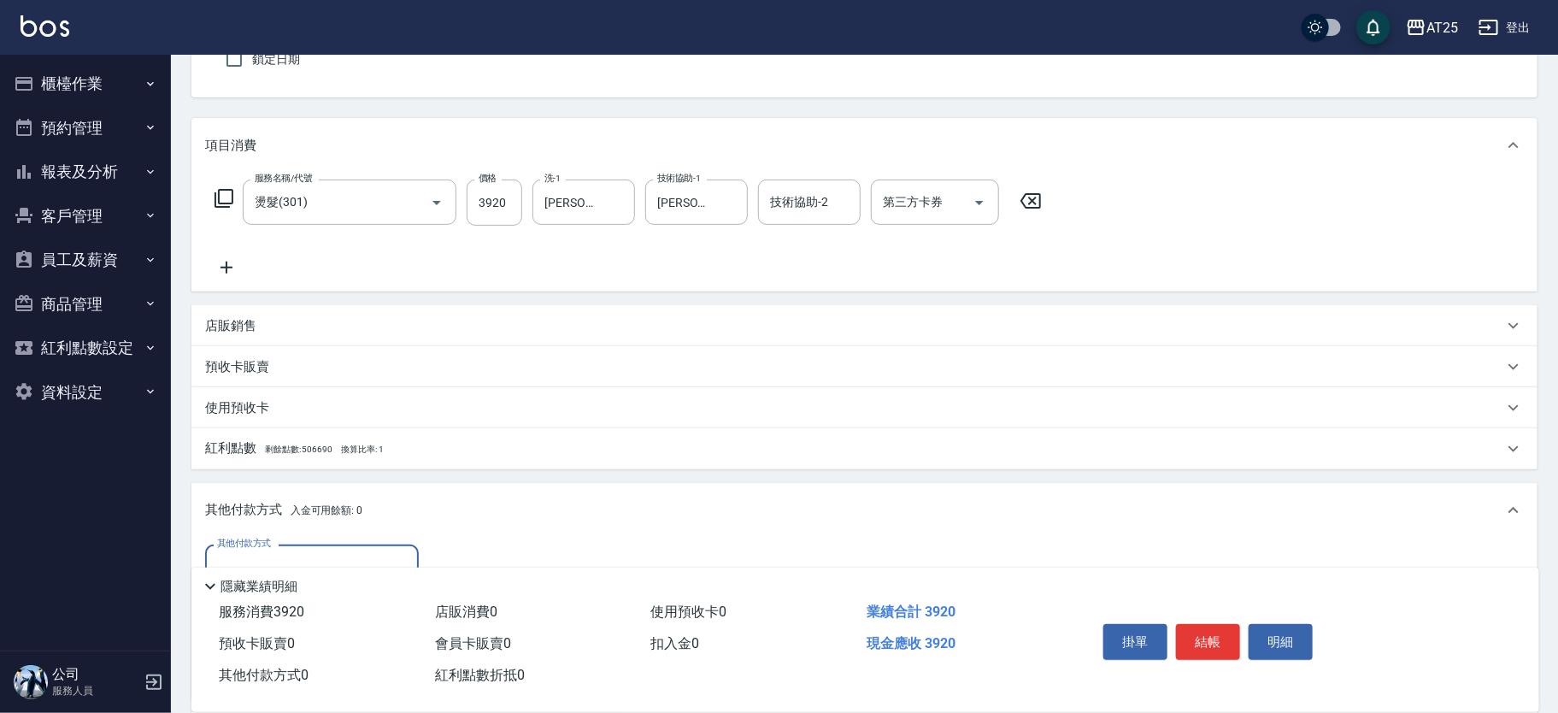
scroll to position [359, 0]
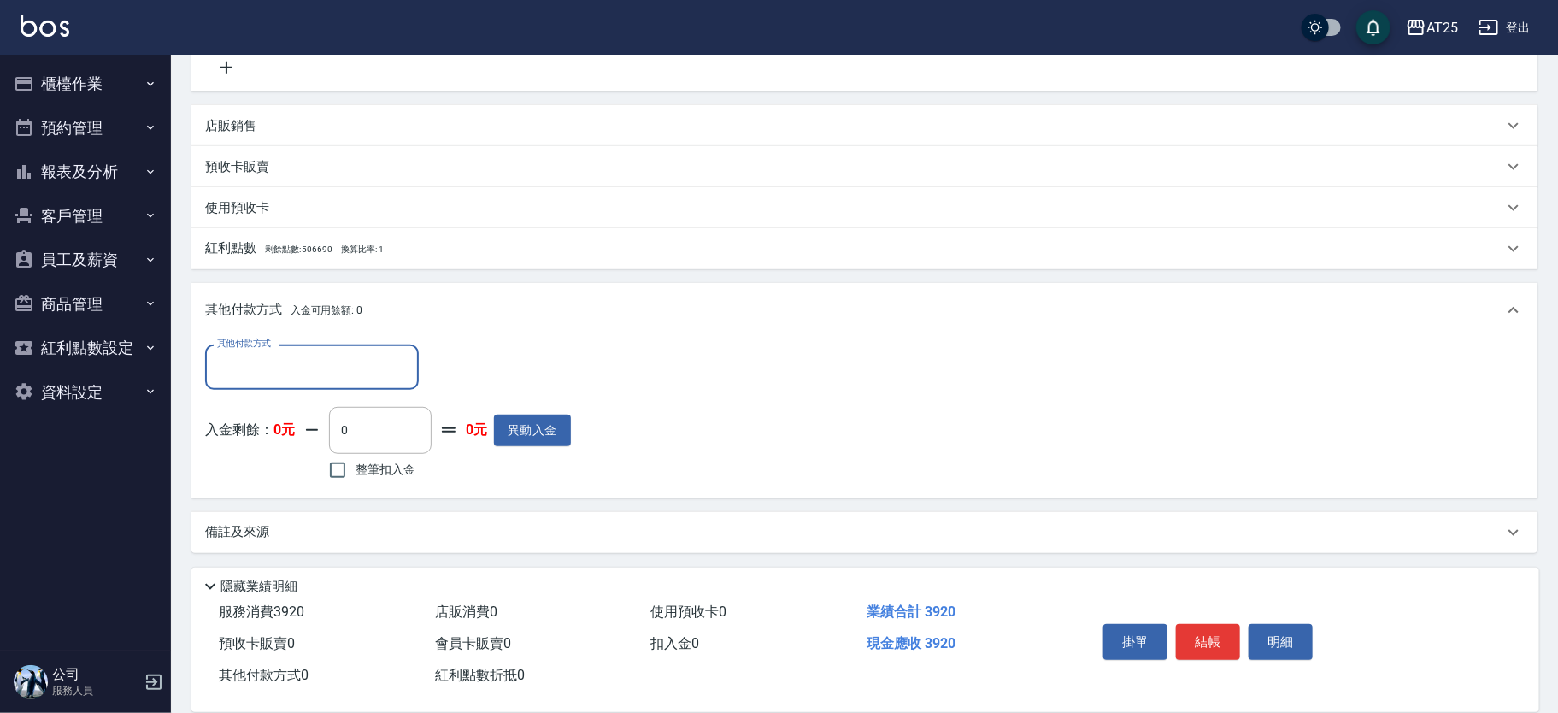
click at [280, 355] on input "其他付款方式" at bounding box center [312, 367] width 198 height 30
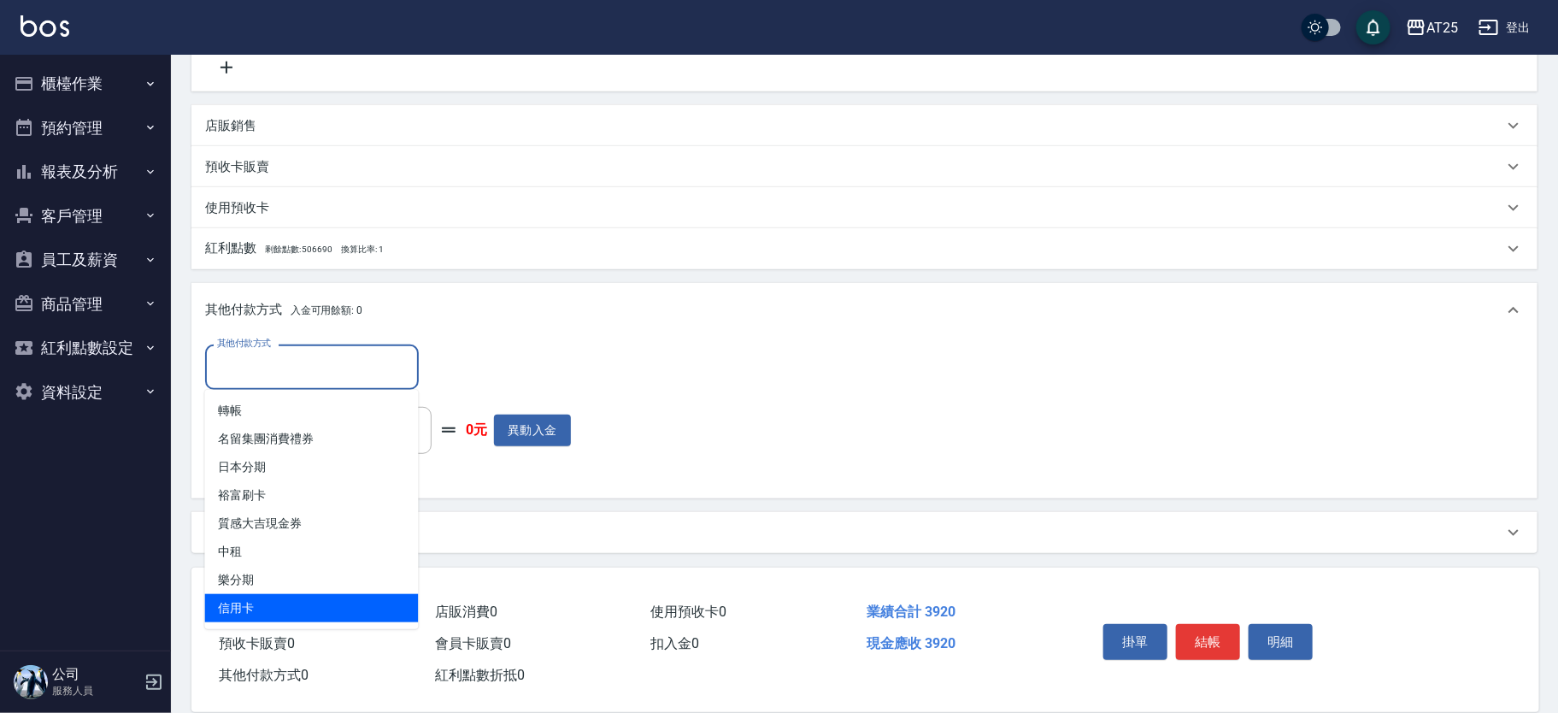
click at [271, 597] on span "信用卡" at bounding box center [312, 608] width 214 height 28
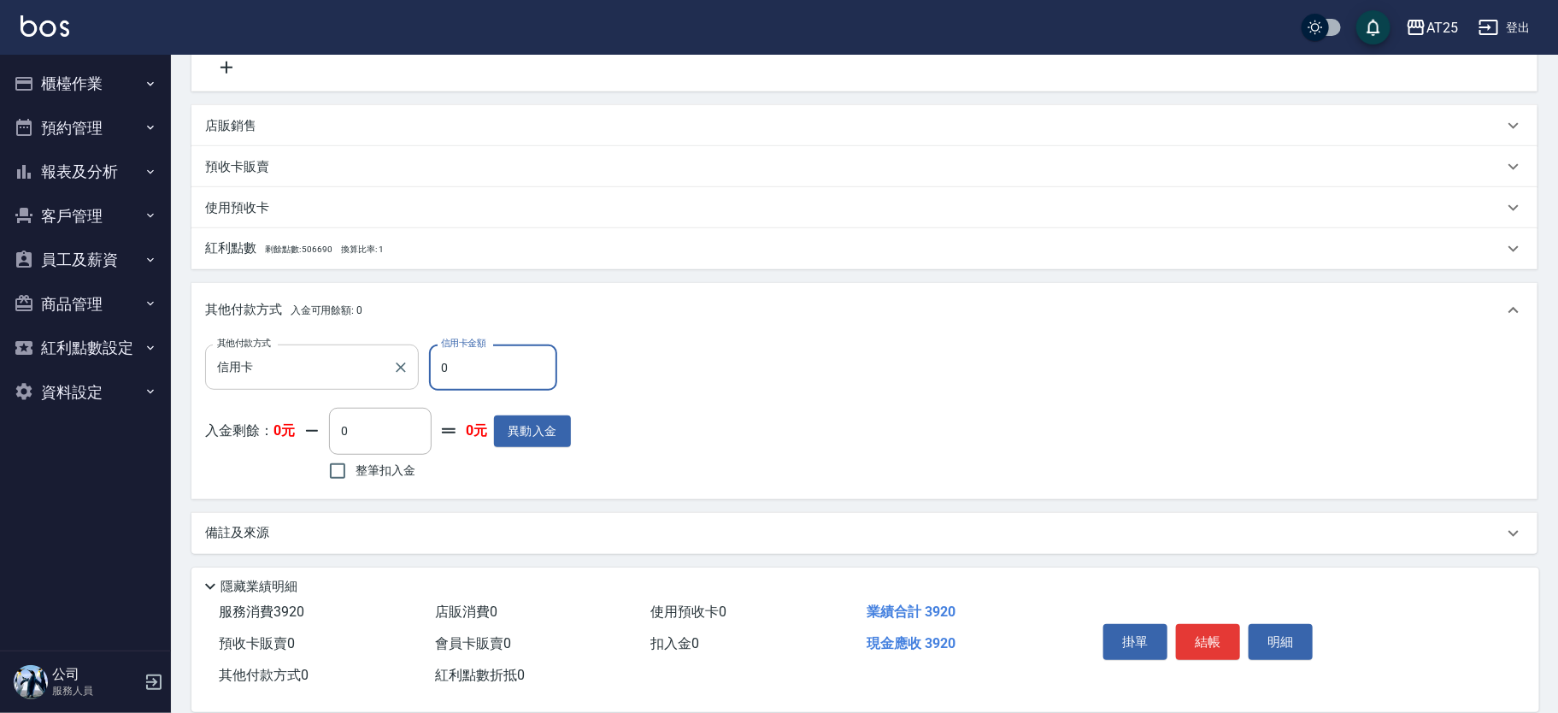
drag, startPoint x: 472, startPoint y: 376, endPoint x: 385, endPoint y: 379, distance: 87.2
click at [385, 379] on div "其他付款方式 信用卡 其他付款方式 信用卡金額 0 信用卡金額" at bounding box center [388, 367] width 366 height 46
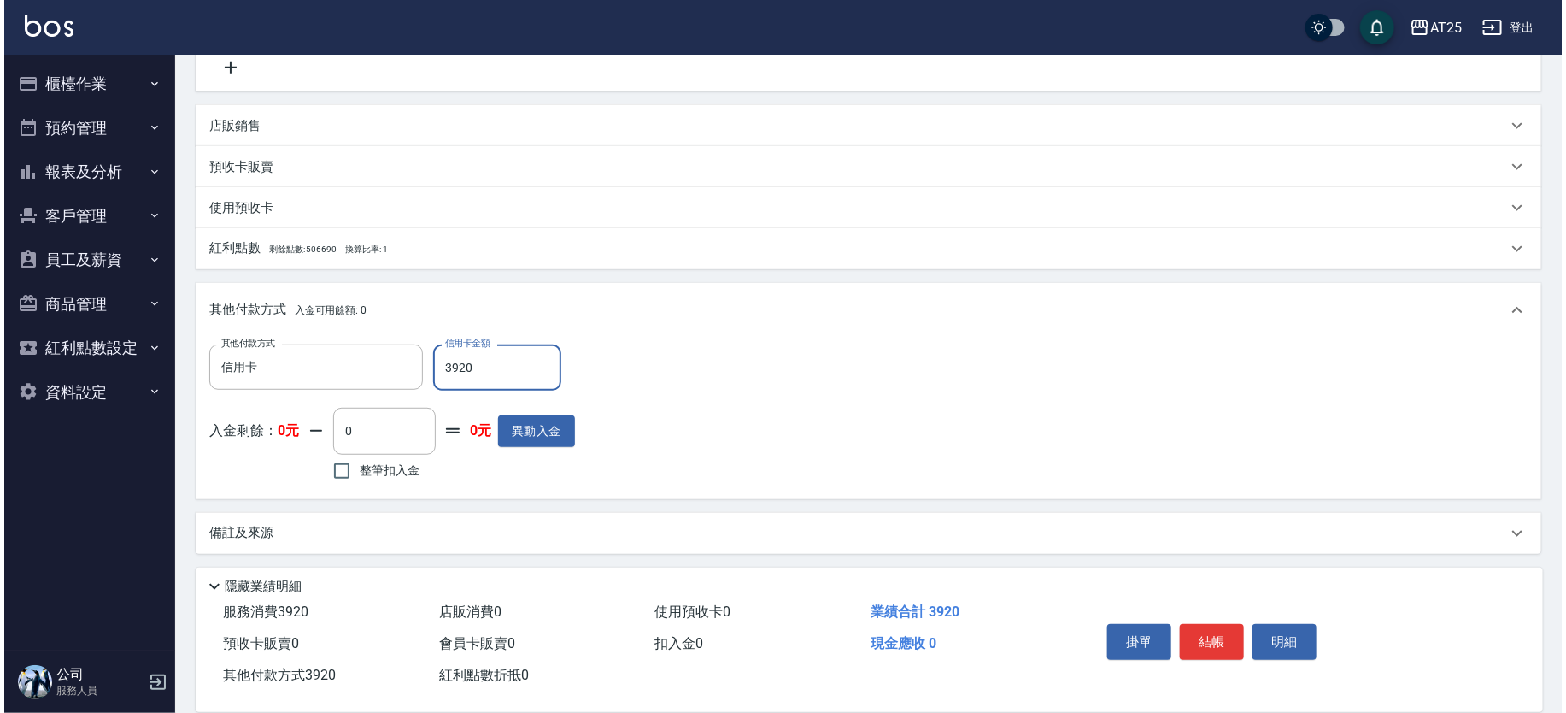
scroll to position [0, 0]
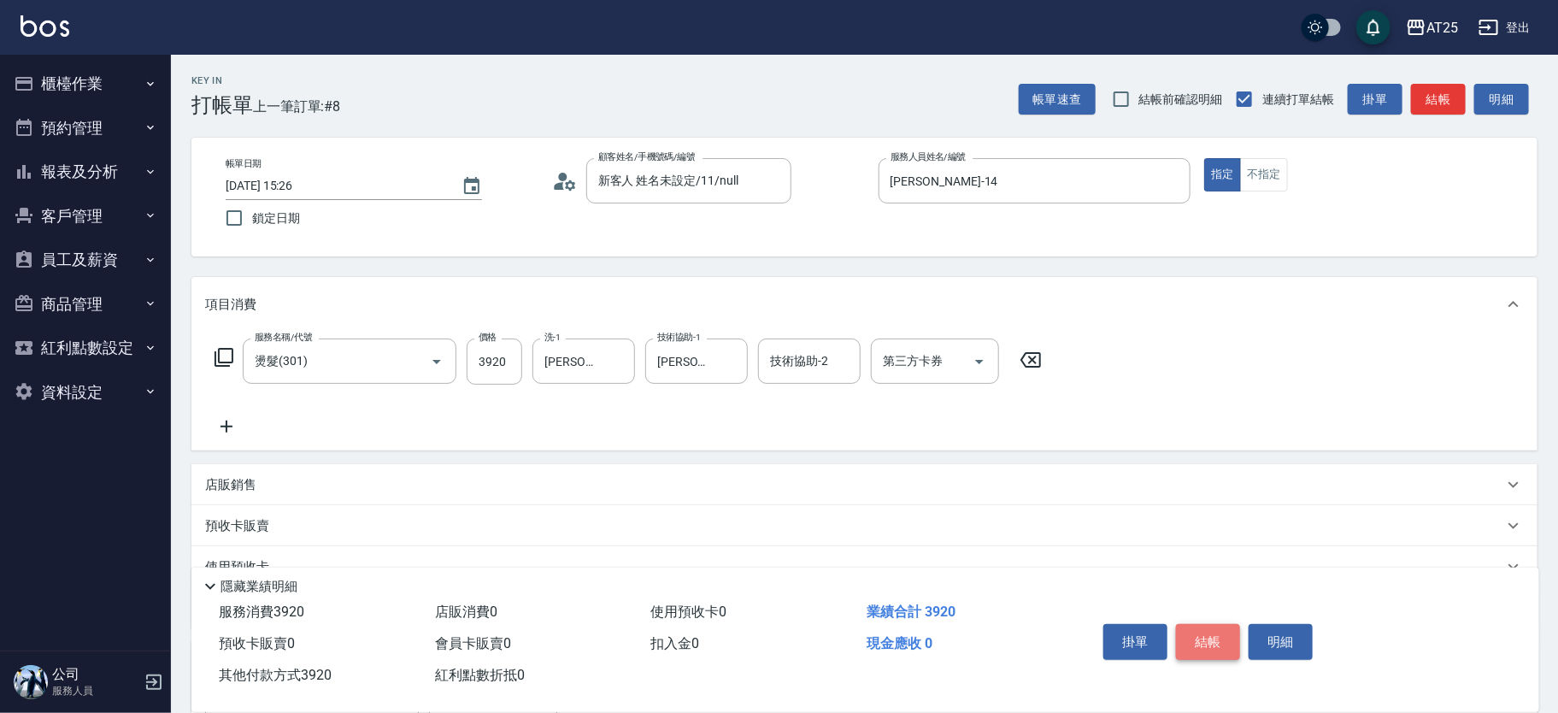
click at [1228, 631] on button "結帳" at bounding box center [1208, 642] width 64 height 36
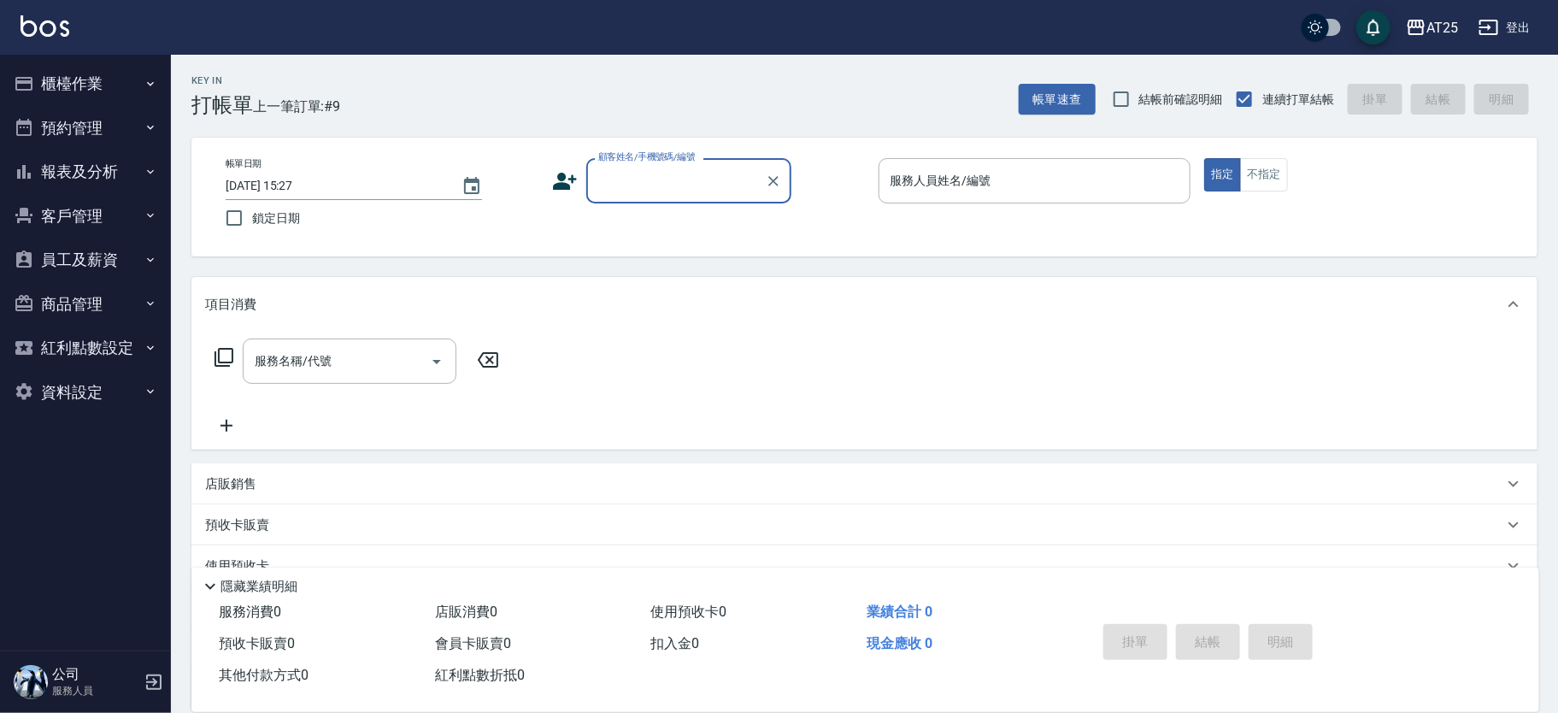
click at [120, 94] on button "櫃檯作業" at bounding box center [85, 84] width 157 height 44
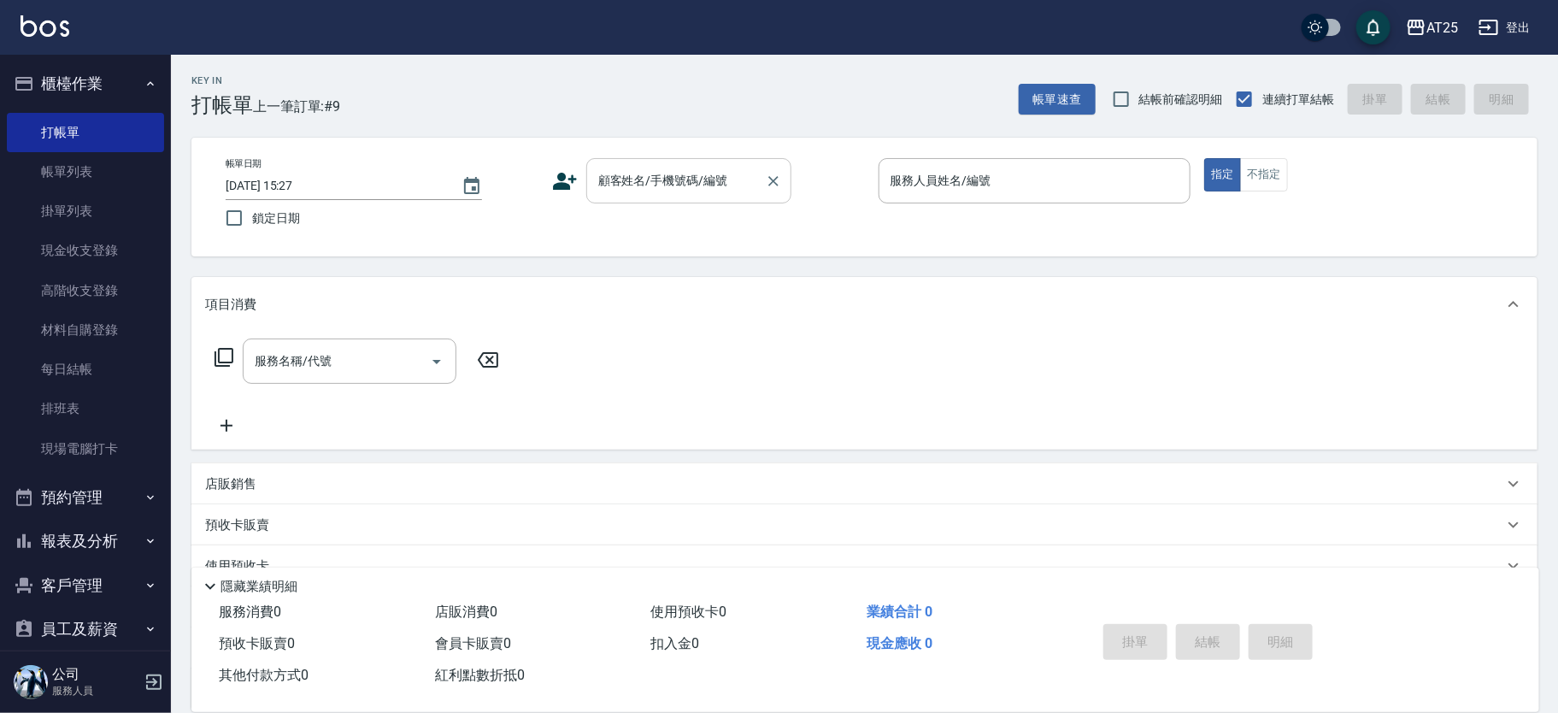
click at [664, 190] on input "顧客姓名/手機號碼/編號" at bounding box center [676, 181] width 164 height 30
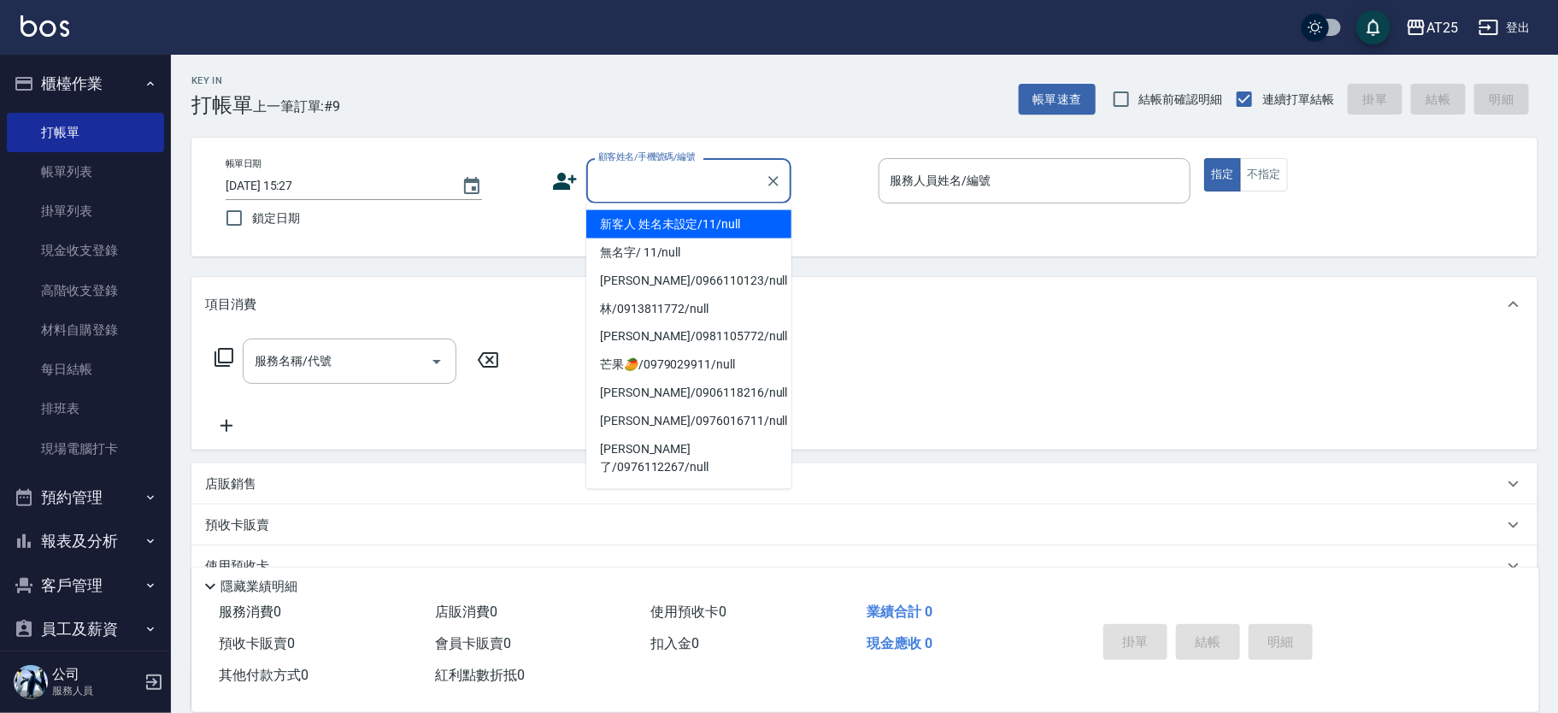
click at [694, 225] on li "新客人 姓名未設定/11/null" at bounding box center [688, 224] width 205 height 28
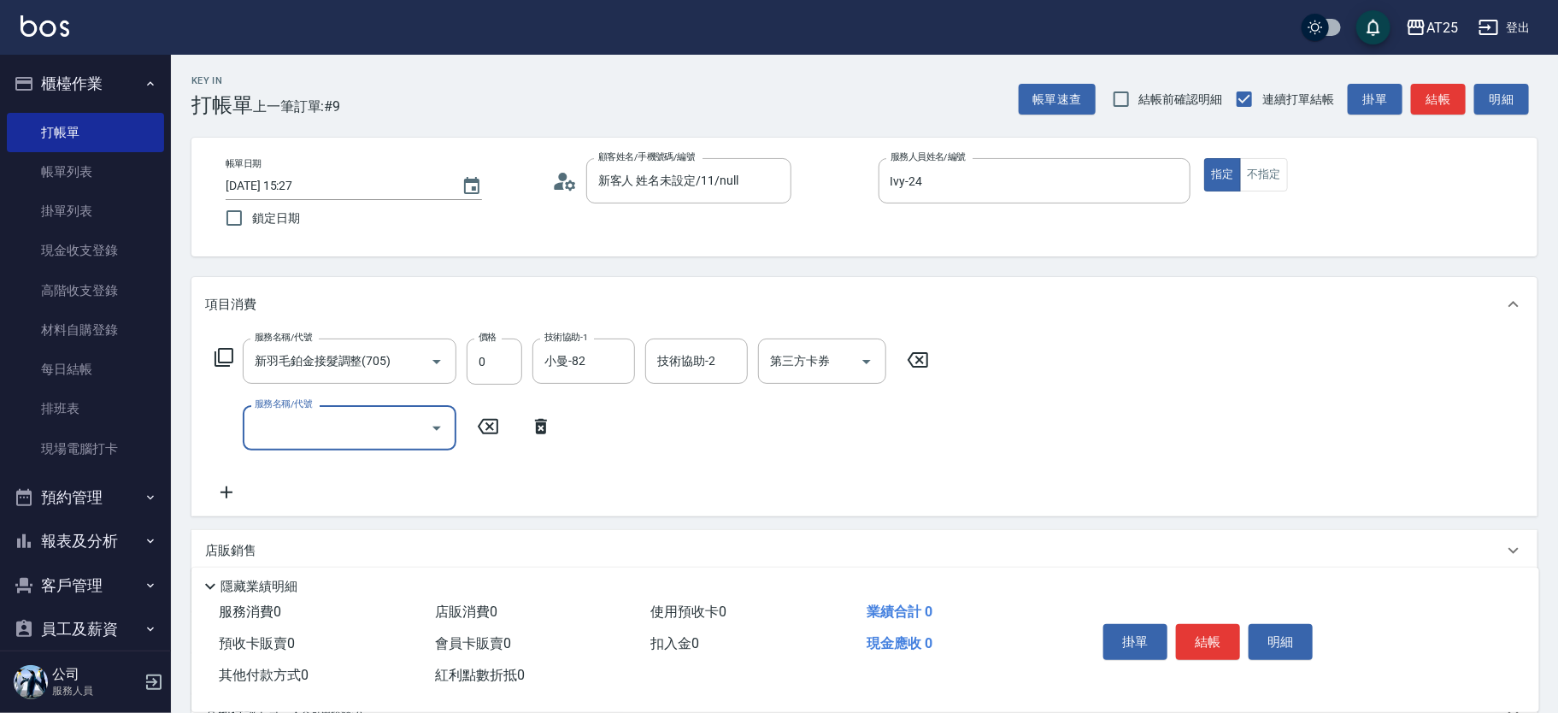
click at [216, 355] on icon at bounding box center [224, 357] width 21 height 21
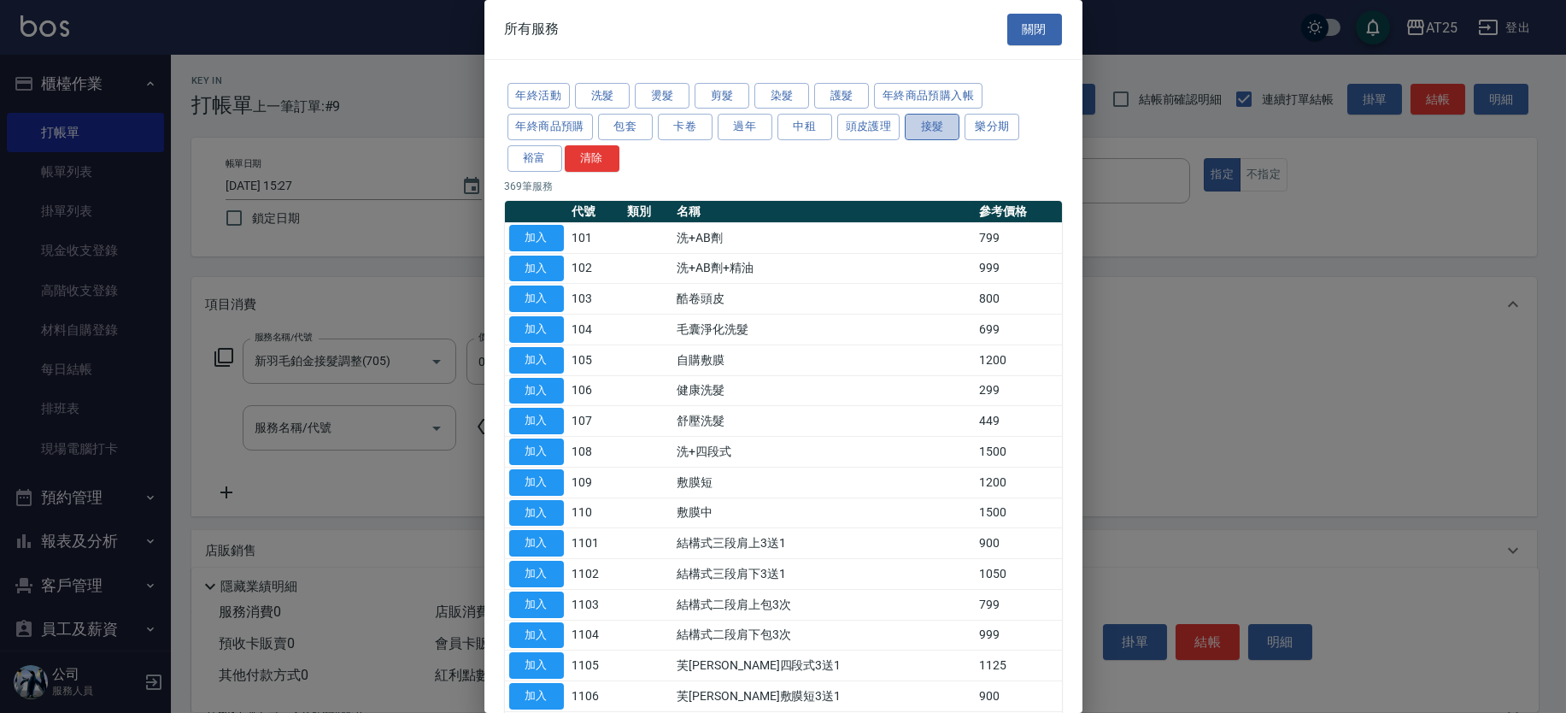
click at [950, 131] on button "接髮" at bounding box center [932, 127] width 55 height 26
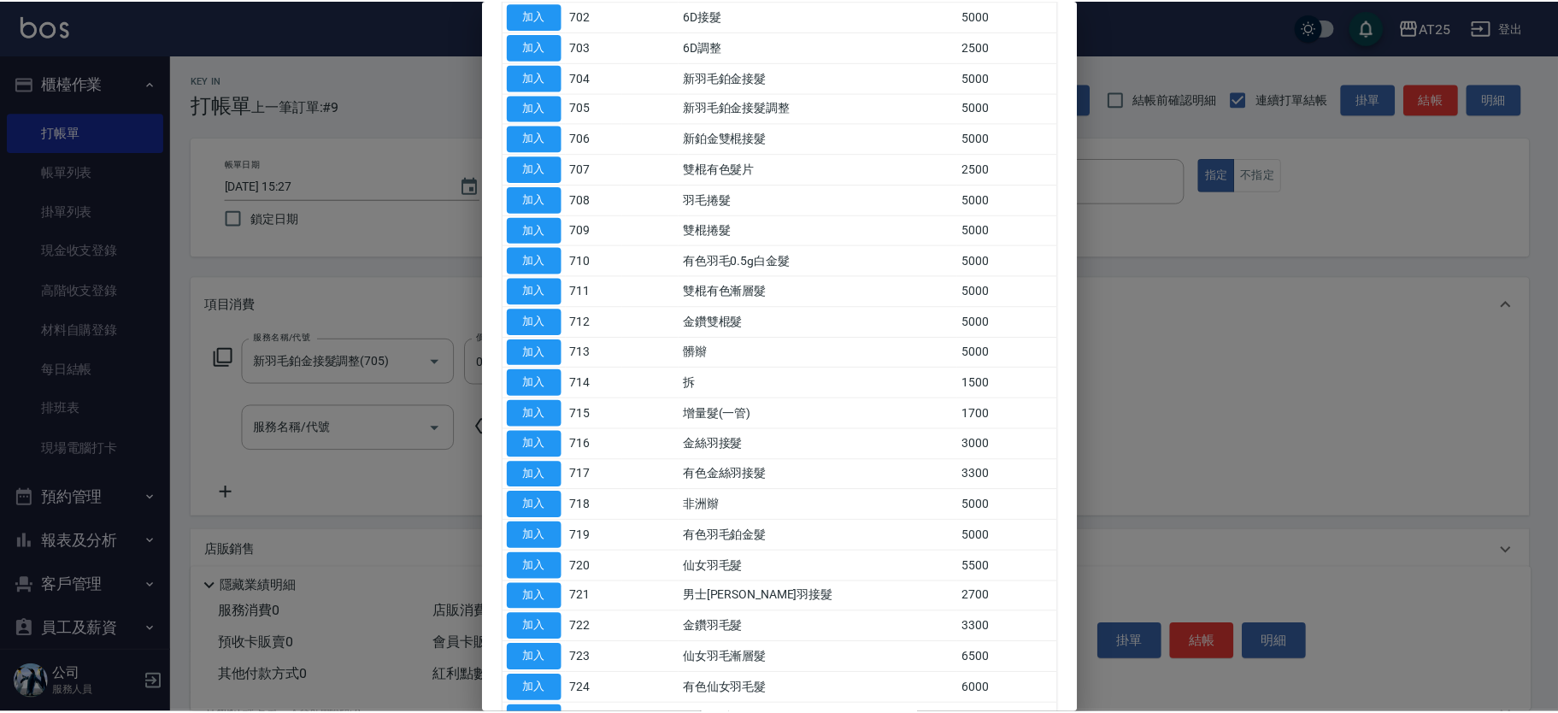
scroll to position [397, 0]
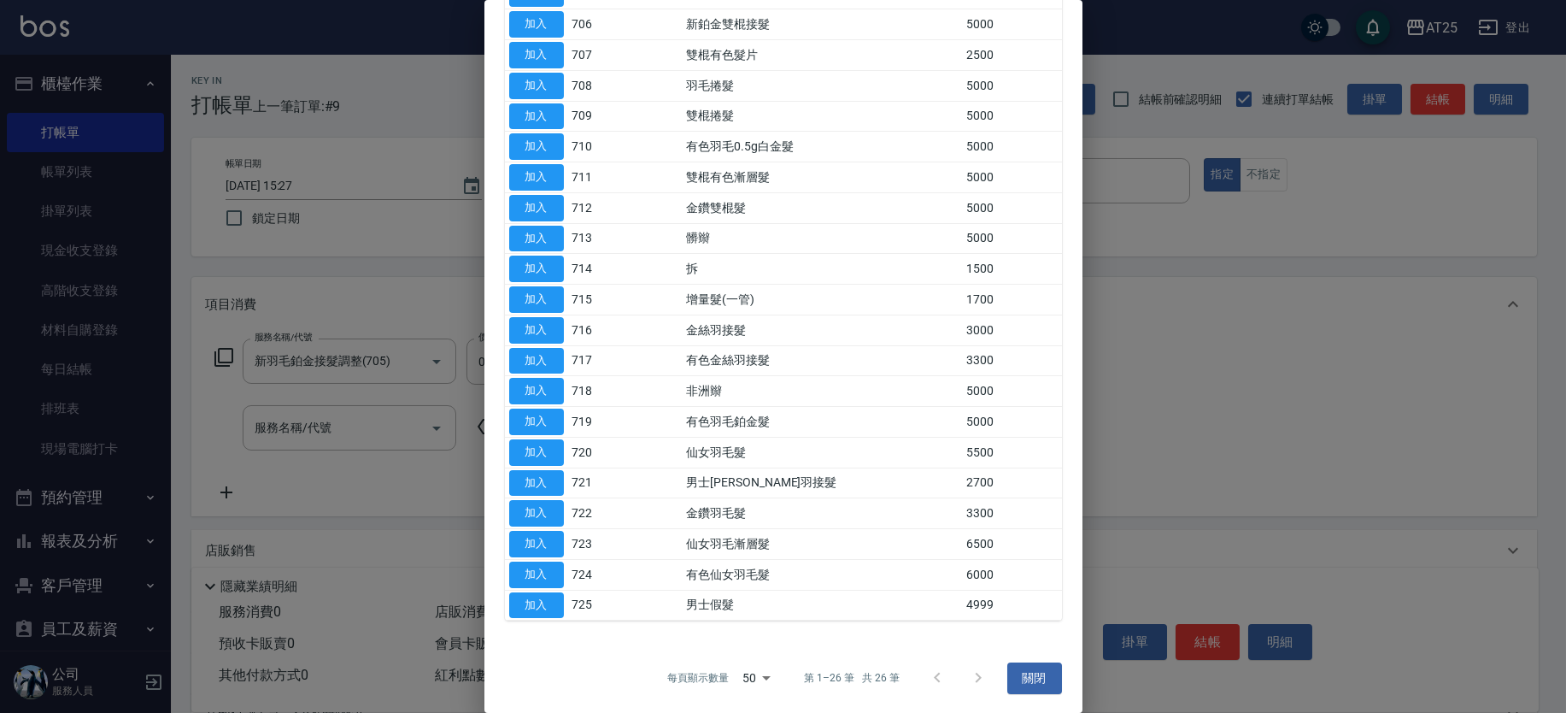
click at [547, 322] on button "加入" at bounding box center [536, 330] width 55 height 26
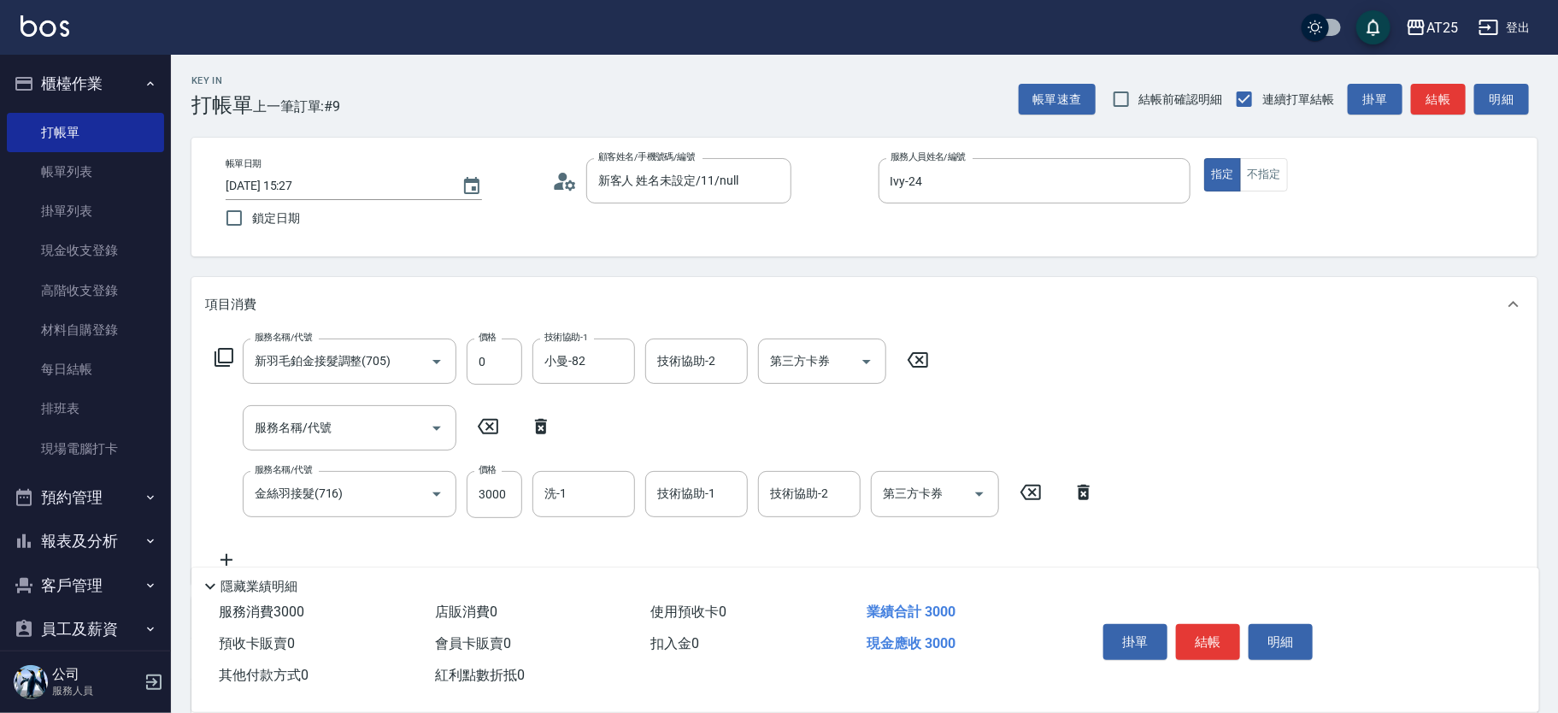
click at [534, 419] on icon at bounding box center [541, 426] width 43 height 21
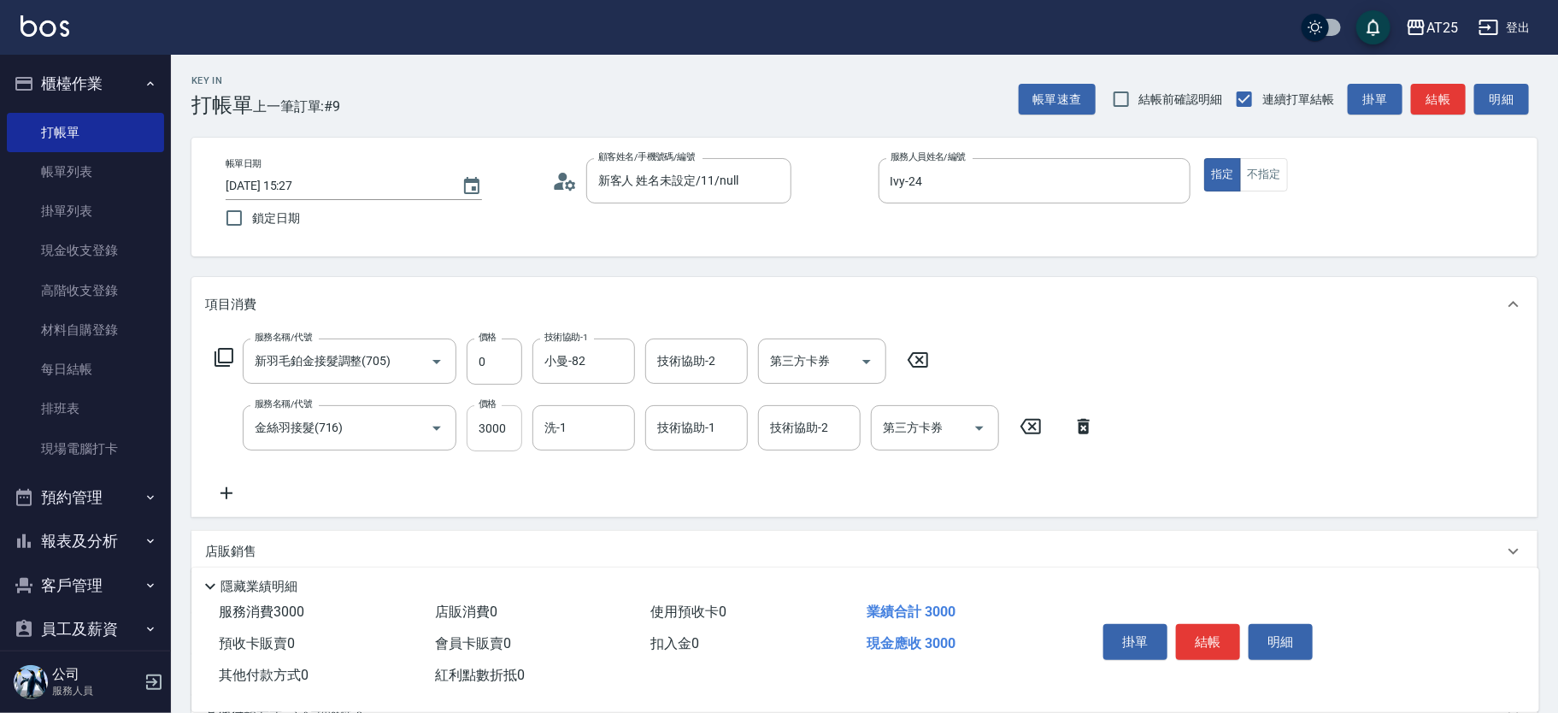
click at [510, 429] on input "3000" at bounding box center [495, 428] width 56 height 46
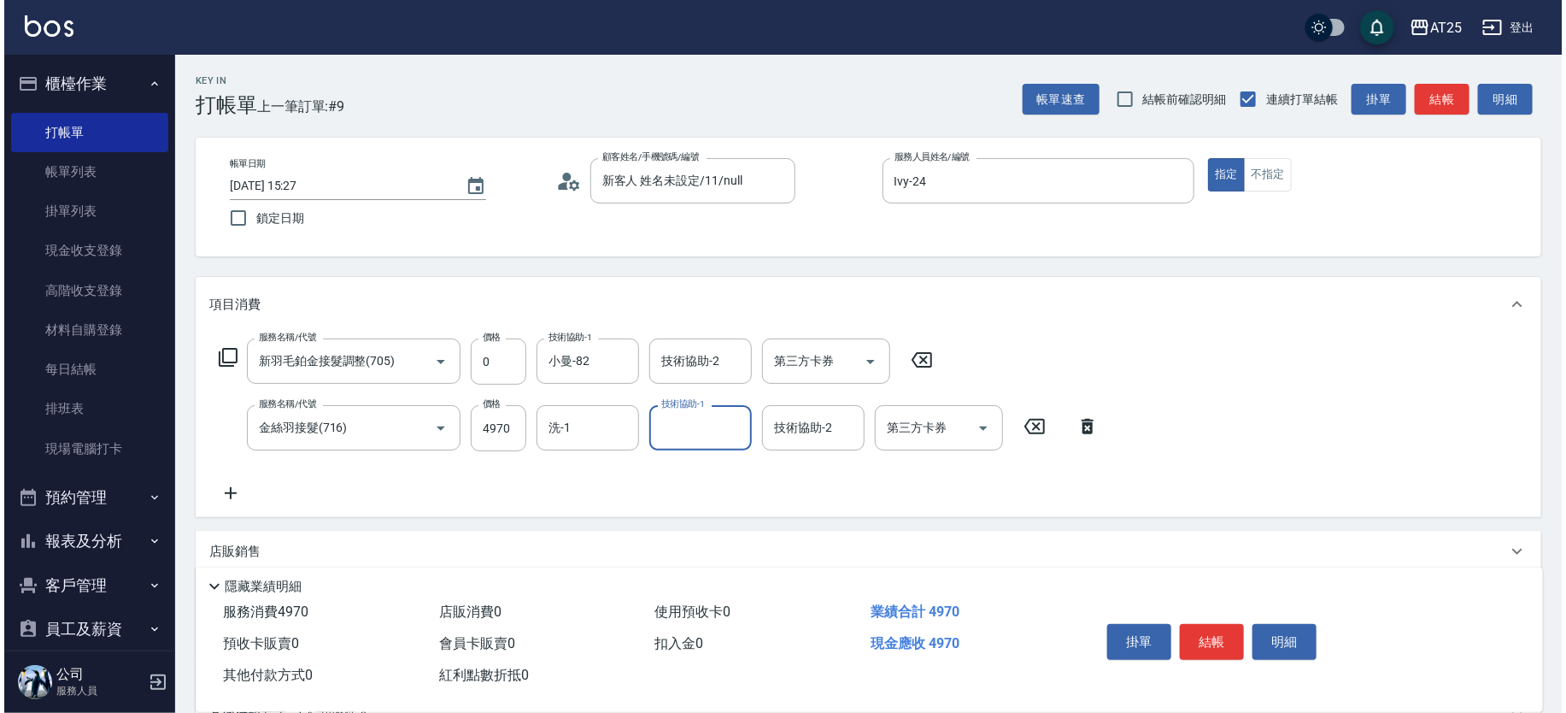
scroll to position [1, 0]
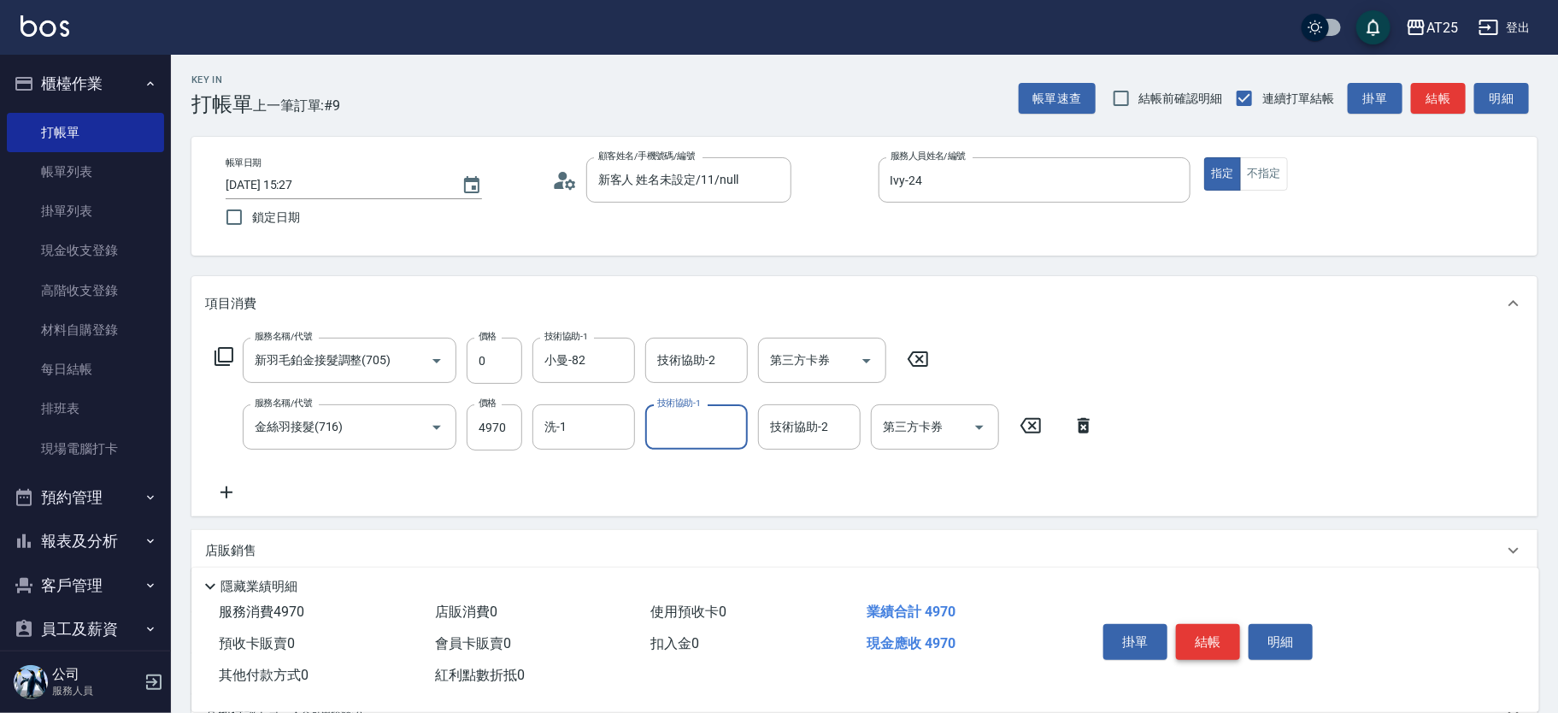
click at [1209, 632] on button "結帳" at bounding box center [1208, 642] width 64 height 36
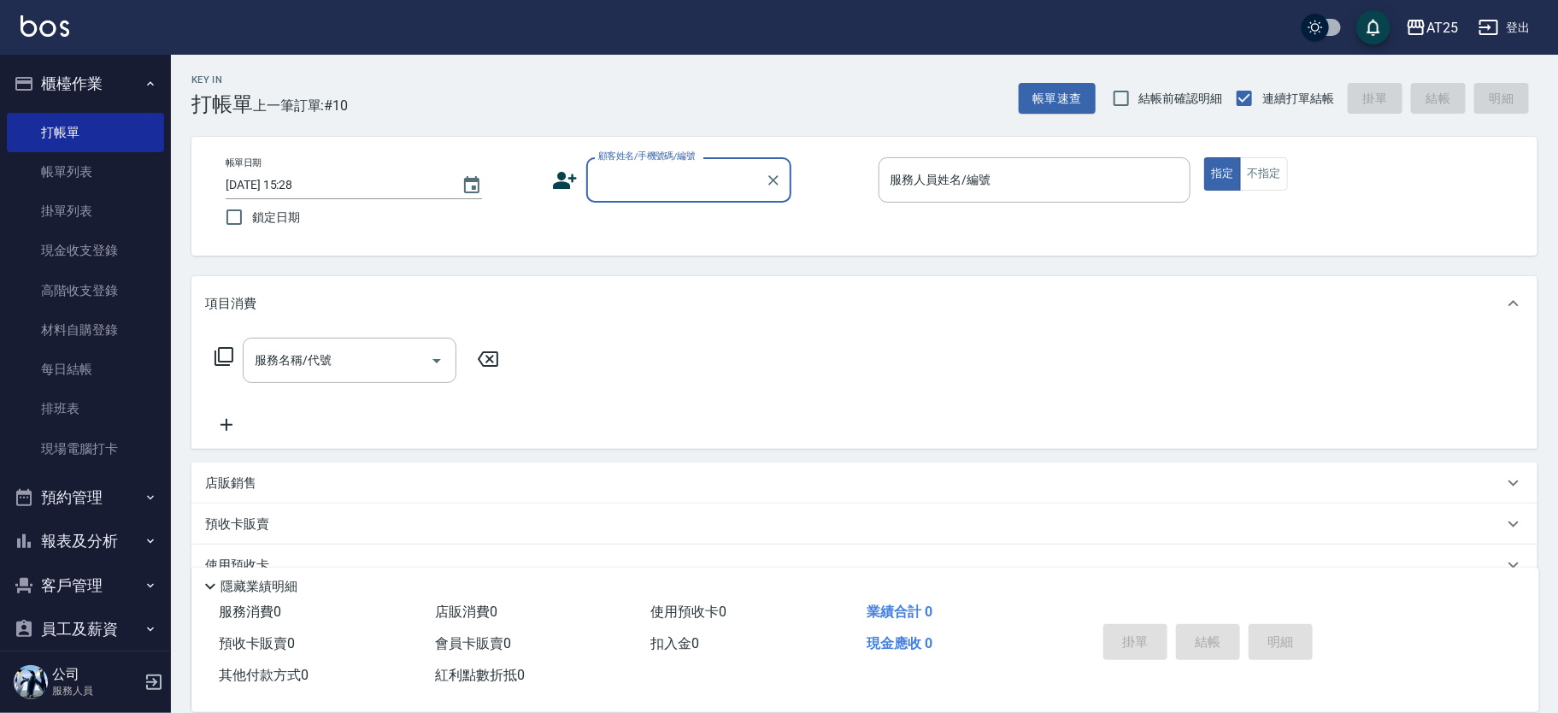
click at [644, 162] on div "顧客姓名/手機號碼/編號" at bounding box center [688, 179] width 205 height 45
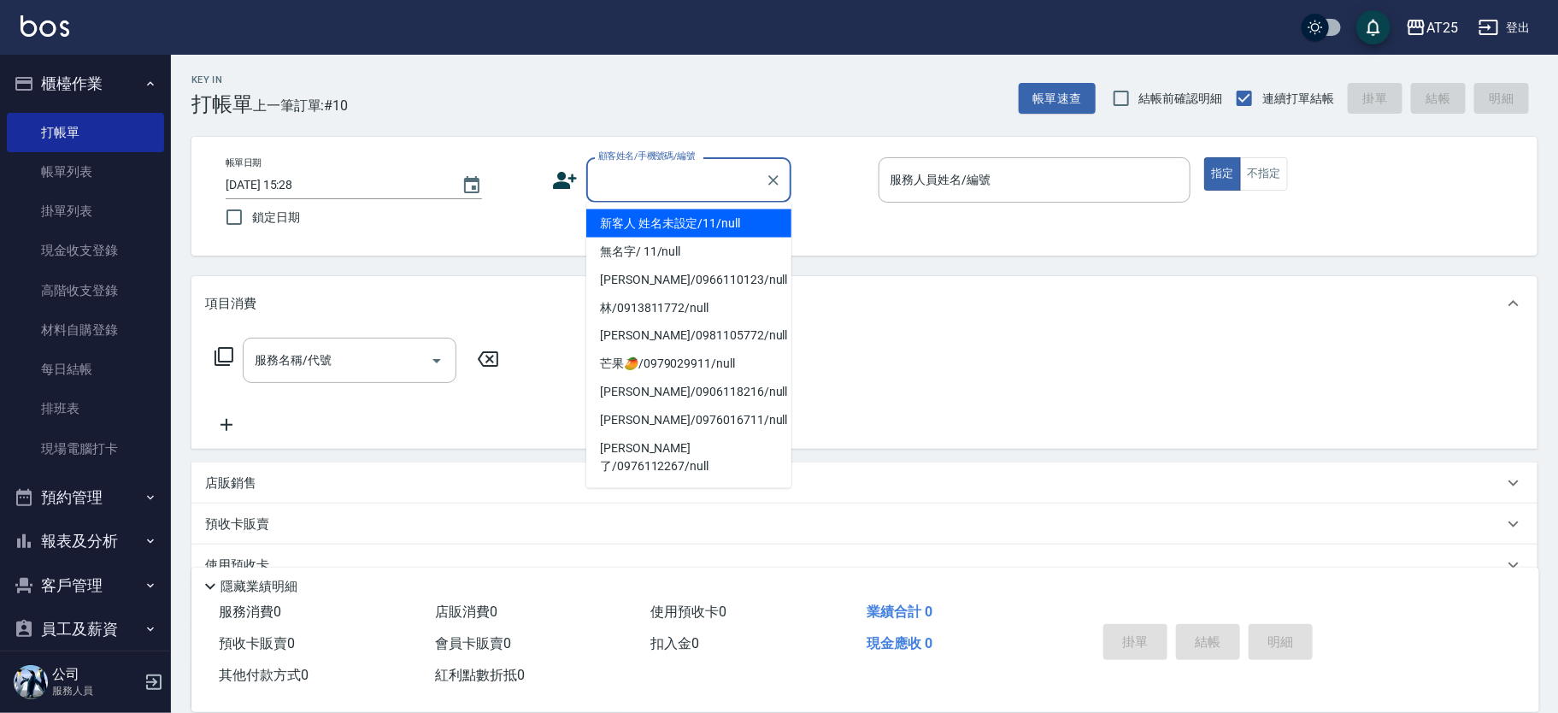
click at [690, 227] on li "新客人 姓名未設定/11/null" at bounding box center [688, 223] width 205 height 28
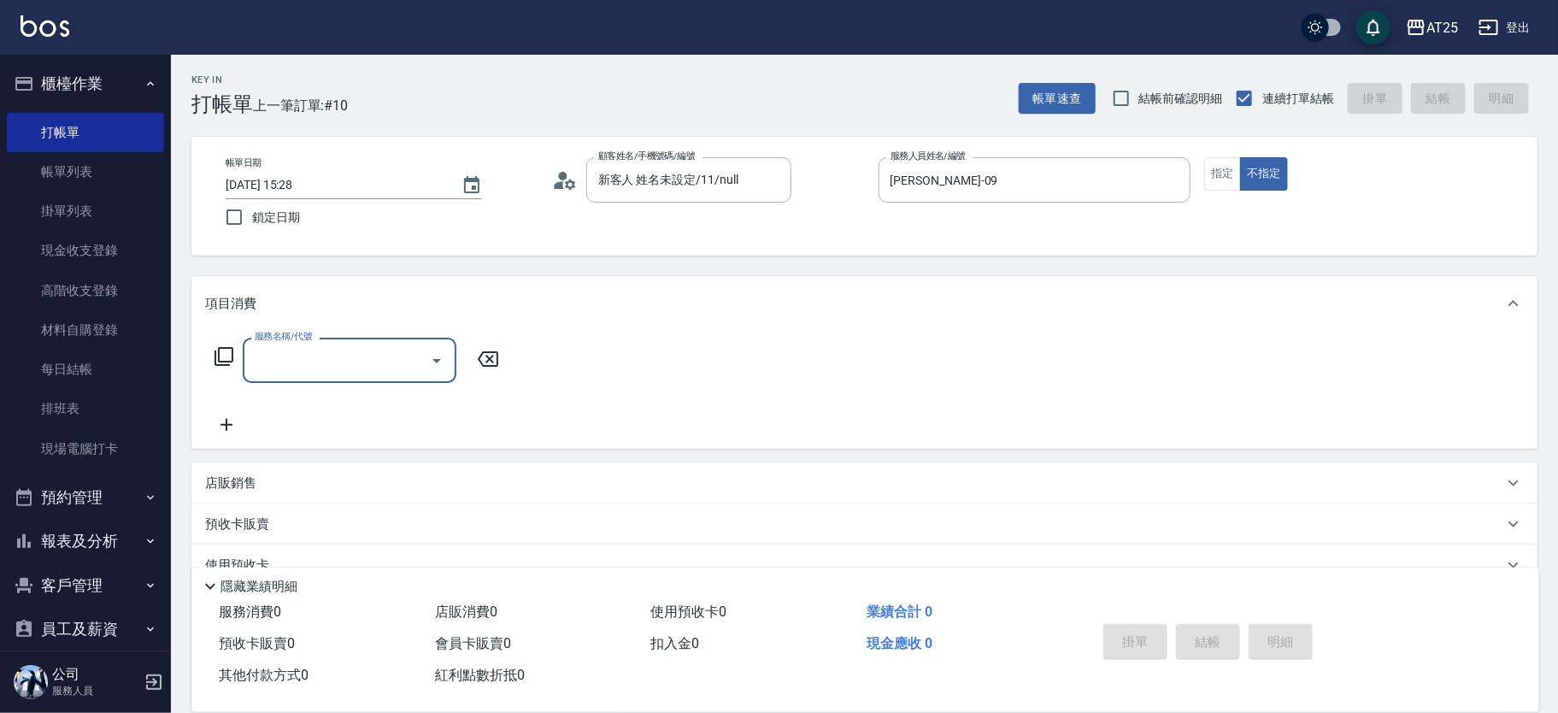
click at [348, 356] on input "服務名稱/代號" at bounding box center [336, 360] width 173 height 30
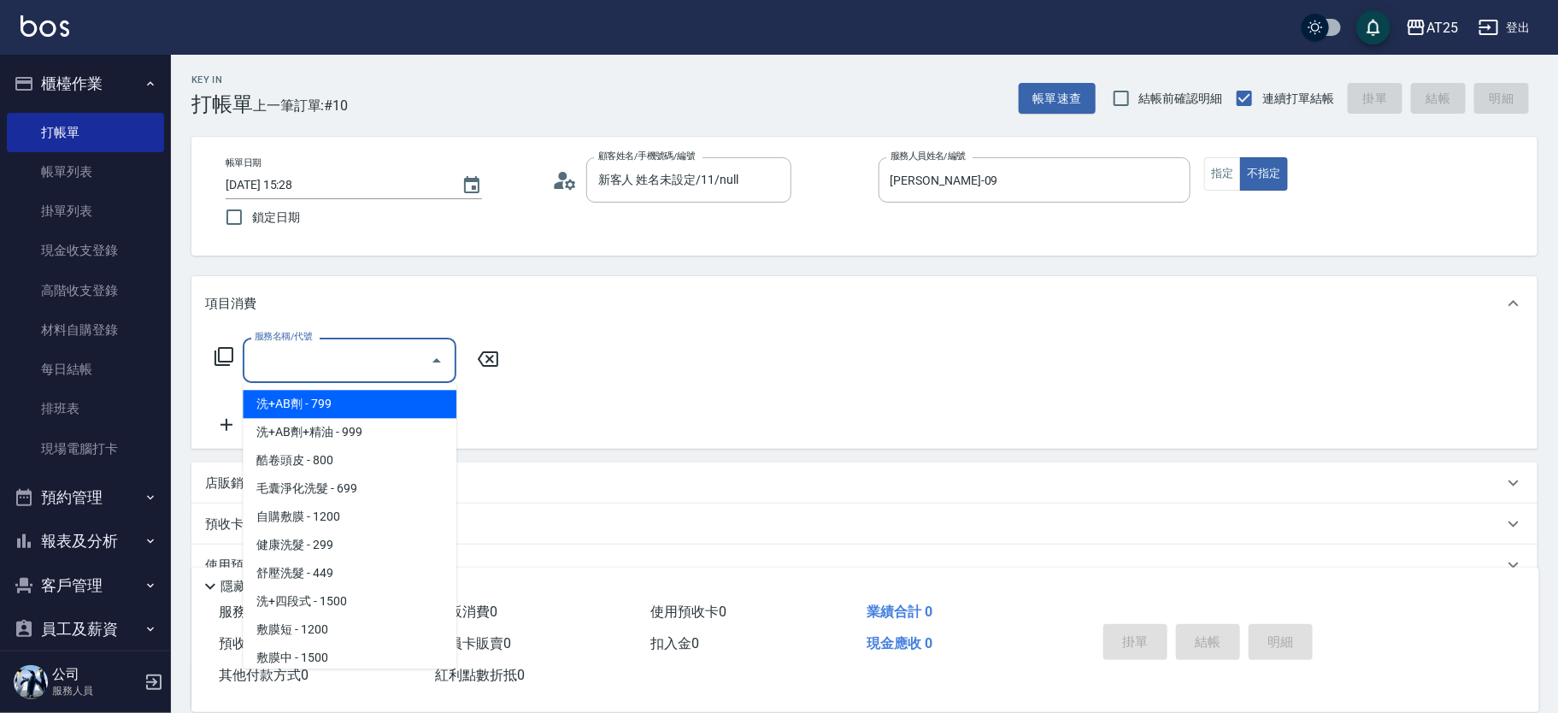
click at [368, 404] on span "洗+AB劑 - 799" at bounding box center [350, 404] width 214 height 28
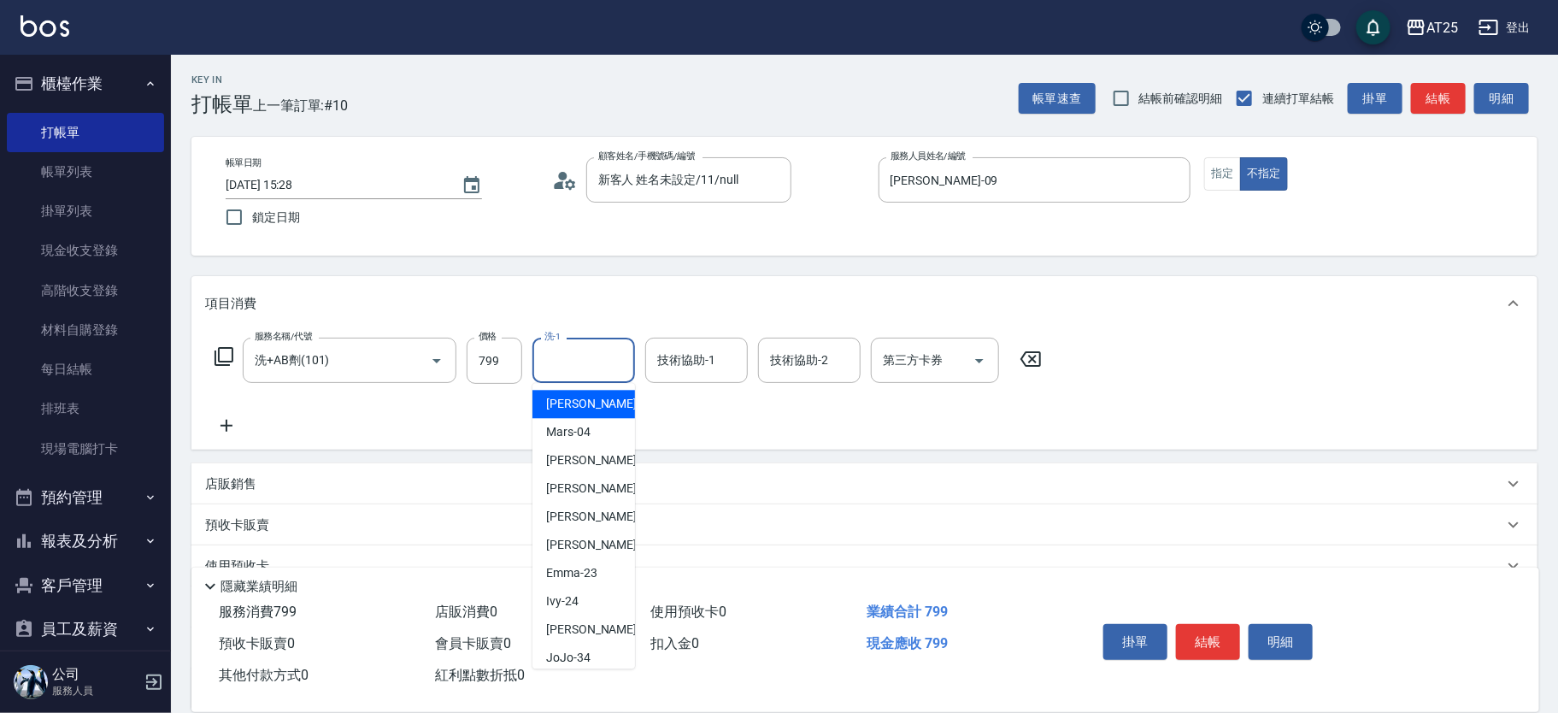
click at [582, 362] on input "洗-1" at bounding box center [583, 360] width 87 height 30
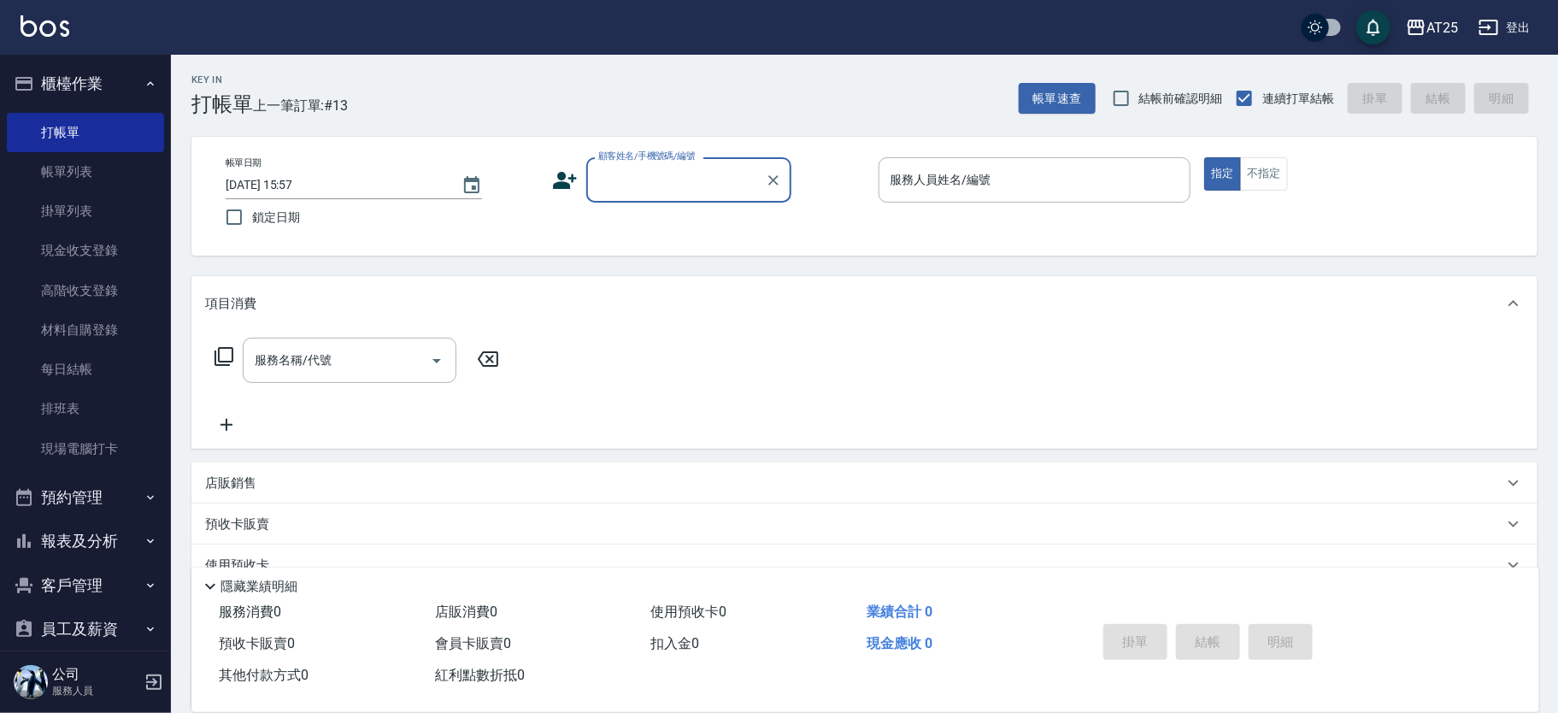
click at [629, 168] on input "顧客姓名/手機號碼/編號" at bounding box center [676, 180] width 164 height 30
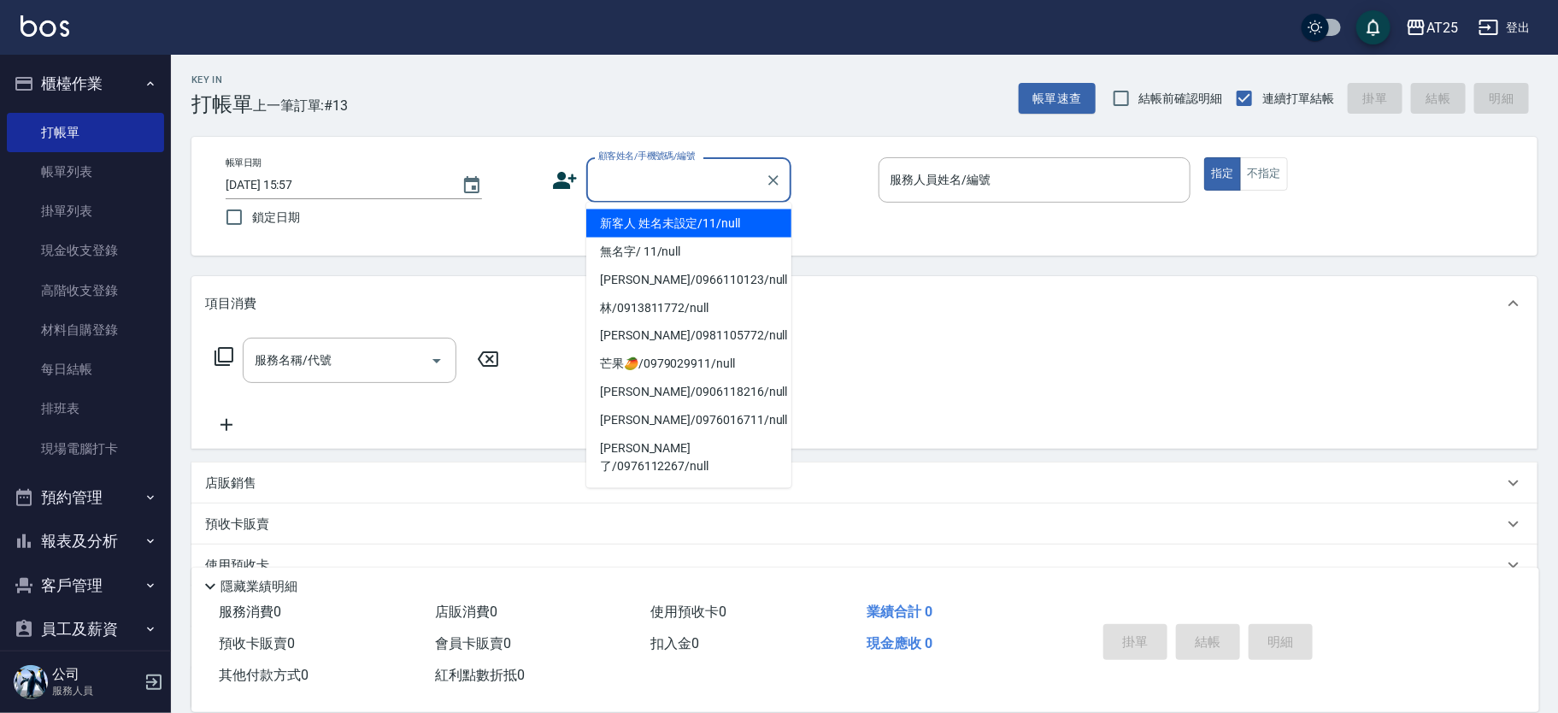
click at [661, 214] on li "新客人 姓名未設定/11/null" at bounding box center [688, 223] width 205 height 28
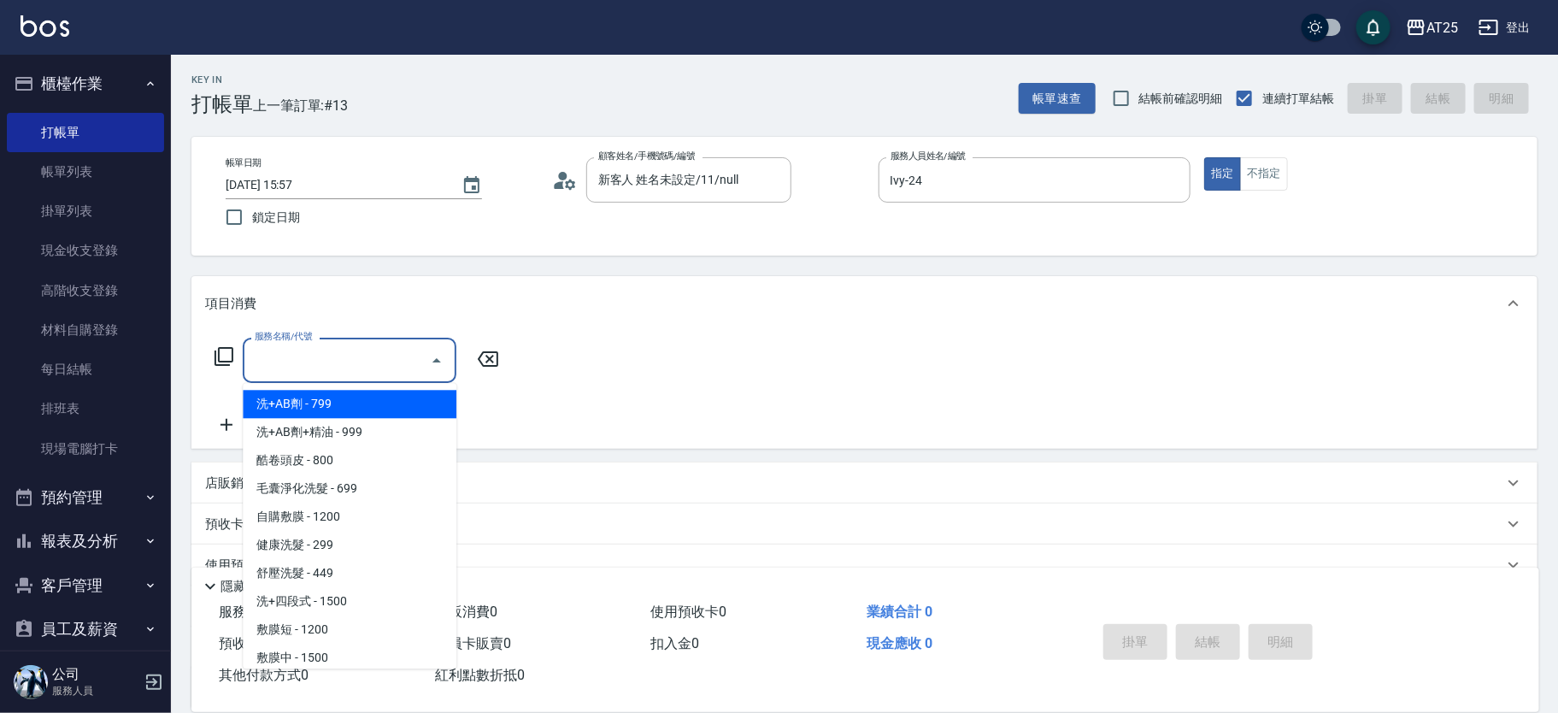
click at [281, 360] on input "服務名稱/代號" at bounding box center [336, 360] width 173 height 30
click at [371, 398] on span "洗+AB劑 - 799" at bounding box center [350, 404] width 214 height 28
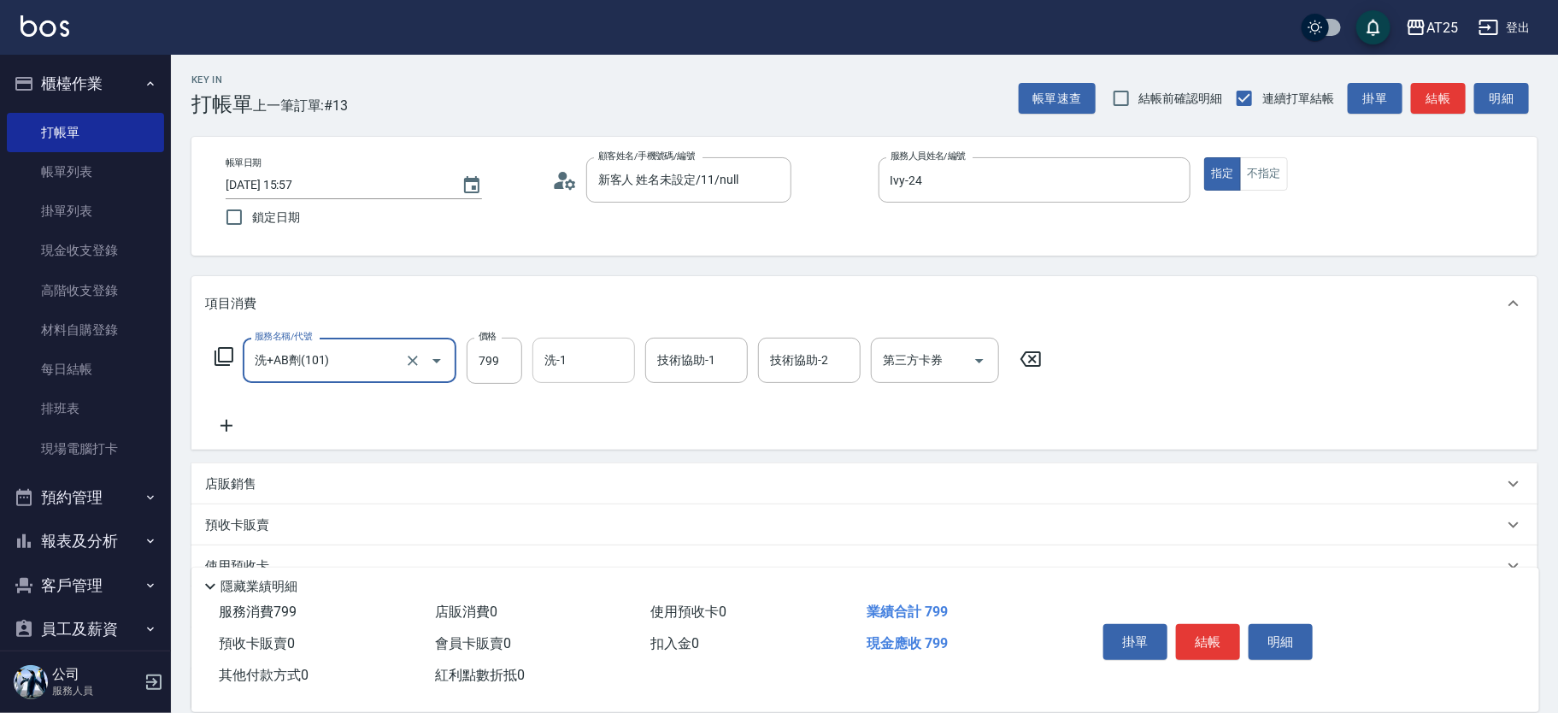
click at [612, 376] on div "洗-1" at bounding box center [583, 360] width 103 height 45
click at [651, 362] on div "技術協助-1" at bounding box center [696, 360] width 103 height 45
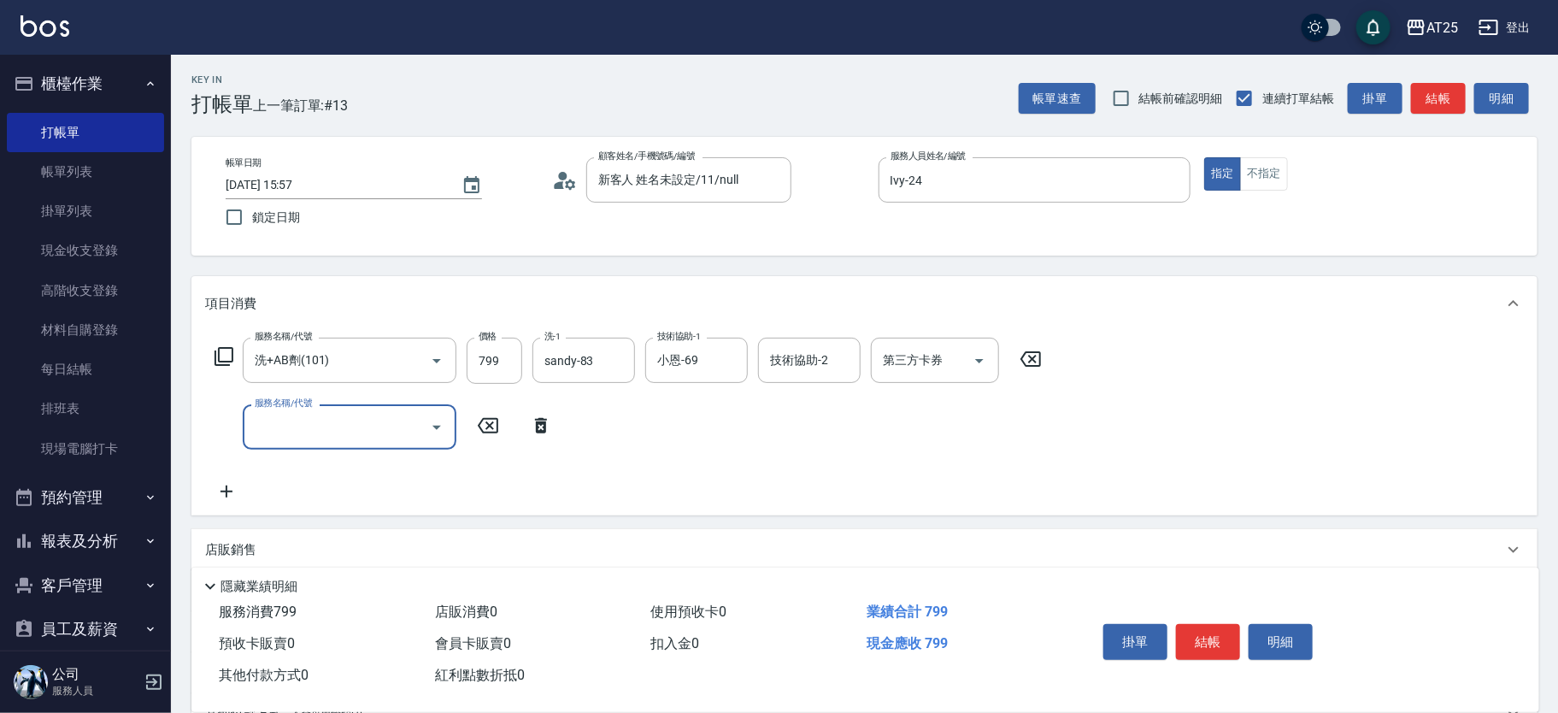
click at [224, 347] on icon at bounding box center [223, 356] width 19 height 19
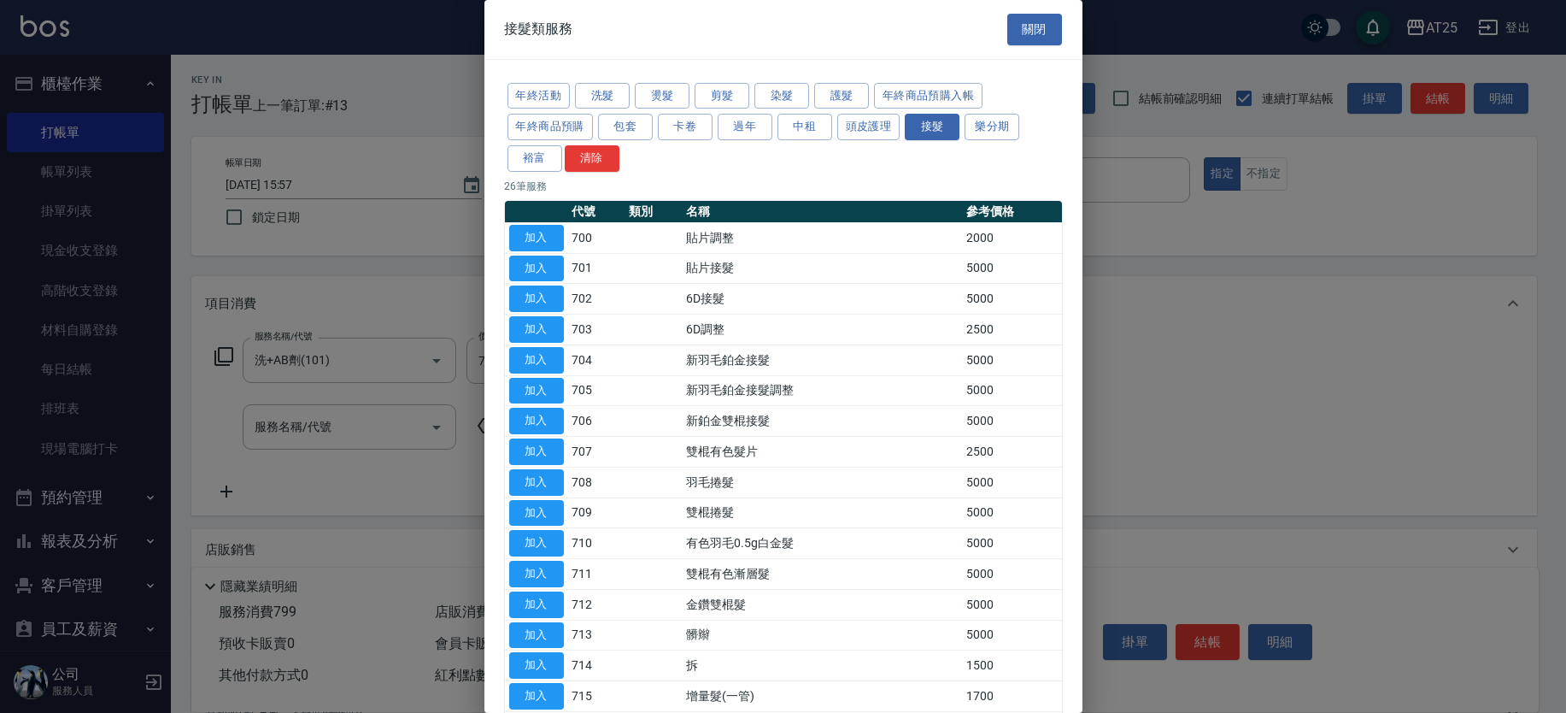
drag, startPoint x: 1085, startPoint y: 119, endPoint x: 1087, endPoint y: 320, distance: 200.8
click at [1087, 320] on div at bounding box center [783, 356] width 1566 height 713
click at [833, 95] on button "護髮" at bounding box center [841, 96] width 55 height 26
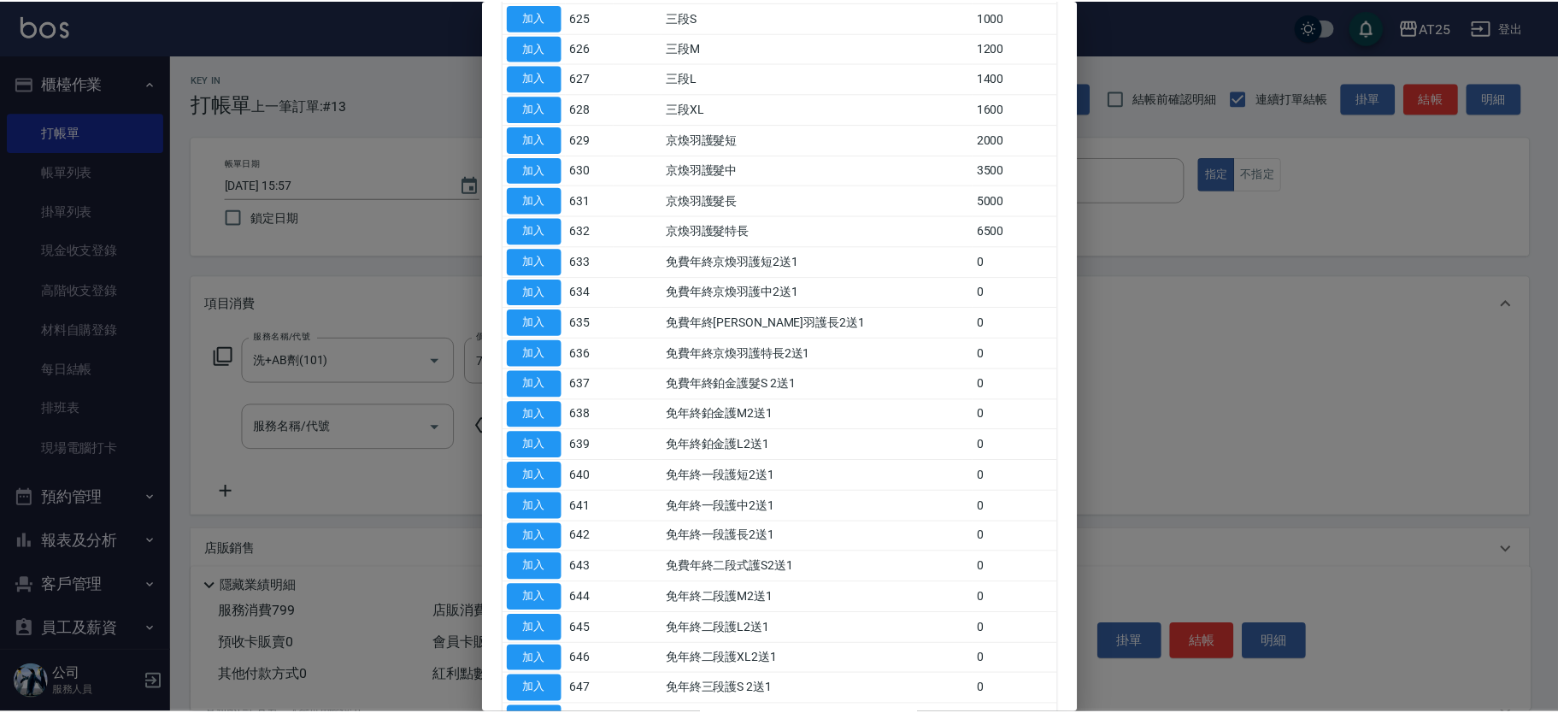
scroll to position [768, 0]
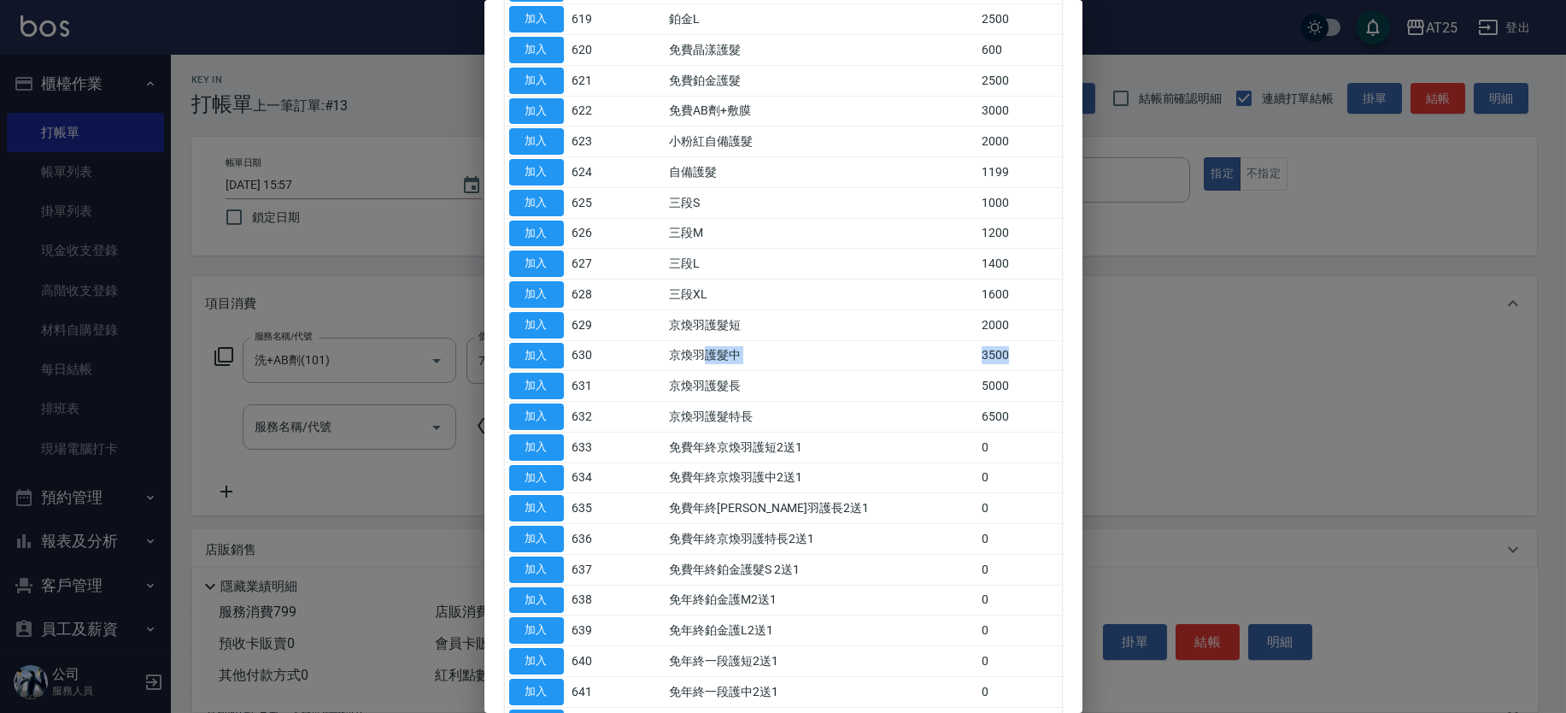
drag, startPoint x: 1006, startPoint y: 358, endPoint x: 715, endPoint y: 343, distance: 291.0
click at [717, 342] on tr "加入 630 京煥羽護髮中 3500" at bounding box center [783, 355] width 557 height 31
click at [513, 343] on button "加入" at bounding box center [536, 356] width 55 height 26
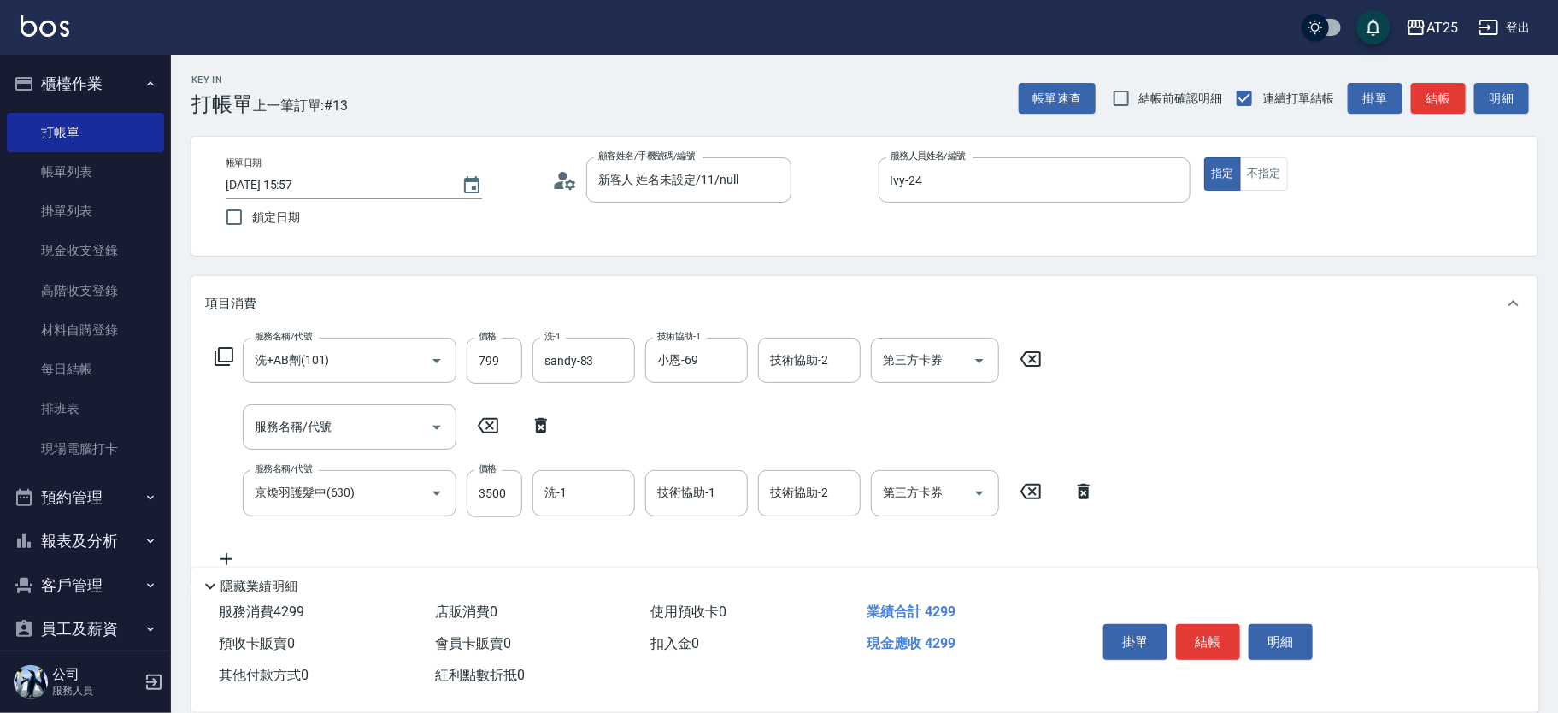
click at [538, 432] on icon at bounding box center [541, 425] width 12 height 15
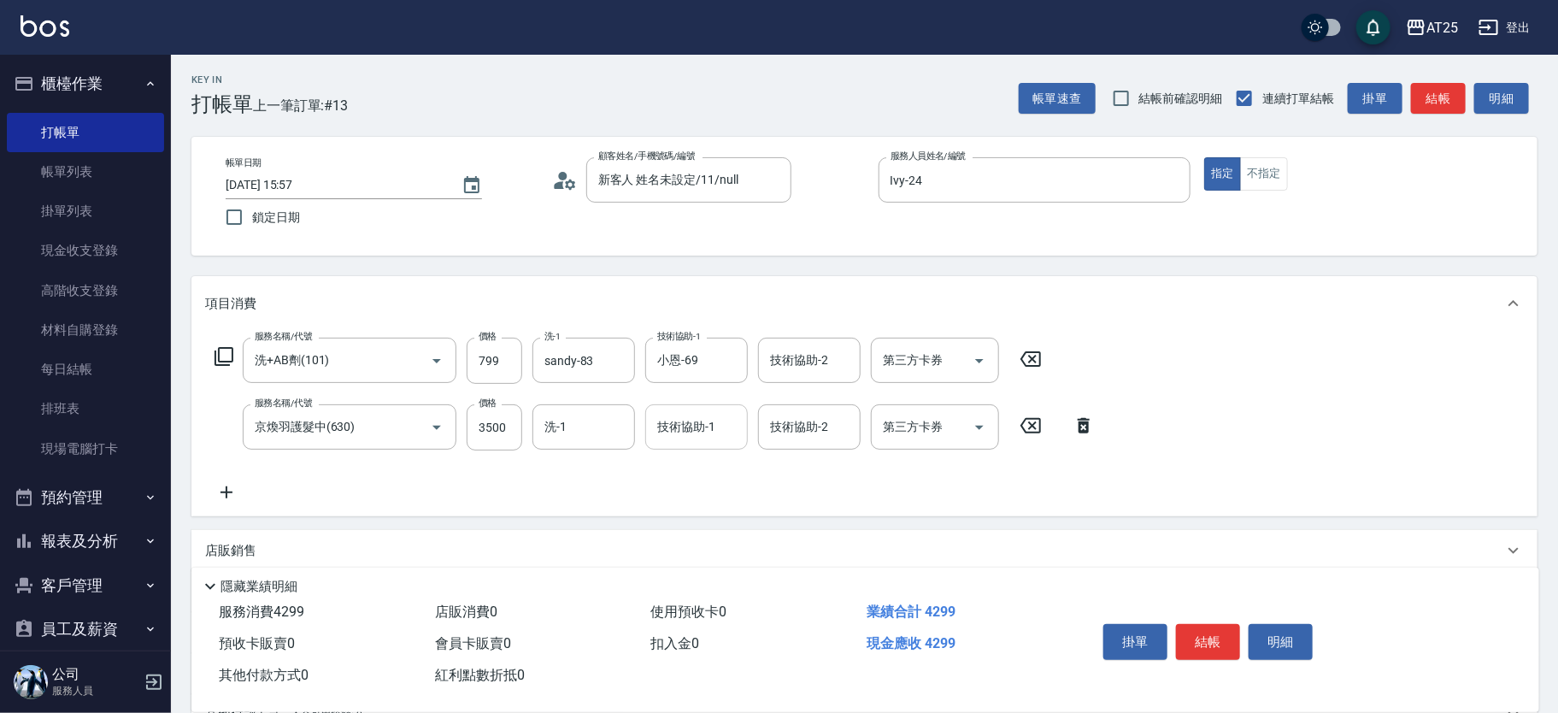
click at [699, 434] on input "技術協助-1" at bounding box center [696, 427] width 87 height 30
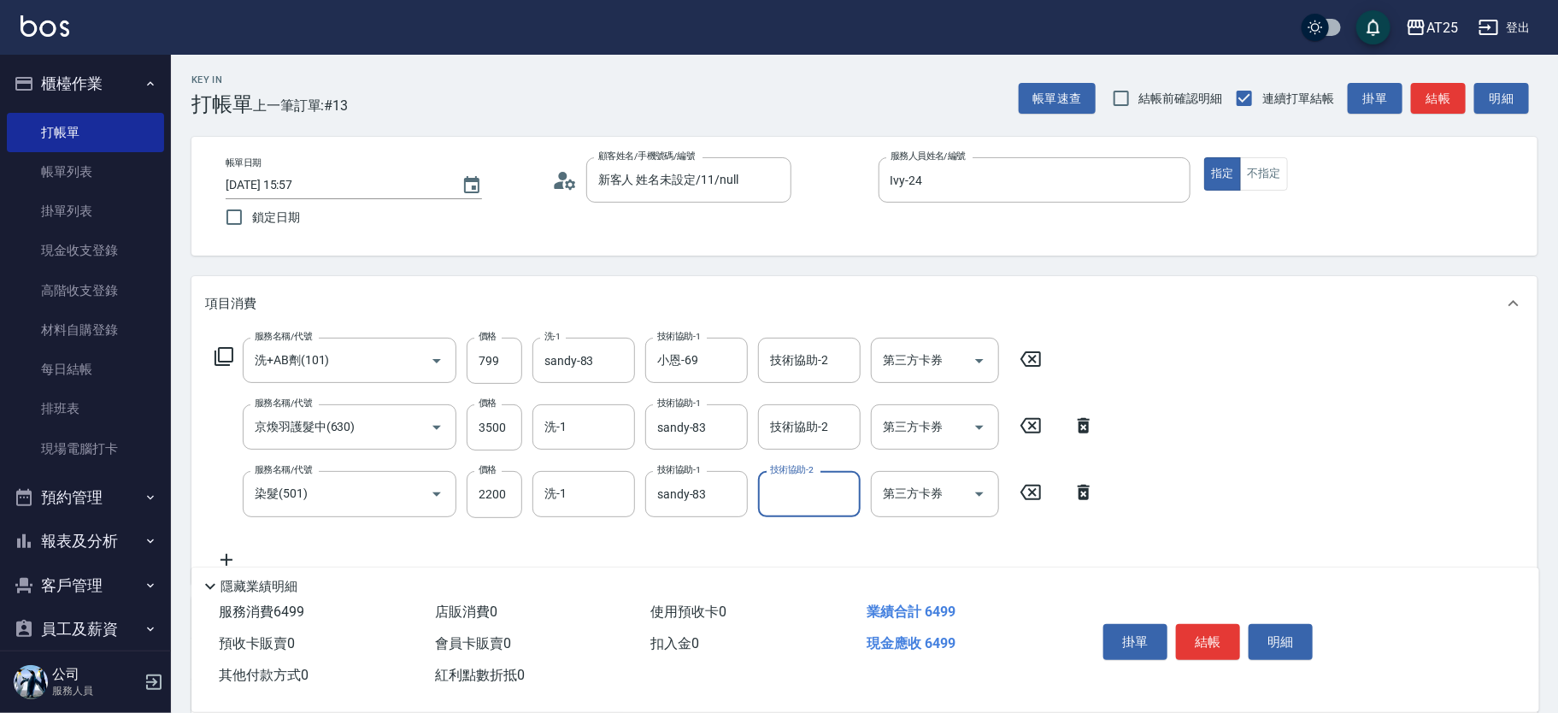
scroll to position [292, 0]
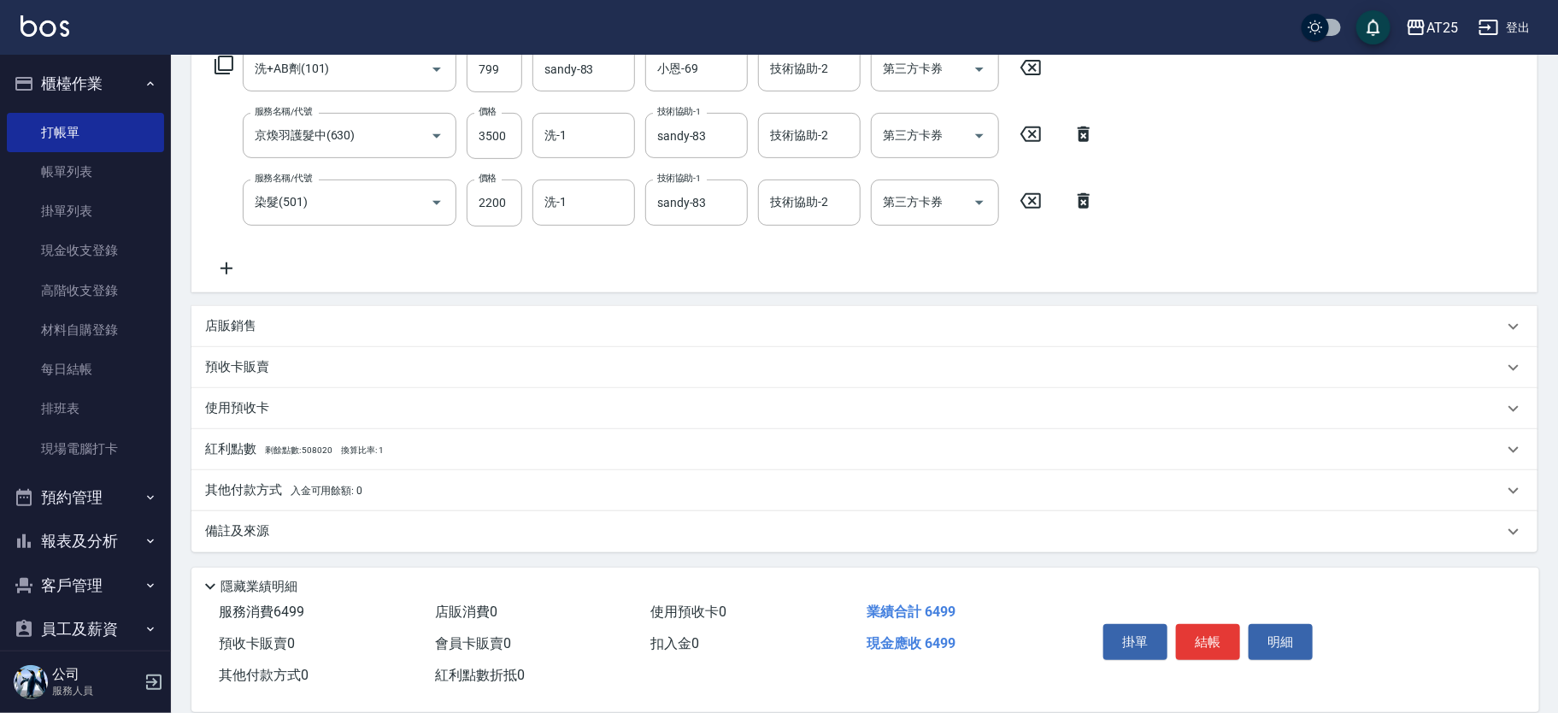
click at [318, 481] on p "其他付款方式 入金可用餘額: 0" at bounding box center [283, 490] width 157 height 19
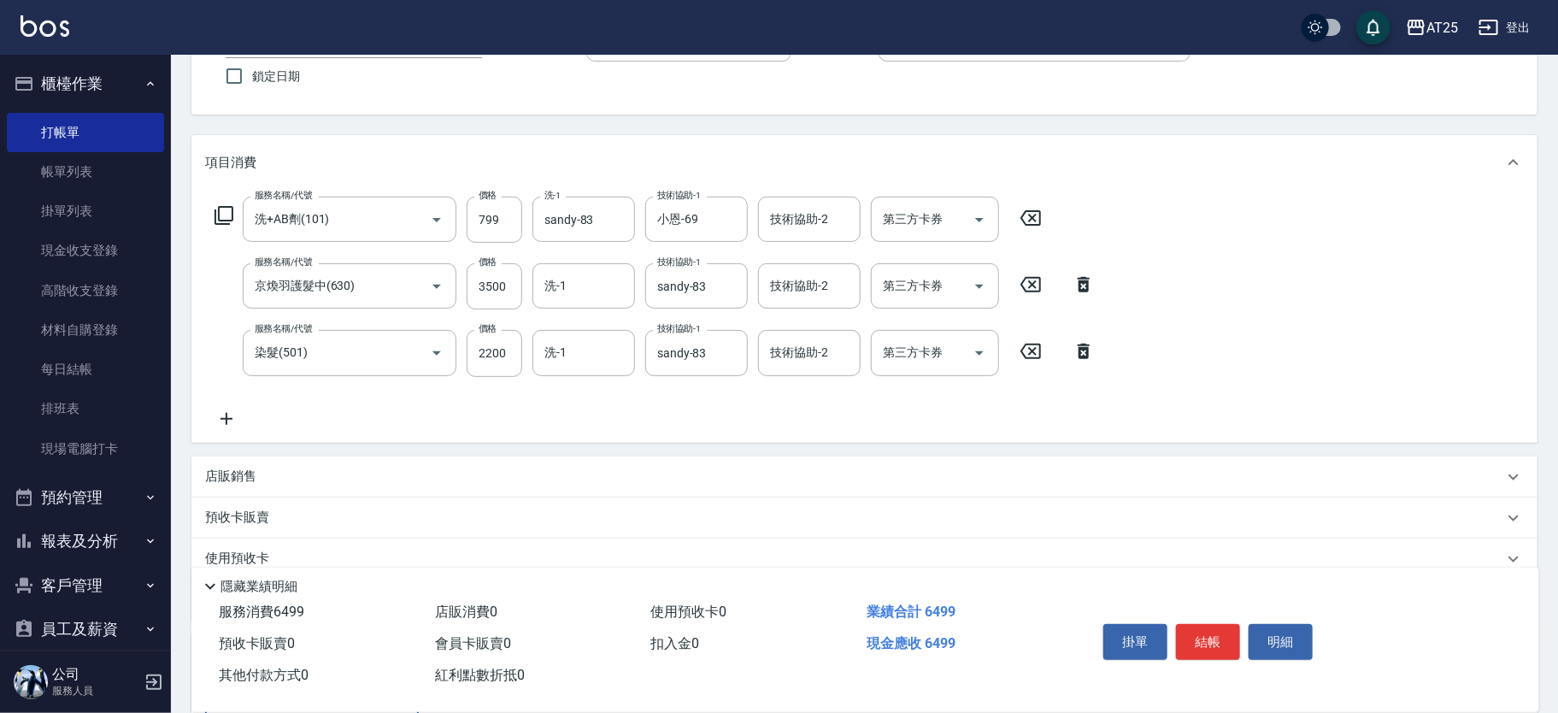
scroll to position [493, 0]
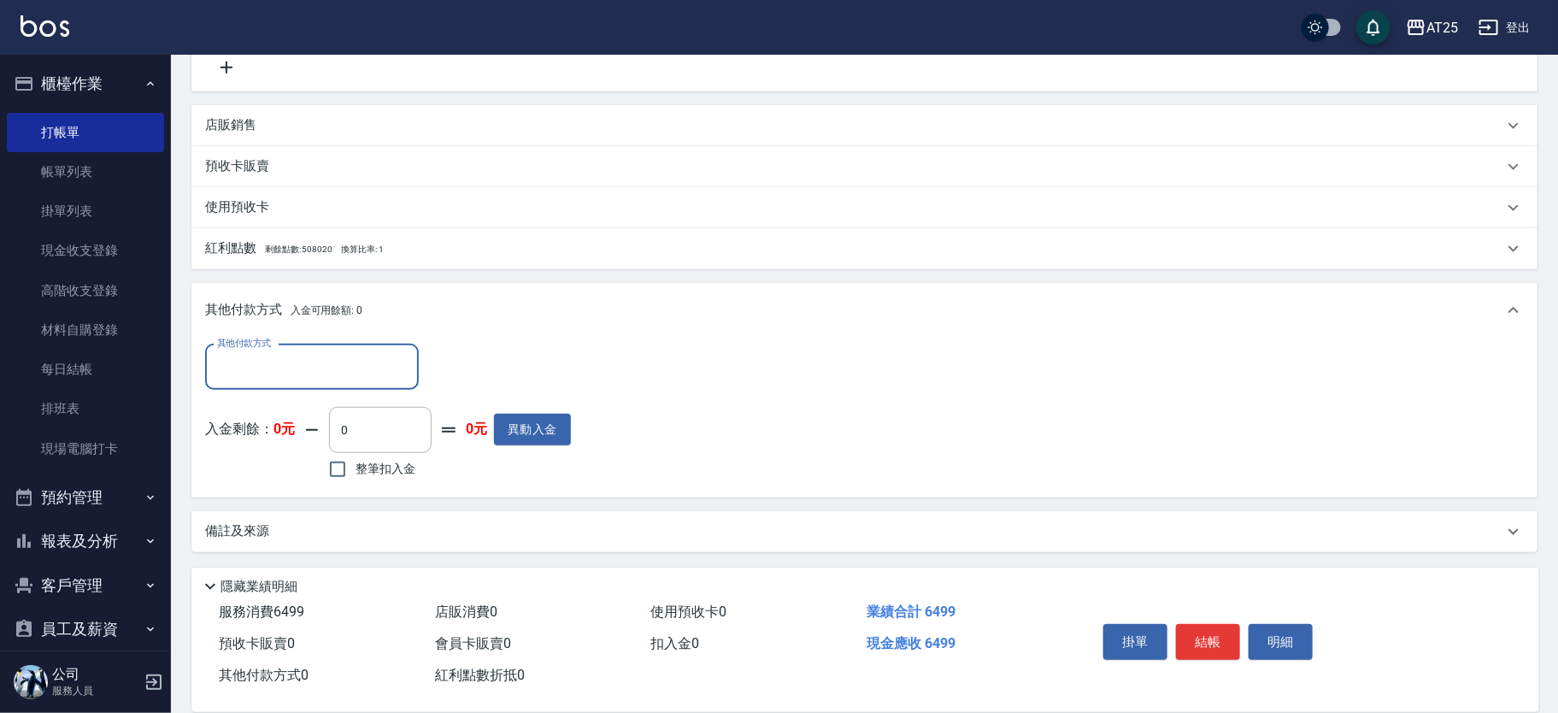
drag, startPoint x: 350, startPoint y: 383, endPoint x: 361, endPoint y: 377, distance: 12.6
click at [350, 382] on div "其他付款方式" at bounding box center [312, 366] width 214 height 45
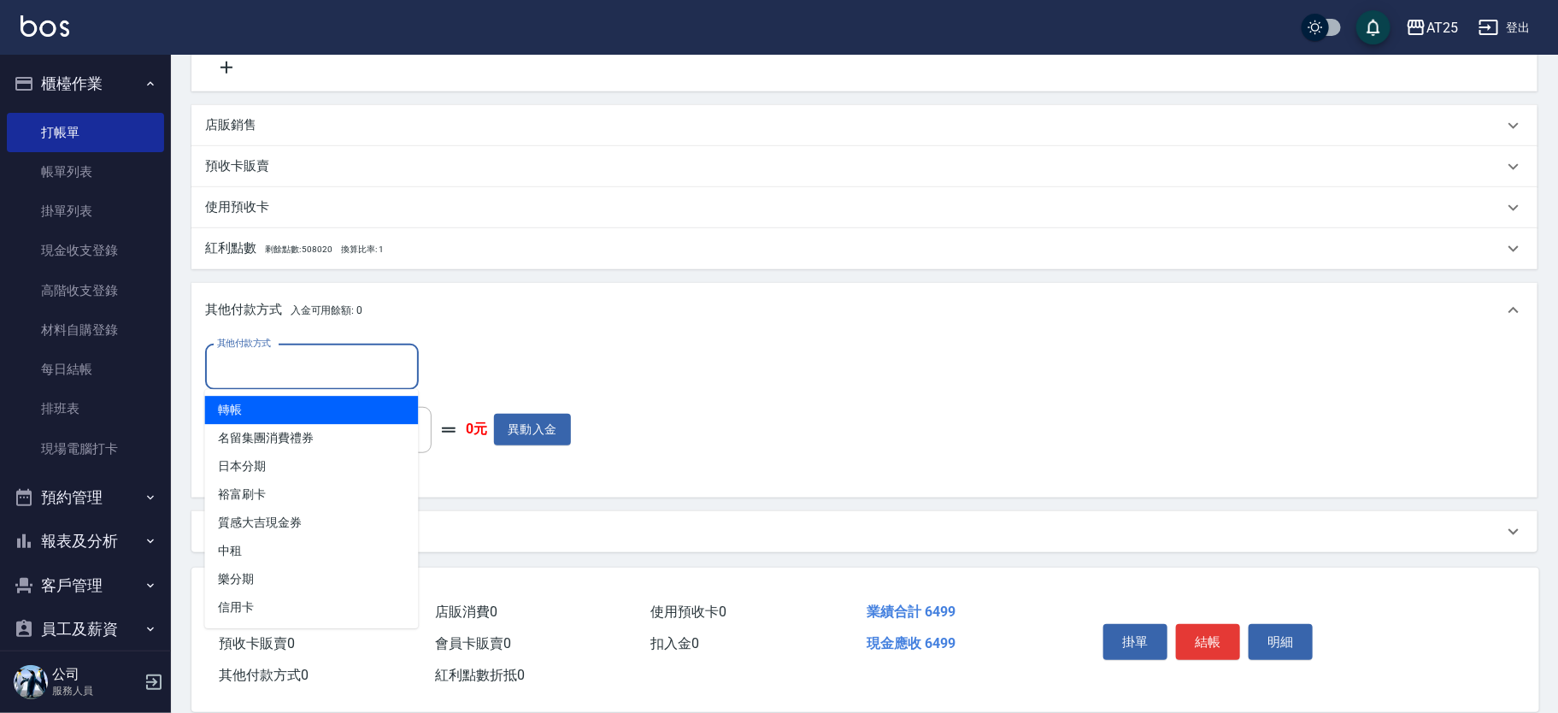
click at [319, 416] on span "轉帳" at bounding box center [312, 410] width 214 height 28
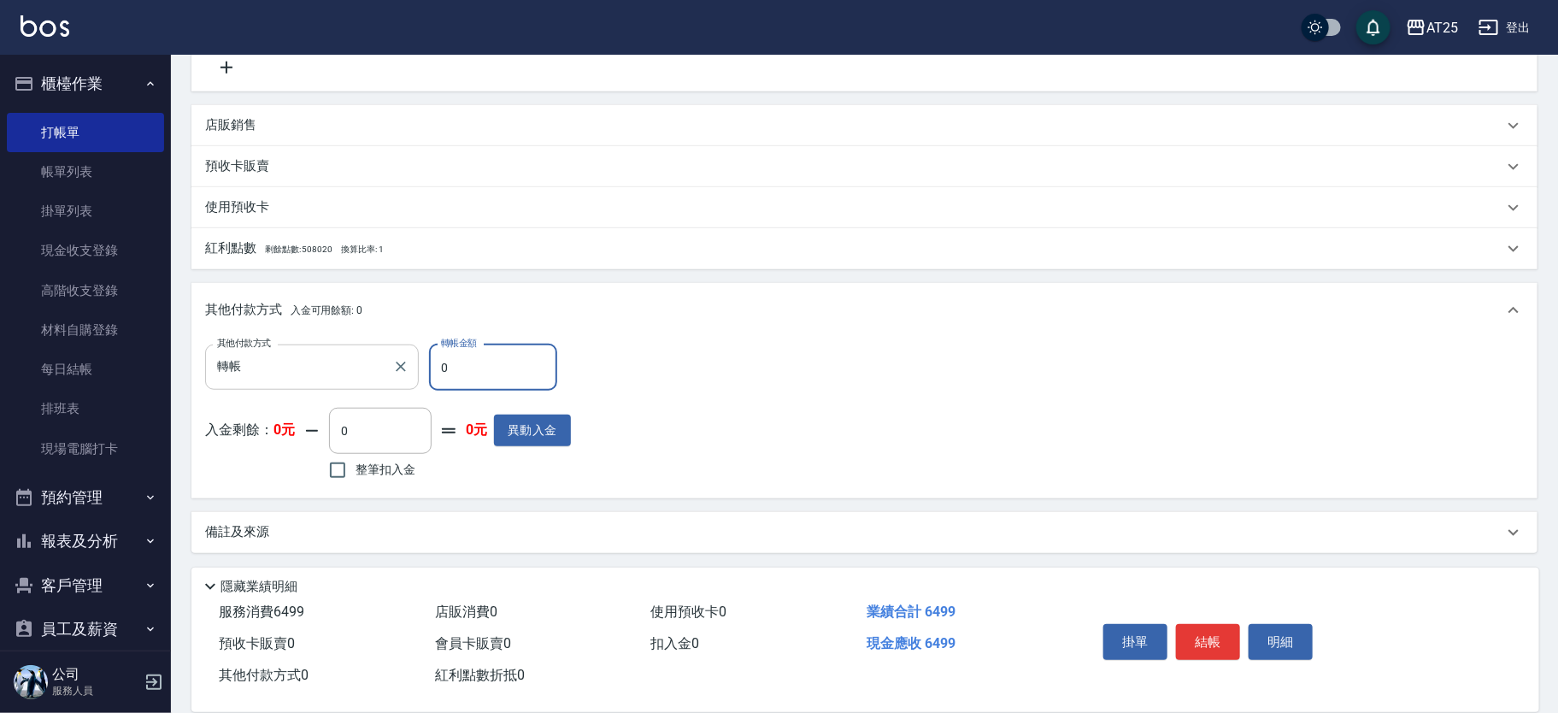
drag, startPoint x: 472, startPoint y: 373, endPoint x: 385, endPoint y: 344, distance: 91.3
click at [385, 344] on div "其他付款方式 轉帳 其他付款方式 轉帳金額 0 轉帳金額" at bounding box center [388, 367] width 366 height 46
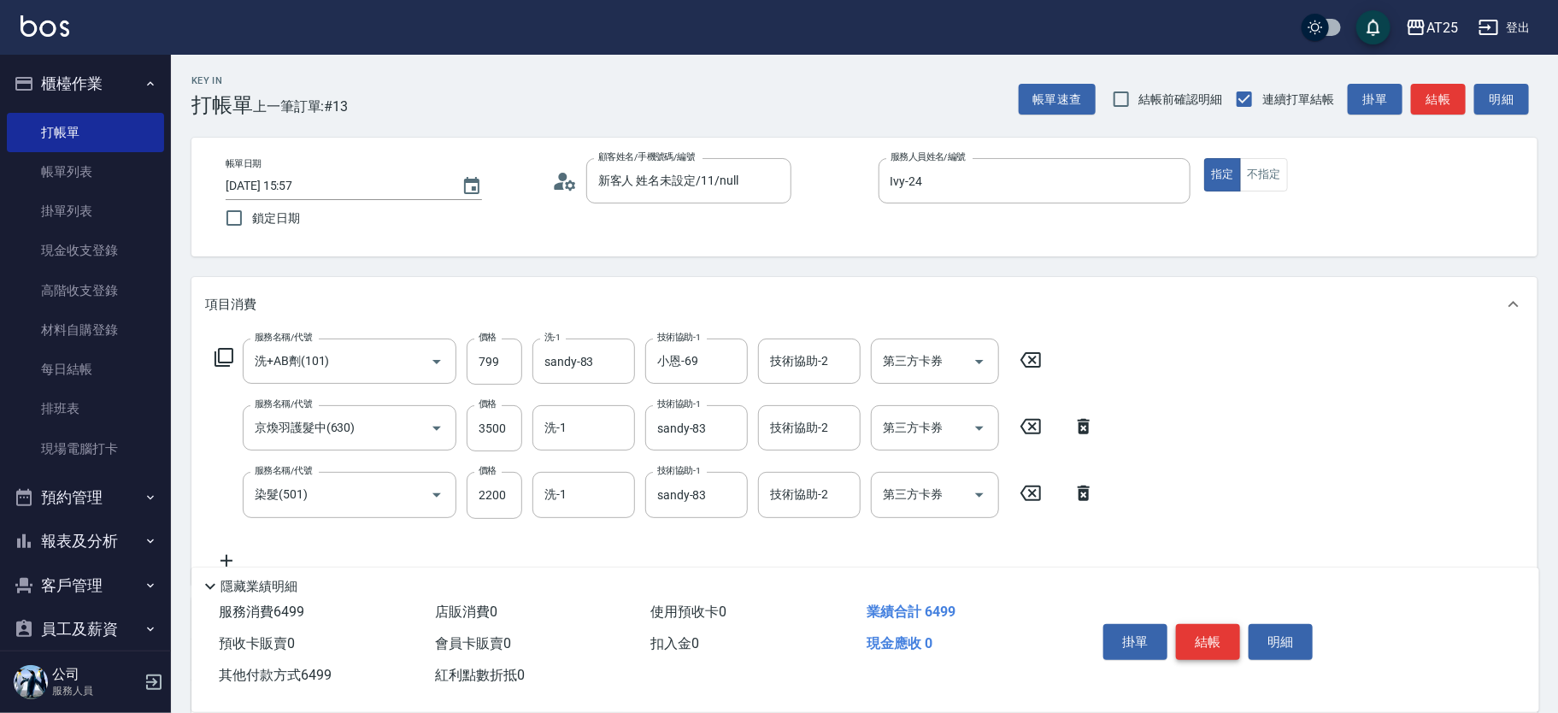
click at [1211, 628] on button "結帳" at bounding box center [1208, 642] width 64 height 36
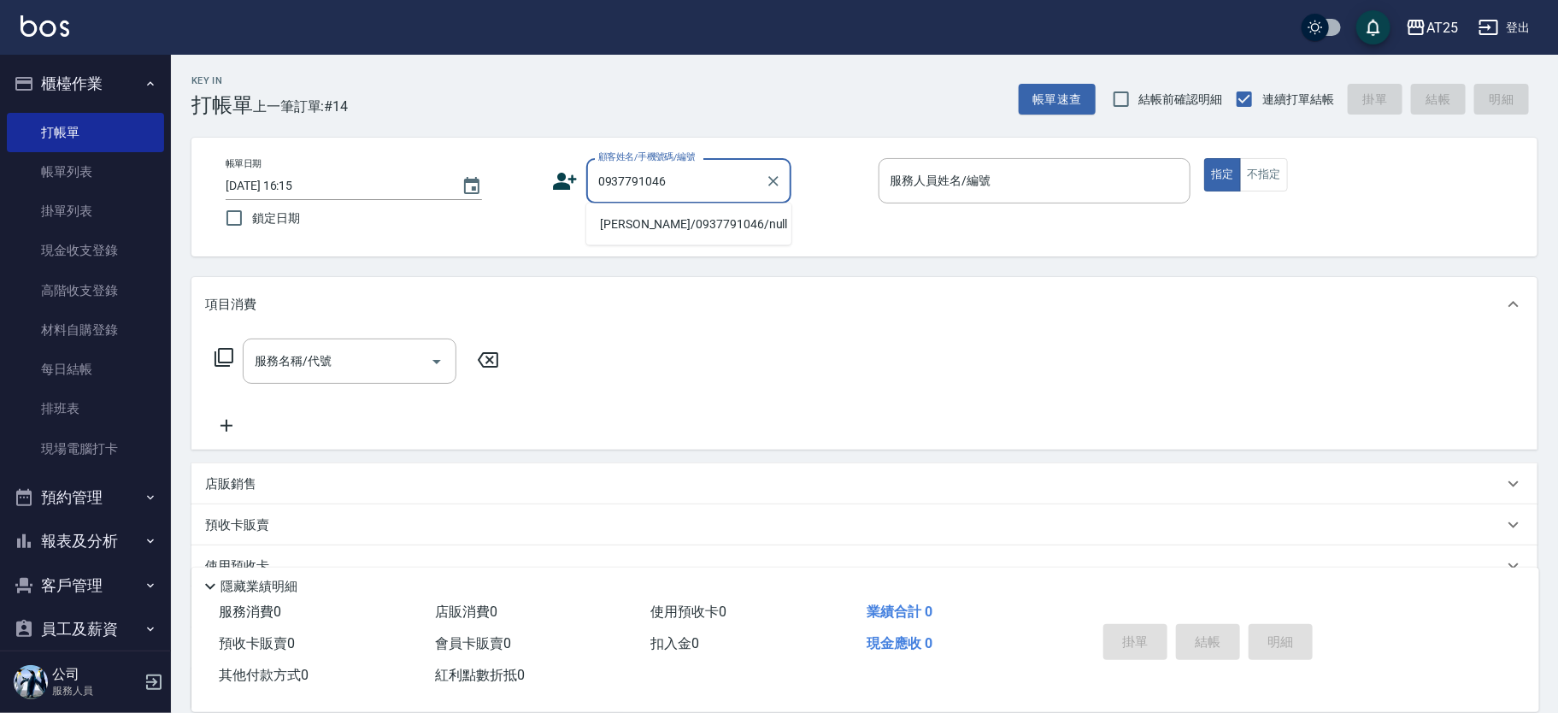
click at [738, 219] on li "林信甫/0937791046/null" at bounding box center [688, 224] width 205 height 28
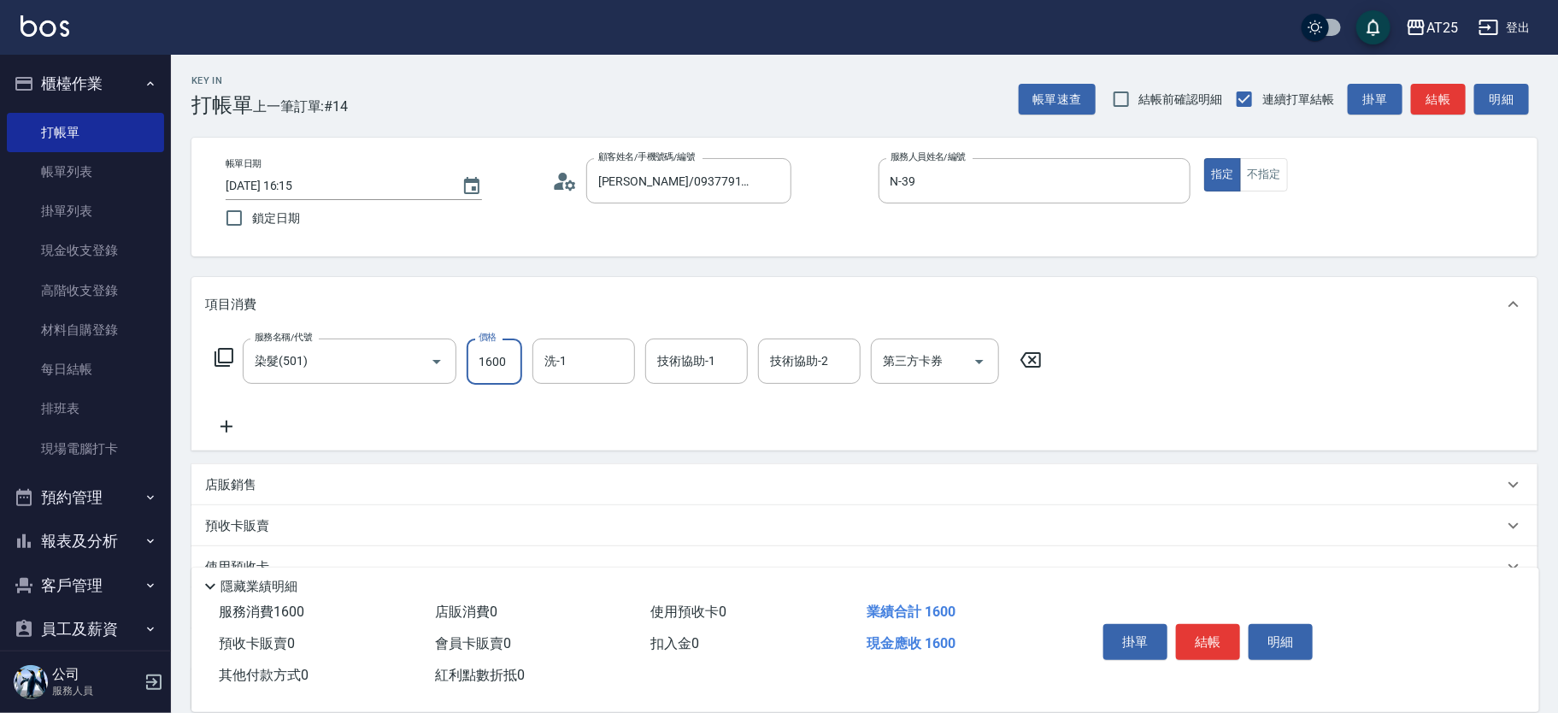
scroll to position [159, 0]
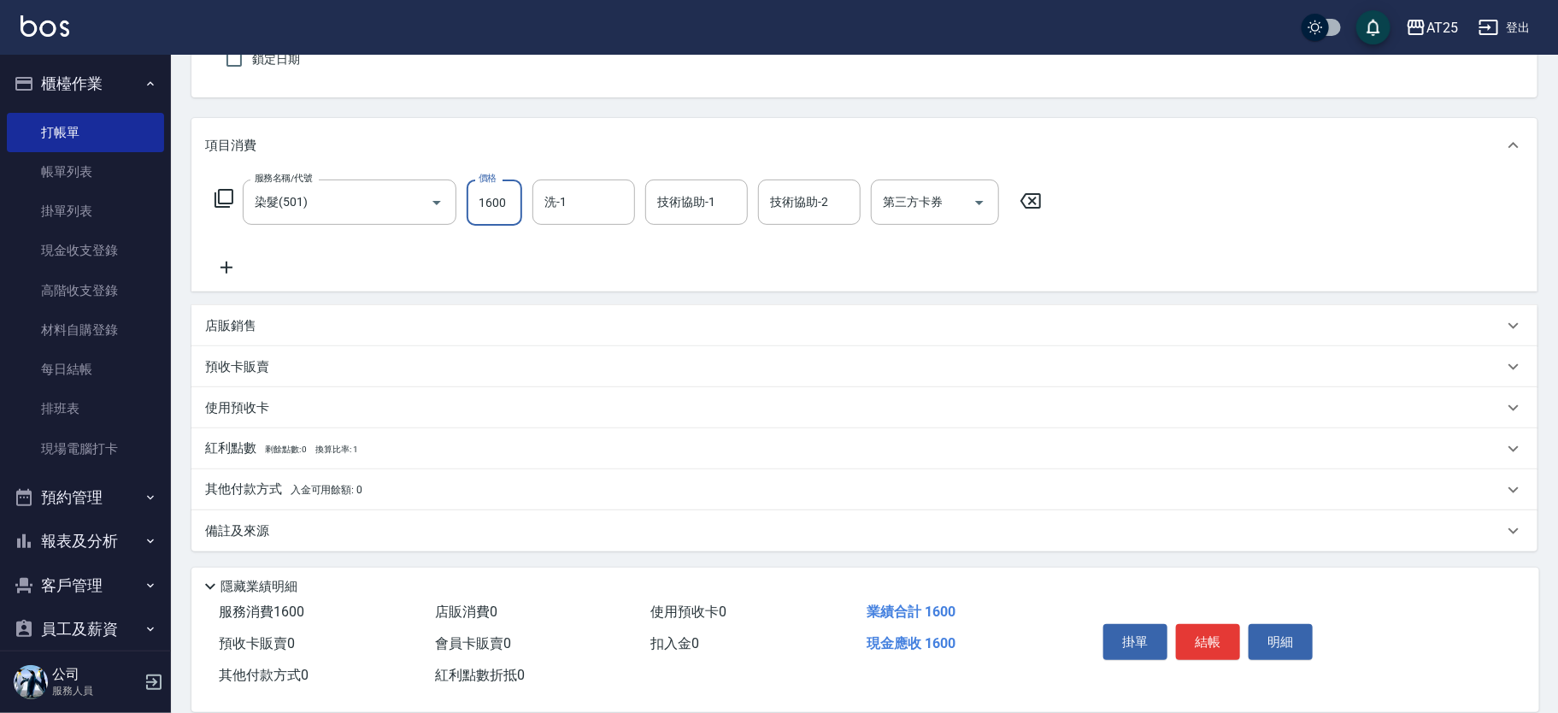
click at [278, 482] on p "其他付款方式 入金可用餘額: 0" at bounding box center [283, 489] width 157 height 19
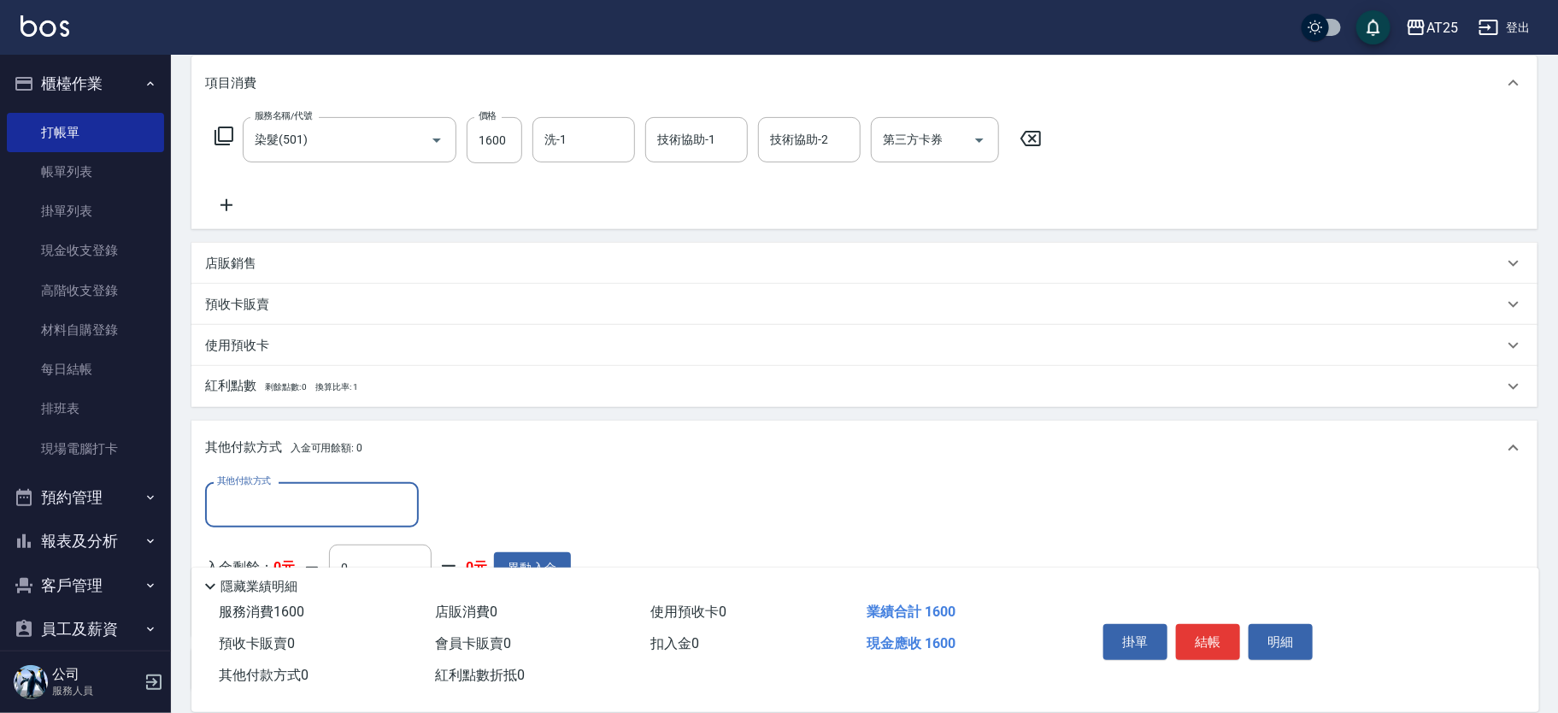
scroll to position [286, 0]
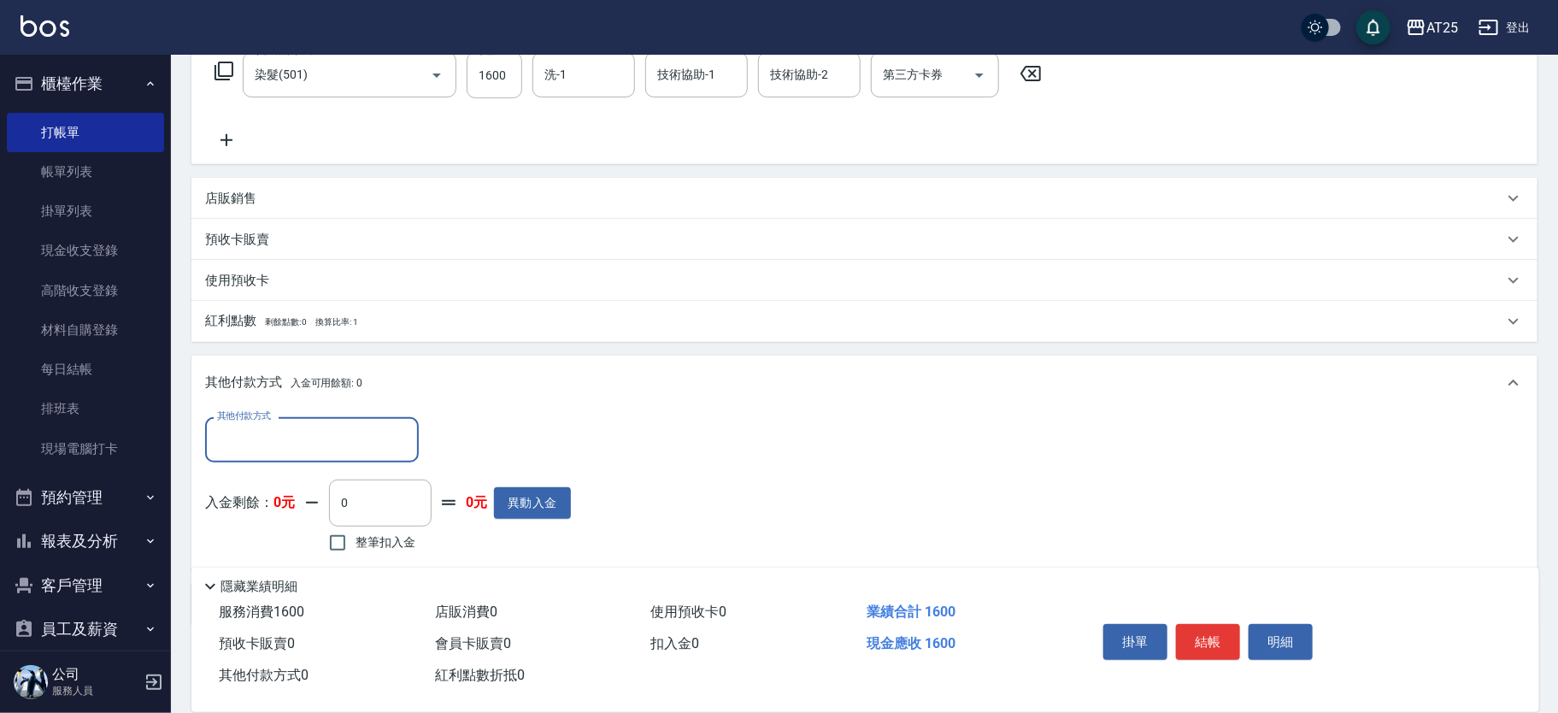
click at [268, 435] on input "其他付款方式" at bounding box center [312, 440] width 198 height 30
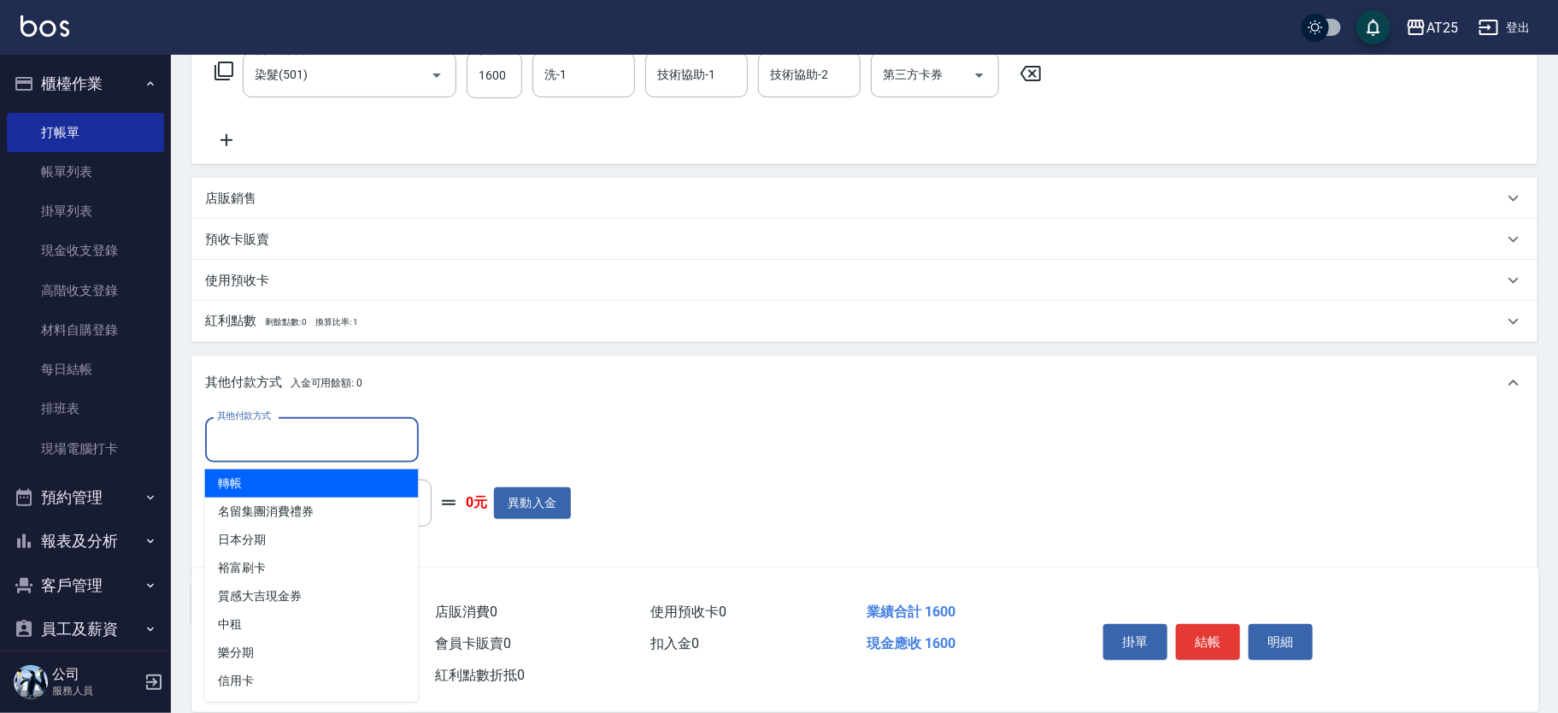
click at [266, 483] on span "轉帳" at bounding box center [312, 483] width 214 height 28
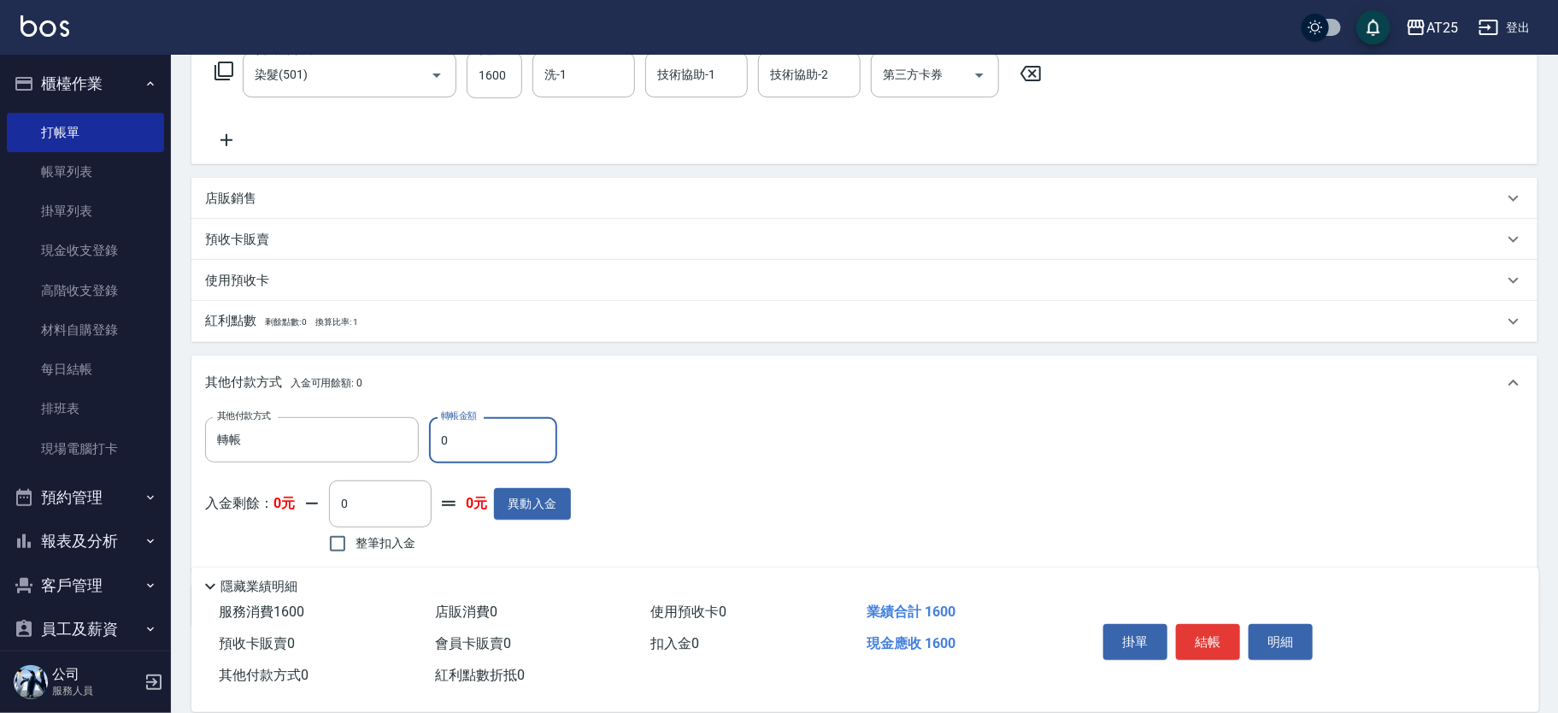
drag, startPoint x: 484, startPoint y: 431, endPoint x: 441, endPoint y: 435, distance: 42.9
click at [441, 435] on input "0" at bounding box center [493, 440] width 128 height 46
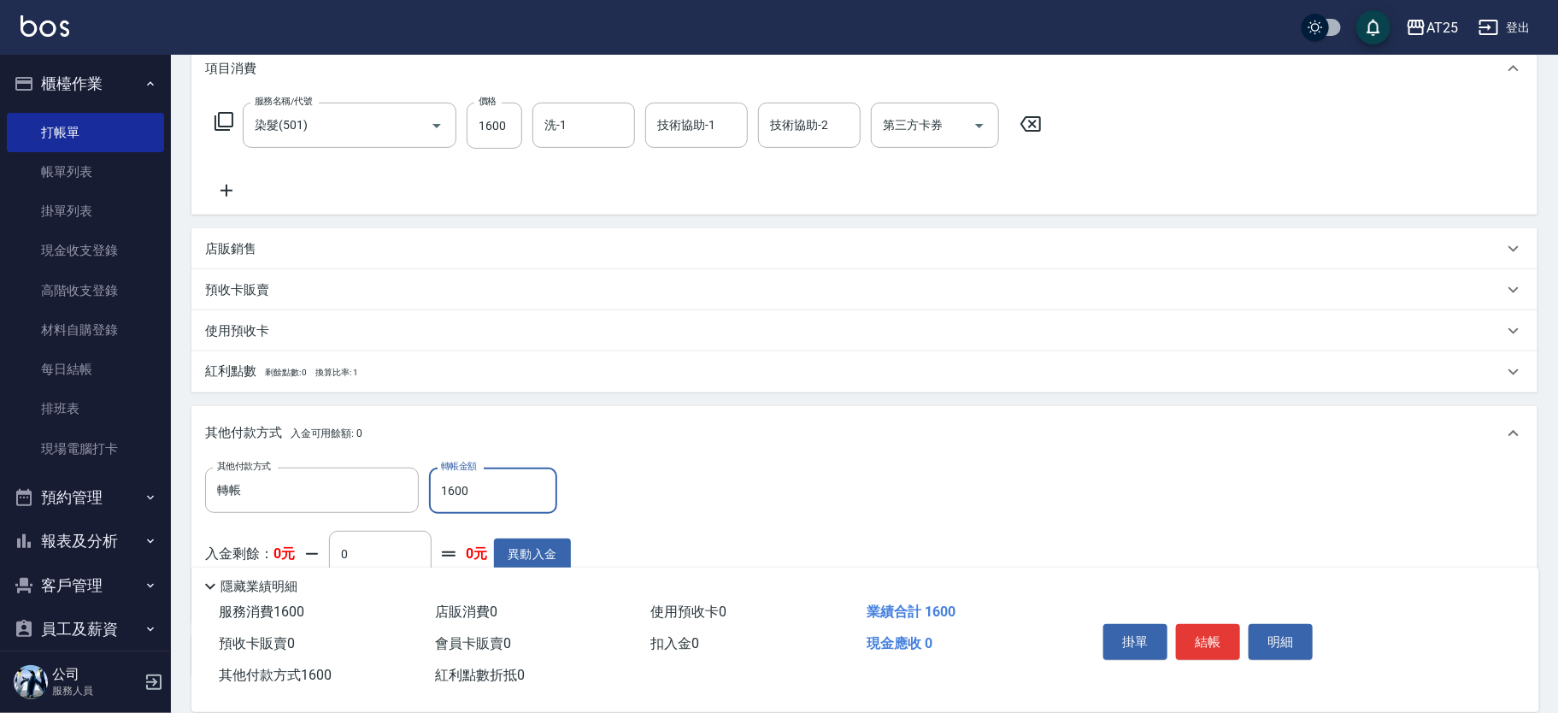
scroll to position [0, 0]
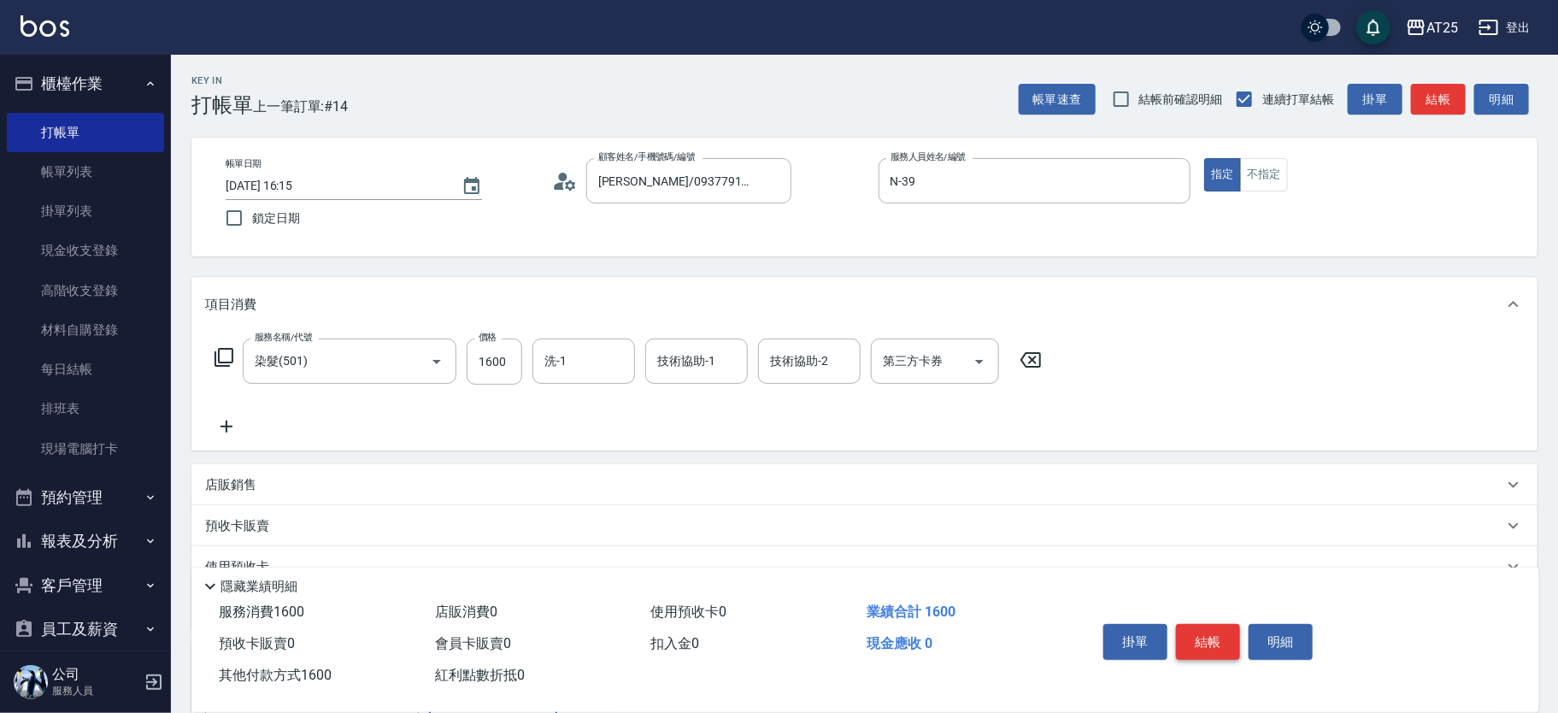
click at [1209, 635] on button "結帳" at bounding box center [1208, 642] width 64 height 36
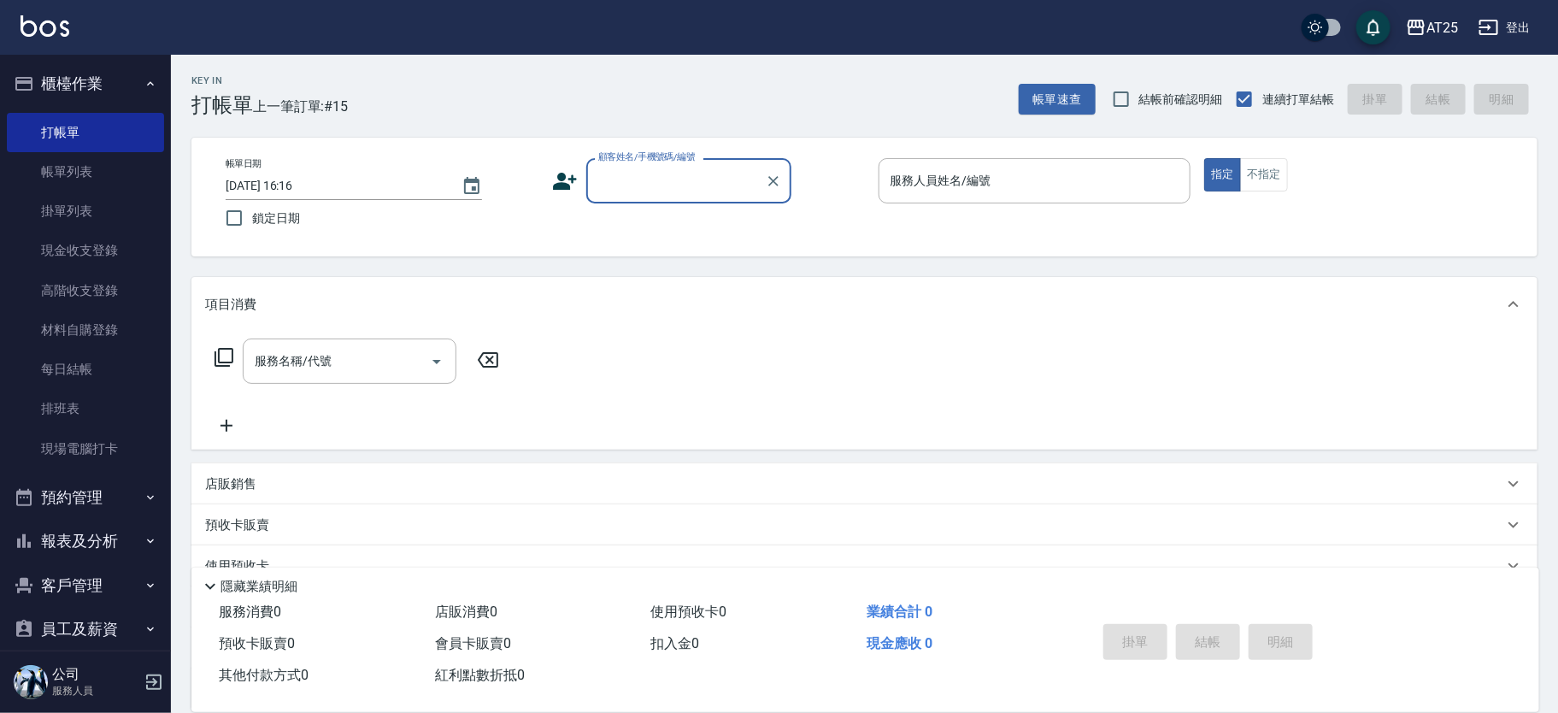
click at [631, 193] on input "顧客姓名/手機號碼/編號" at bounding box center [676, 181] width 164 height 30
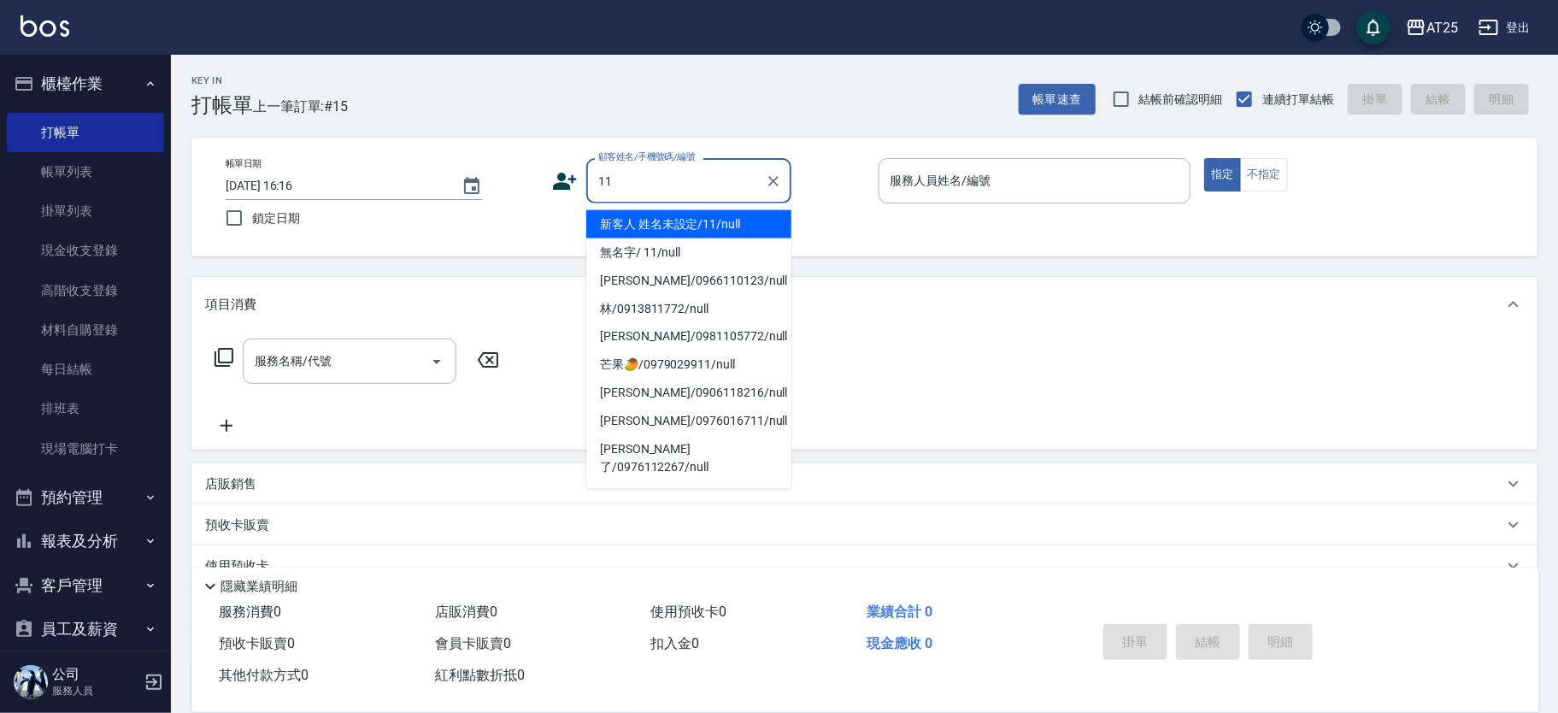
click at [752, 232] on li "新客人 姓名未設定/11/null" at bounding box center [688, 224] width 205 height 28
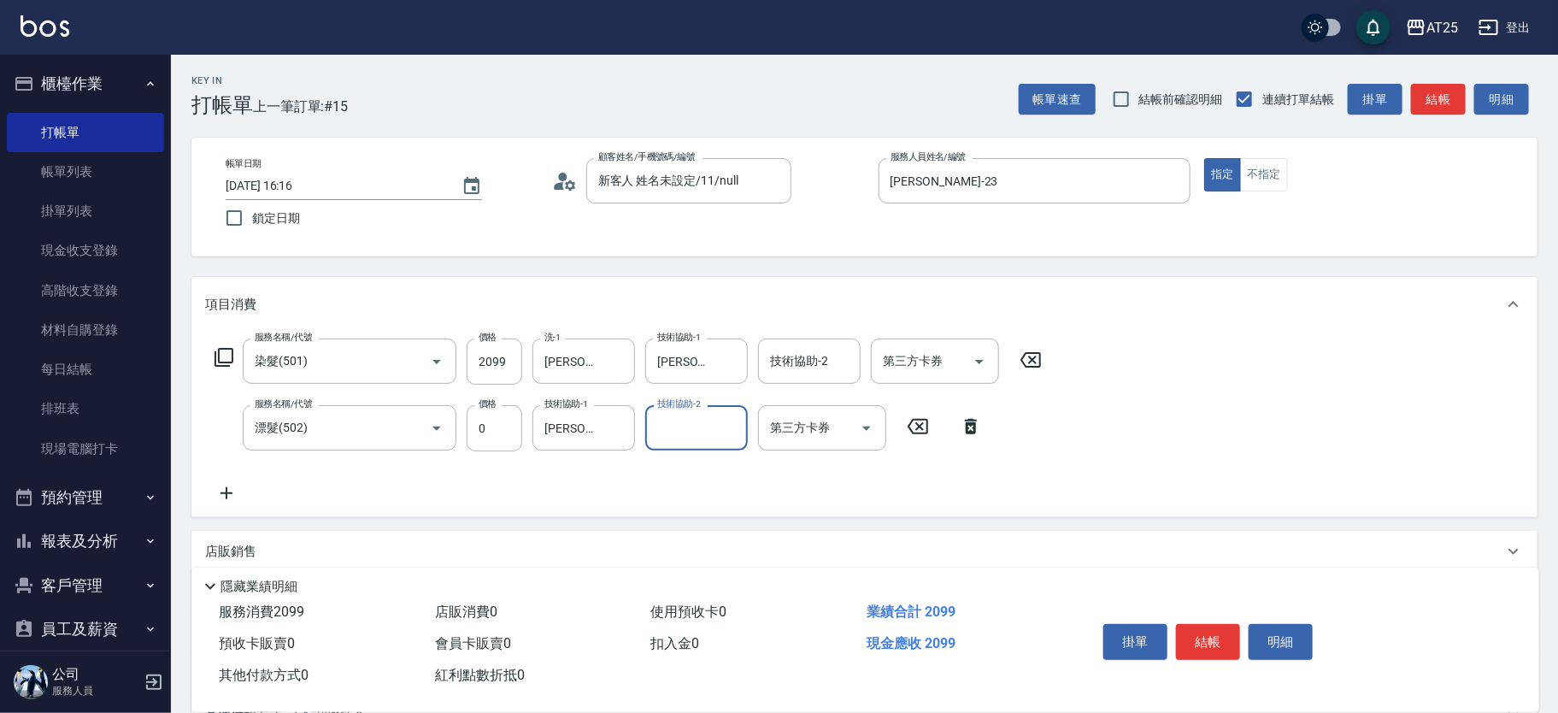
scroll to position [226, 0]
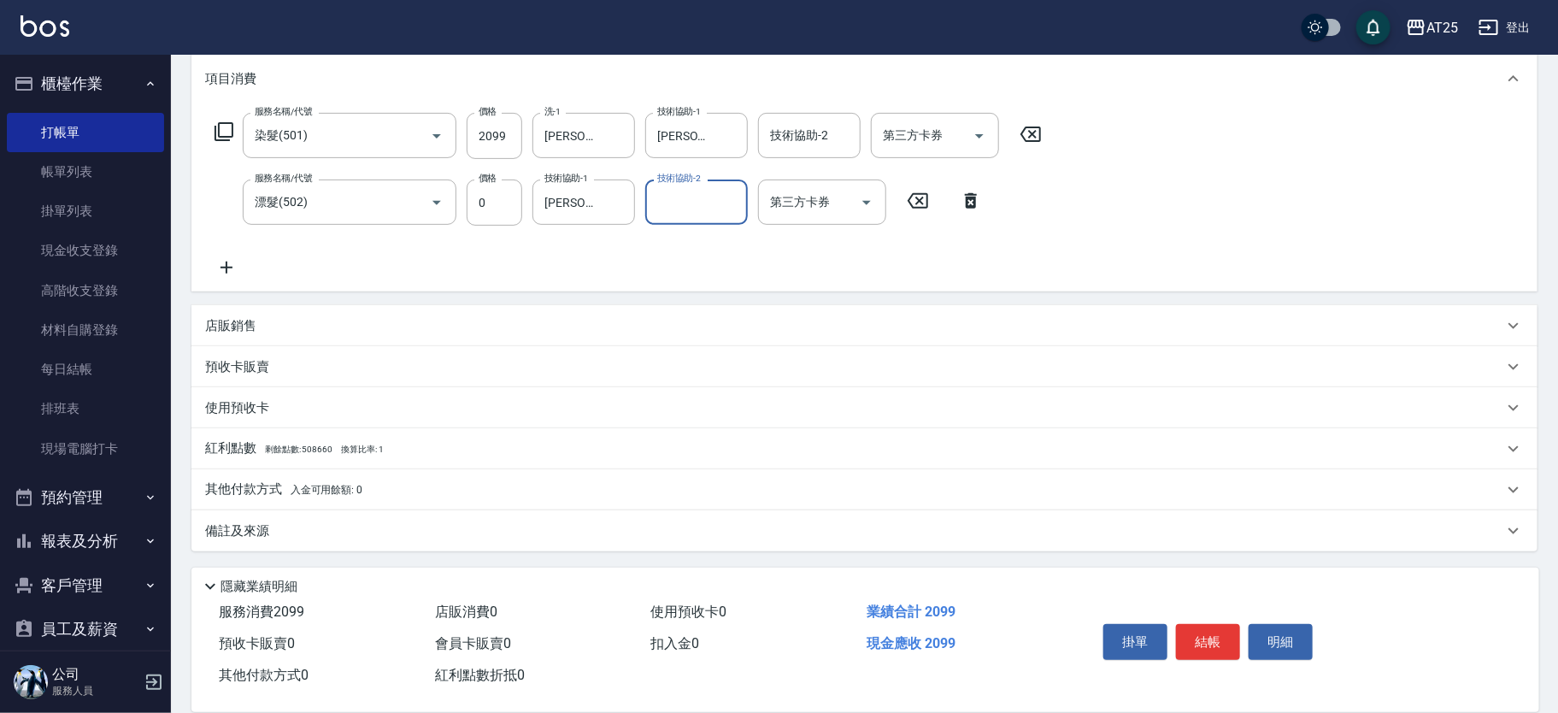
click at [425, 496] on div "其他付款方式 入金可用餘額: 0" at bounding box center [854, 489] width 1298 height 19
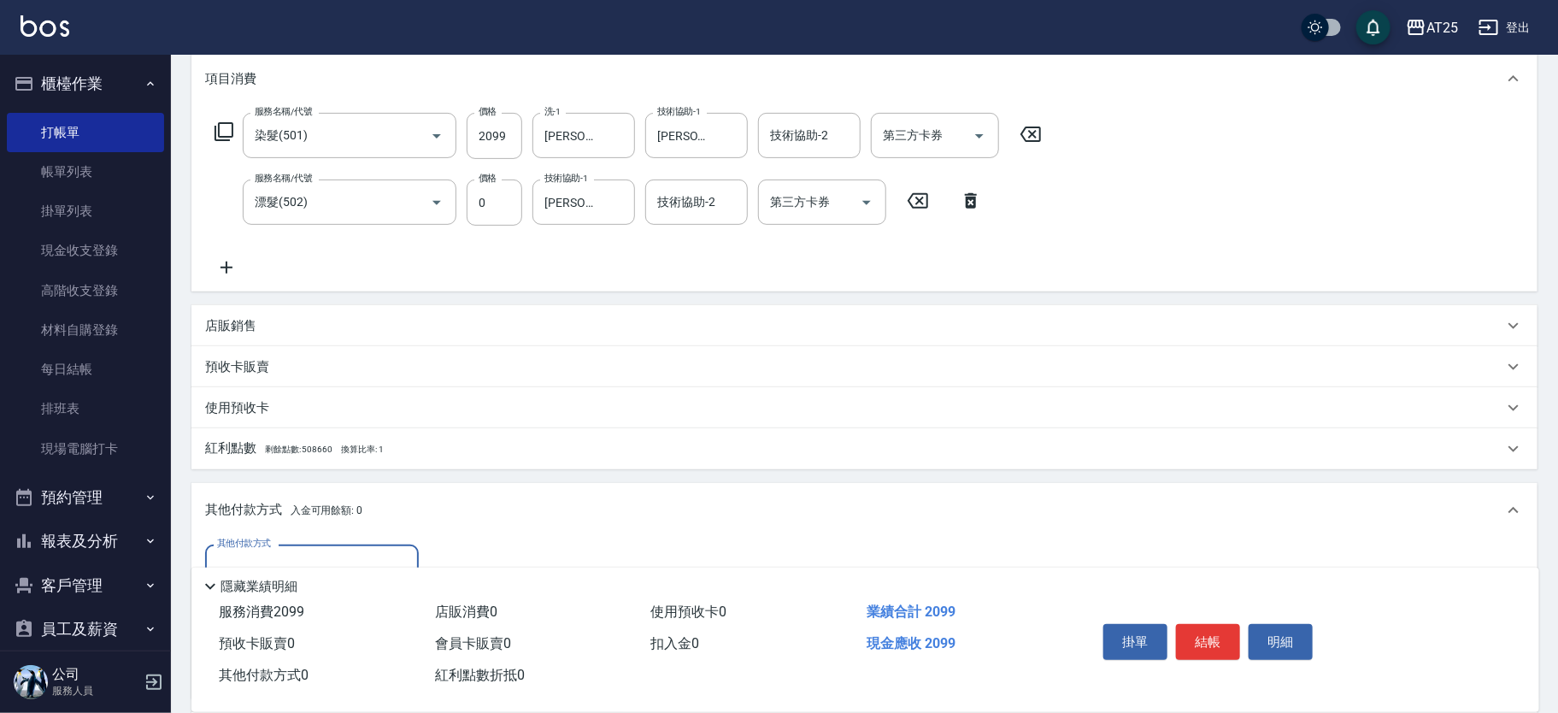
scroll to position [426, 0]
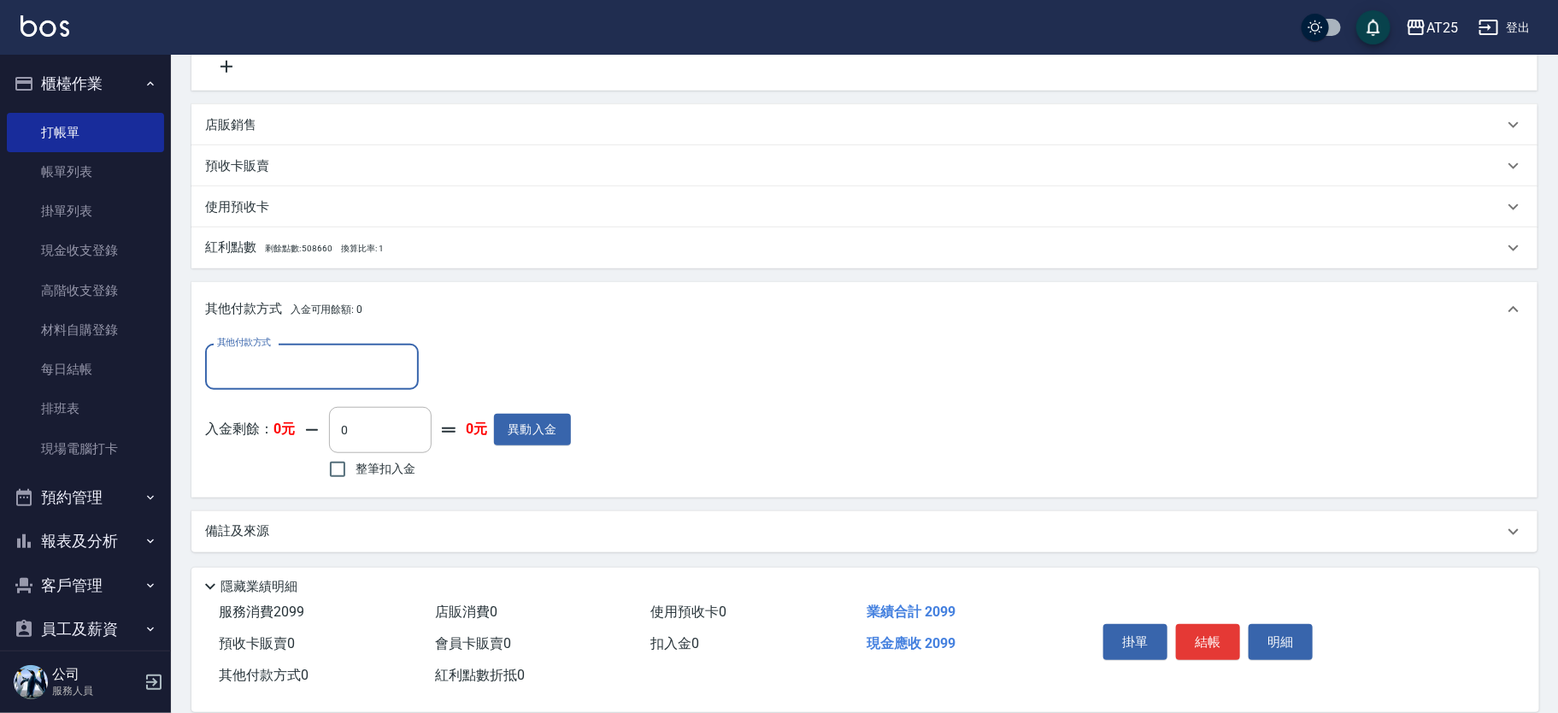
click at [319, 390] on div "其他付款方式 其他付款方式 入金剩餘： 0元 0 ​ 整筆扣入金 0元 異動入金" at bounding box center [388, 413] width 366 height 139
click at [325, 373] on input "其他付款方式" at bounding box center [312, 366] width 198 height 30
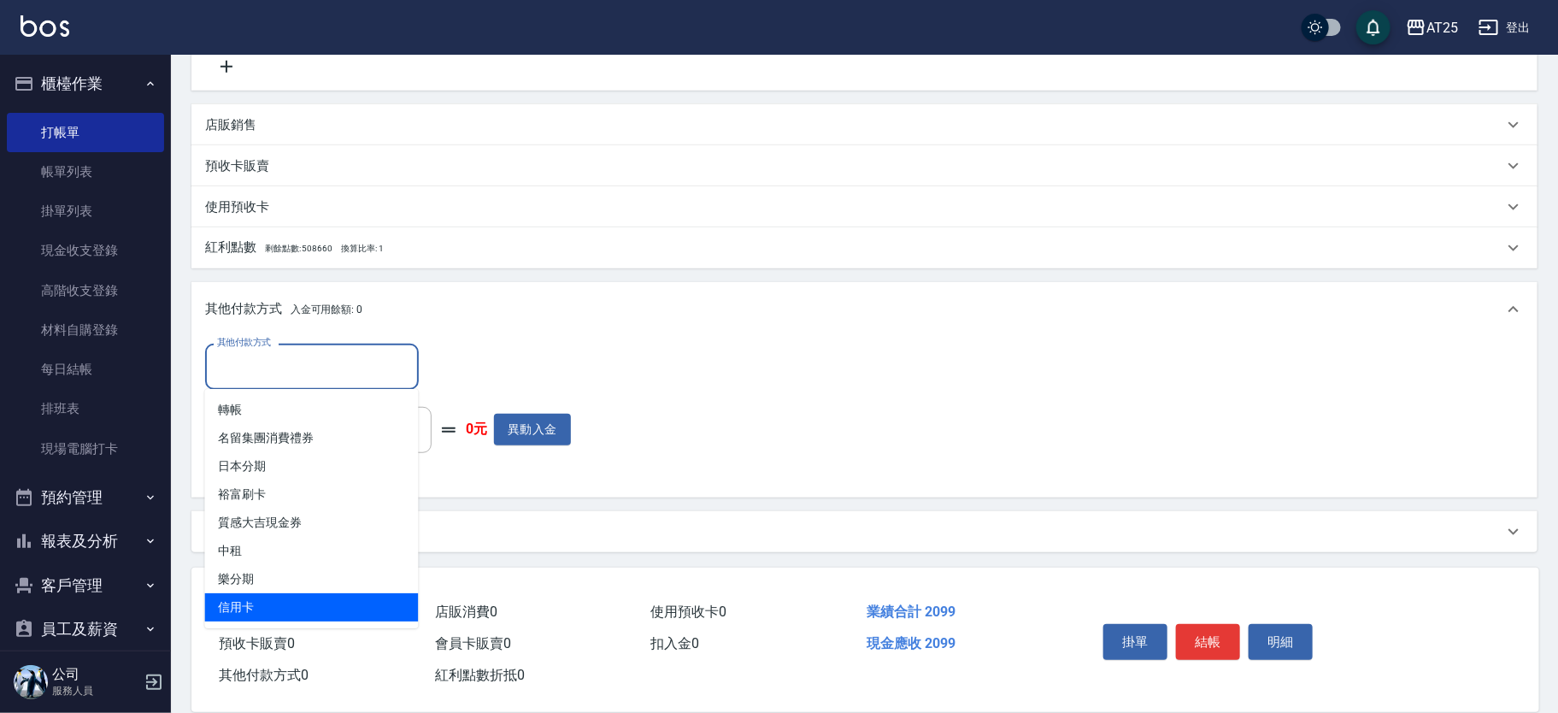
click at [261, 602] on span "信用卡" at bounding box center [312, 607] width 214 height 28
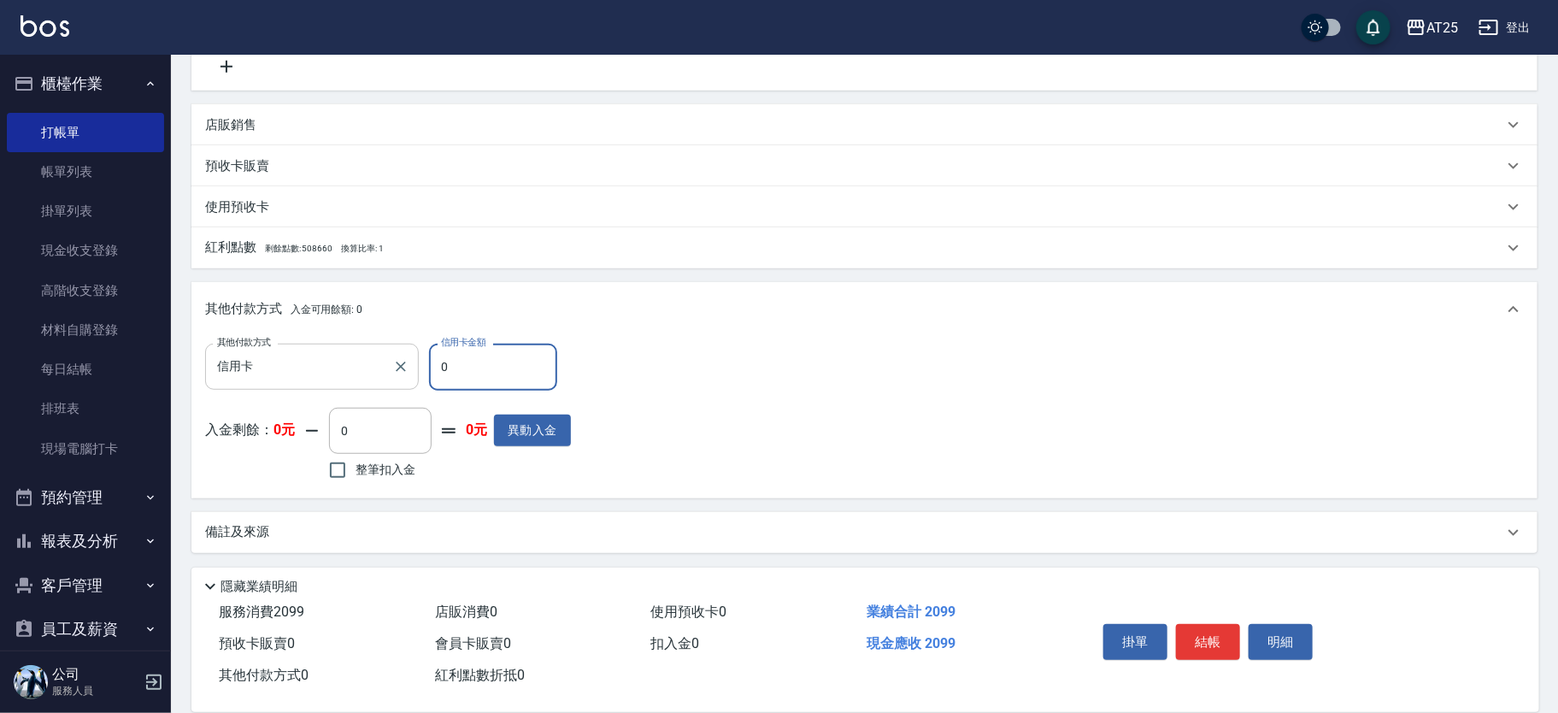
drag, startPoint x: 484, startPoint y: 373, endPoint x: 373, endPoint y: 373, distance: 110.2
click at [373, 373] on div "其他付款方式 信用卡 其他付款方式 信用卡金額 0 信用卡金額" at bounding box center [388, 367] width 366 height 46
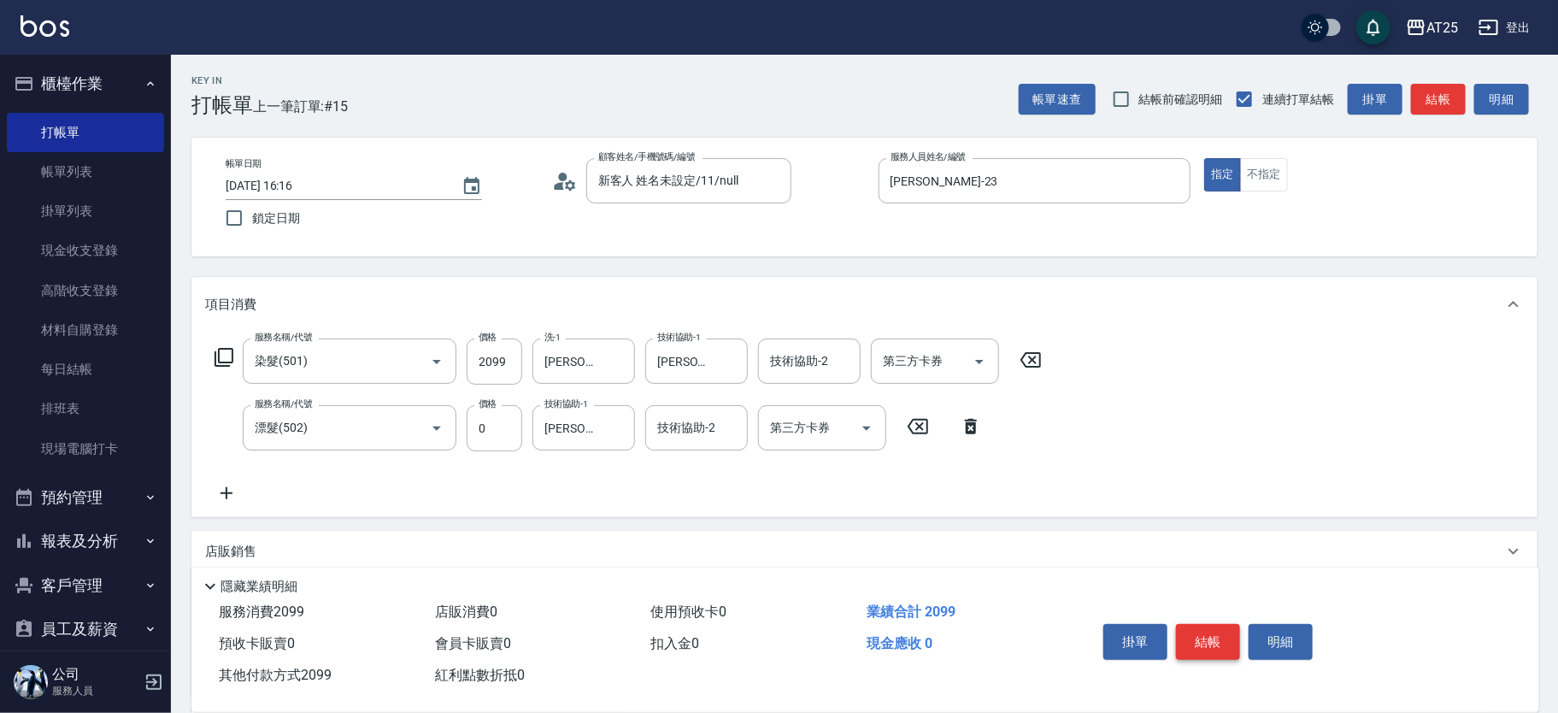
click at [1218, 631] on button "結帳" at bounding box center [1208, 642] width 64 height 36
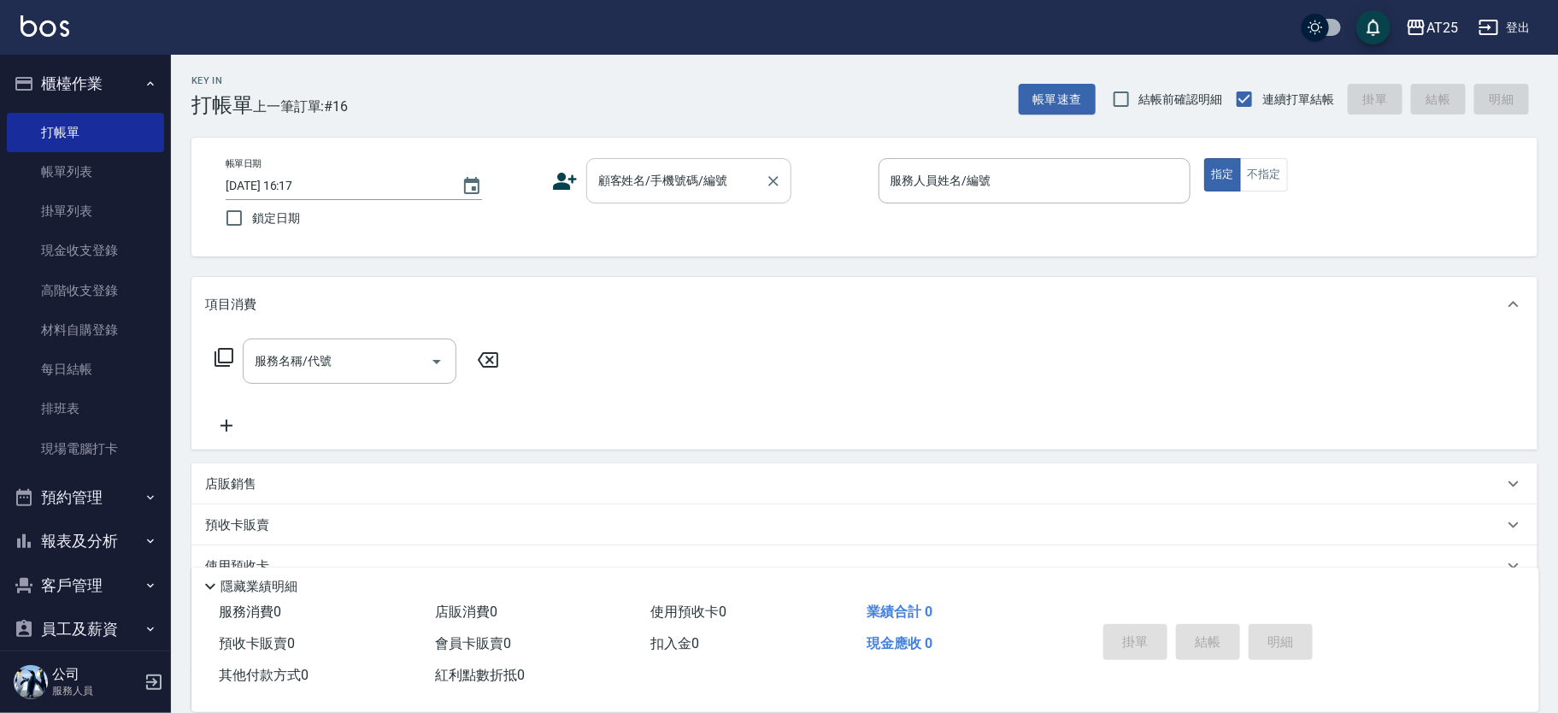
click at [672, 168] on div "顧客姓名/手機號碼/編號 顧客姓名/手機號碼/編號" at bounding box center [688, 180] width 205 height 45
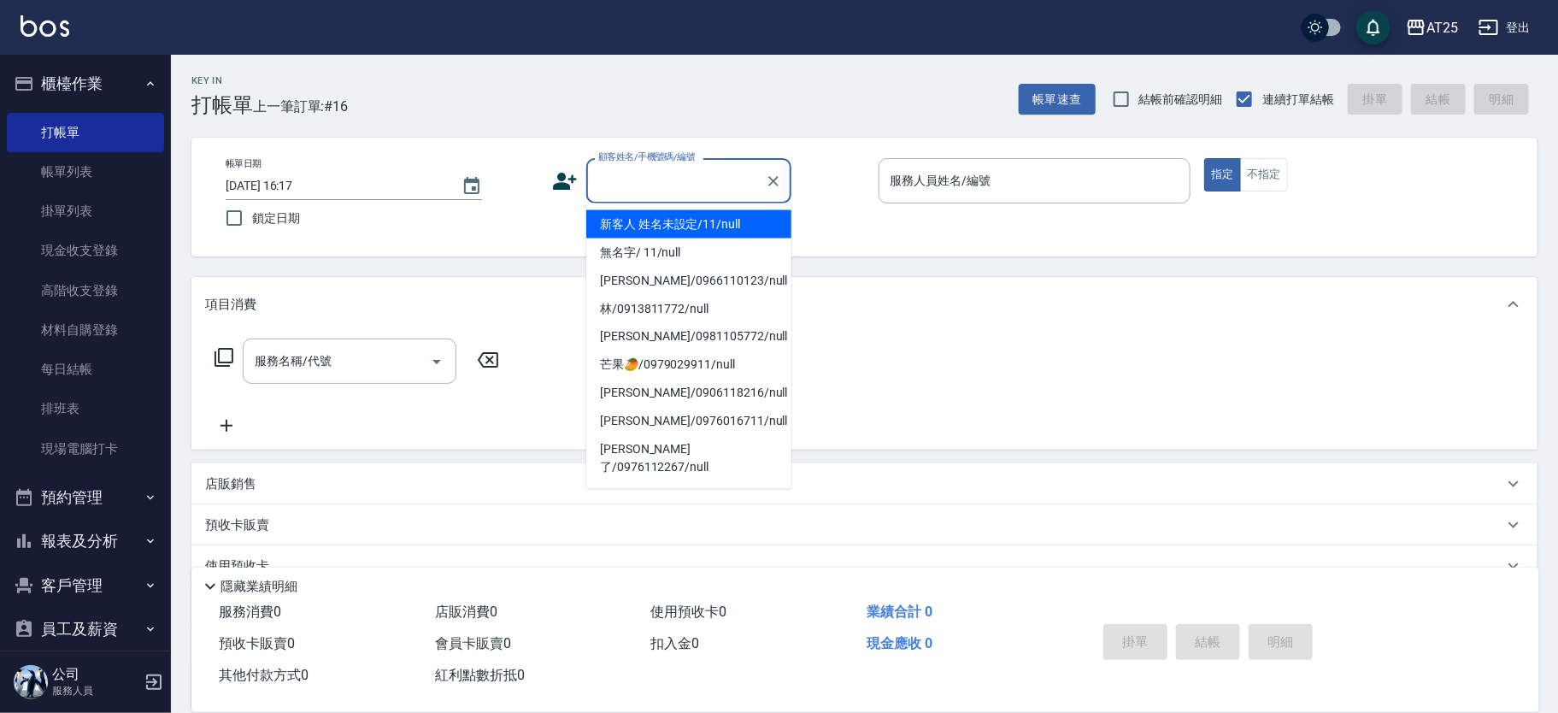
click at [731, 219] on li "新客人 姓名未設定/11/null" at bounding box center [688, 224] width 205 height 28
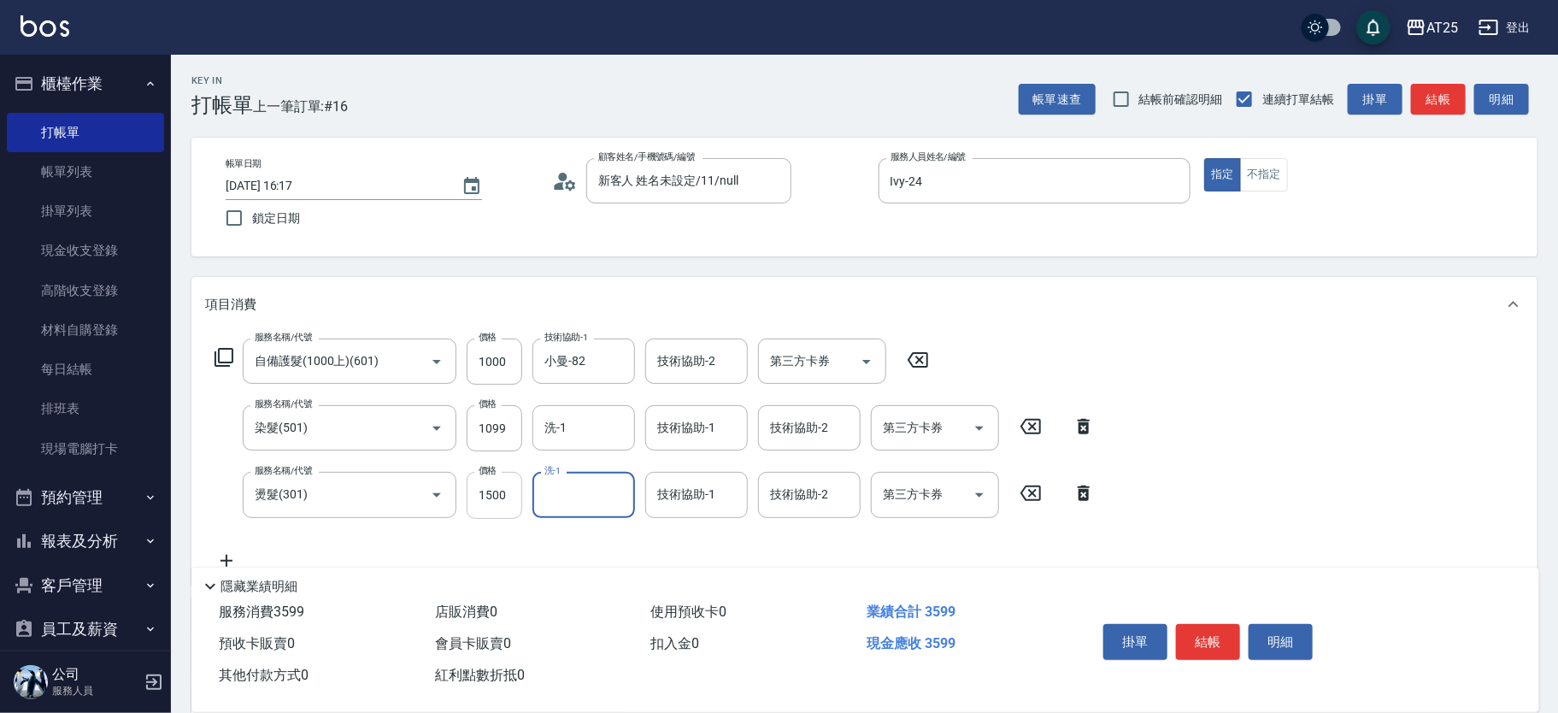
click at [501, 501] on input "1500" at bounding box center [495, 495] width 56 height 46
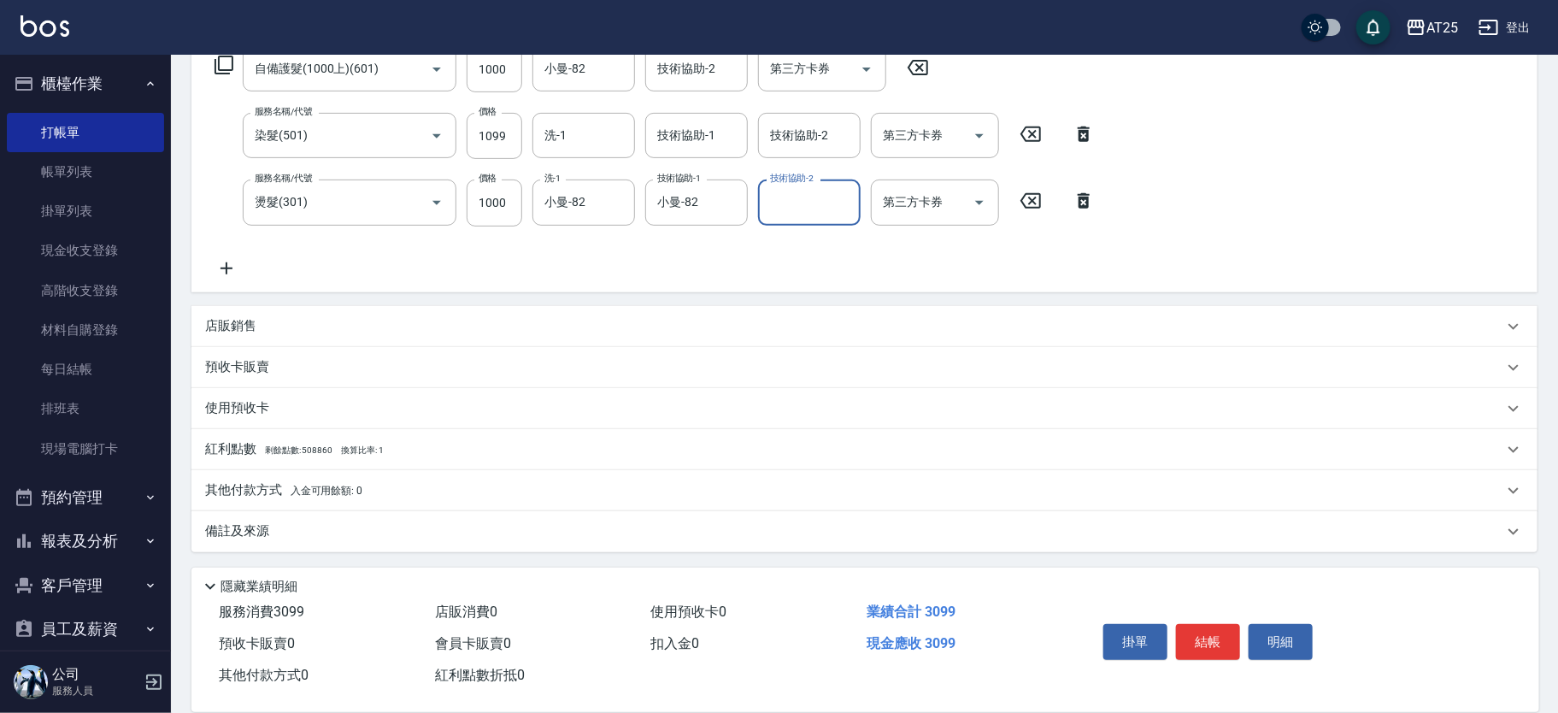
click at [429, 499] on div "其他付款方式 入金可用餘額: 0" at bounding box center [864, 490] width 1346 height 41
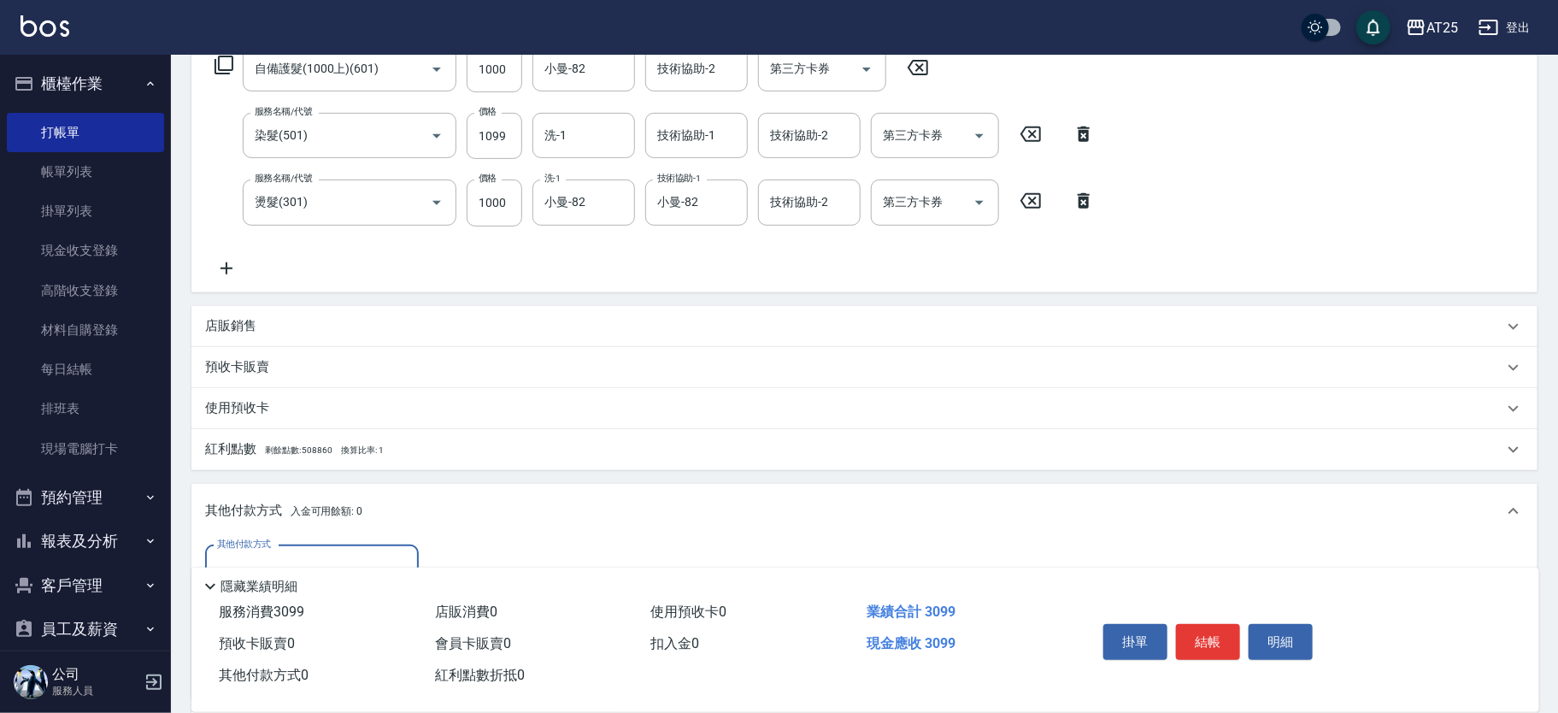
scroll to position [456, 0]
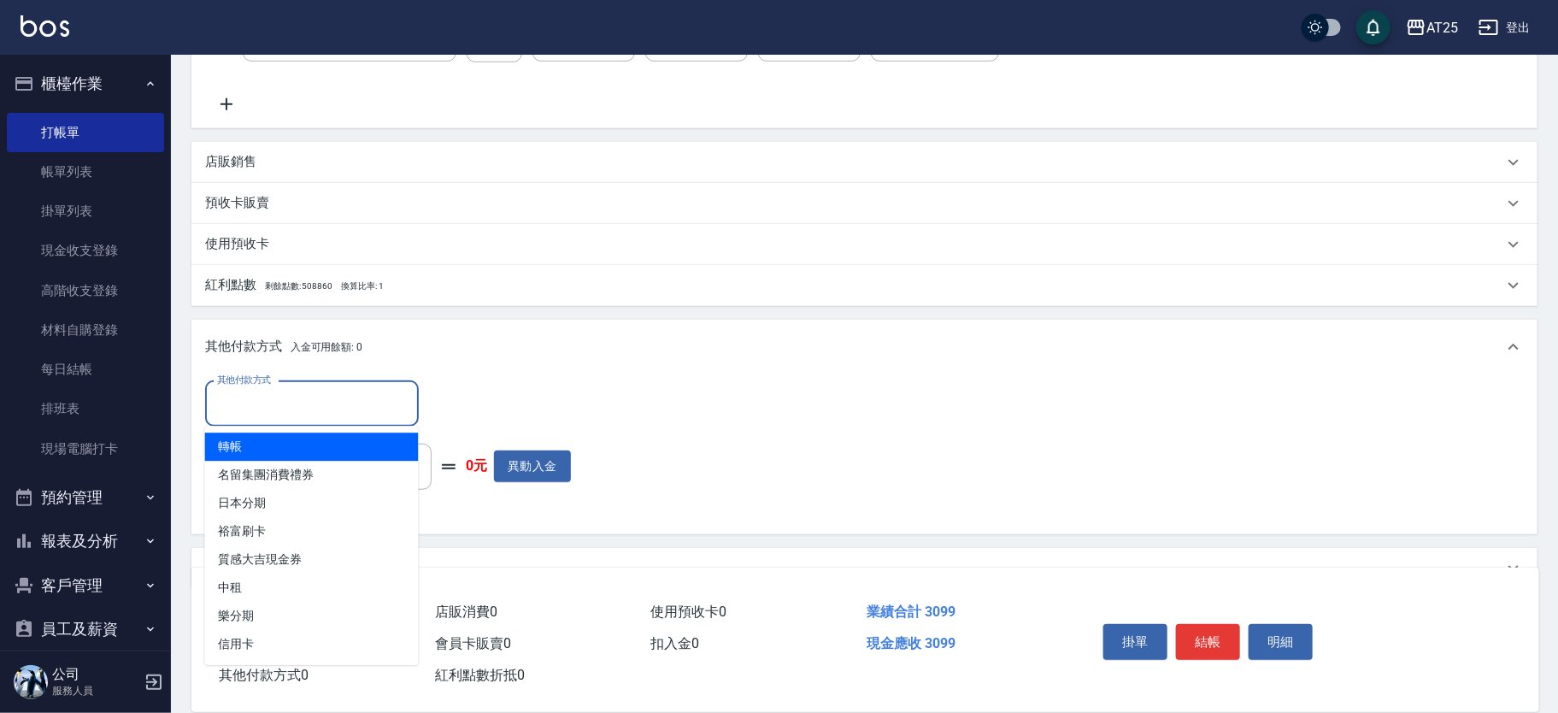
click at [343, 400] on input "其他付款方式" at bounding box center [312, 404] width 198 height 30
click at [312, 443] on span "轉帳" at bounding box center [312, 446] width 214 height 28
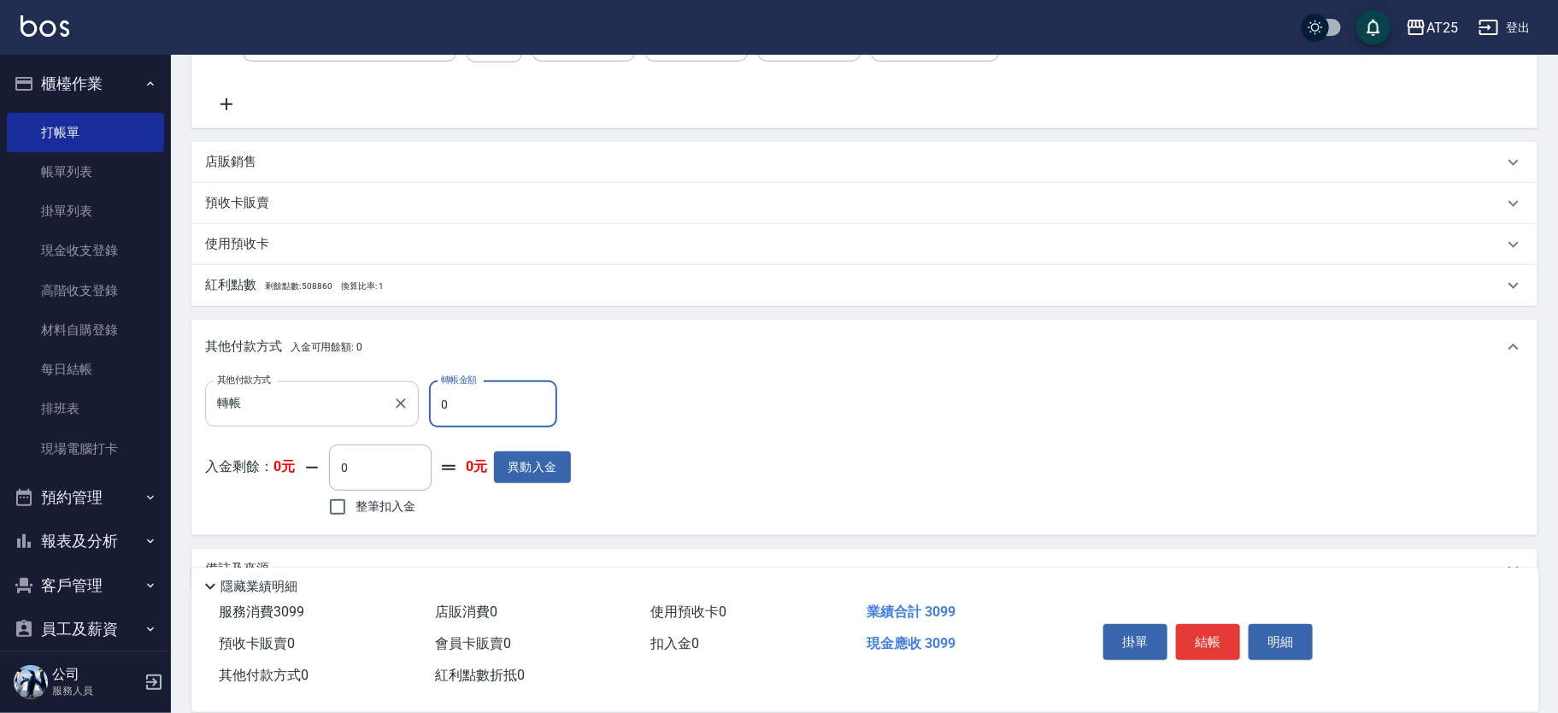
drag, startPoint x: 486, startPoint y: 399, endPoint x: 362, endPoint y: 396, distance: 124.0
click at [362, 396] on div "其他付款方式 轉帳 其他付款方式 轉帳金額 0 轉帳金額" at bounding box center [388, 404] width 366 height 46
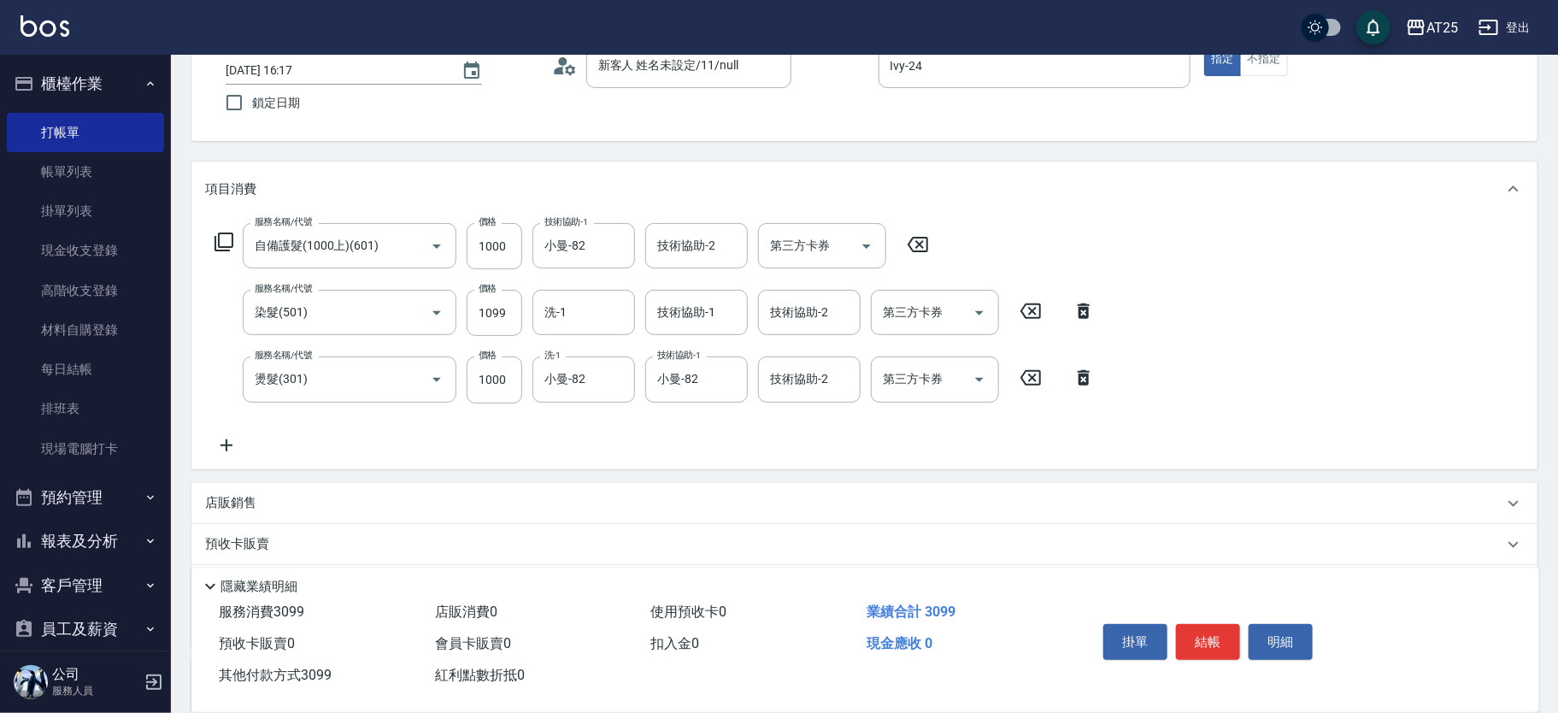
scroll to position [0, 0]
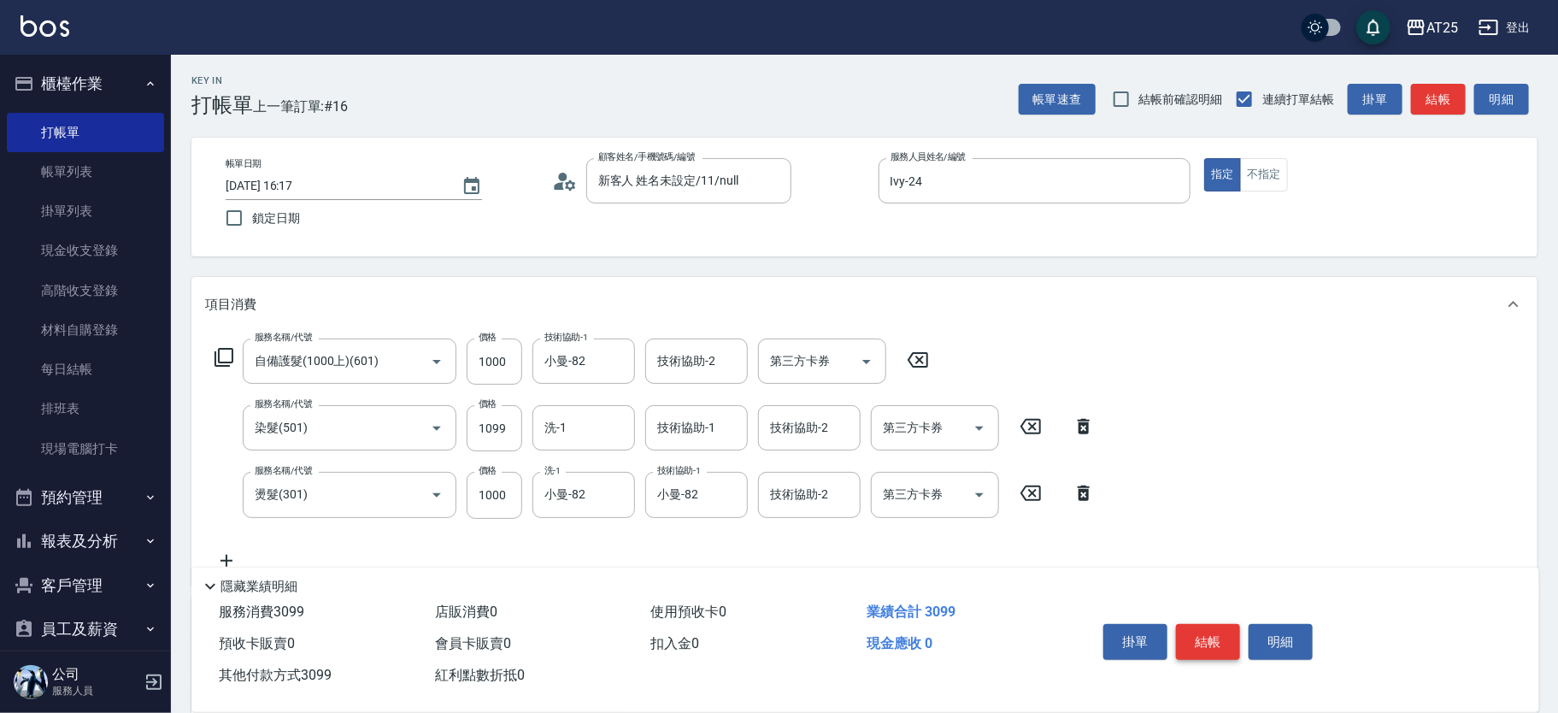
click at [1217, 636] on button "結帳" at bounding box center [1208, 642] width 64 height 36
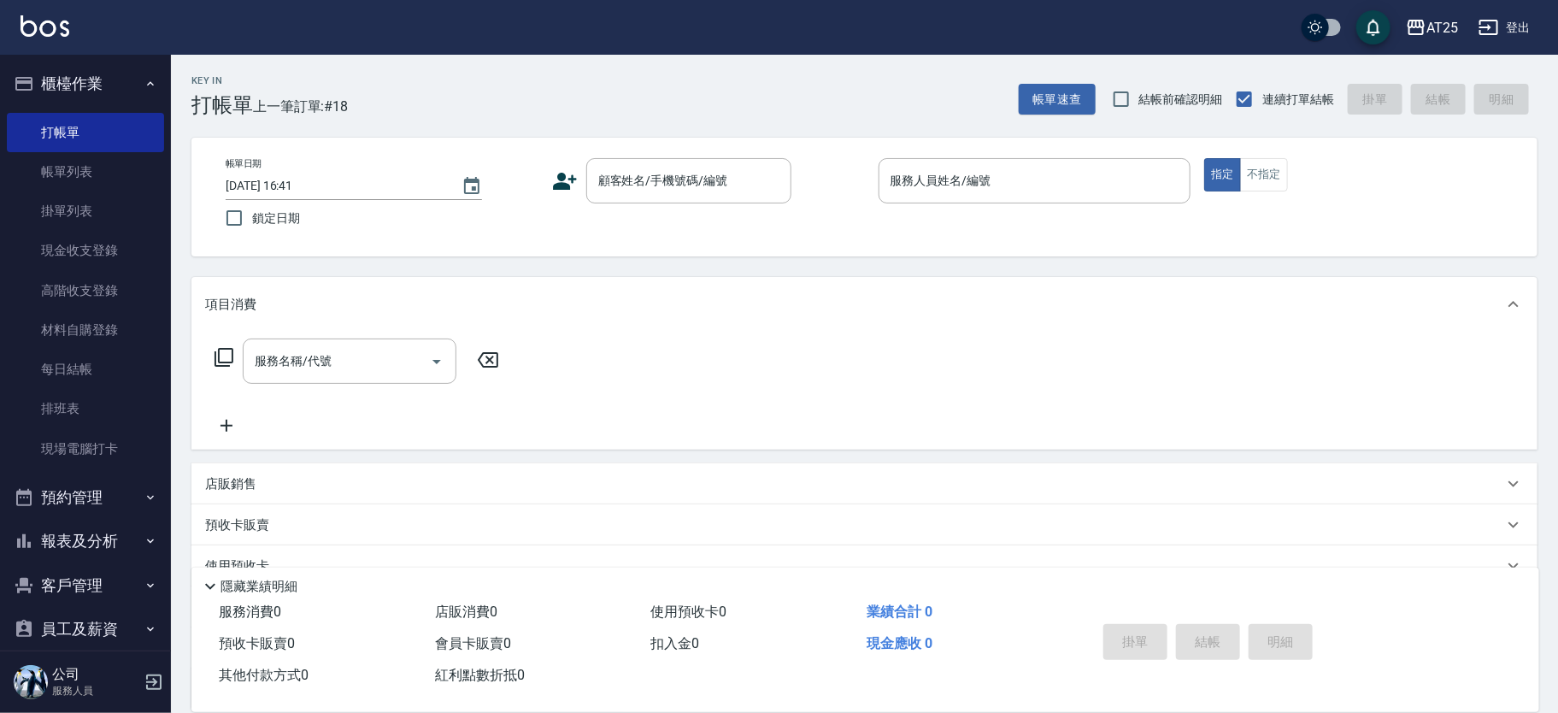
click at [1215, 246] on div "帳單日期 2025/09/12 16:41 鎖定日期 顧客姓名/手機號碼/編號 顧客姓名/手機號碼/編號 服務人員姓名/編號 服務人員姓名/編號 指定 不指定" at bounding box center [864, 197] width 1346 height 119
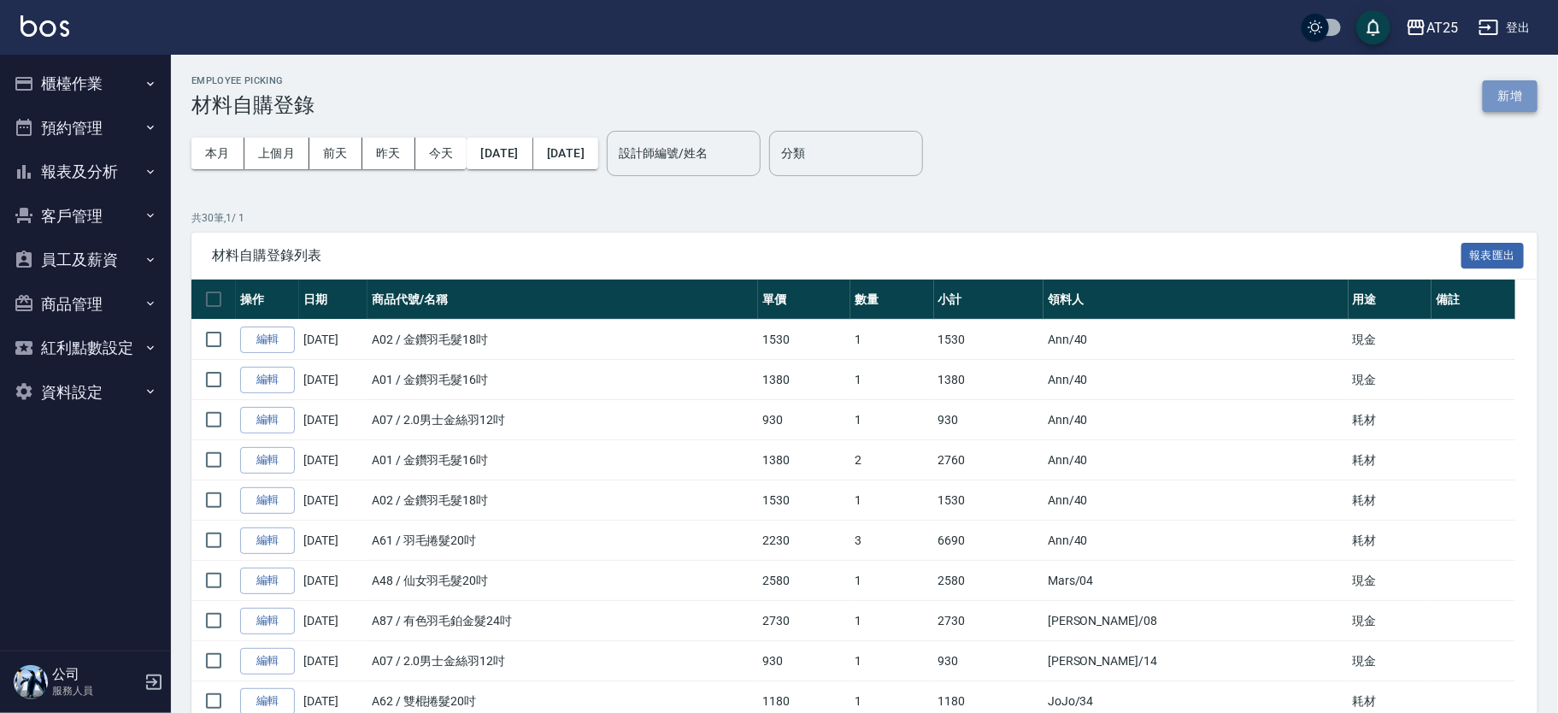
click at [1535, 96] on button "新增" at bounding box center [1510, 96] width 55 height 32
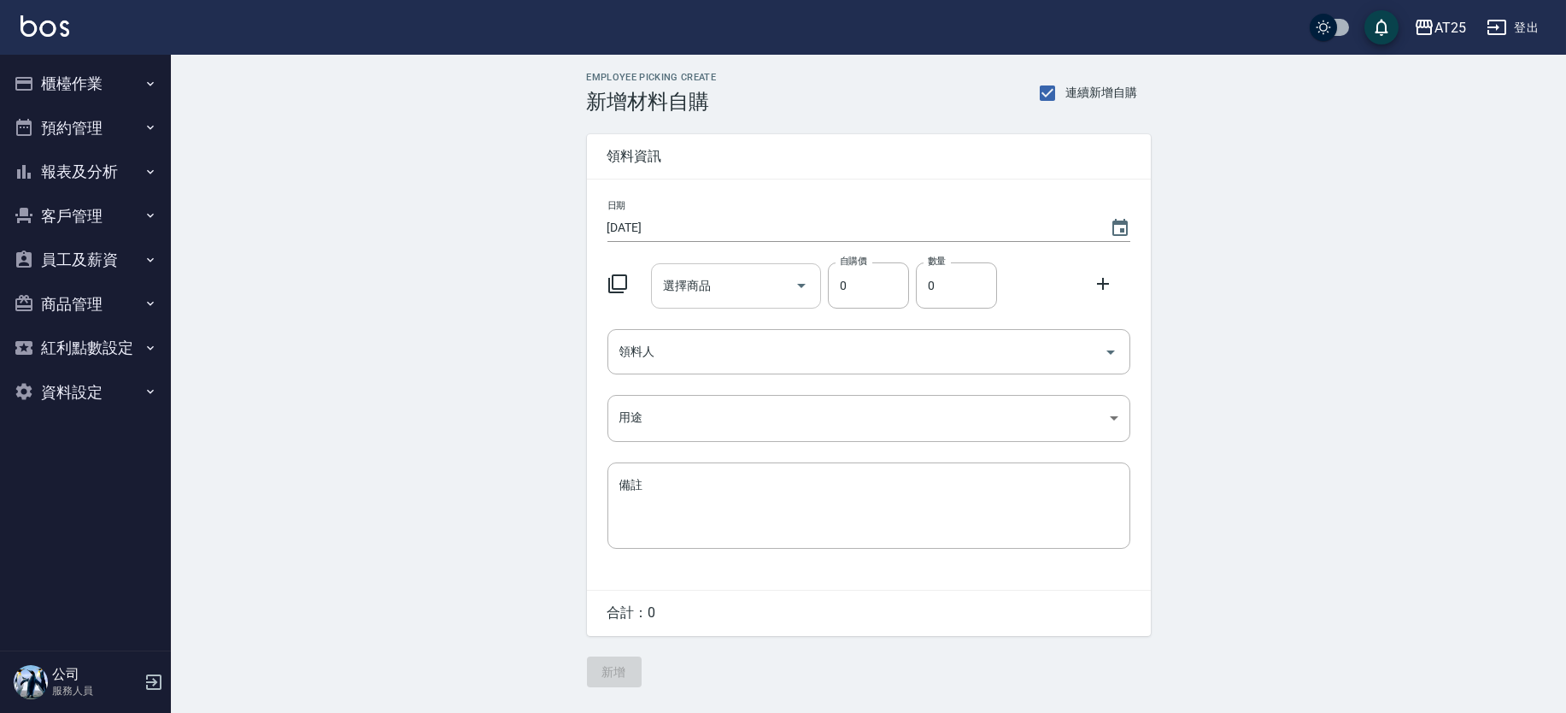
click at [720, 287] on input "選擇商品" at bounding box center [723, 286] width 129 height 30
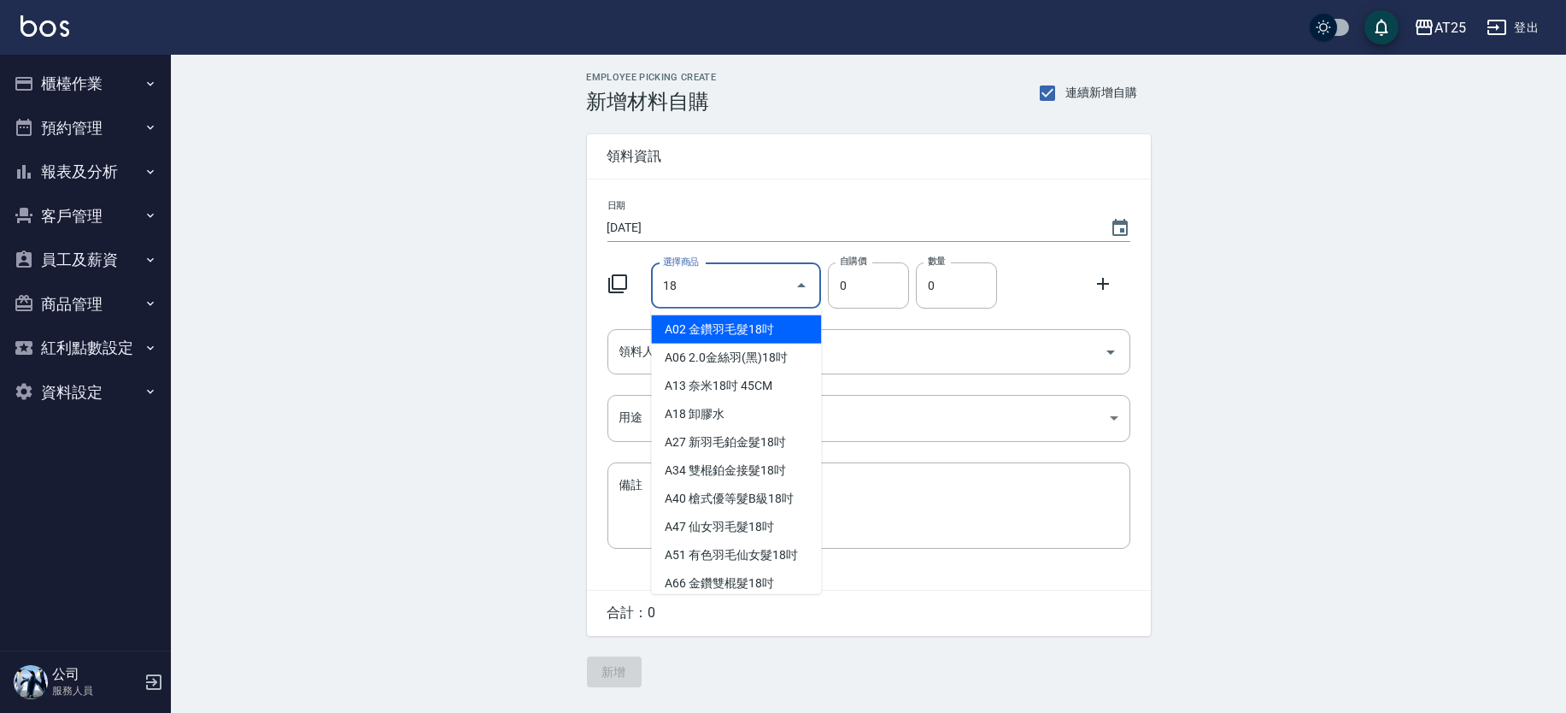
scroll to position [64, 0]
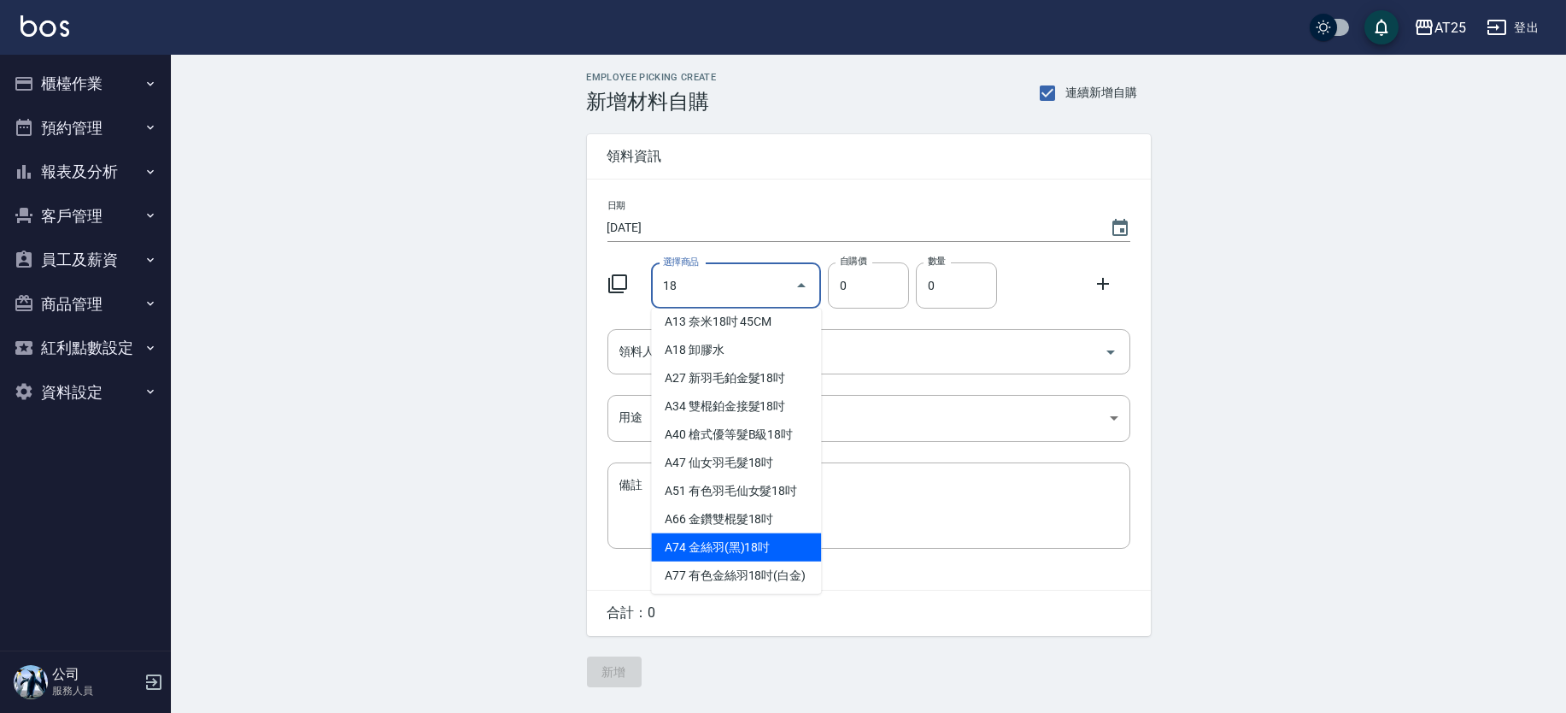
click at [750, 538] on li "A74 金絲羽(黑)18吋" at bounding box center [736, 547] width 170 height 28
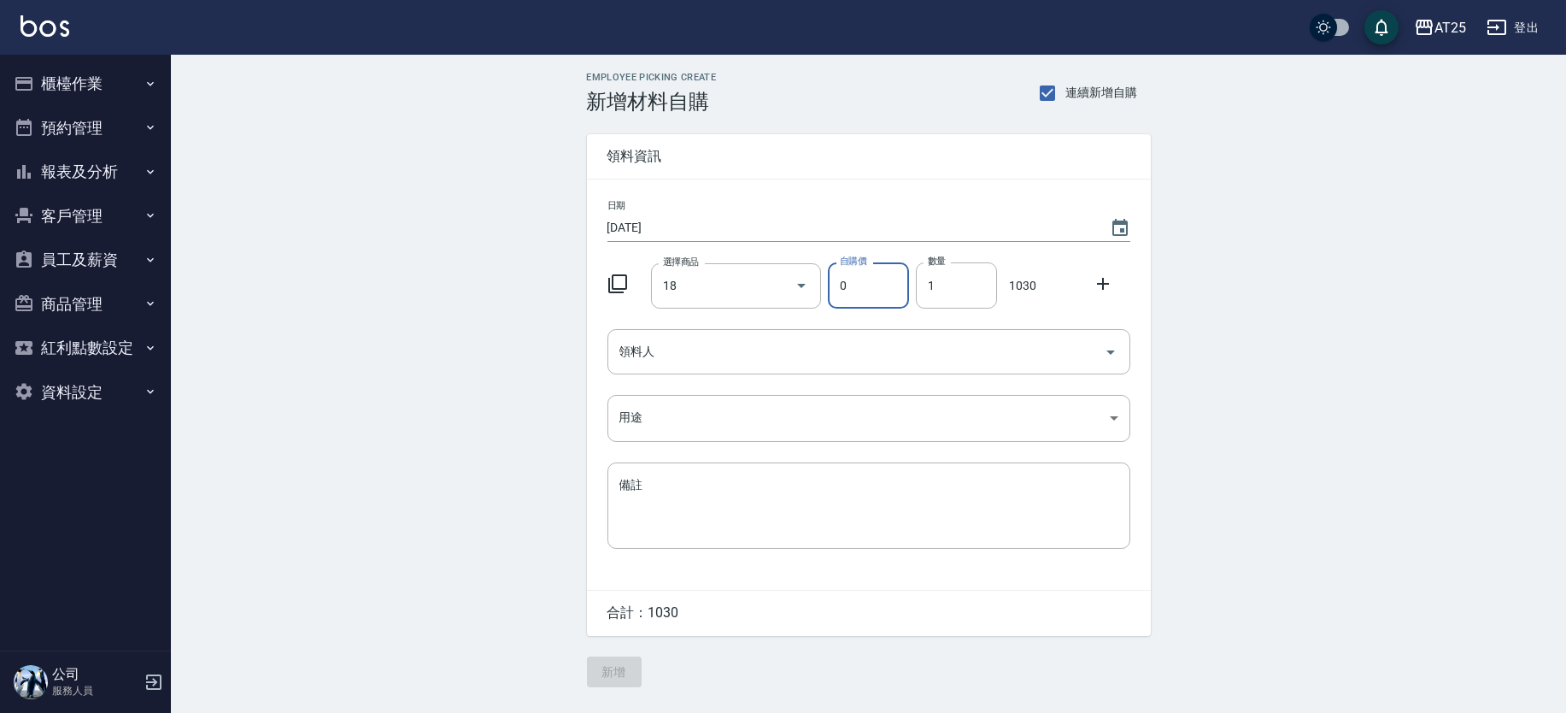
type input "金絲羽(黑)18吋"
type input "1030"
type input "1"
click at [811, 358] on input "領料人" at bounding box center [856, 352] width 482 height 30
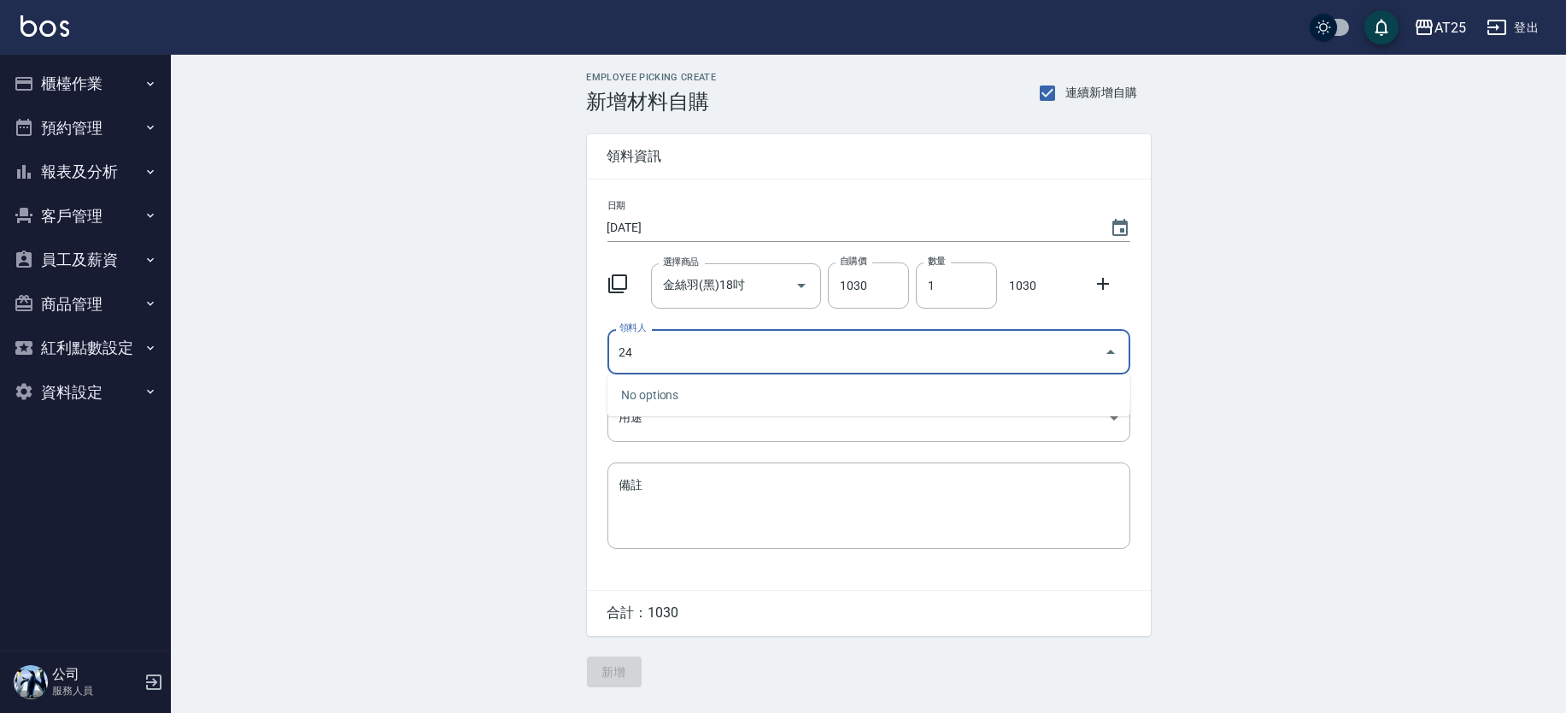
type input "24 Ivy"
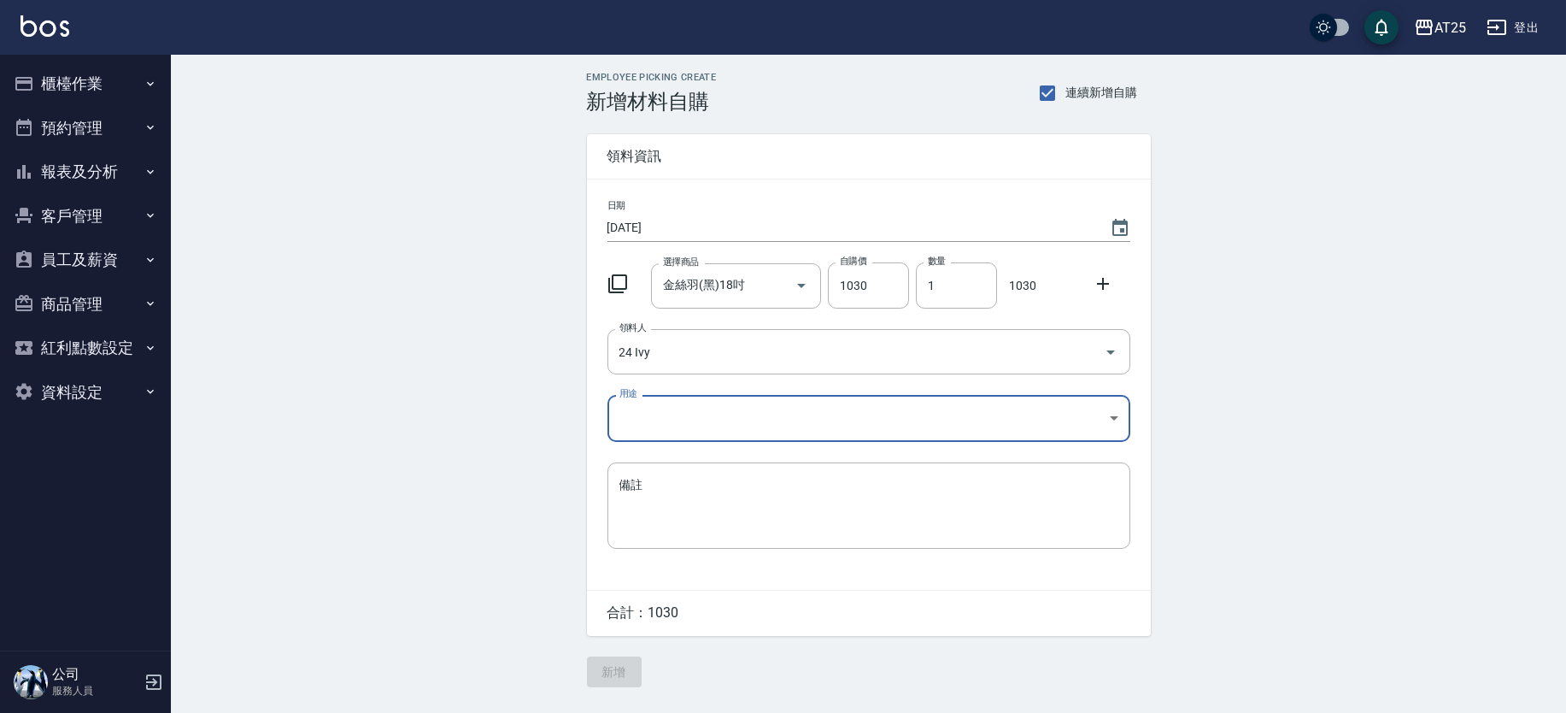
click at [730, 400] on body "AT25 登出 櫃檯作業 打帳單 帳單列表 掛單列表 現金收支登錄 高階收支登錄 材料自購登錄 每日結帳 排班表 現場電腦打卡 預約管理 預約管理 單日預約紀…" at bounding box center [783, 356] width 1566 height 713
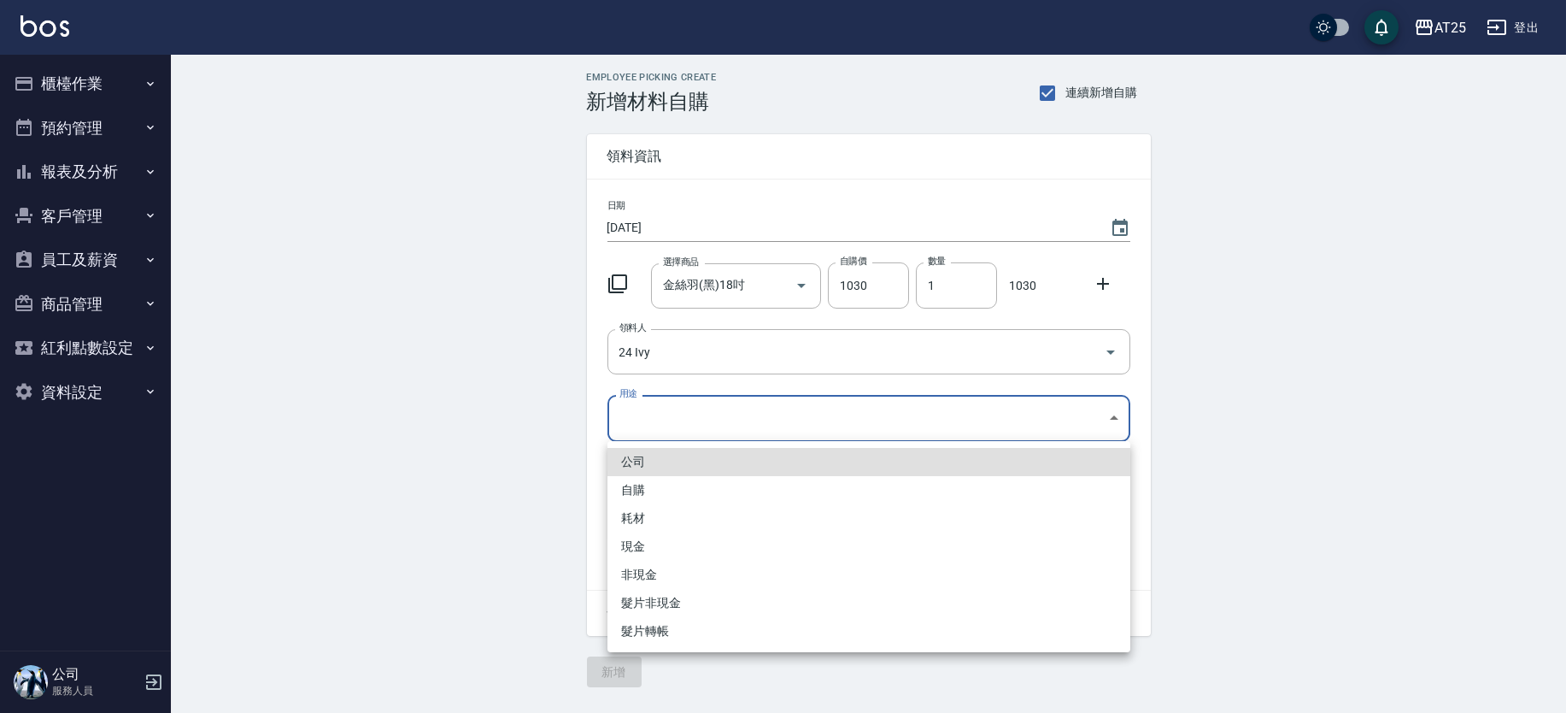
click at [647, 534] on li "現金" at bounding box center [869, 546] width 523 height 28
type input "現金"
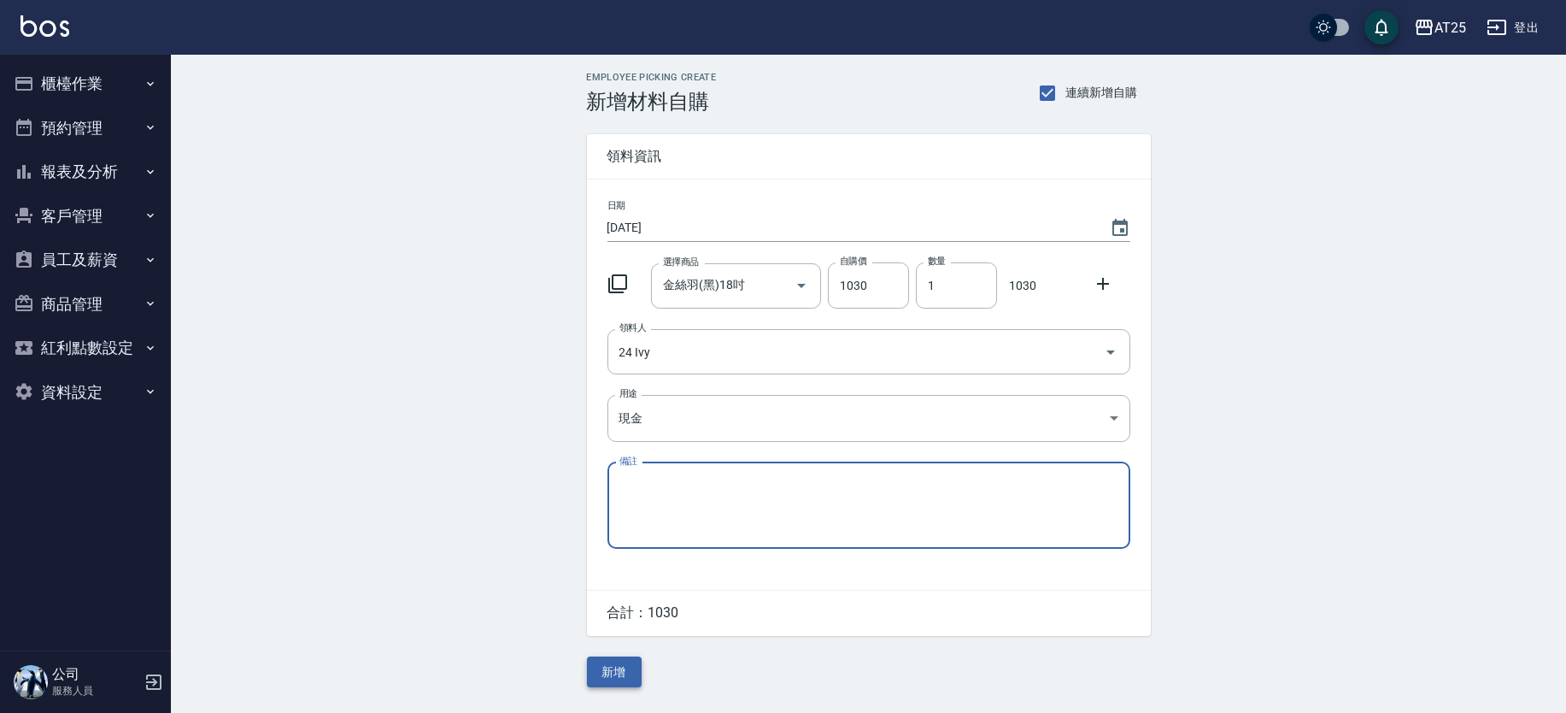
click at [617, 681] on button "新增" at bounding box center [614, 672] width 55 height 32
